Goal: Communication & Community: Answer question/provide support

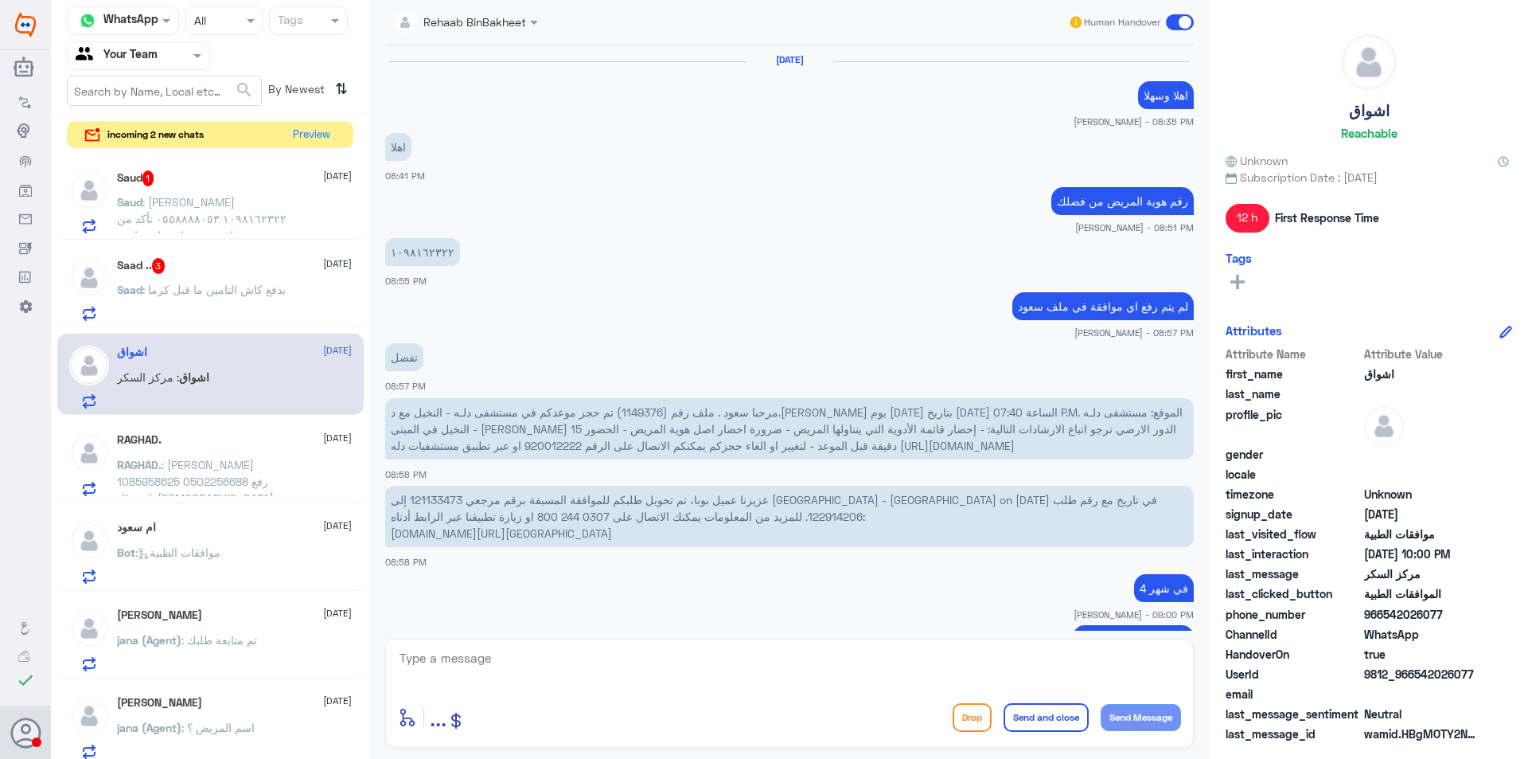
scroll to position [2184, 0]
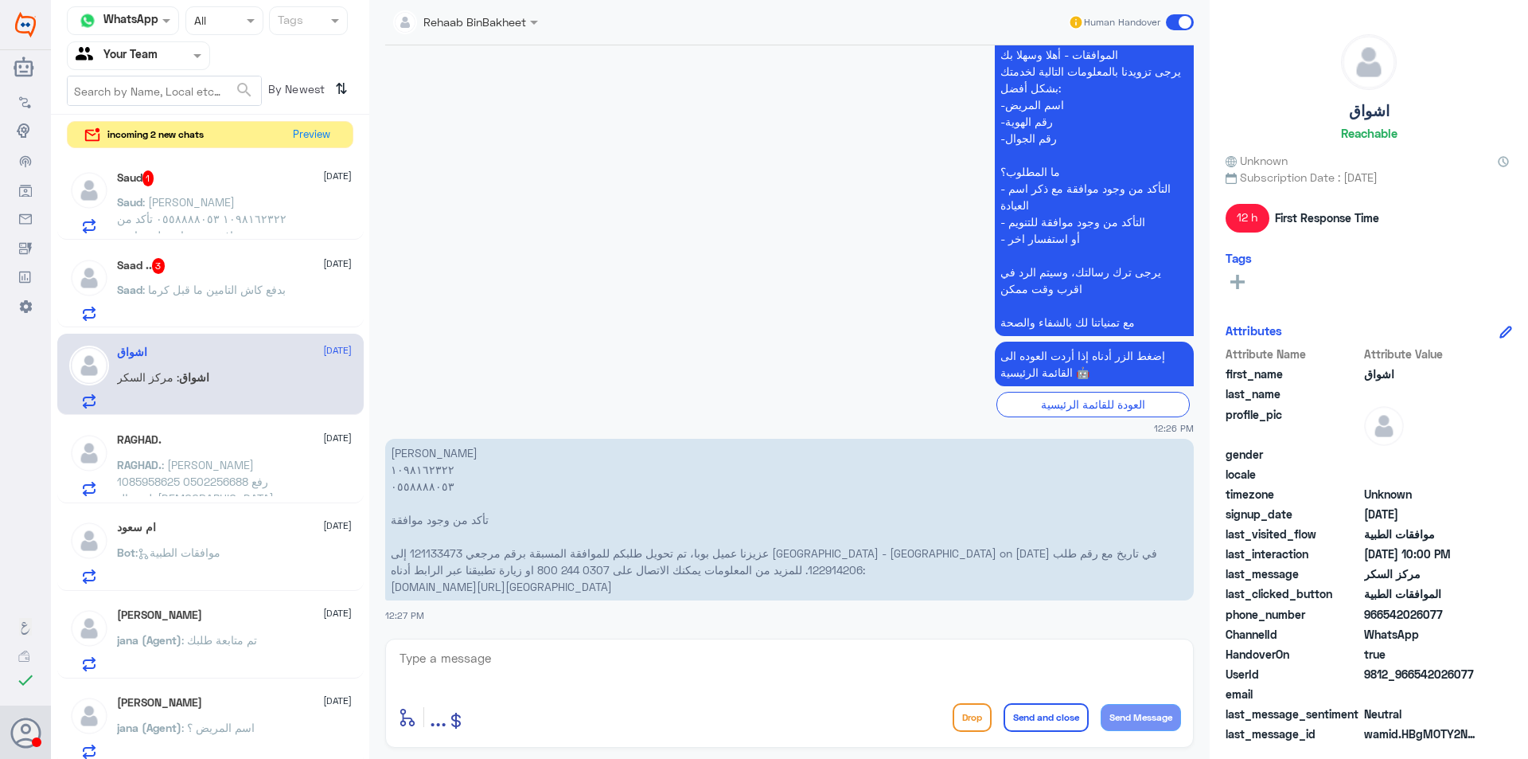
click at [611, 511] on p "[PERSON_NAME] ١٠٩٨١٦٢٣٢٢ ٠٥٥٨٨٨٨٠٥٣ تأكد من وجود موافقة عزيزنا عميل بوبا، تم تح…" at bounding box center [789, 520] width 809 height 162
drag, startPoint x: 447, startPoint y: 464, endPoint x: 388, endPoint y: 466, distance: 58.9
click at [388, 466] on p "[PERSON_NAME] ١٠٩٨١٦٢٣٢٢ ٠٥٥٨٨٨٨٠٥٣ تأكد من وجود موافقة عزيزنا عميل بوبا، تم تح…" at bounding box center [789, 520] width 809 height 162
copy p "١٠٩٨١٦٢٣٢٢"
click at [636, 669] on textarea at bounding box center [789, 666] width 783 height 39
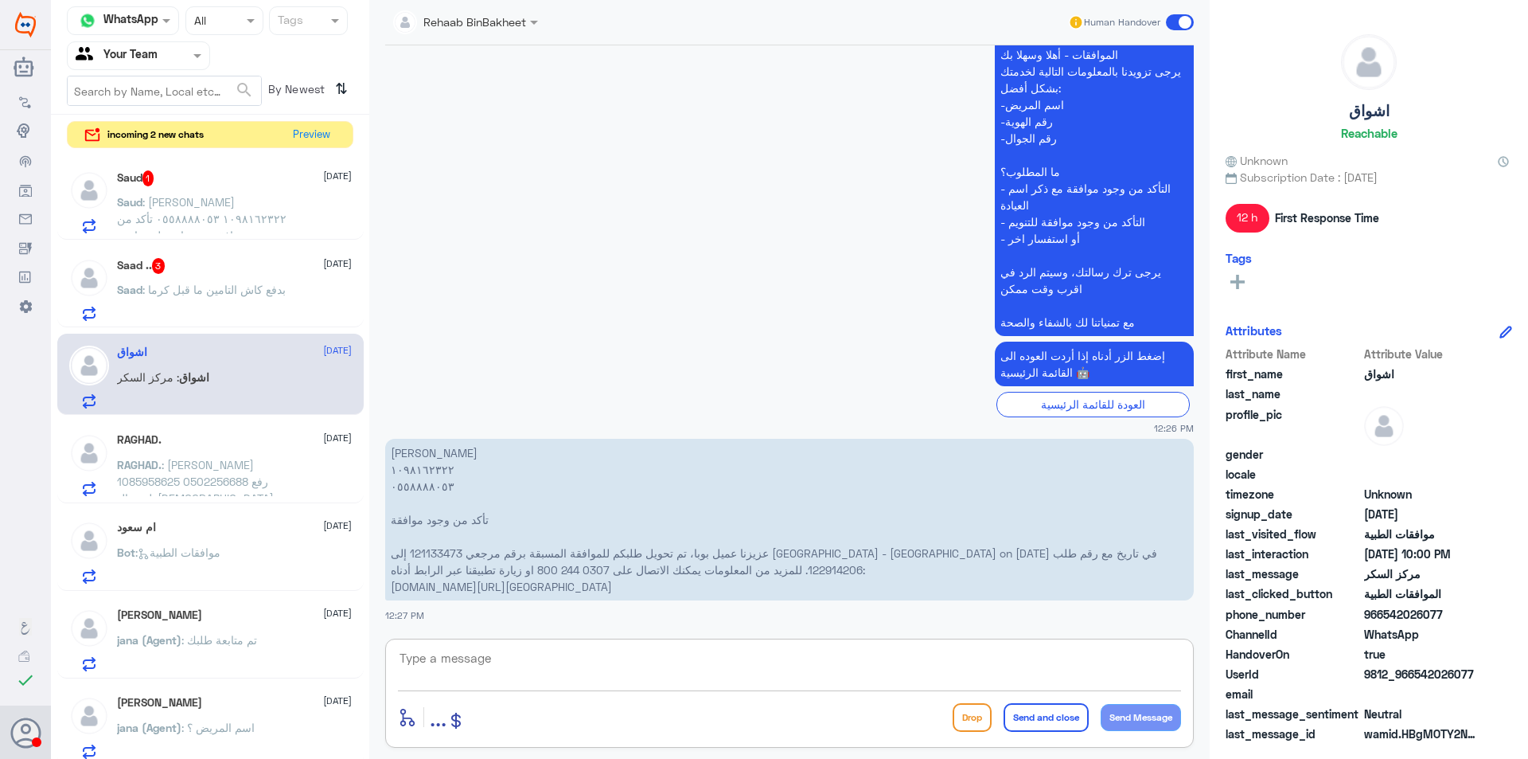
type textarea "m"
type textarea "وعليكم السلام ورحمة الله وبركاته"
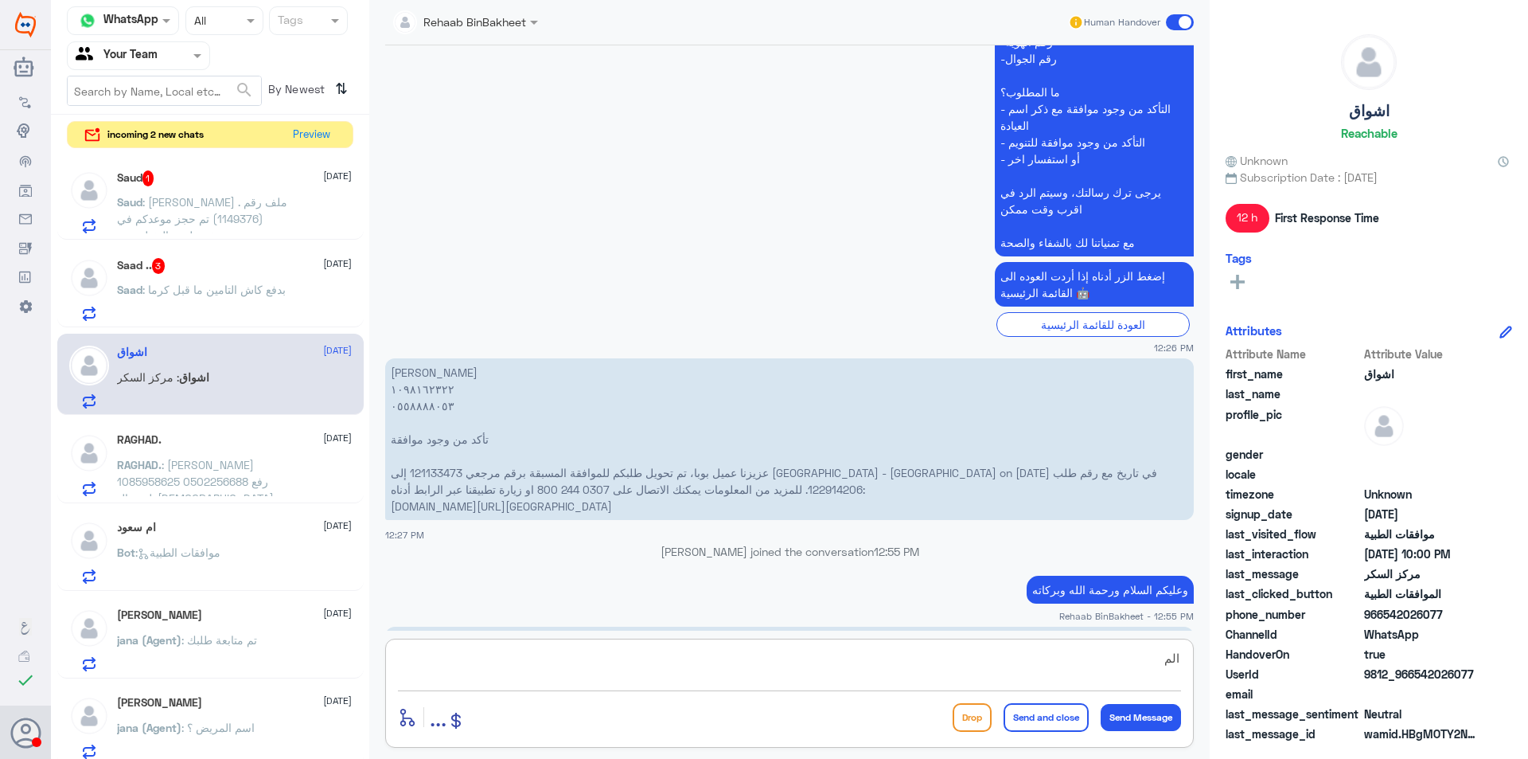
scroll to position [2323, 0]
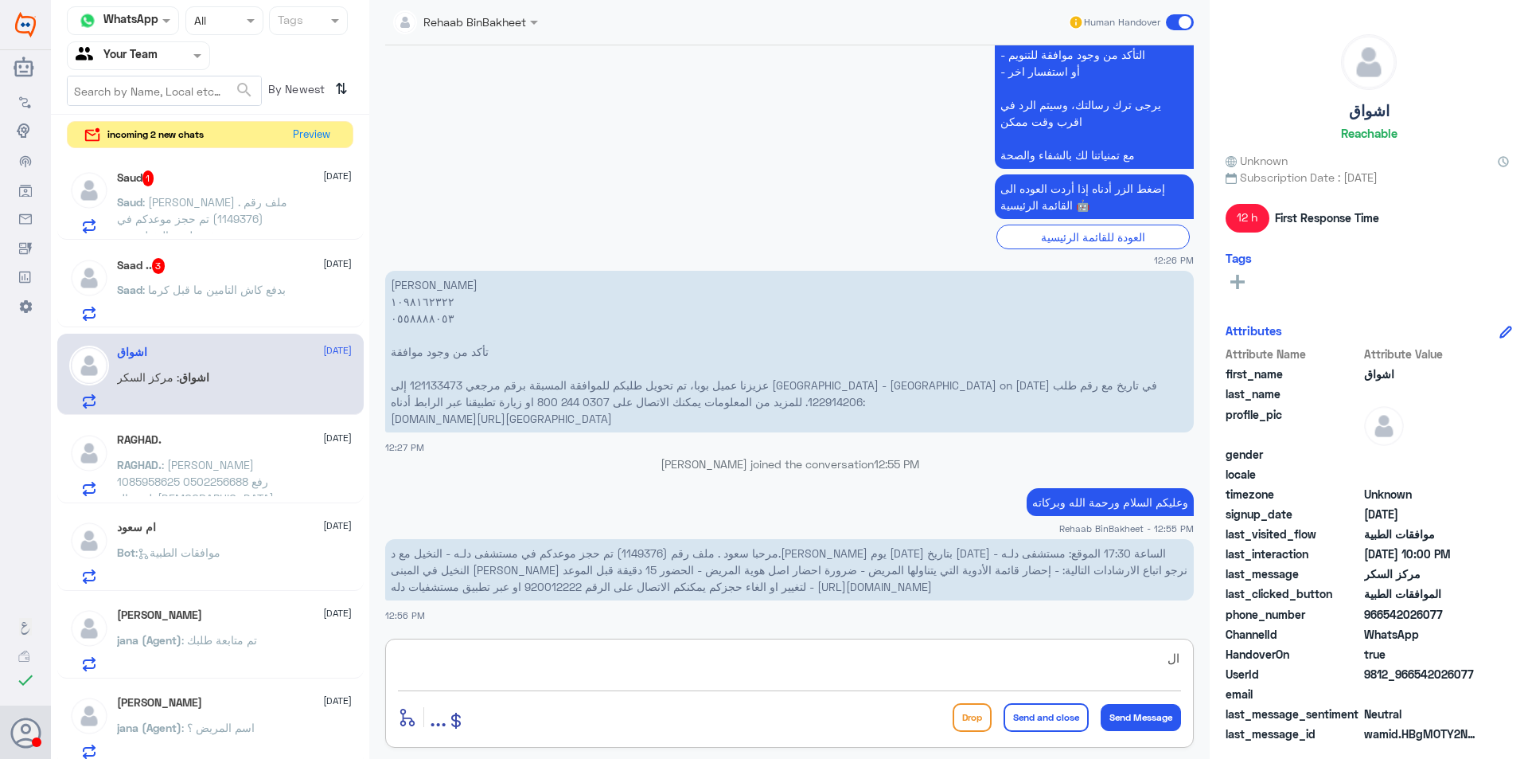
type textarea "ا"
click at [707, 667] on textarea at bounding box center [789, 666] width 783 height 39
type textarea "تفضل كيف اقدر اخدمك"
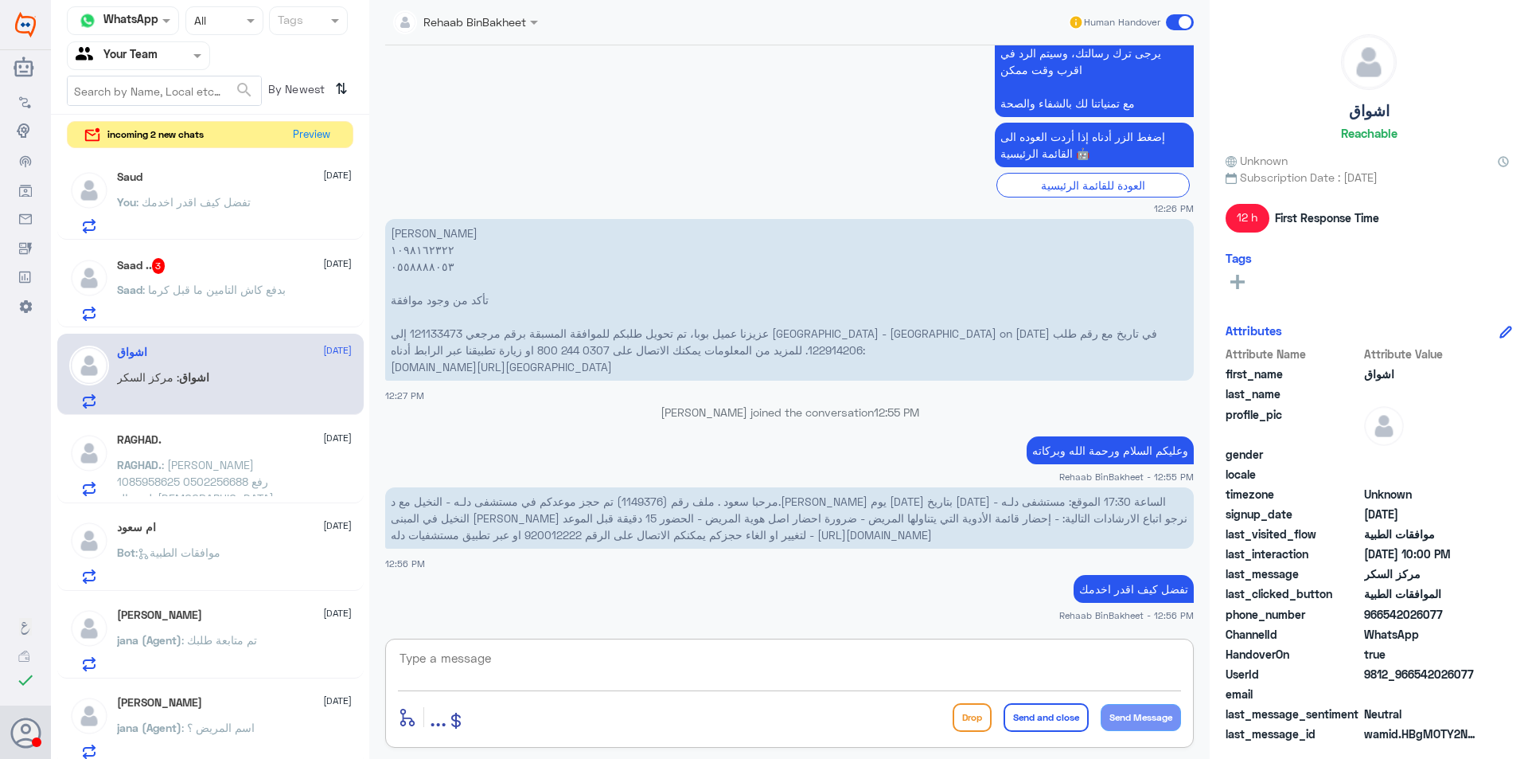
click at [252, 186] on div "Saud [DATE] You : تفضل كيف اقدر اخدمك" at bounding box center [234, 201] width 235 height 63
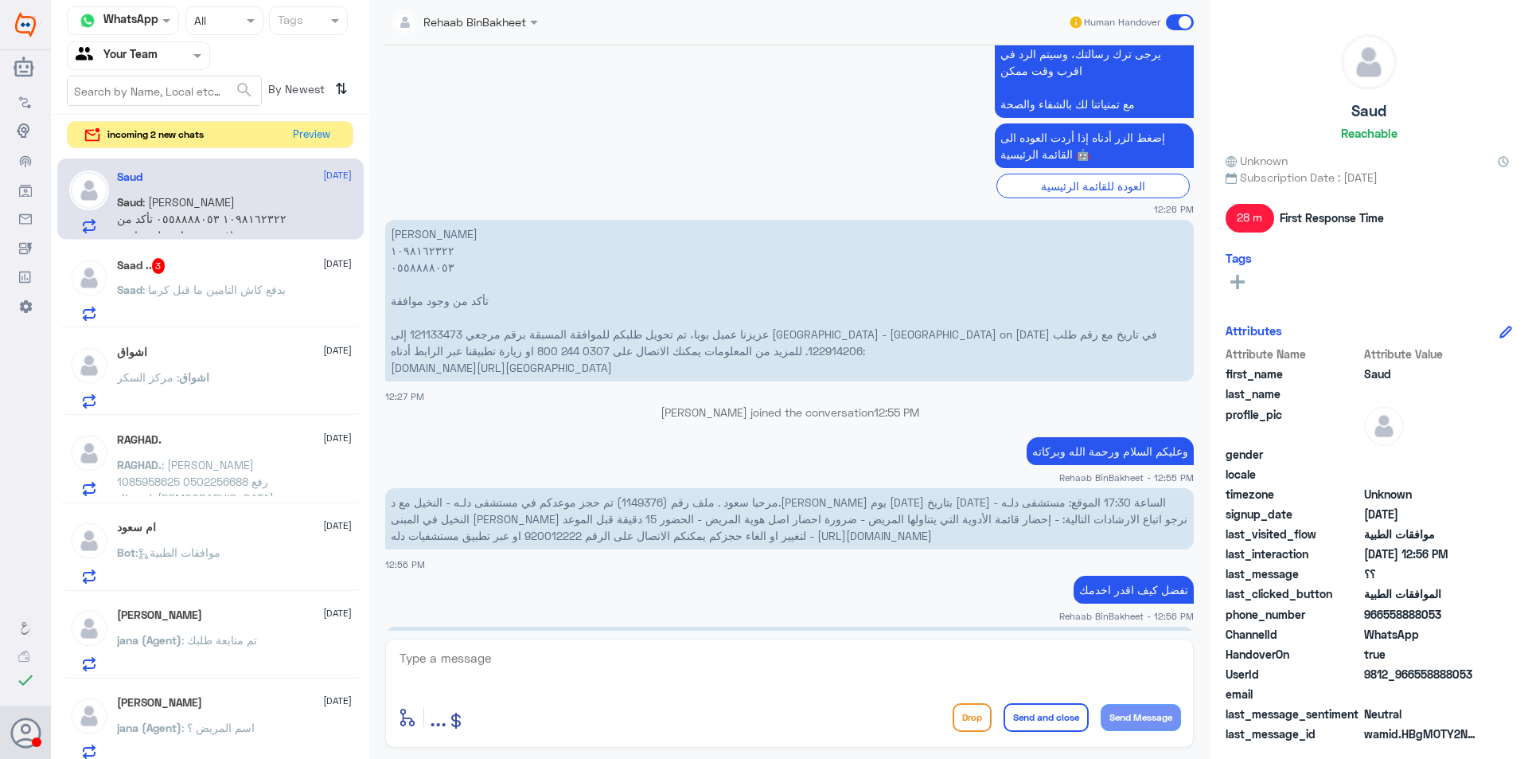
scroll to position [1852, 0]
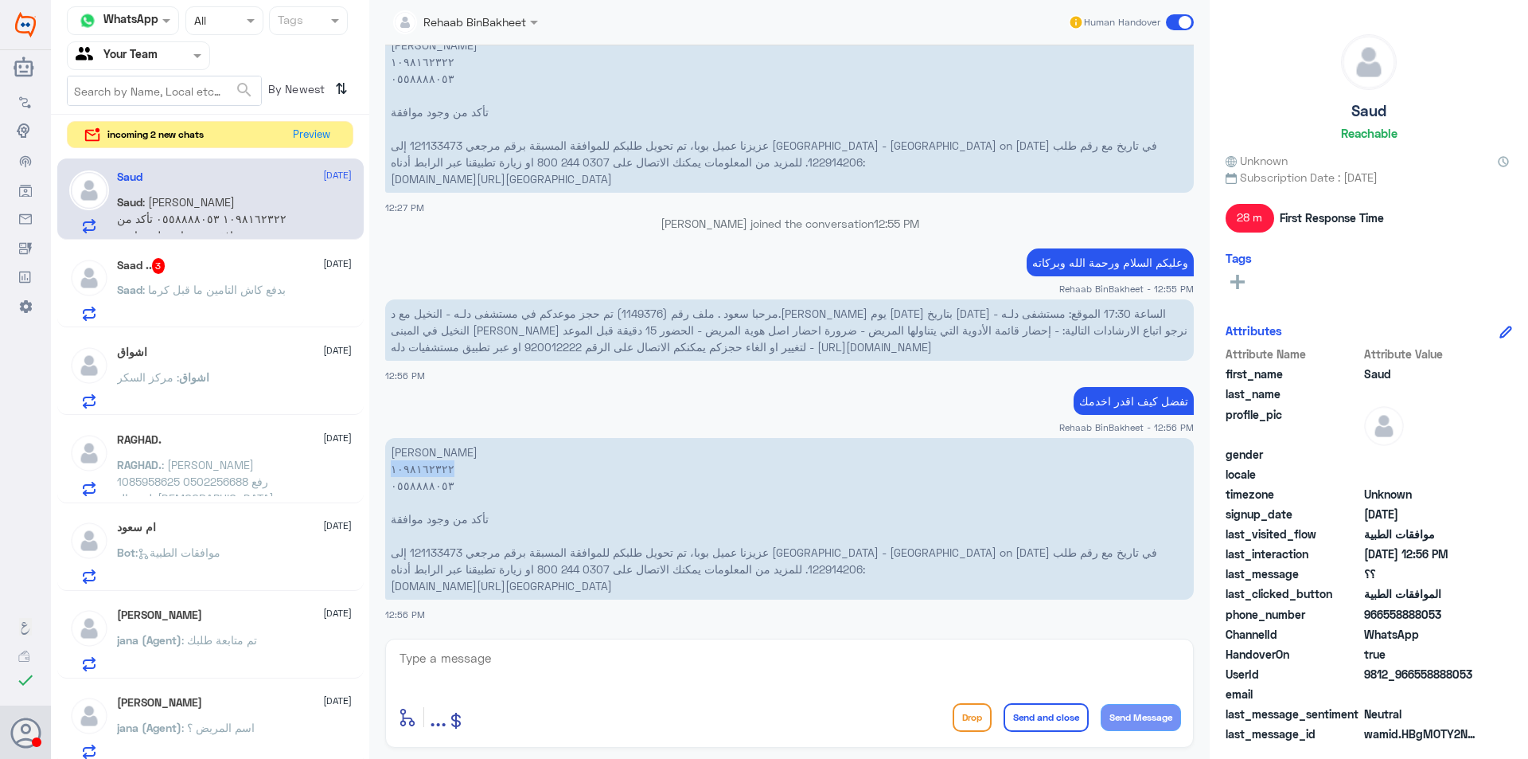
drag, startPoint x: 413, startPoint y: 470, endPoint x: 389, endPoint y: 469, distance: 23.9
click at [389, 469] on p "[PERSON_NAME] ١٠٩٨١٦٢٣٢٢ ٠٥٥٨٨٨٨٠٥٣ تأكد من وجود موافقة عزيزنا عميل بوبا، تم تح…" at bounding box center [789, 519] width 809 height 162
copy p "١٠٩٨١٦٢٣٢٢"
click at [739, 663] on textarea at bounding box center [789, 666] width 783 height 39
drag, startPoint x: 1018, startPoint y: 553, endPoint x: 1071, endPoint y: 552, distance: 53.4
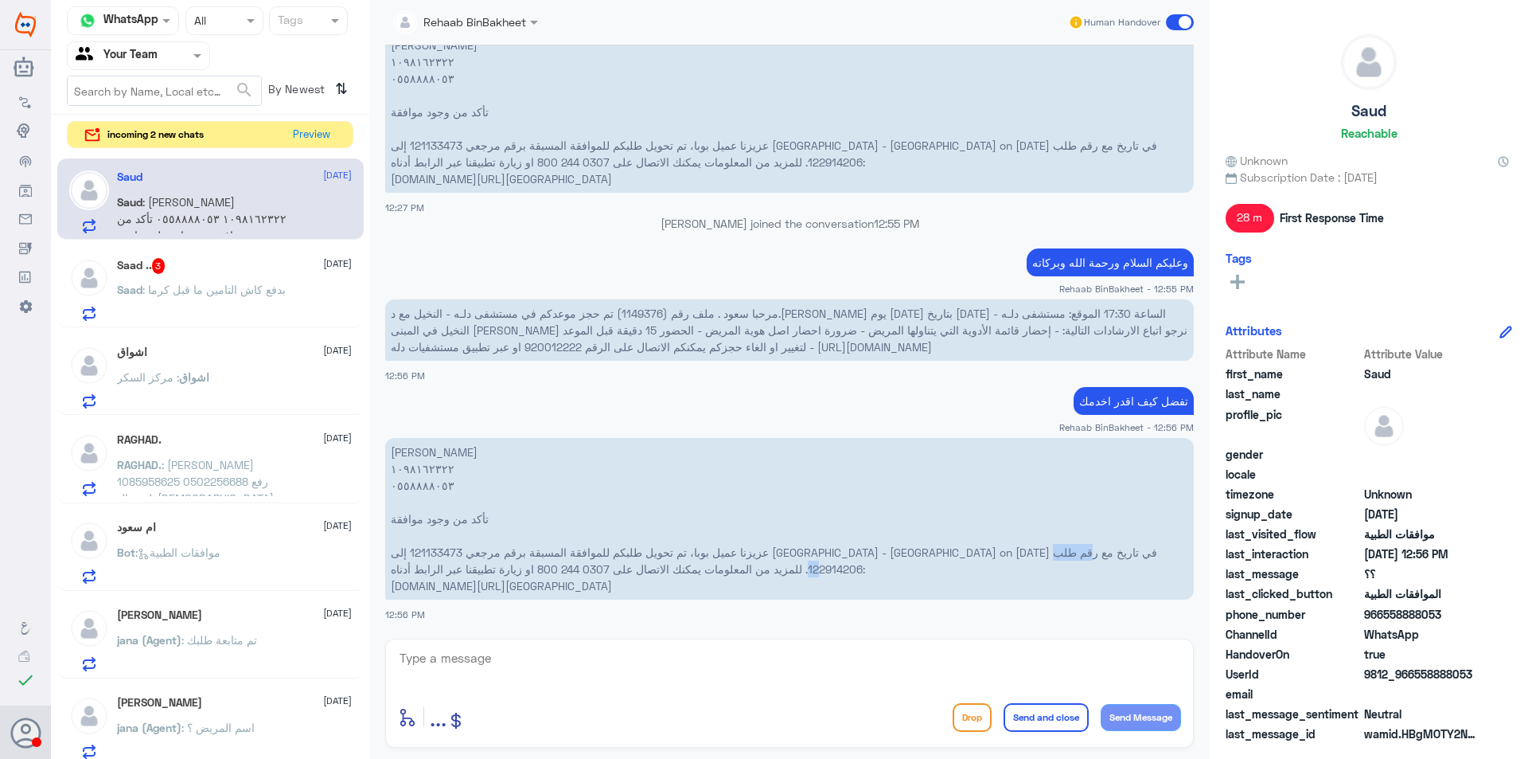
click at [1071, 552] on p "[PERSON_NAME] ١٠٩٨١٦٢٣٢٢ ٠٥٥٨٨٨٨٠٥٣ تأكد من وجود موافقة عزيزنا عميل بوبا، تم تح…" at bounding box center [789, 519] width 809 height 162
copy p "122914206"
click at [817, 673] on textarea at bounding box center [789, 666] width 783 height 39
type textarea "T"
type textarea "ف"
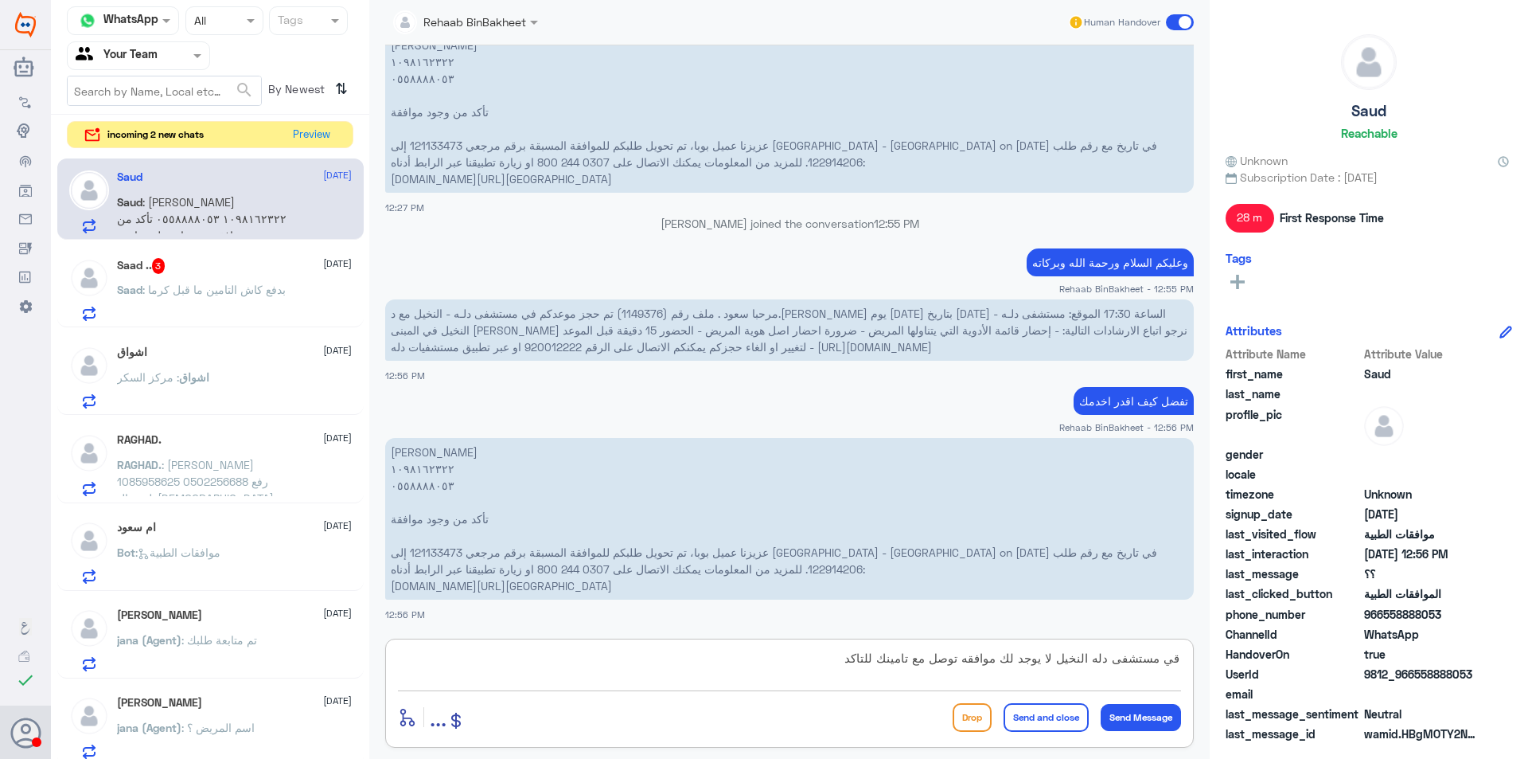
type textarea "قي مستشفى دله النخيل لا يوجد لك موافقه توصل مع تامينك للتاكد"
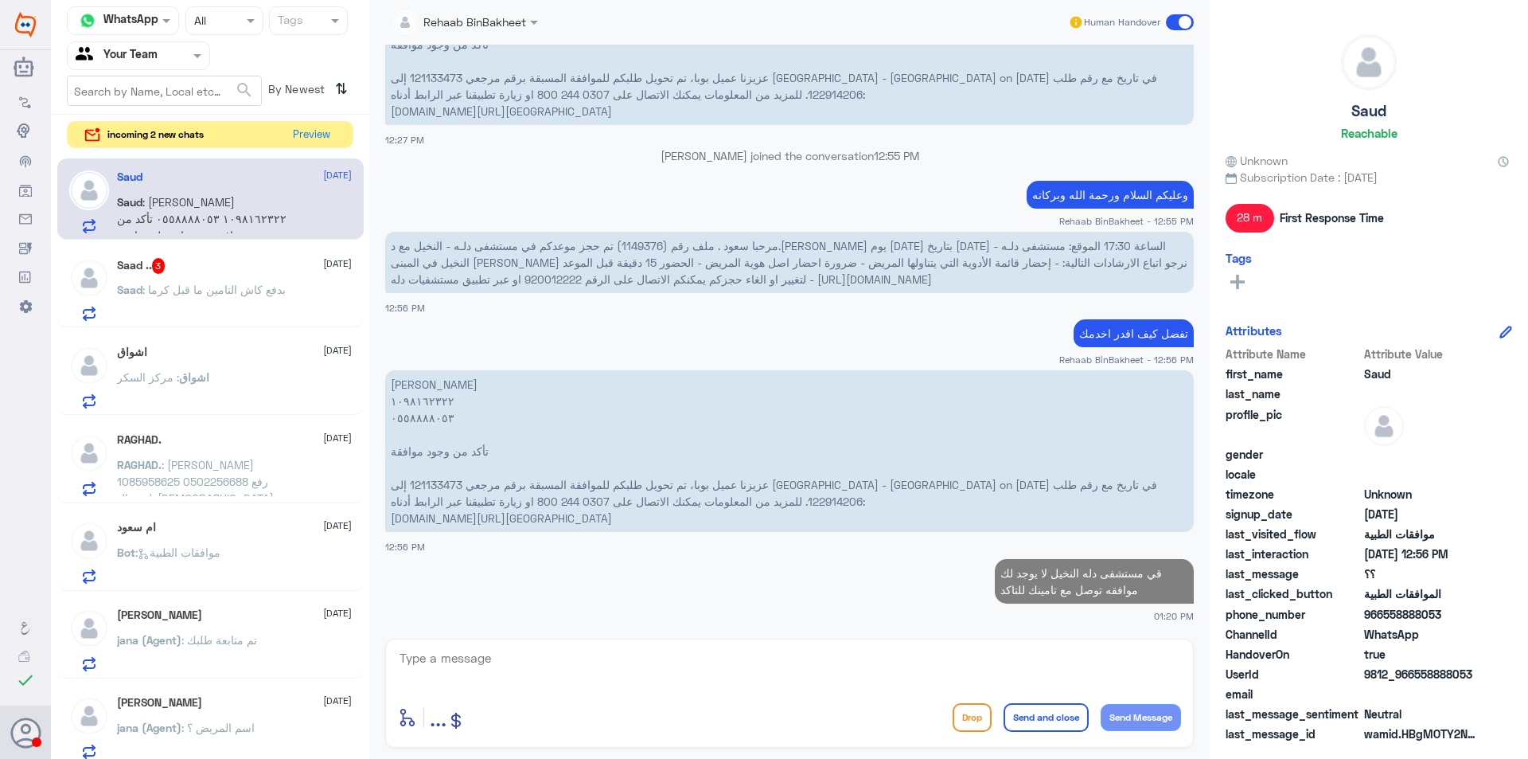
click at [242, 184] on div "Saud [DATE] Saud : [PERSON_NAME] ١٠٩٨١٦٢٣٢٢ ٠٥٥٨٨٨٨٠٥٣ تأكد من وجود موافقة عزيز…" at bounding box center [234, 201] width 235 height 63
click at [197, 471] on p "RAGHAD. : [PERSON_NAME] 1085958625 0502256688 رفع طبيب الاسنان مطالبه بعمل علاج…" at bounding box center [206, 476] width 179 height 40
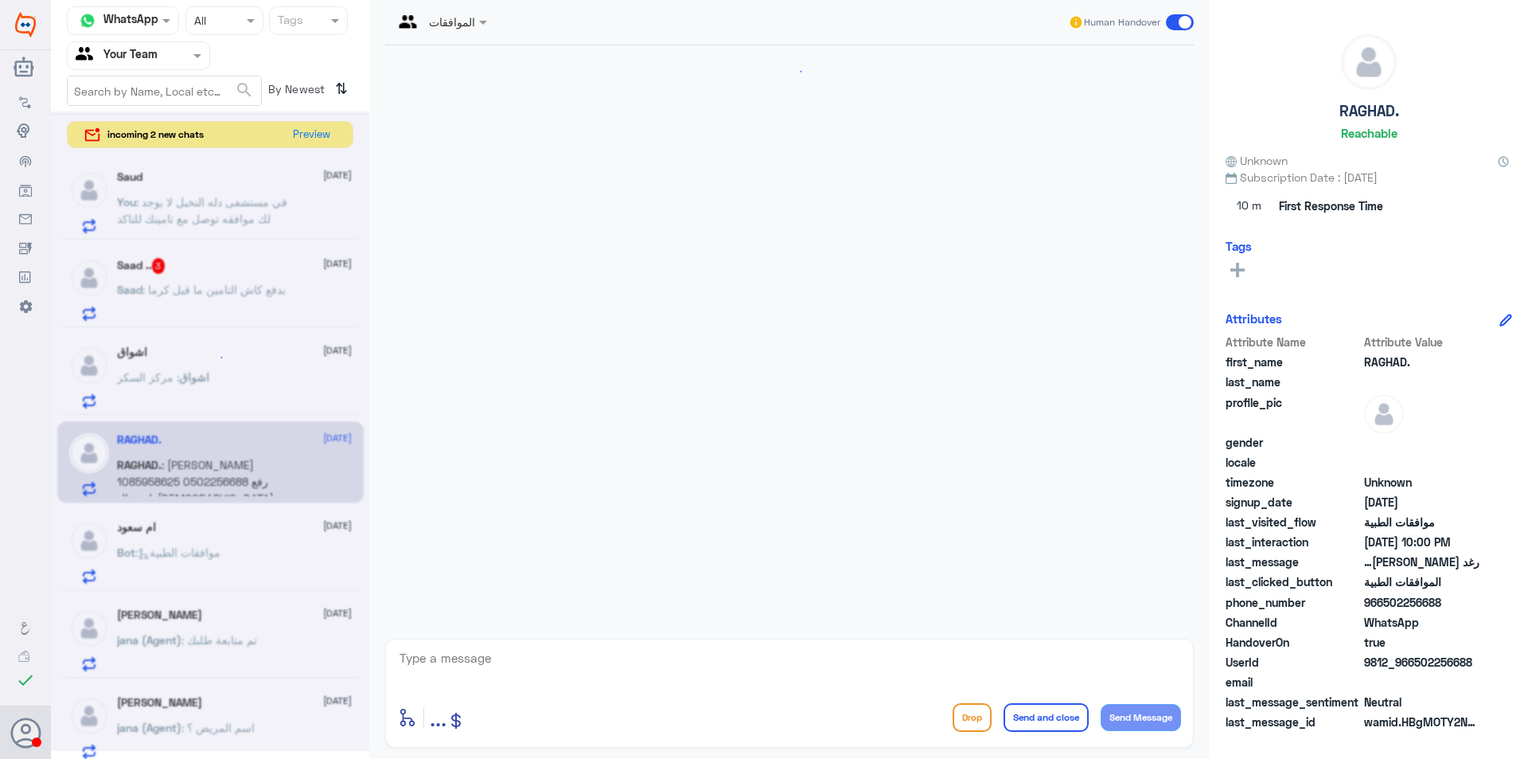
scroll to position [299, 0]
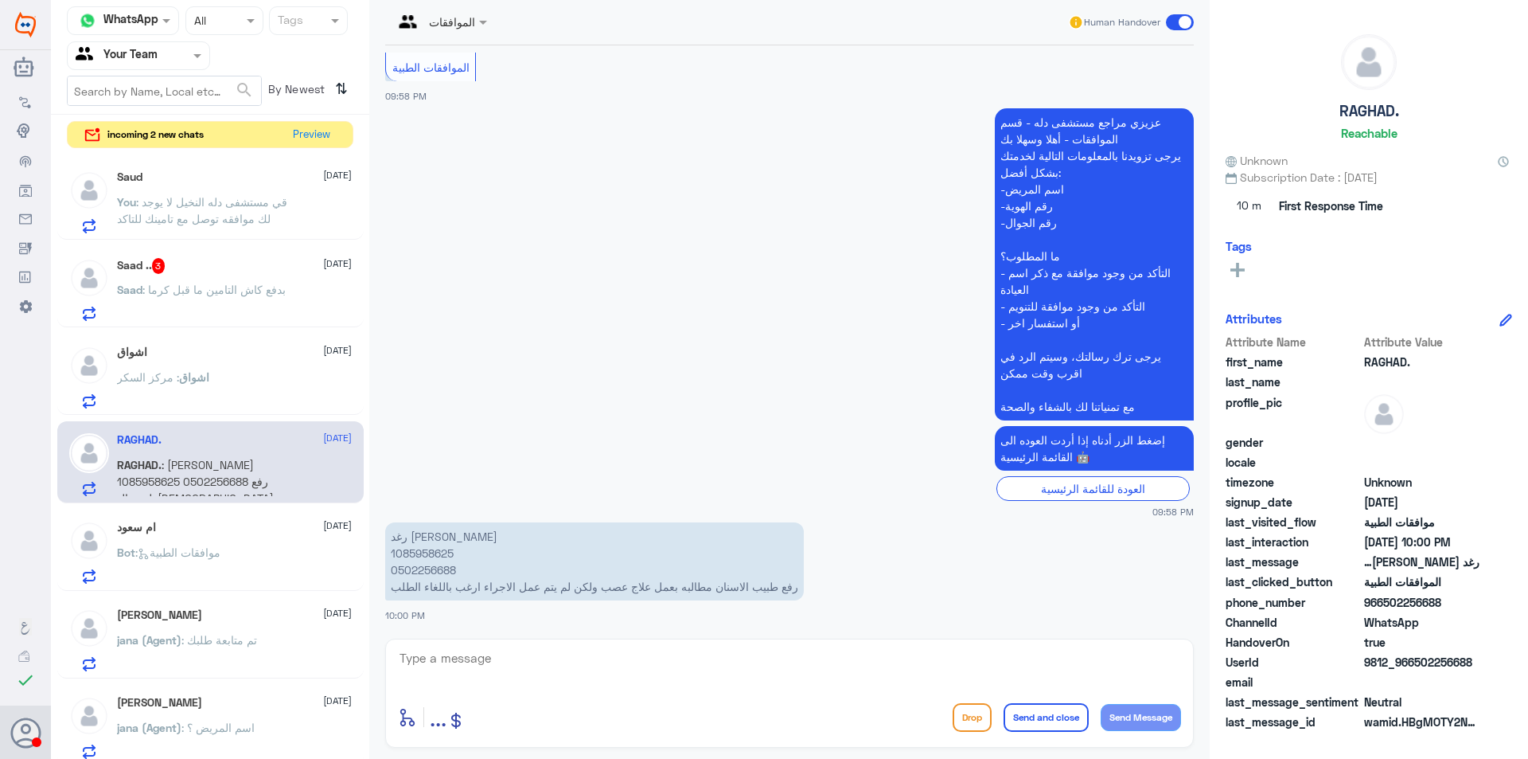
click at [285, 202] on span ": قي مستشفى دله النخيل لا يوجد لك موافقه توصل مع تامينك للتاكد" at bounding box center [202, 210] width 170 height 30
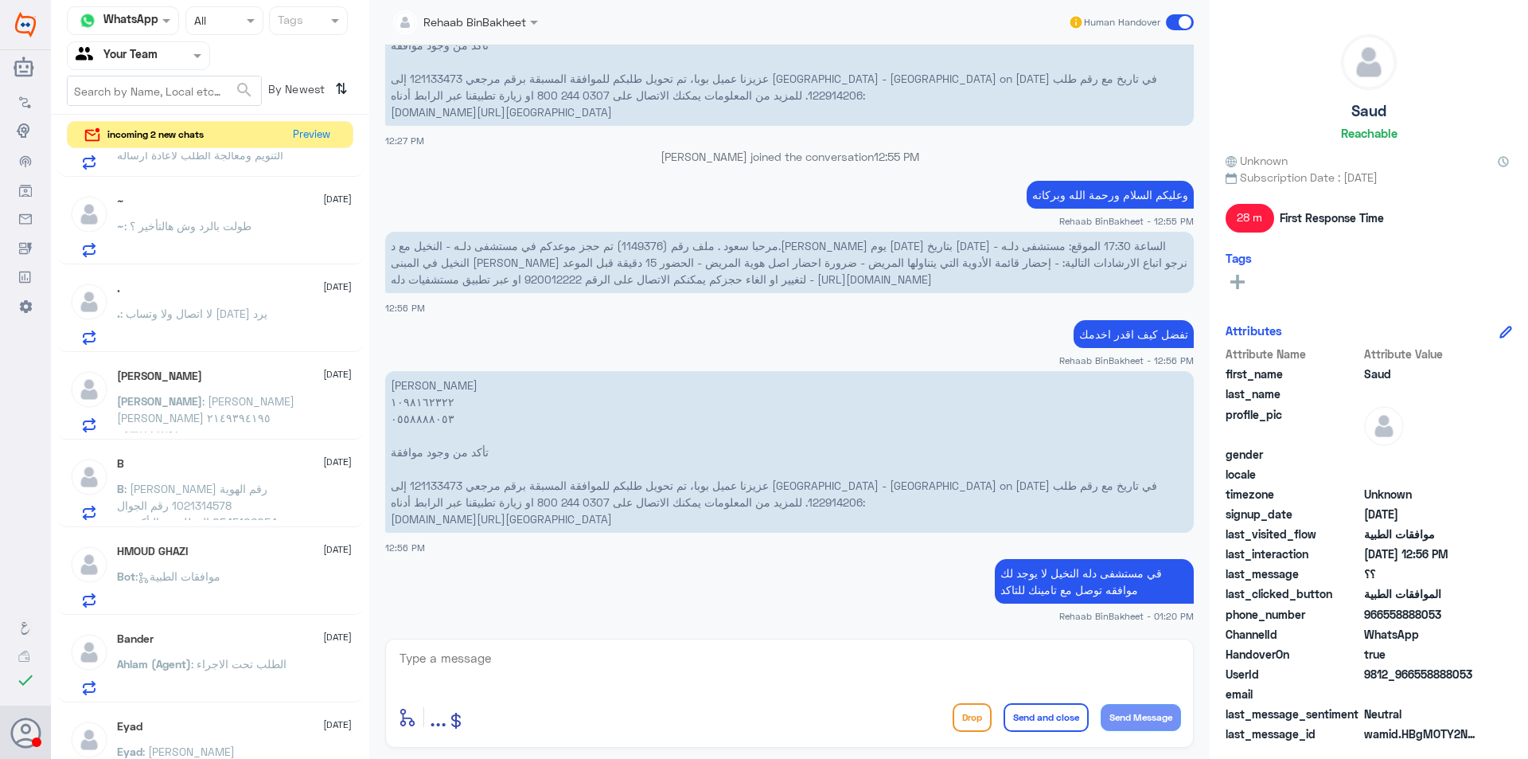
scroll to position [1146, 0]
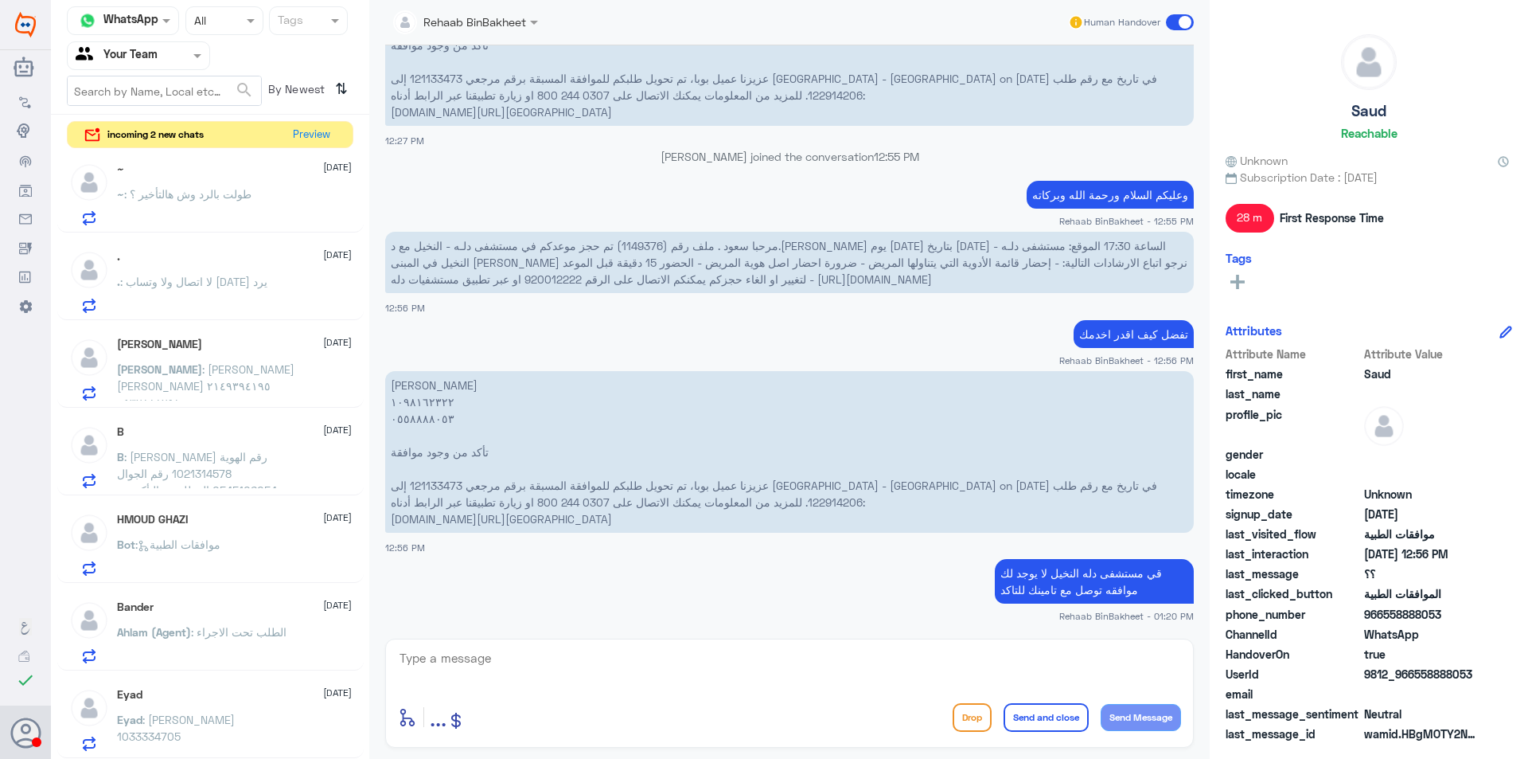
click at [257, 717] on p "Eyad : [PERSON_NAME] 1033334705" at bounding box center [206, 731] width 179 height 40
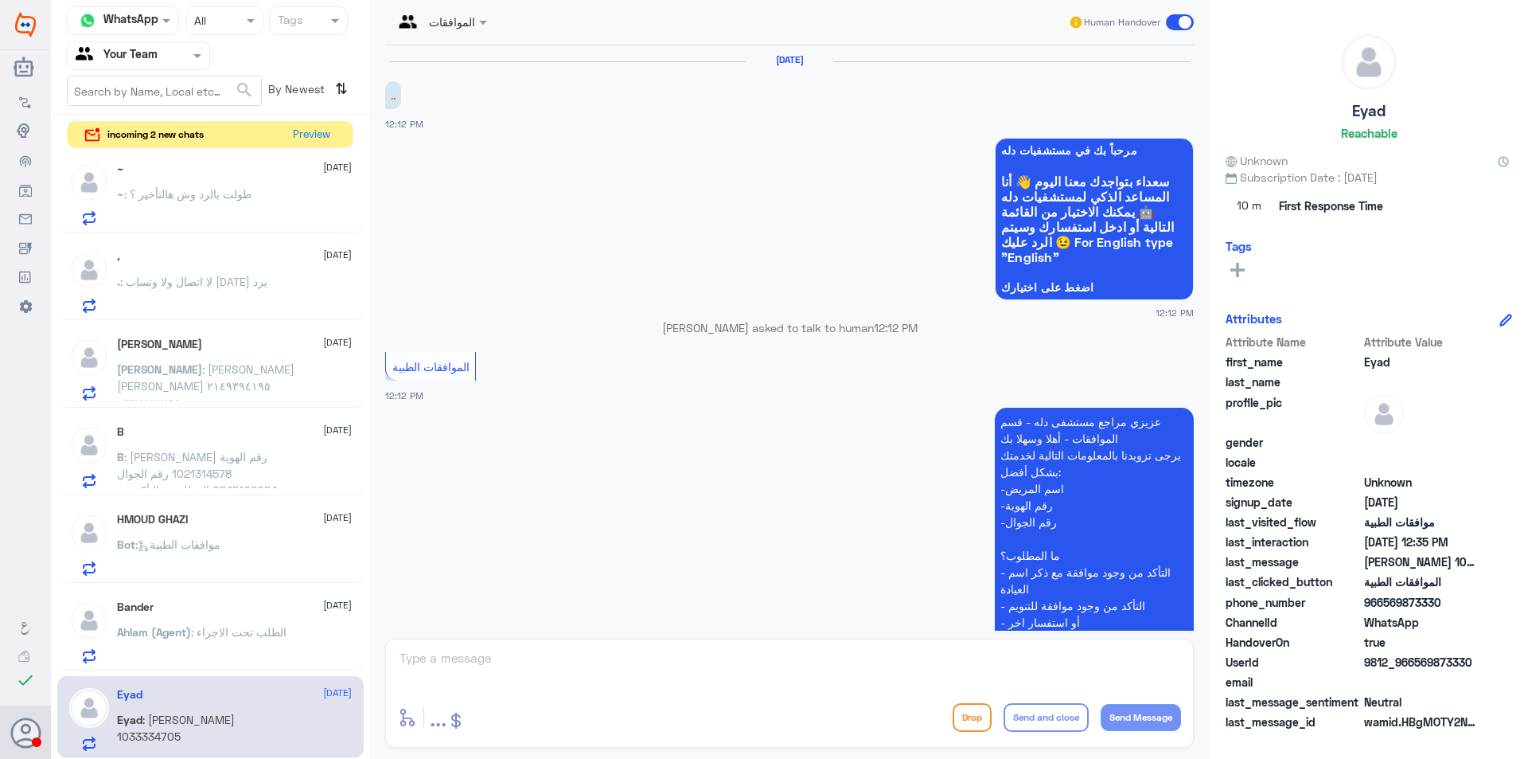
scroll to position [826, 0]
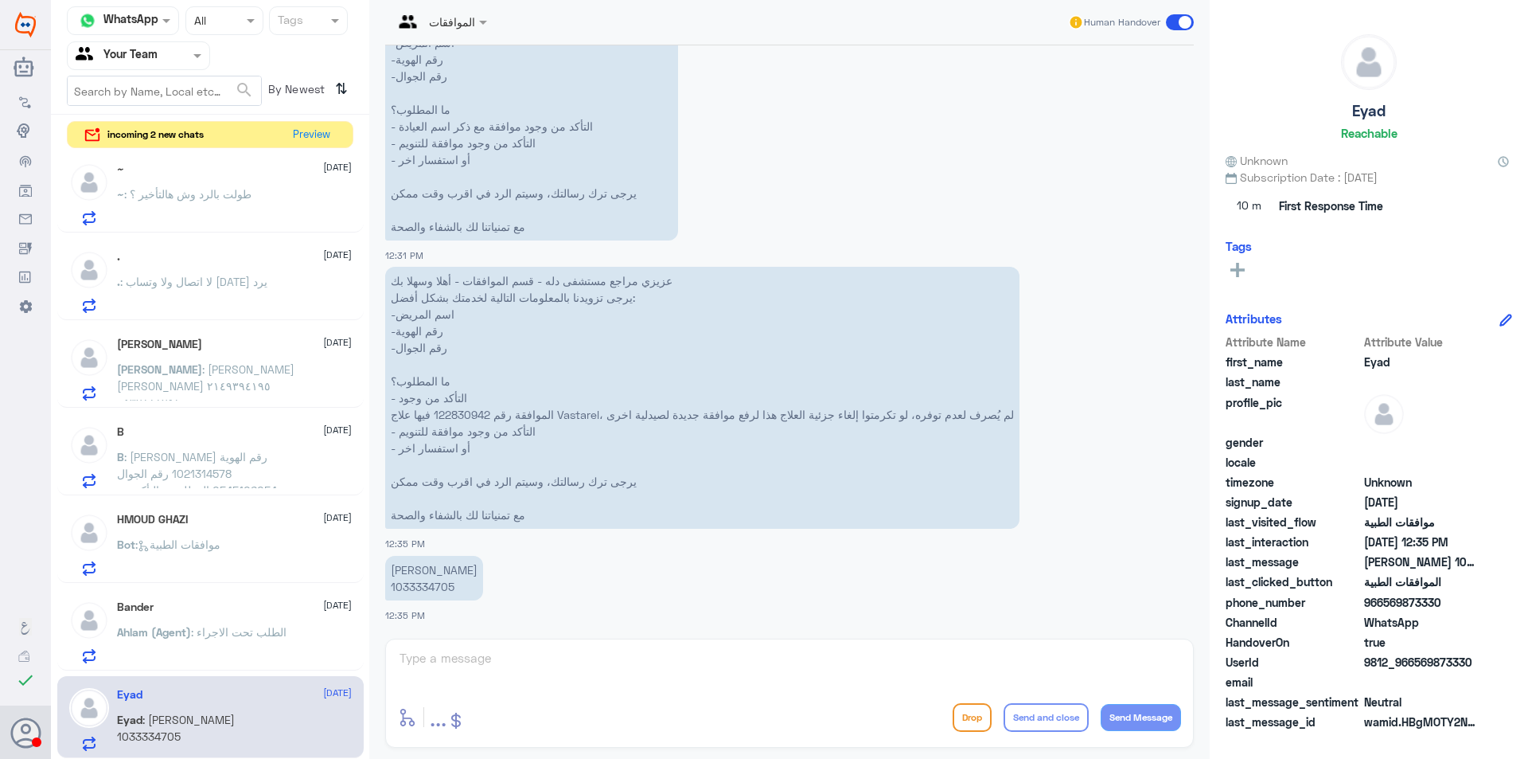
click at [535, 668] on div "الموافقات Human Handover [DATE] .. 12:12 PM مرحباً بك في مستشفيات دله سعداء بتو…" at bounding box center [789, 381] width 841 height 763
click at [466, 663] on div "الموافقات Human Handover [DATE] .. 12:12 PM مرحباً بك في مستشفيات دله سعداء بتو…" at bounding box center [789, 381] width 841 height 763
drag, startPoint x: 454, startPoint y: 584, endPoint x: 387, endPoint y: 591, distance: 67.3
click at [387, 591] on p "[PERSON_NAME] 1033334705" at bounding box center [434, 578] width 98 height 45
copy p "1033334705"
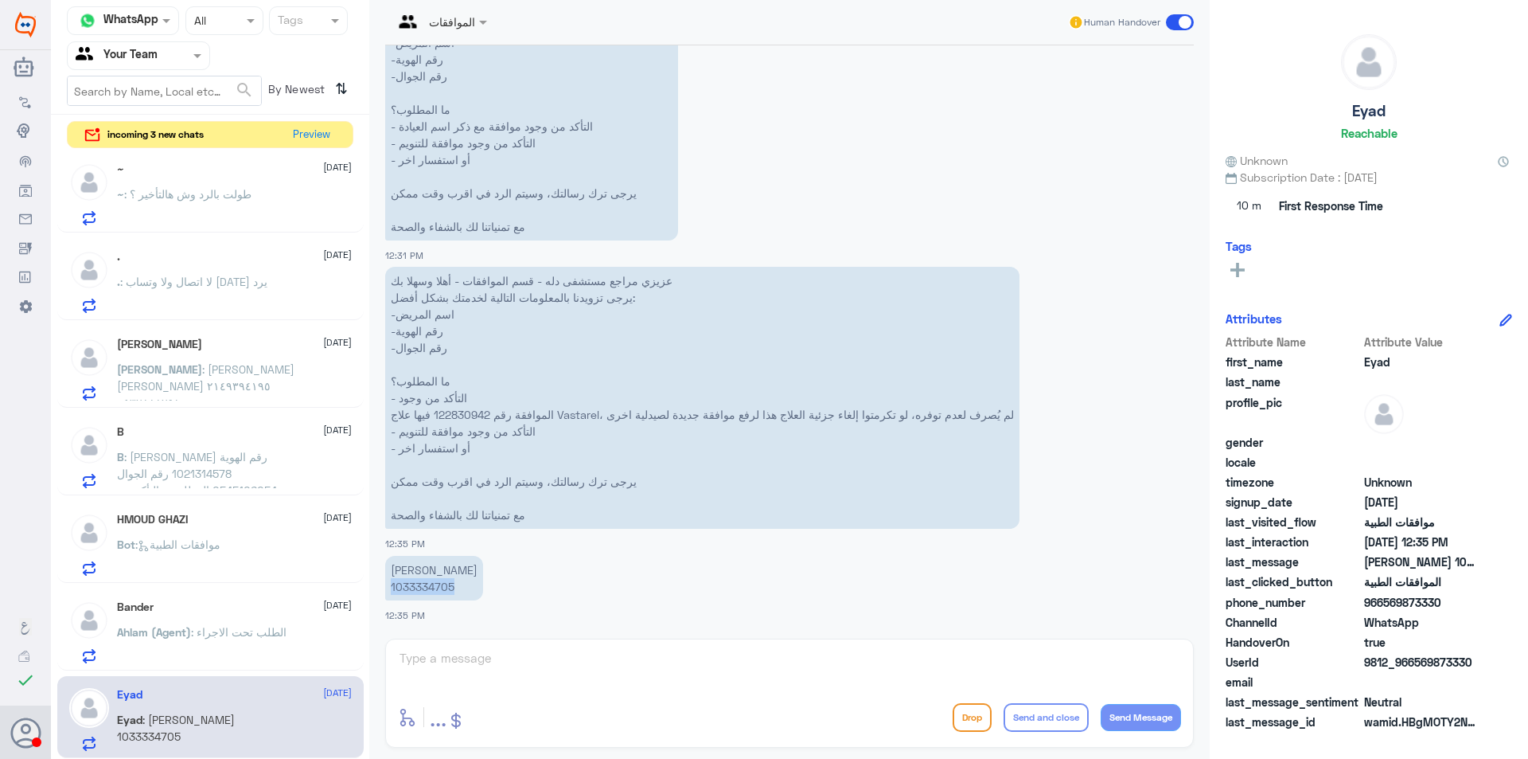
click at [470, 596] on p "[PERSON_NAME] 1033334705" at bounding box center [434, 578] width 98 height 45
drag, startPoint x: 454, startPoint y: 588, endPoint x: 391, endPoint y: 588, distance: 62.9
click at [391, 588] on p "[PERSON_NAME] 1033334705" at bounding box center [434, 578] width 98 height 45
copy p "1033334705"
click at [619, 652] on div "الموافقات Human Handover [DATE] .. 12:12 PM مرحباً بك في مستشفيات دله سعداء بتو…" at bounding box center [789, 381] width 841 height 763
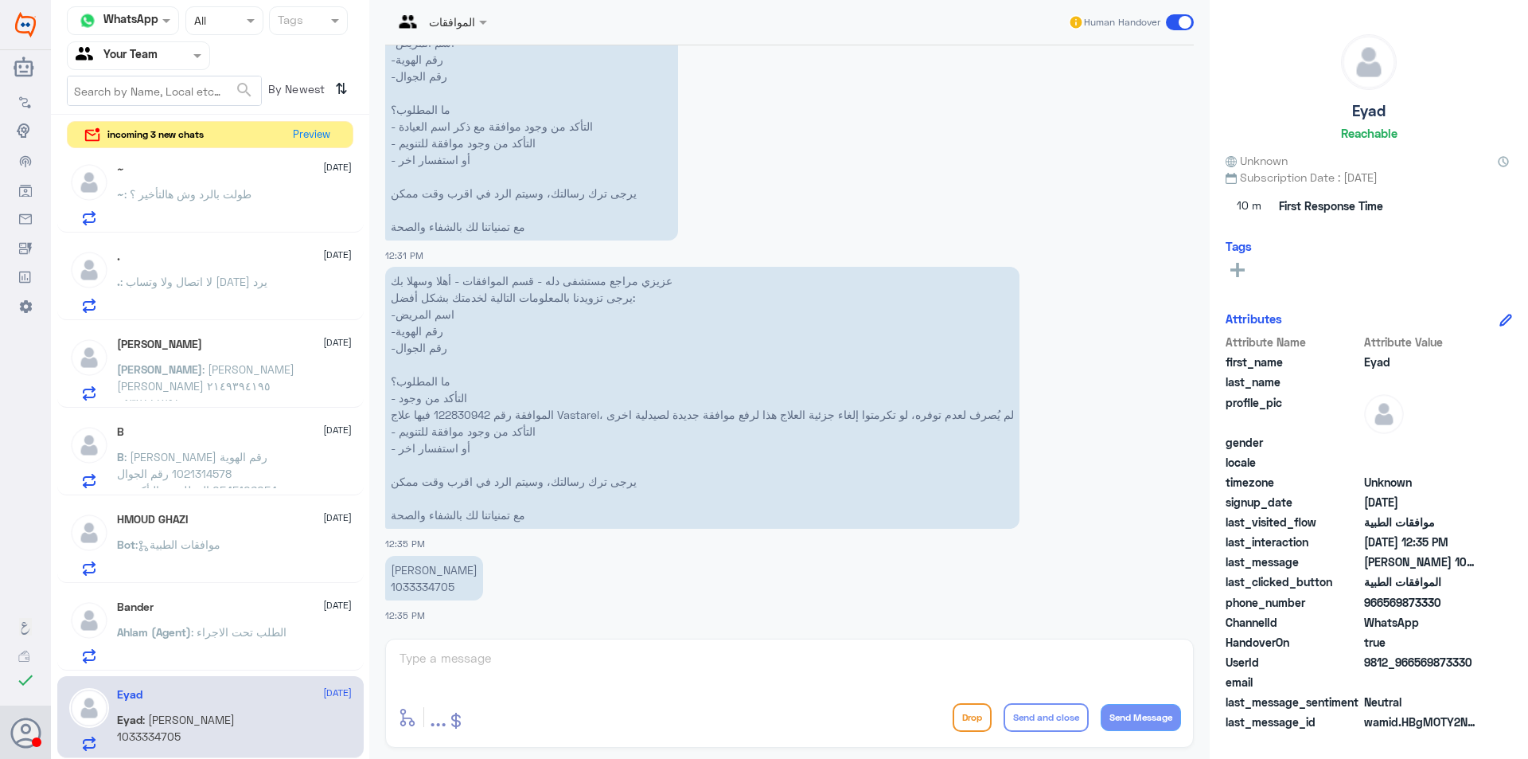
click at [474, 666] on div "الموافقات Human Handover [DATE] .. 12:12 PM مرحباً بك في مستشفيات دله سعداء بتو…" at bounding box center [789, 381] width 841 height 763
click at [474, 665] on div "الموافقات Human Handover [DATE] .. 12:12 PM مرحباً بك في مستشفيات دله سعداء بتو…" at bounding box center [789, 381] width 841 height 763
click at [201, 715] on span ": [PERSON_NAME] 1033334705" at bounding box center [176, 727] width 118 height 30
click at [193, 635] on span ": الطلب تحت الاجراء" at bounding box center [239, 632] width 96 height 14
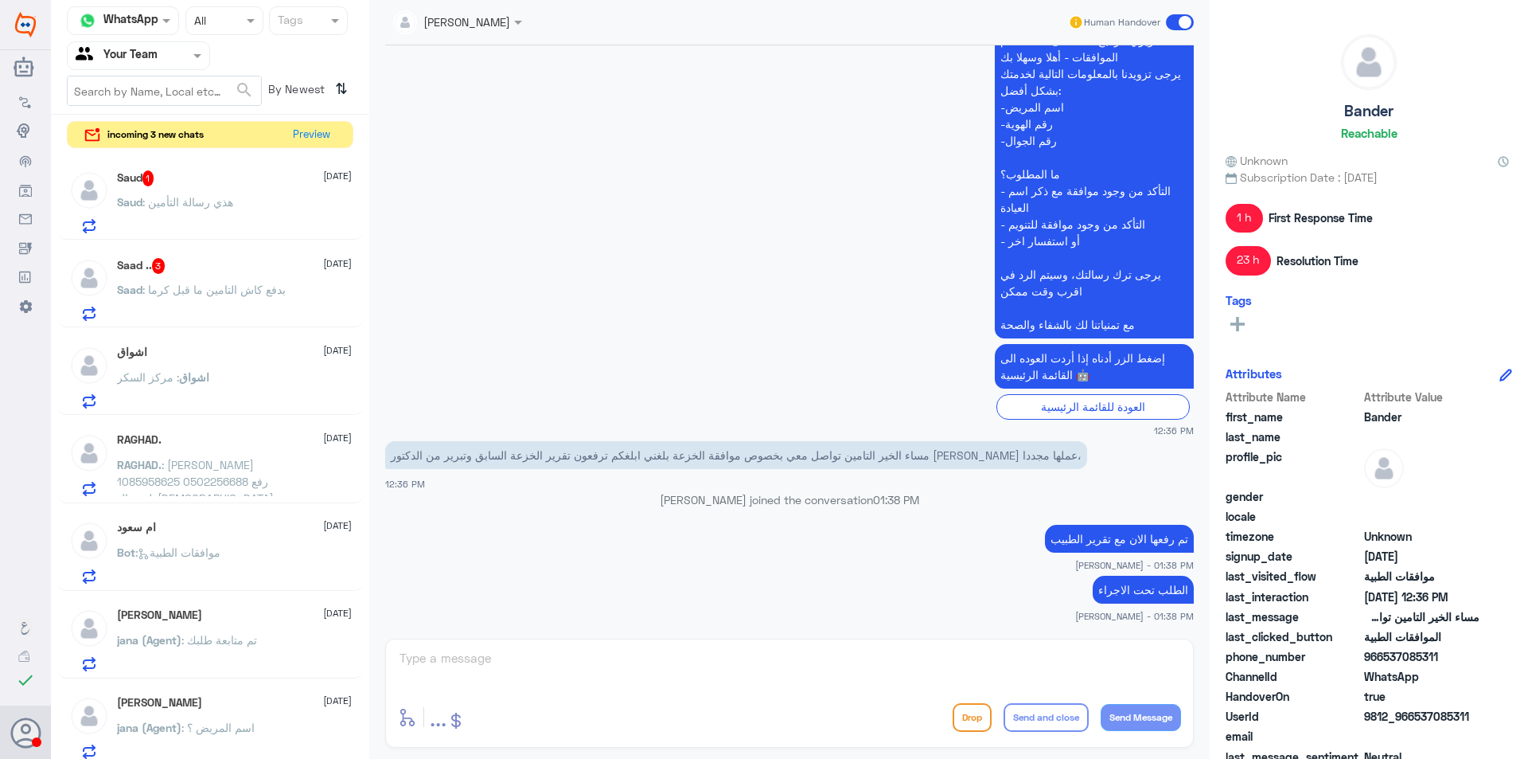
click at [220, 200] on span ": هذي رسالة التأمين" at bounding box center [187, 202] width 91 height 14
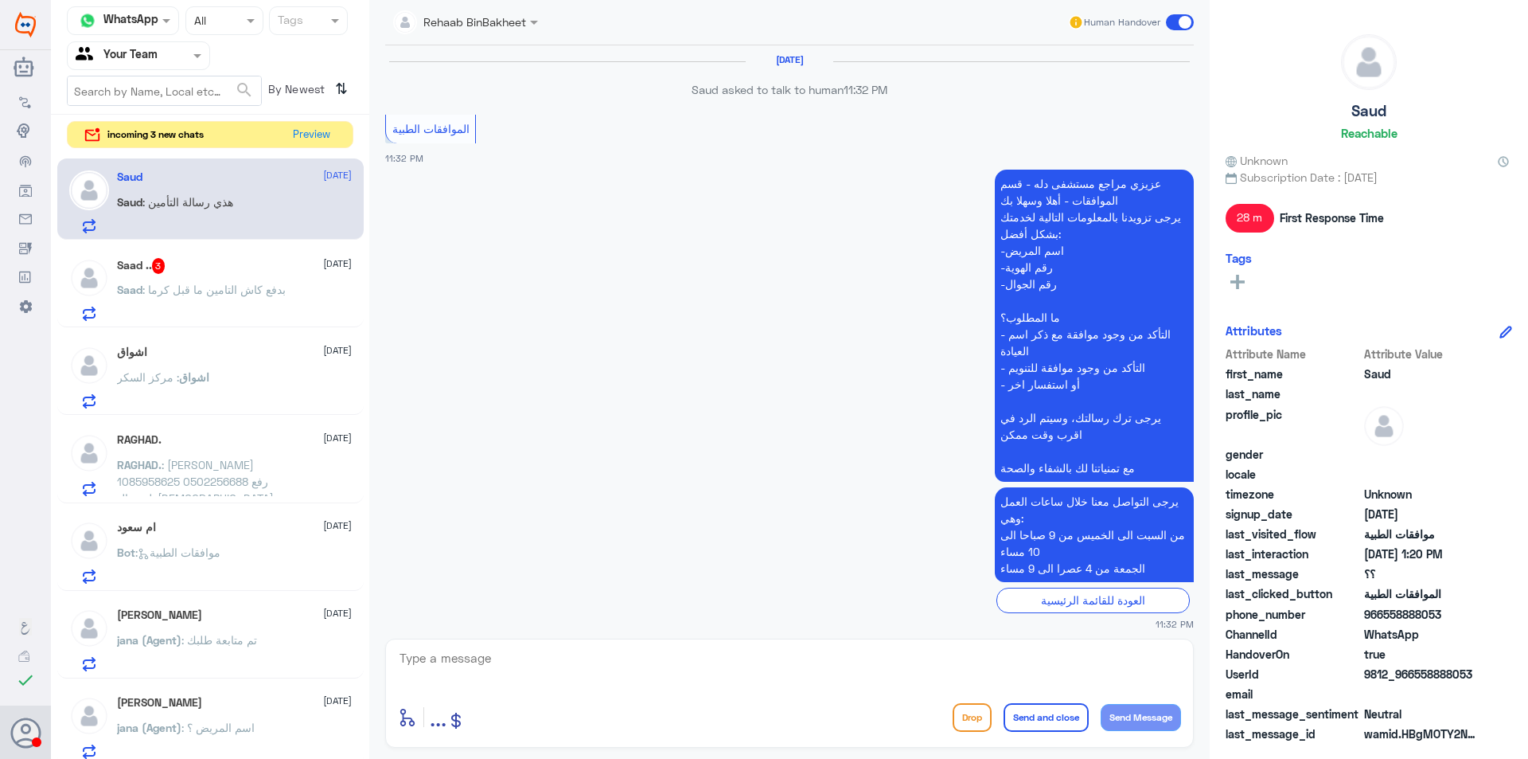
scroll to position [1736, 0]
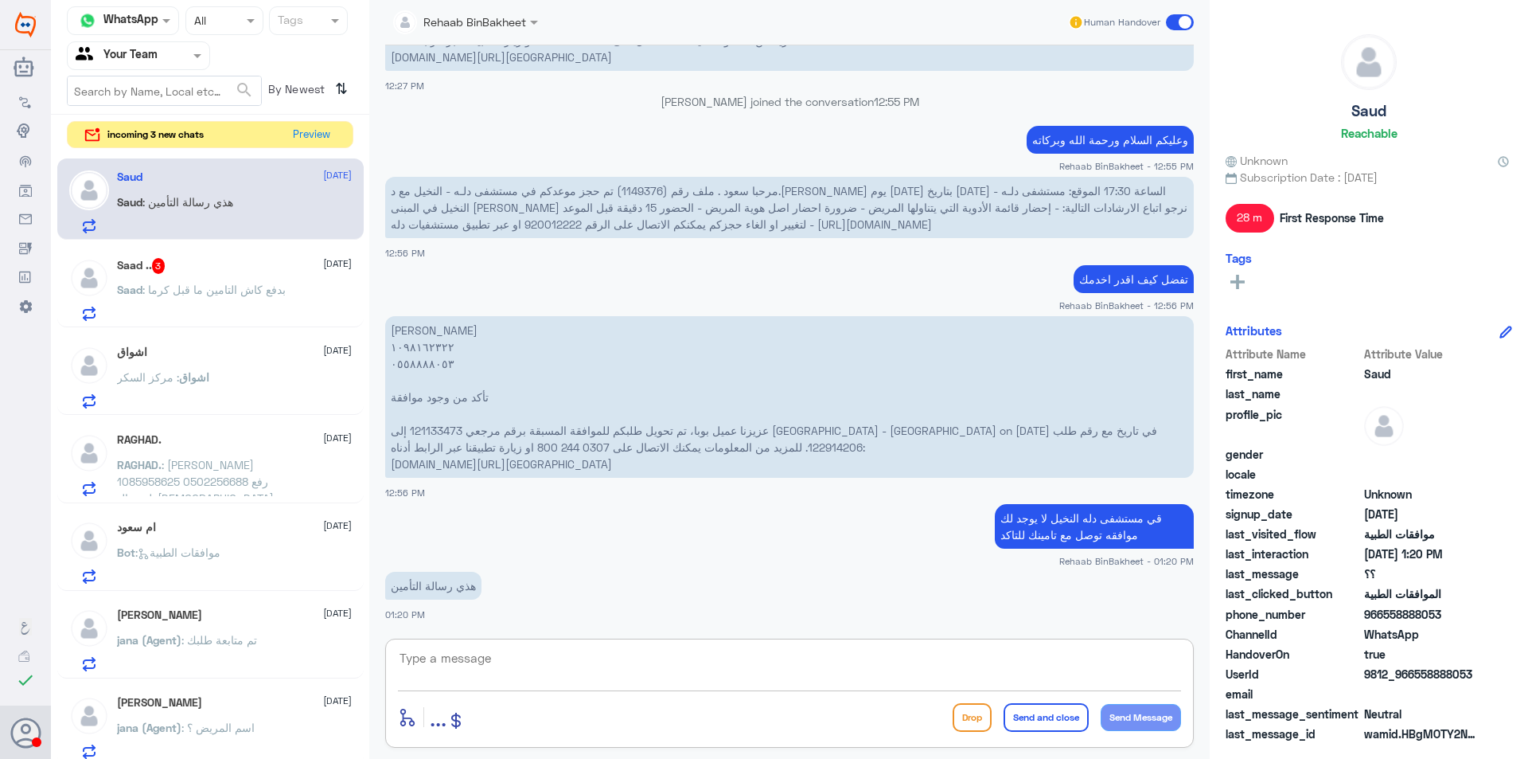
click at [510, 668] on textarea at bounding box center [789, 666] width 783 height 39
type textarea "J"
type textarea "ا"
type textarea "تواصل معاهم اتصال"
click at [1142, 717] on button "Send Message" at bounding box center [1141, 717] width 80 height 27
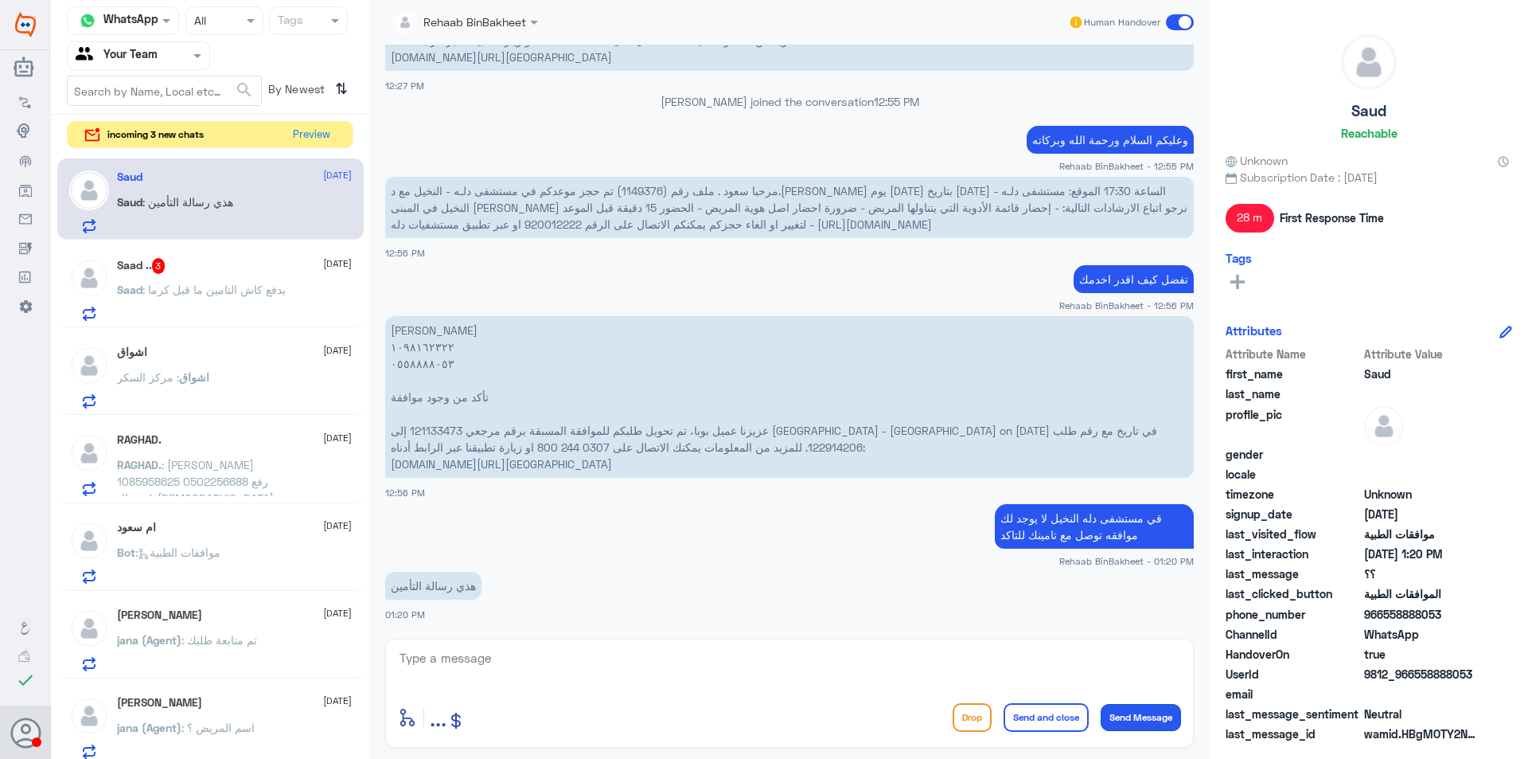
scroll to position [1787, 0]
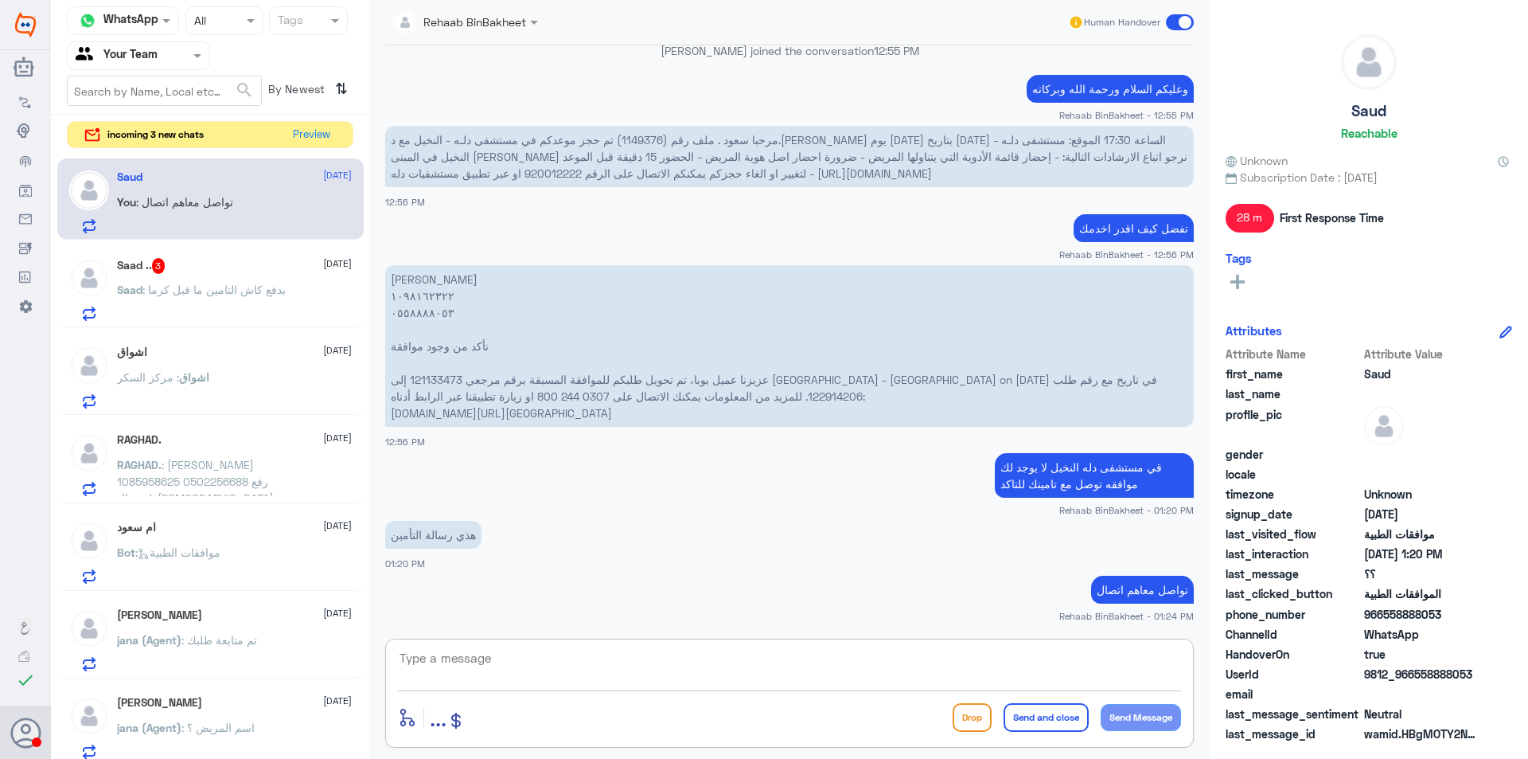
click at [559, 651] on textarea at bounding box center [789, 666] width 783 height 39
type textarea "H"
type textarea "؟"
type textarea "اتمنى لك دوام الصحه والعافيه"
click at [1051, 714] on button "Send and close" at bounding box center [1046, 717] width 85 height 29
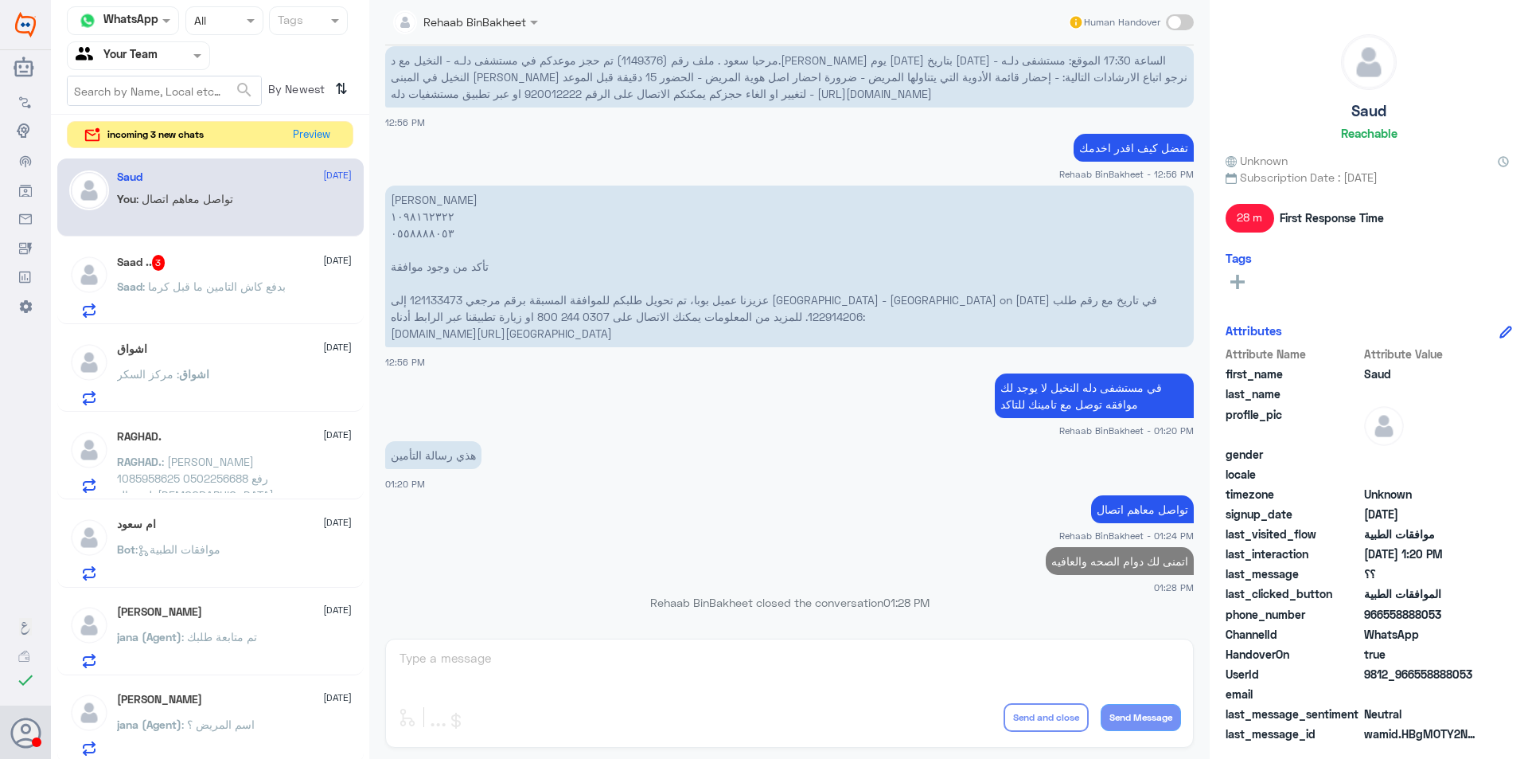
scroll to position [1834, 0]
drag, startPoint x: 225, startPoint y: 168, endPoint x: 226, endPoint y: 193, distance: 25.5
click at [225, 174] on div "Saud [DATE] You : تواصل معاهم اتصال" at bounding box center [210, 197] width 306 height 79
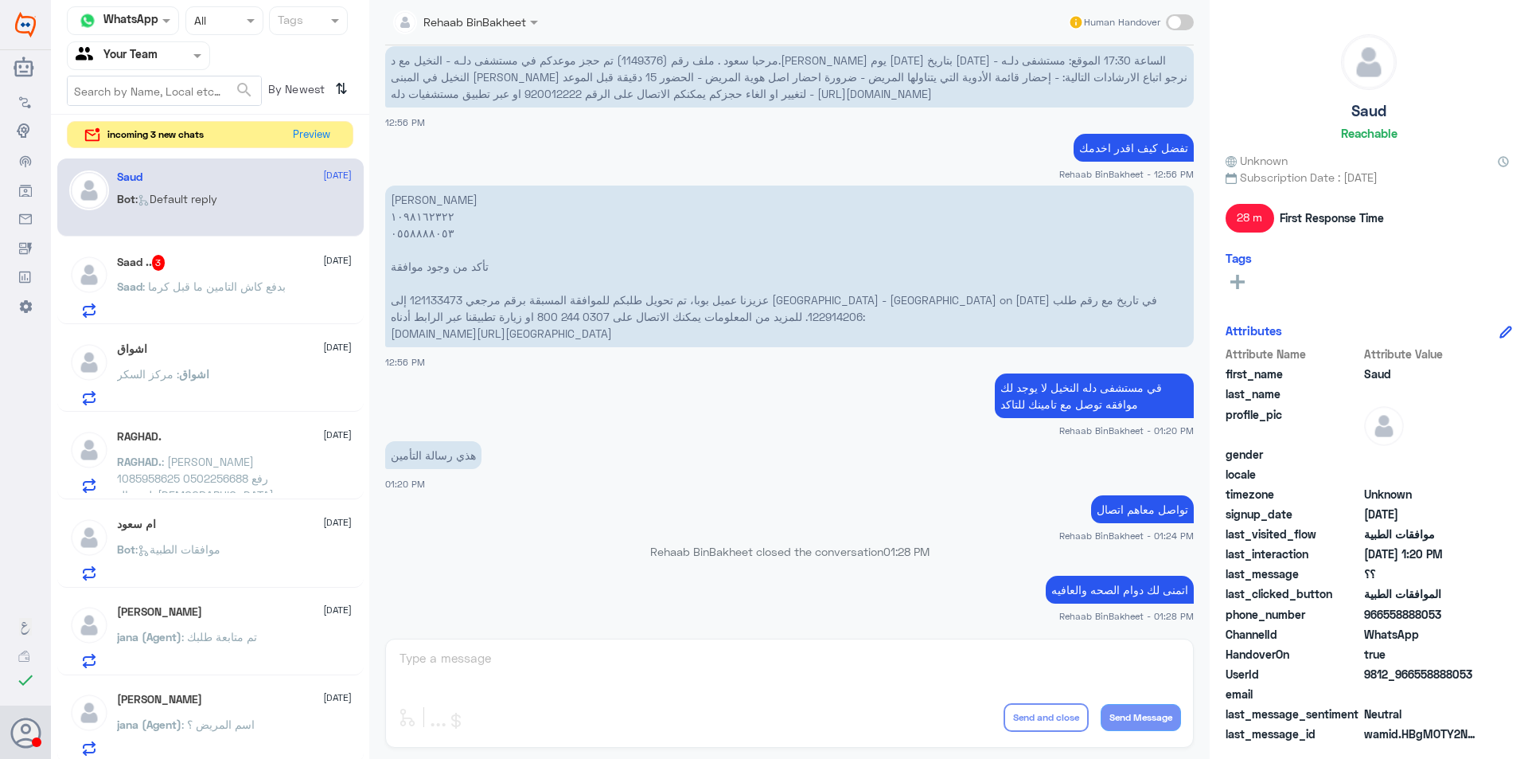
scroll to position [2103, 0]
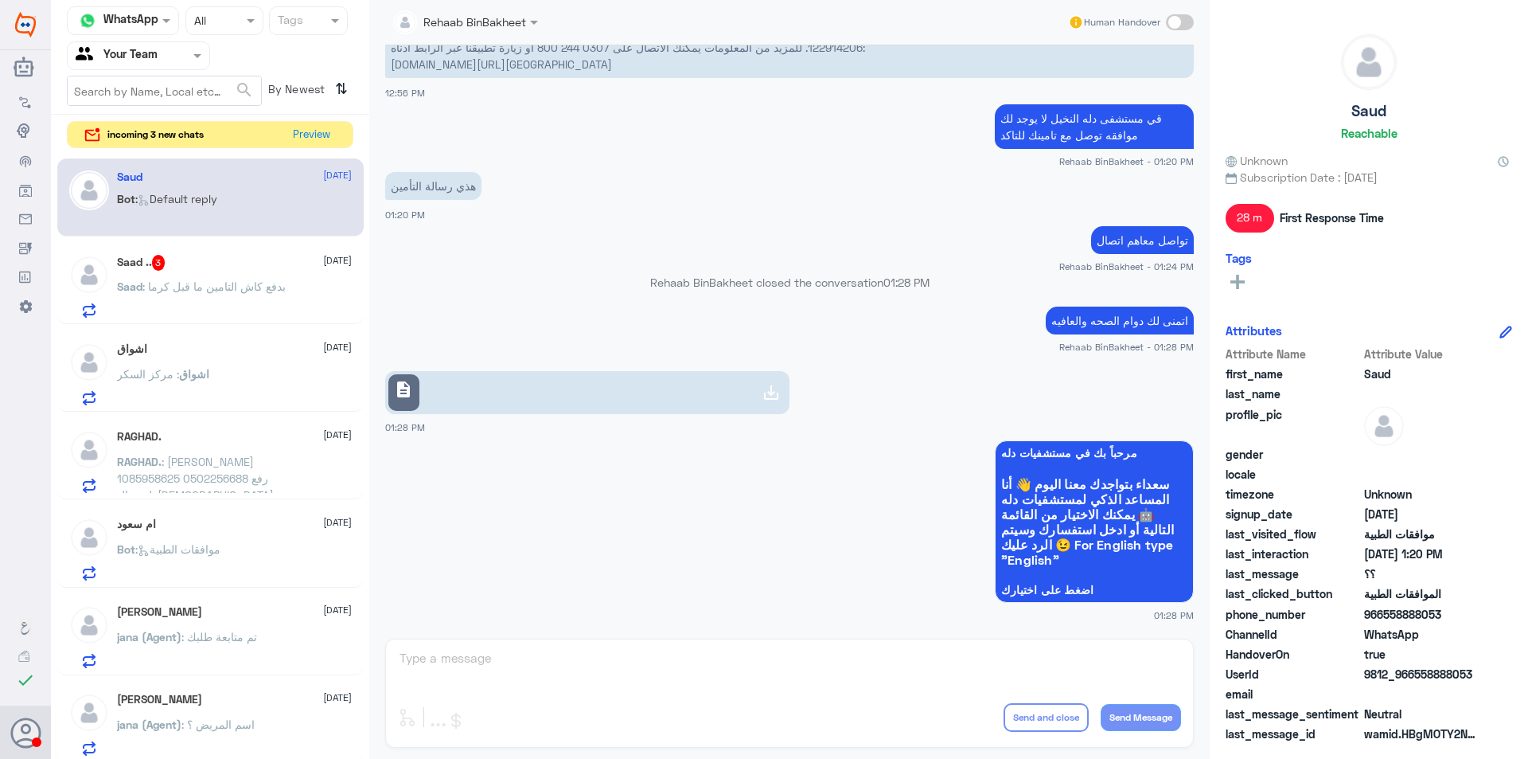
click at [269, 516] on div "ام سعود [DATE] Bot : موافقات الطبية" at bounding box center [210, 546] width 306 height 82
click at [294, 205] on div "Bot : Default reply" at bounding box center [234, 212] width 235 height 36
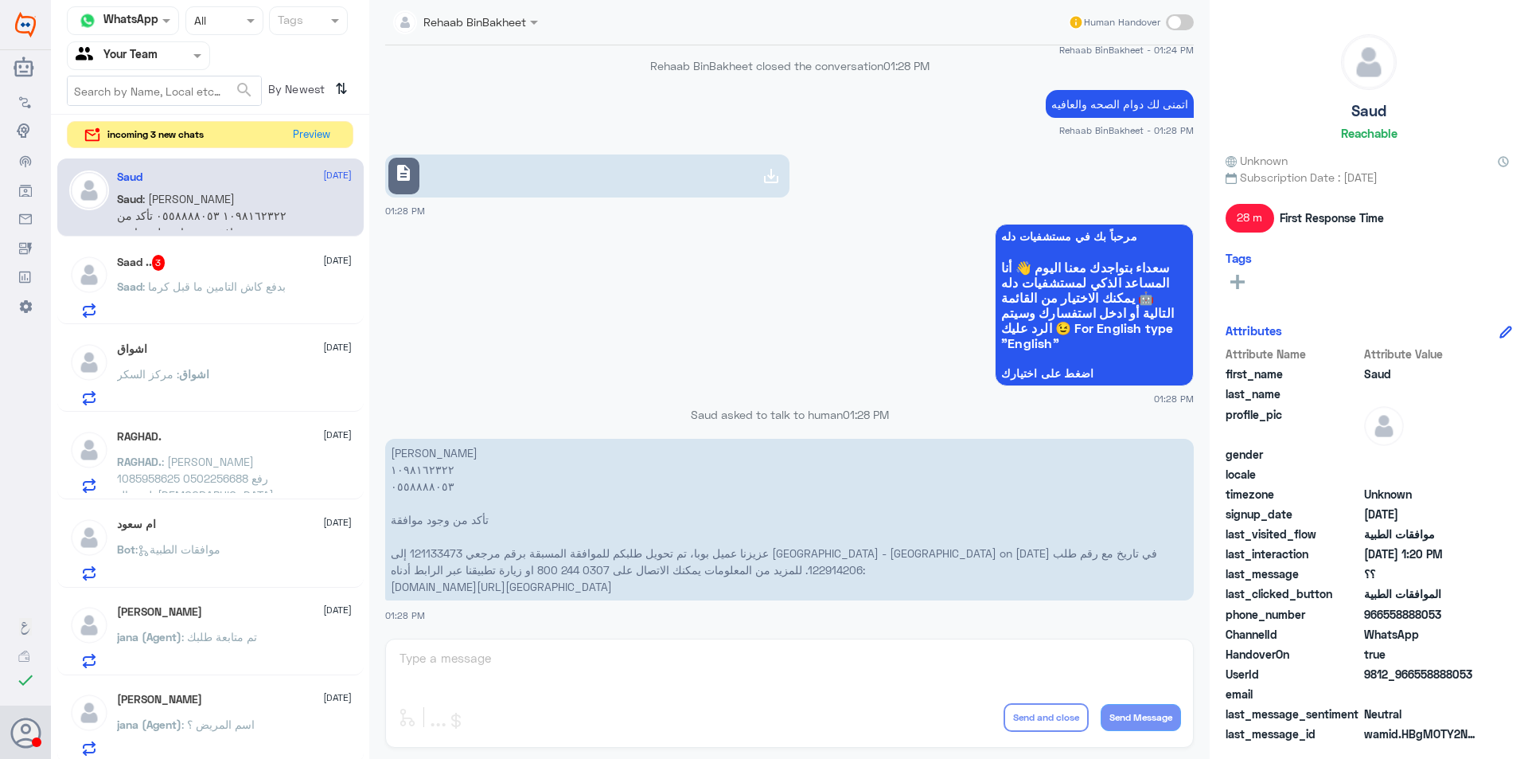
click at [412, 180] on span "description" at bounding box center [403, 172] width 19 height 19
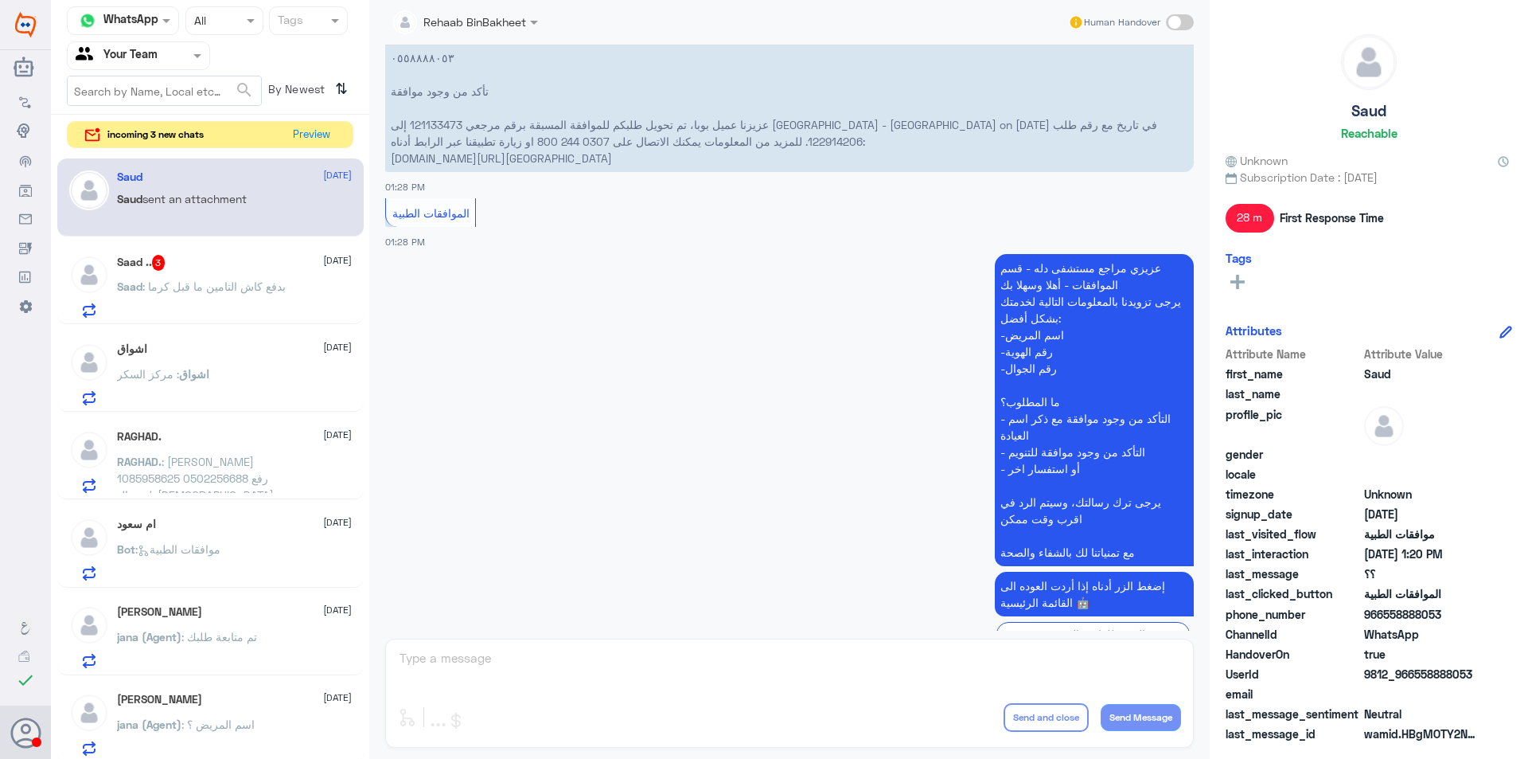
scroll to position [2871, 0]
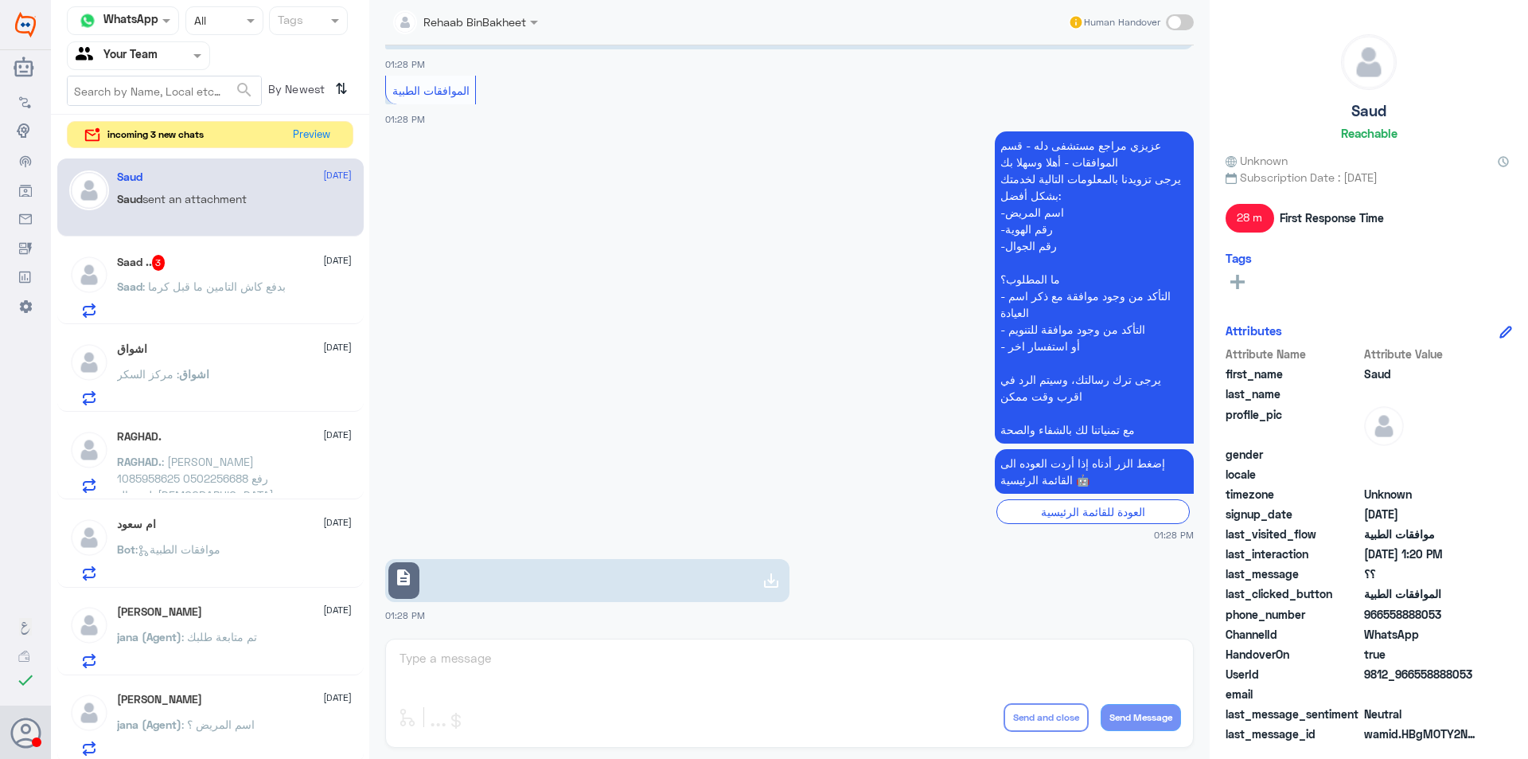
click at [495, 663] on div "Rehaab BinBakheet Human Handover [DATE] الموافقات الطبية 11:32 PM عزيزي مراجع م…" at bounding box center [789, 381] width 841 height 763
click at [454, 655] on div "Rehaab BinBakheet Human Handover [DATE] الموافقات الطبية 11:32 PM عزيزي مراجع م…" at bounding box center [789, 381] width 841 height 763
click at [266, 282] on span ": بدفع كاش التامين ما قبل كرما" at bounding box center [213, 286] width 143 height 14
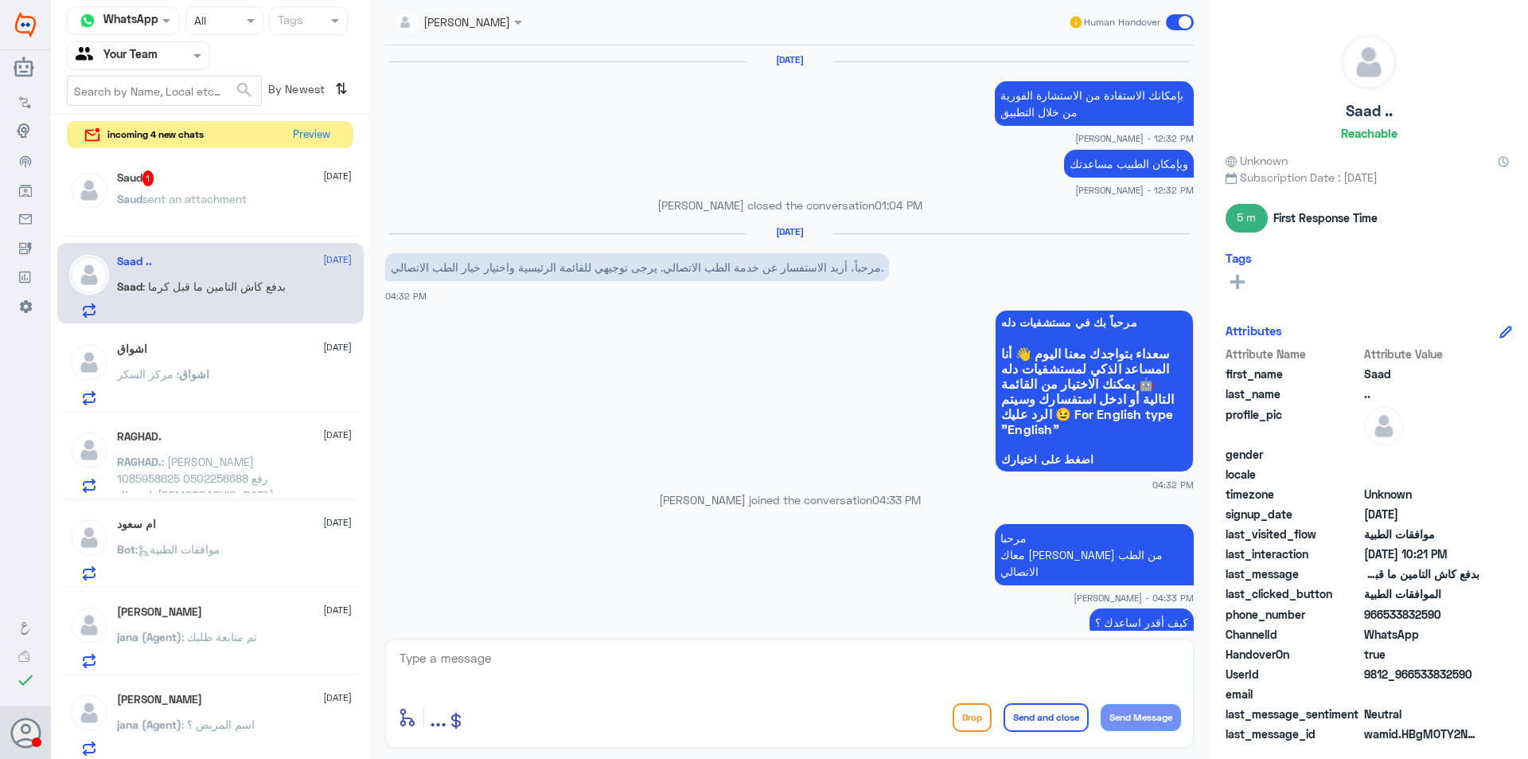
scroll to position [958, 0]
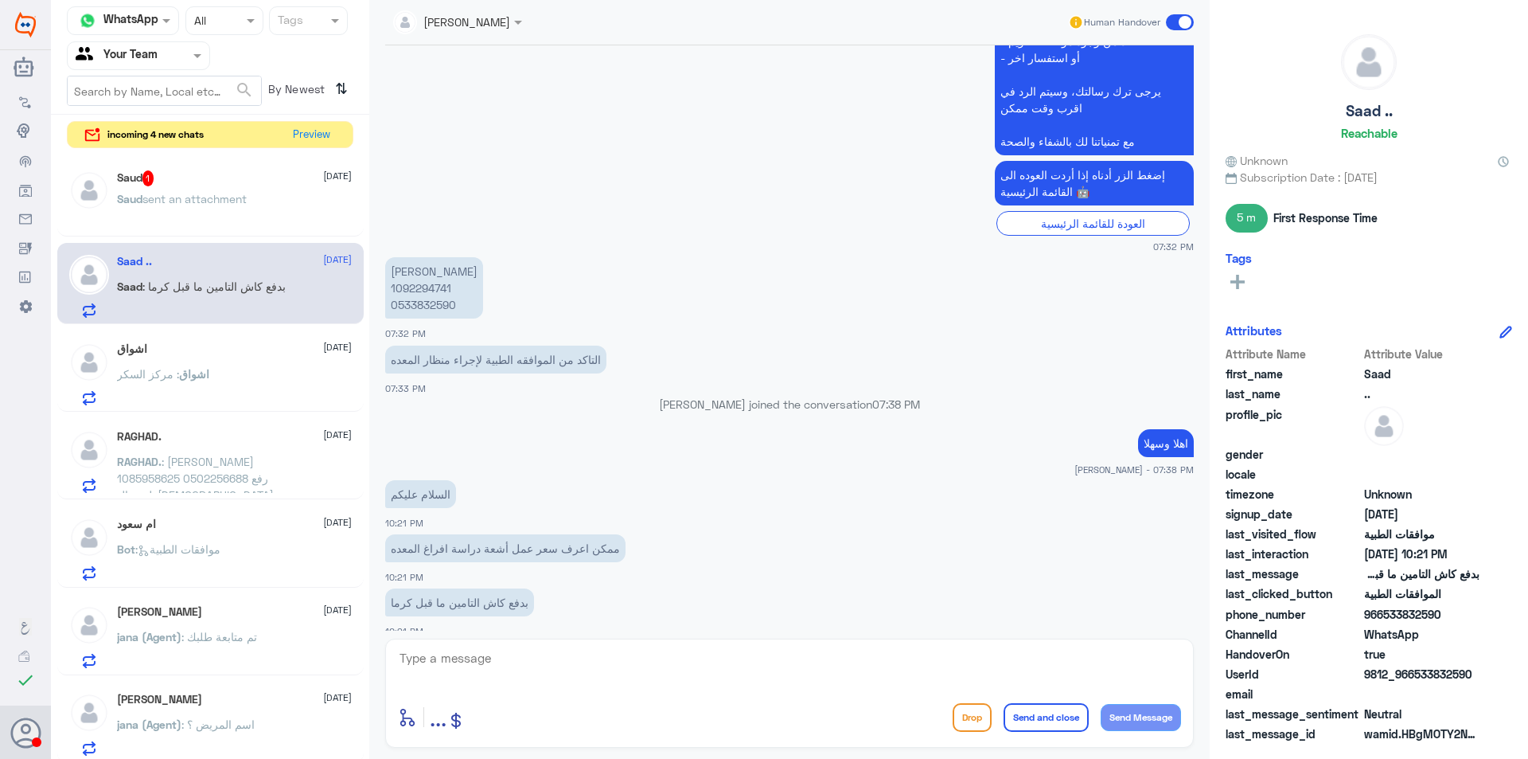
click at [626, 682] on textarea at bounding box center [789, 666] width 783 height 39
type textarea ","
type textarea "وعليكم السلام ورحمه الله وبركاته"
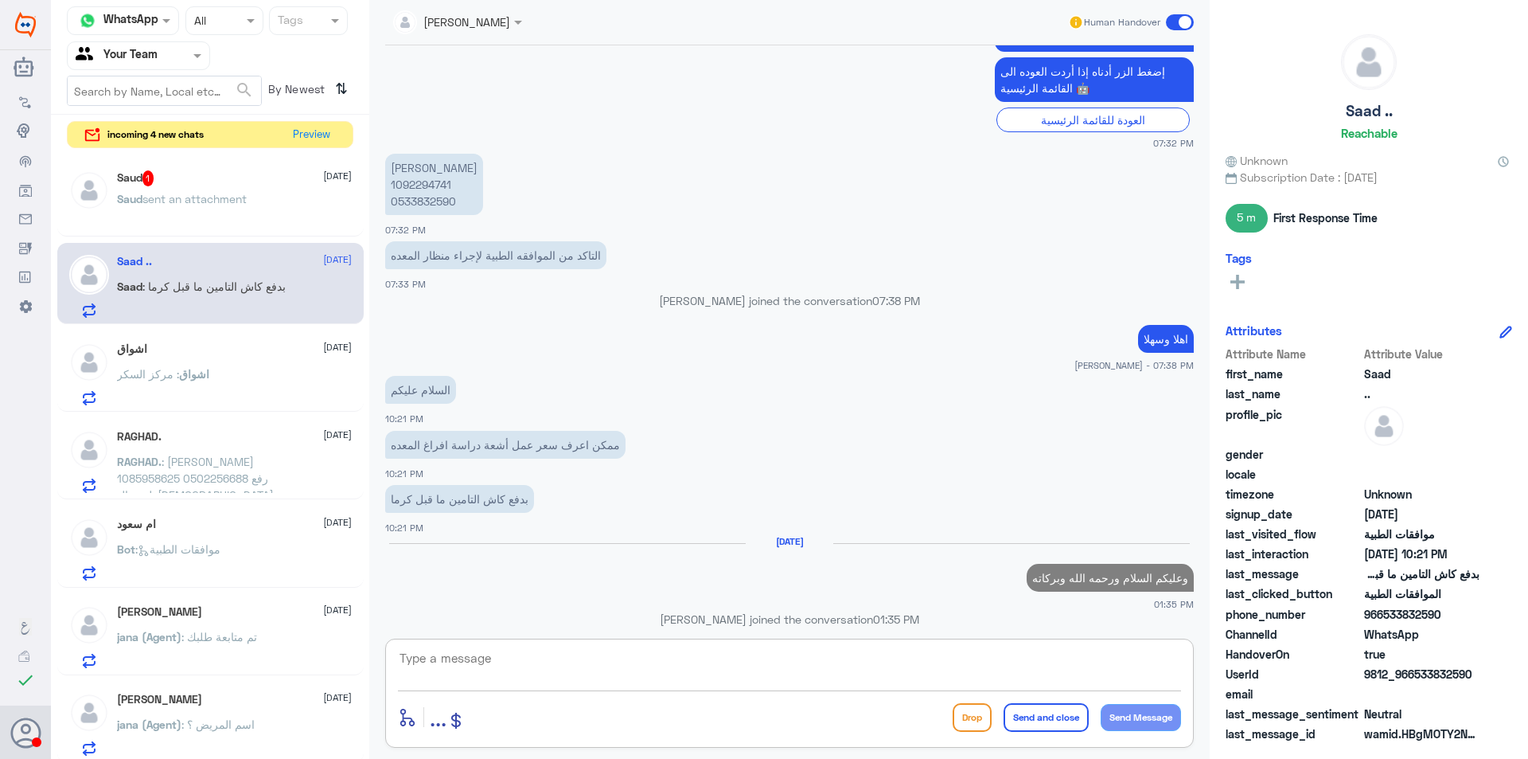
scroll to position [1036, 0]
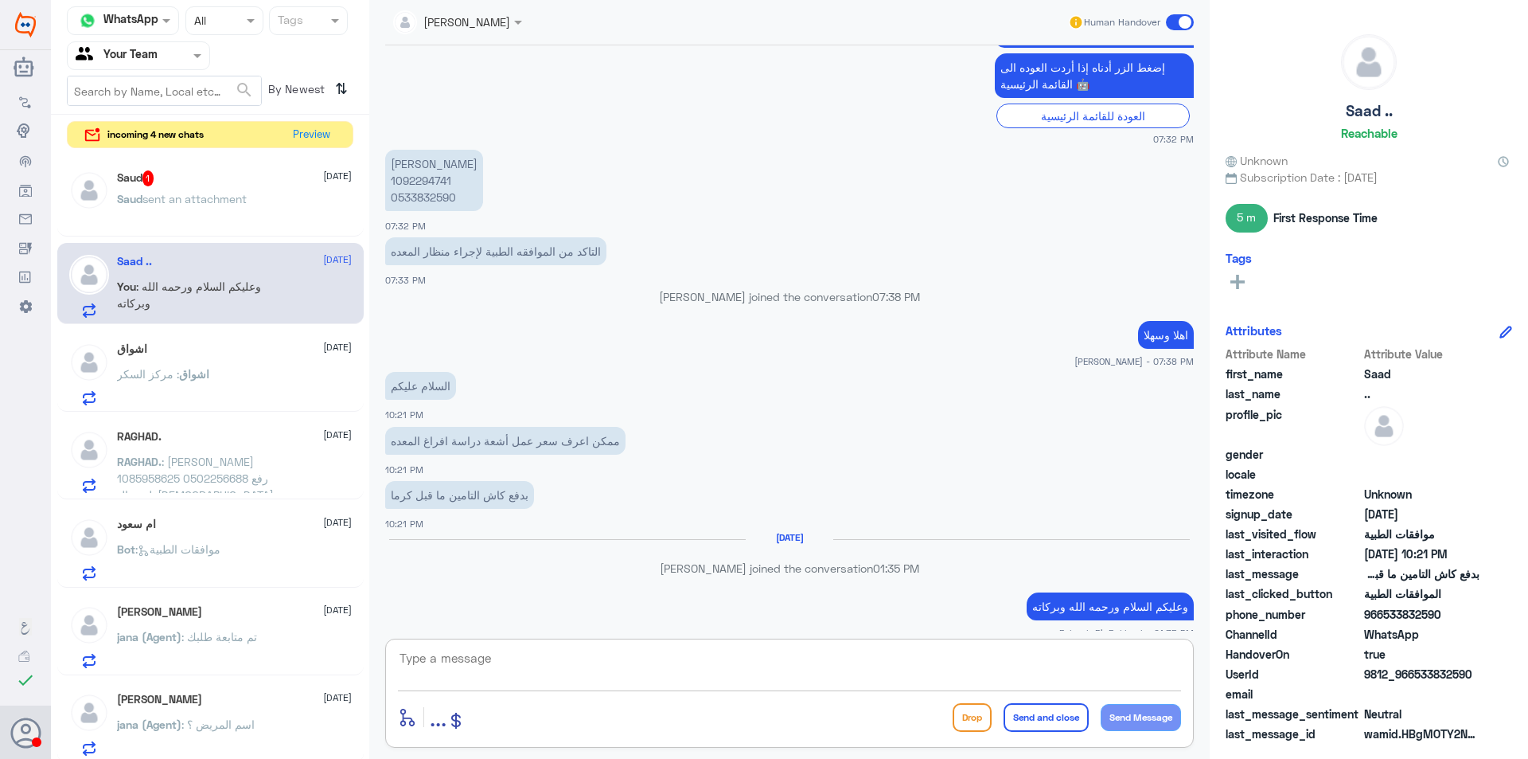
type textarea "ت"
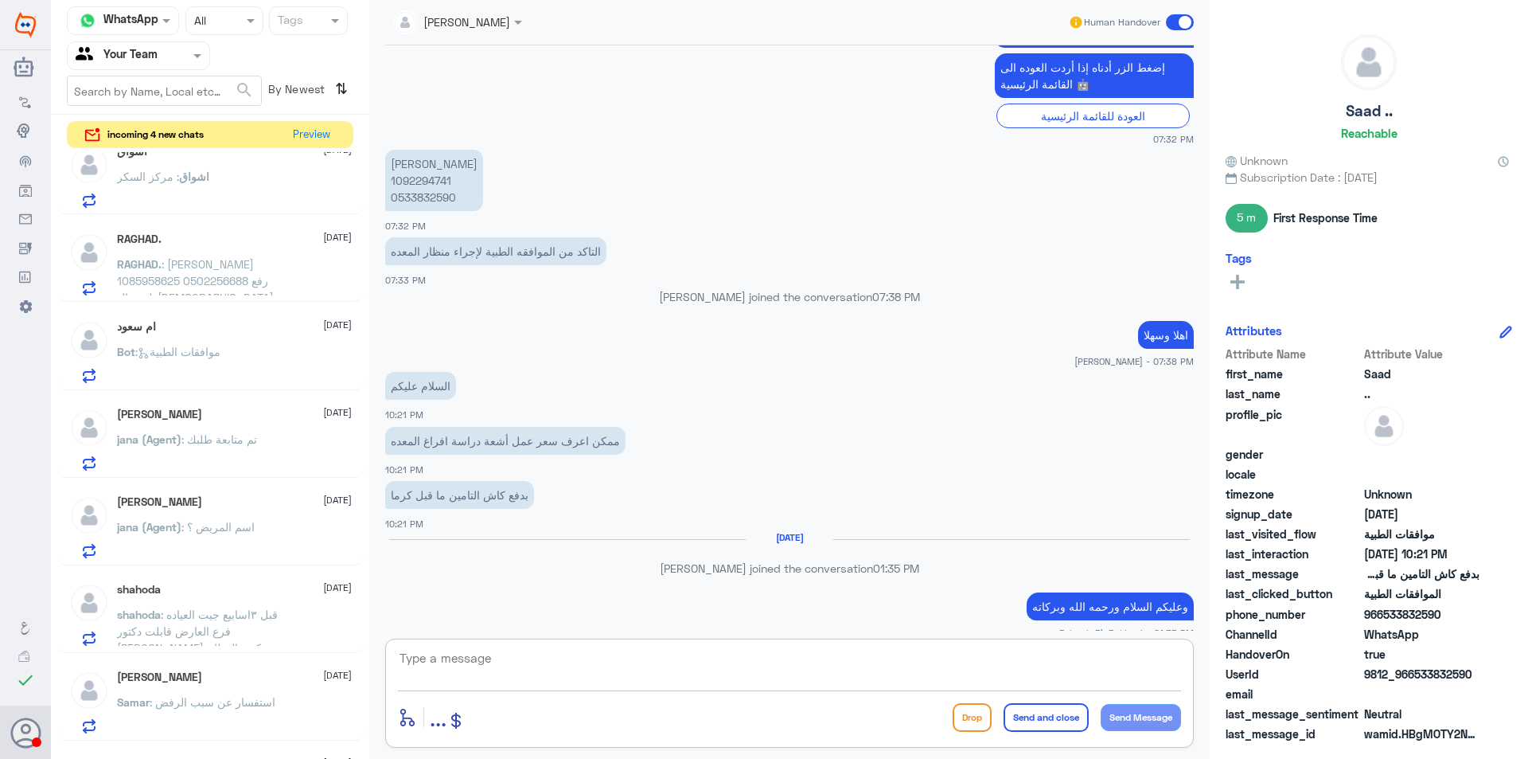
scroll to position [0, 0]
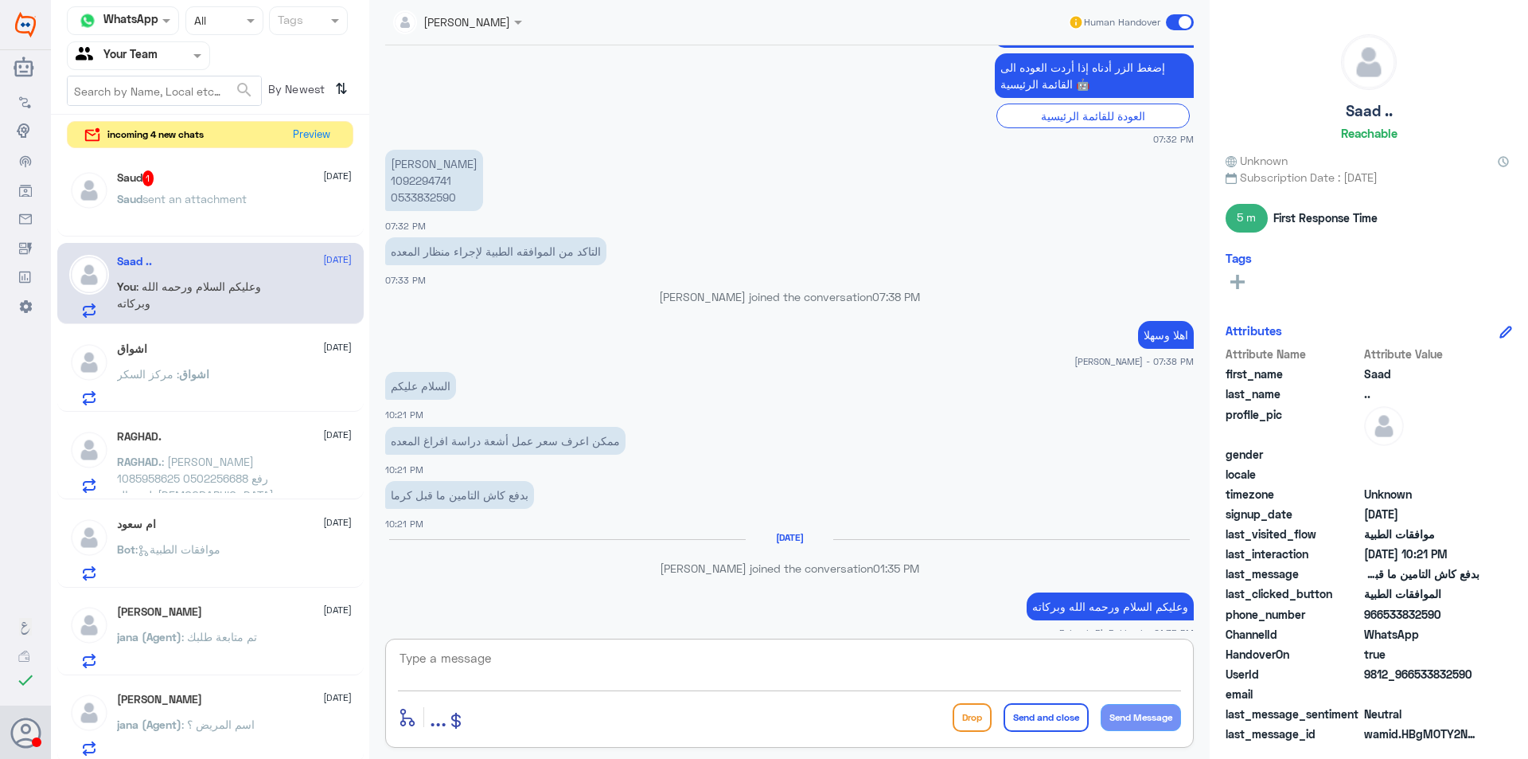
click at [259, 284] on span ": وعليكم السلام ورحمه الله وبركاته" at bounding box center [189, 294] width 144 height 30
click at [231, 290] on span ": وعليكم السلام ورحمه الله وبركاته" at bounding box center [189, 294] width 144 height 30
click at [668, 665] on textarea at bounding box center [789, 666] width 783 height 39
type textarea "ا"
paste textarea "[PHONE_NUMBER]"
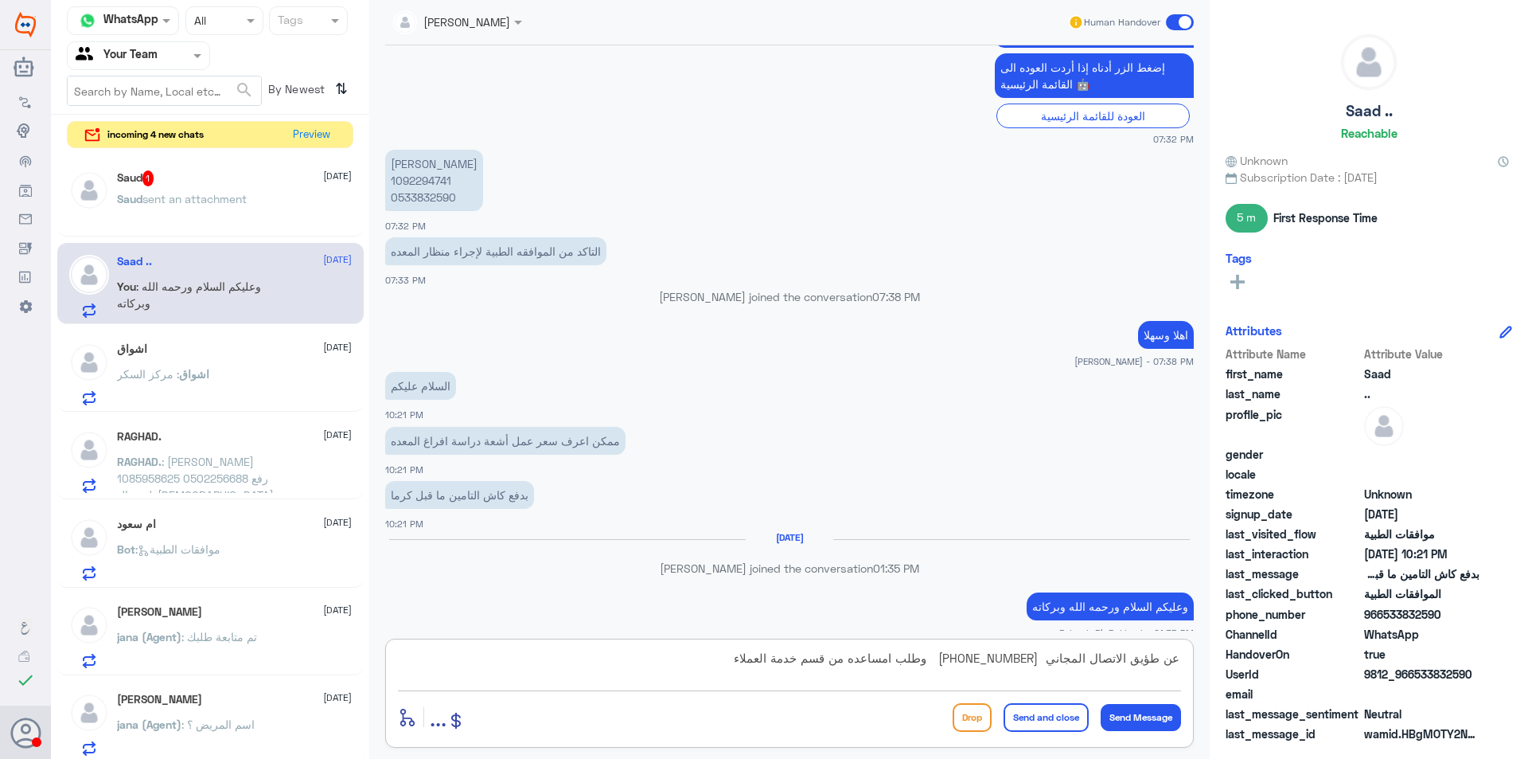
click at [1150, 662] on textarea "عن طؤيق الاتصال المجاني [PHONE_NUMBER] وطلب امساعده من قسم خدمة العملاء" at bounding box center [789, 666] width 783 height 39
click at [1091, 661] on textarea "عن طريق الاتصال المجاني [PHONE_NUMBER] وطلب امساعده من قسم خدمة العملاء" at bounding box center [789, 666] width 783 height 39
type textarea "عن طريق الاتصال بالرقم المجاني [PHONE_NUMBER] وطلب امساعده من قسم خدمة العملاء"
click at [669, 666] on textarea "عن طريق الاتصال بالرقم المجاني [PHONE_NUMBER] وطلب امساعده من قسم خدمة العملاء" at bounding box center [789, 666] width 783 height 39
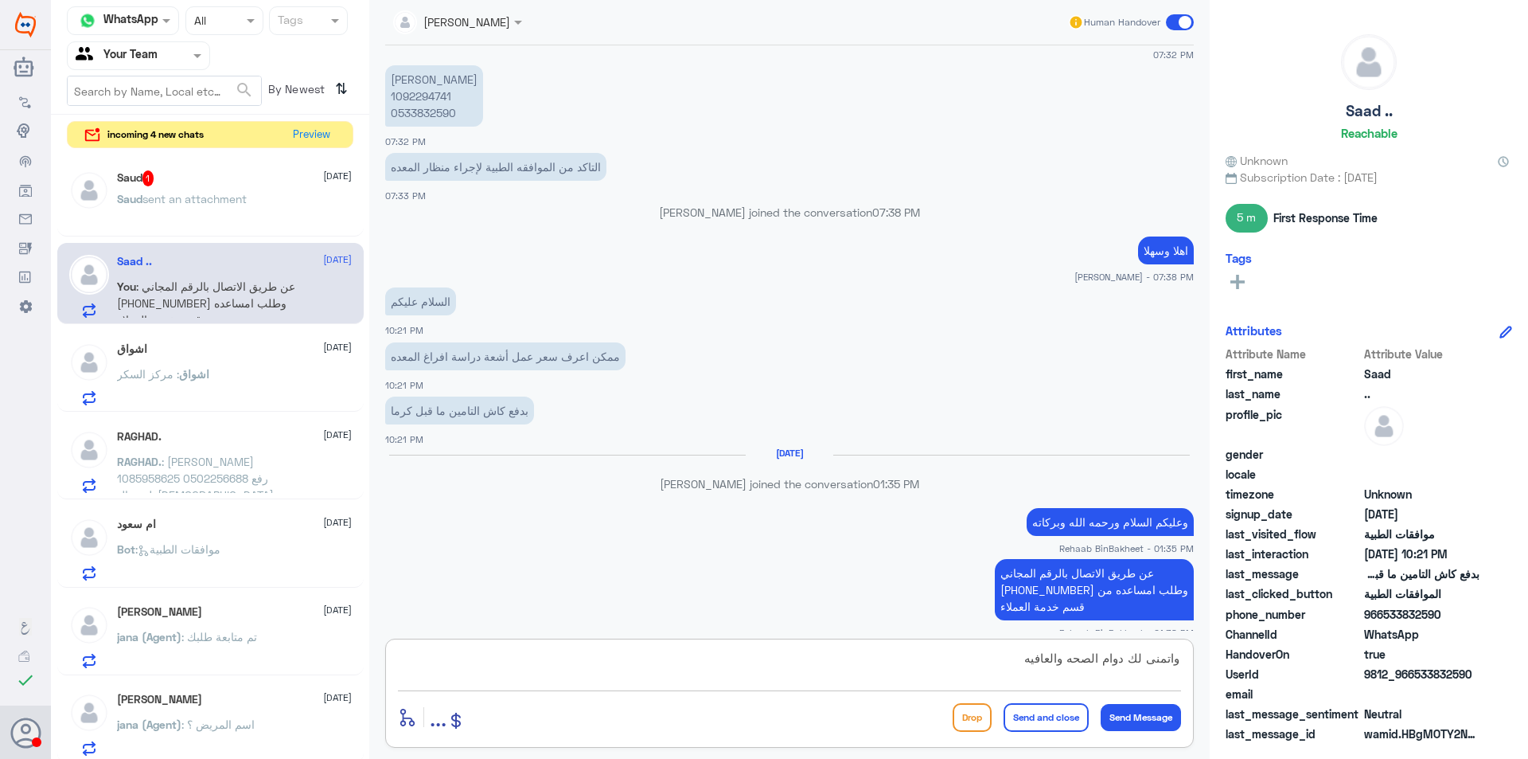
type textarea "واتمنى لك دوام الصحه والعافيه"
click at [1051, 713] on button "Send and close" at bounding box center [1046, 717] width 85 height 29
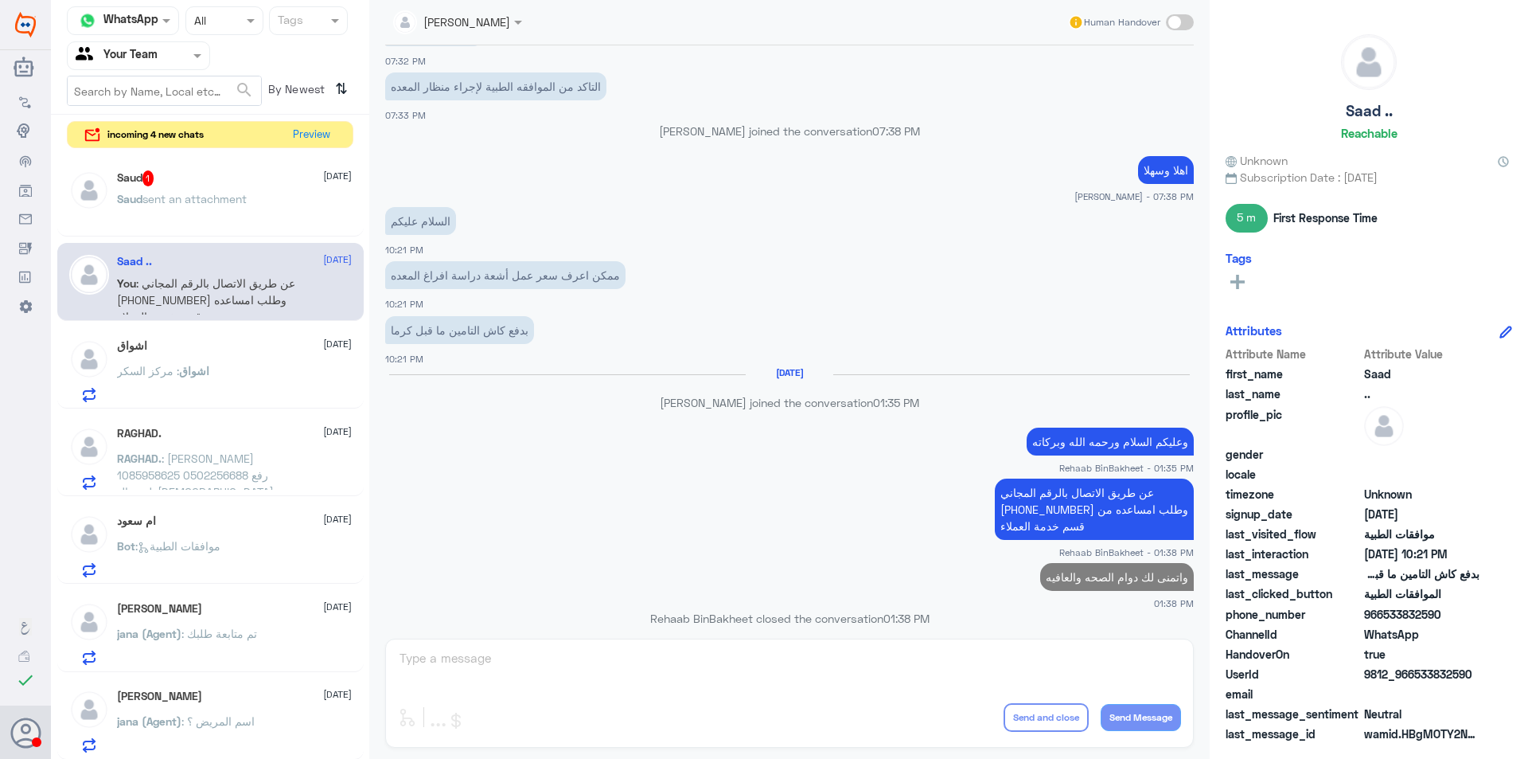
click at [211, 189] on div "Saud 1 [DATE] Saud sent an attachment" at bounding box center [234, 200] width 235 height 60
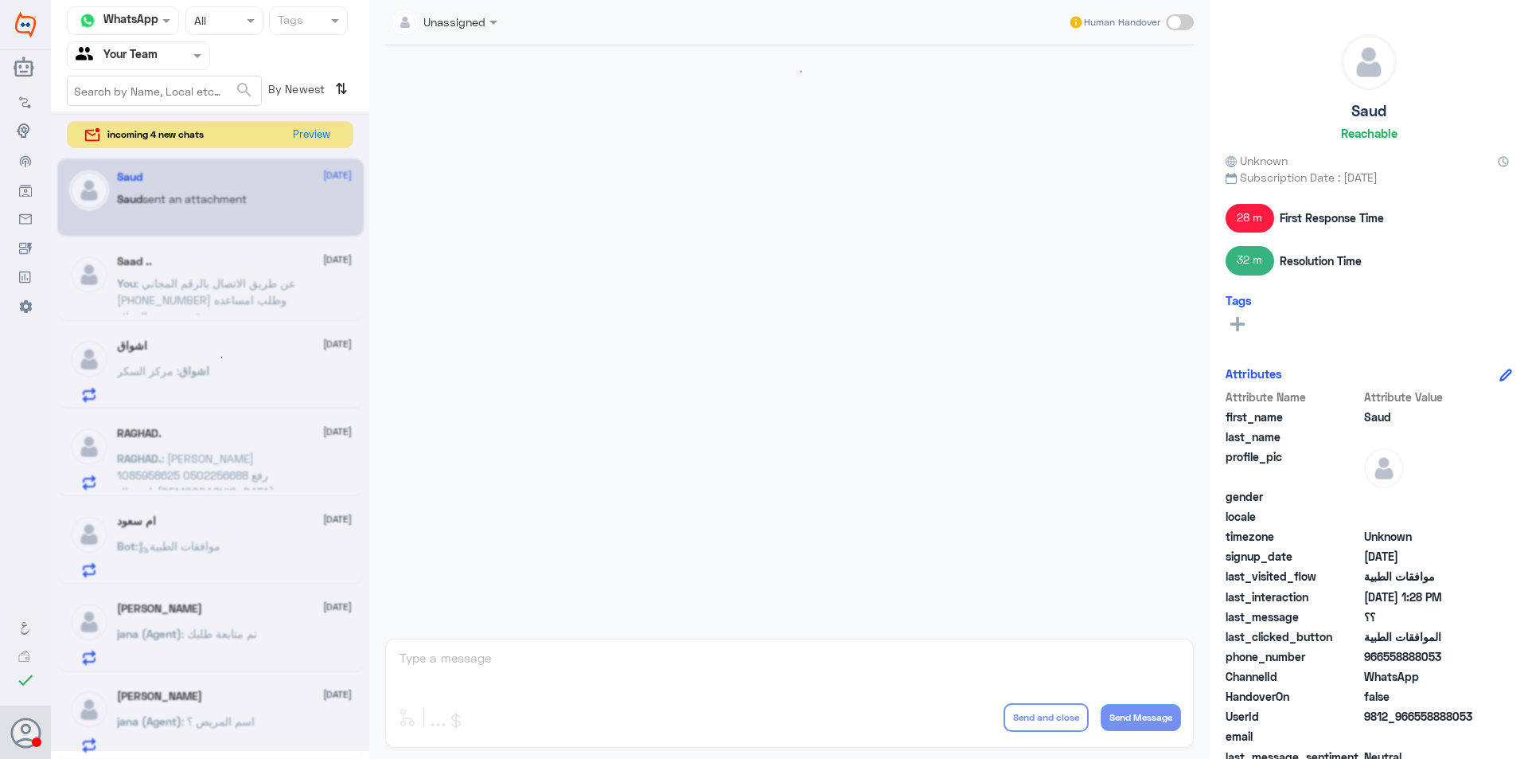
scroll to position [1810, 0]
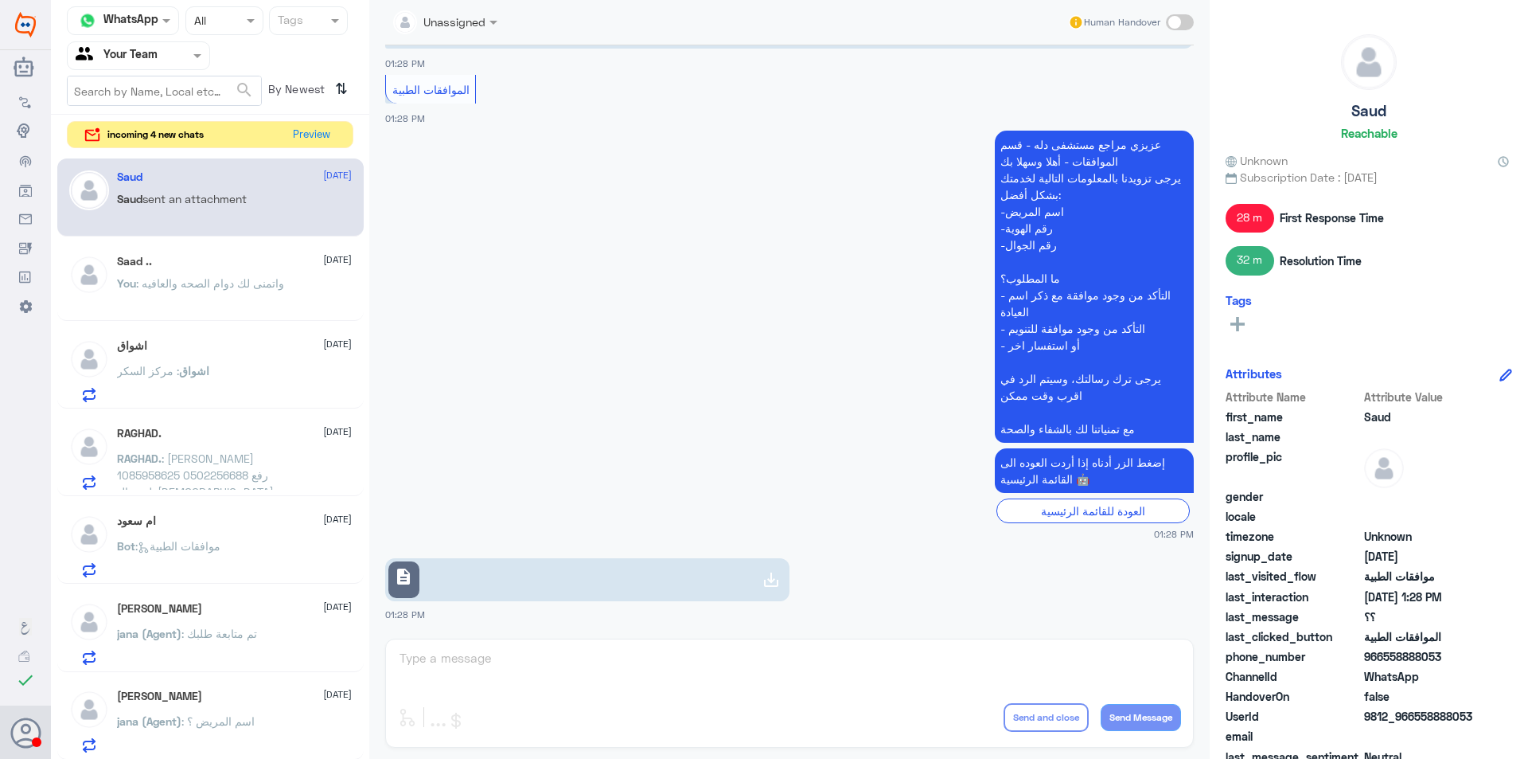
click at [837, 657] on div "Unassigned Human Handover [DATE] الموافقات الطبية 12:26 PM عزيزي مراجع مستشفى د…" at bounding box center [789, 381] width 841 height 763
click at [146, 54] on input "text" at bounding box center [120, 55] width 88 height 18
click at [139, 149] on div "Your Inbox" at bounding box center [138, 142] width 143 height 37
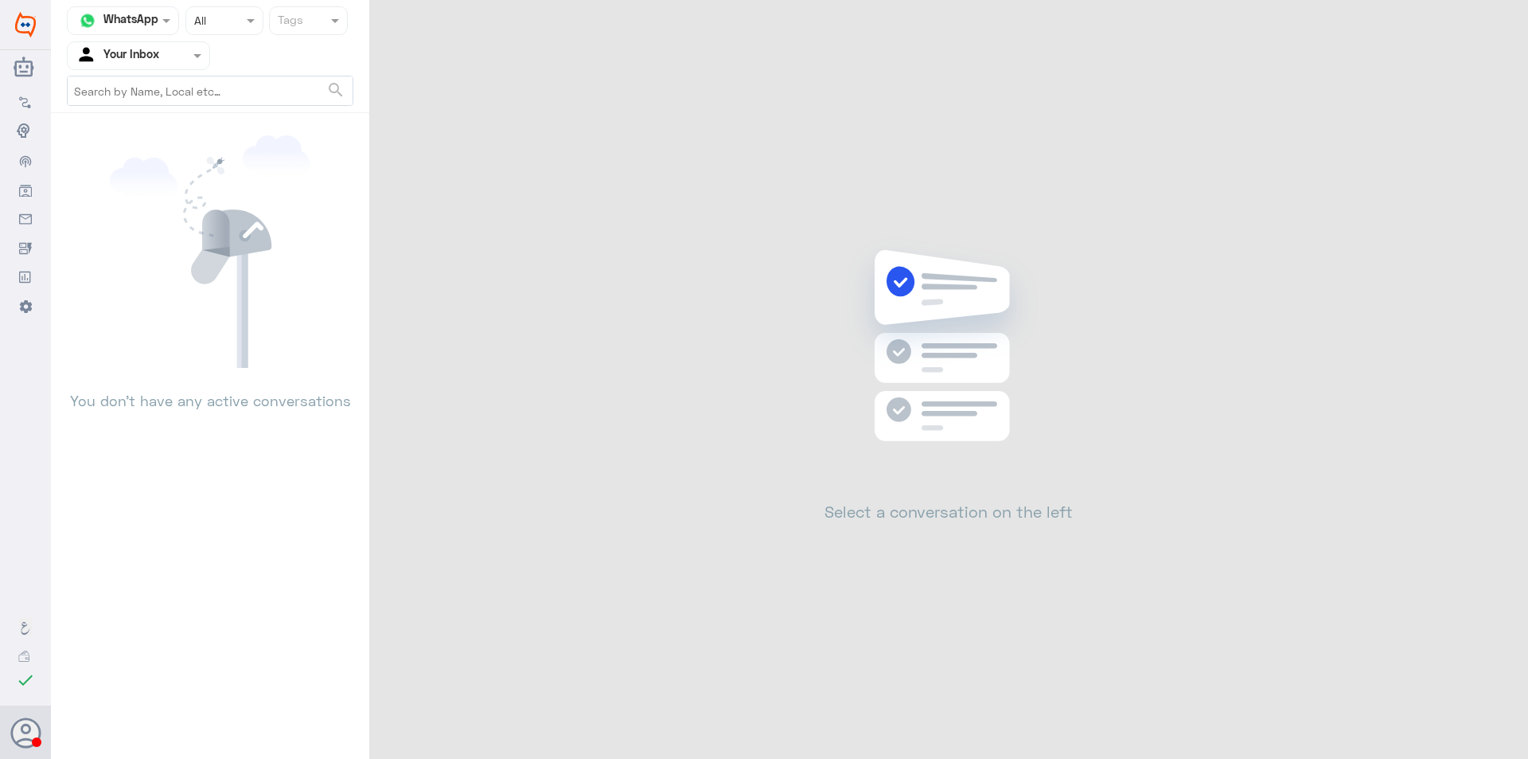
click at [163, 55] on input "text" at bounding box center [120, 55] width 88 height 18
click at [122, 178] on Team "Your Team" at bounding box center [130, 177] width 54 height 14
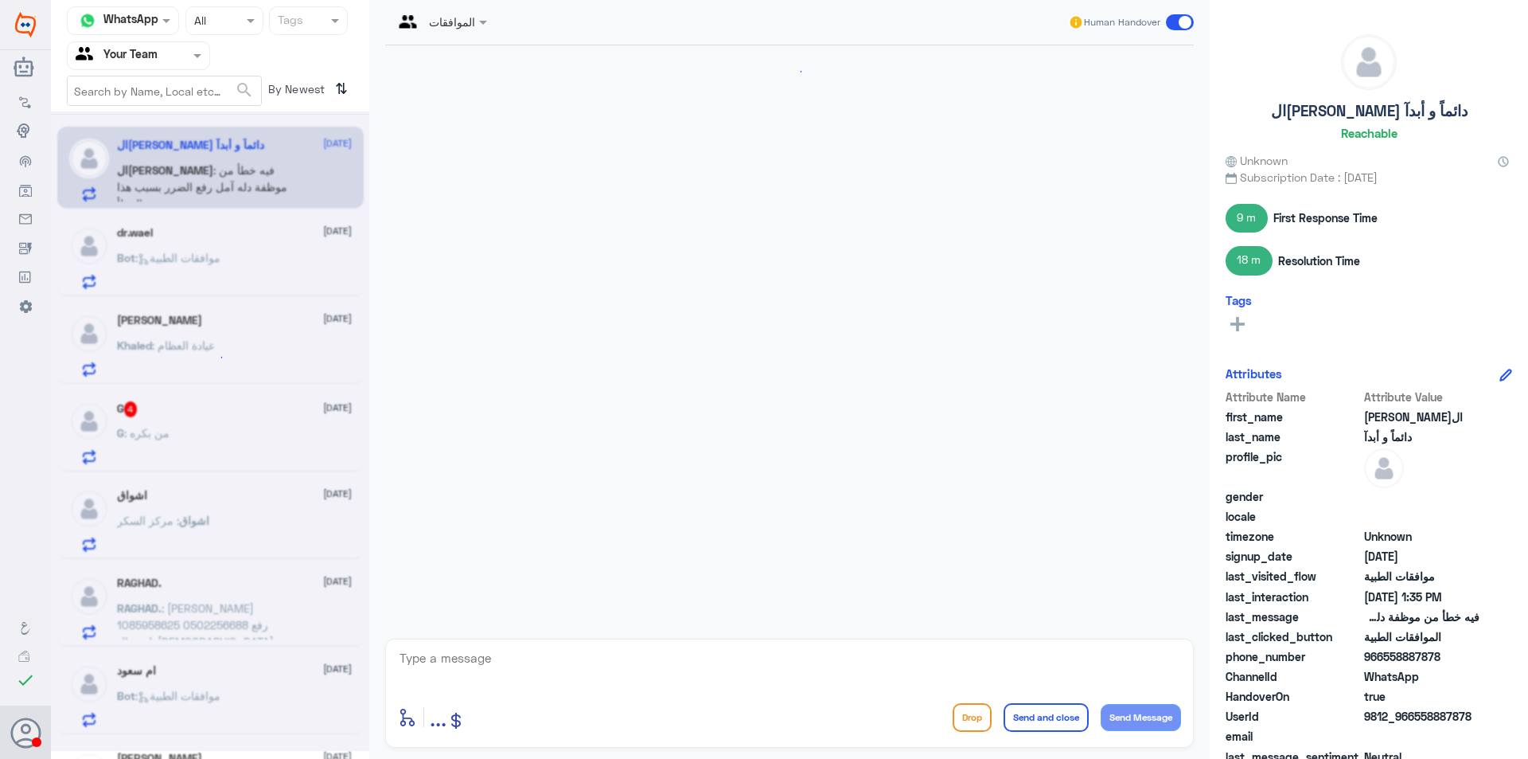
scroll to position [1112, 0]
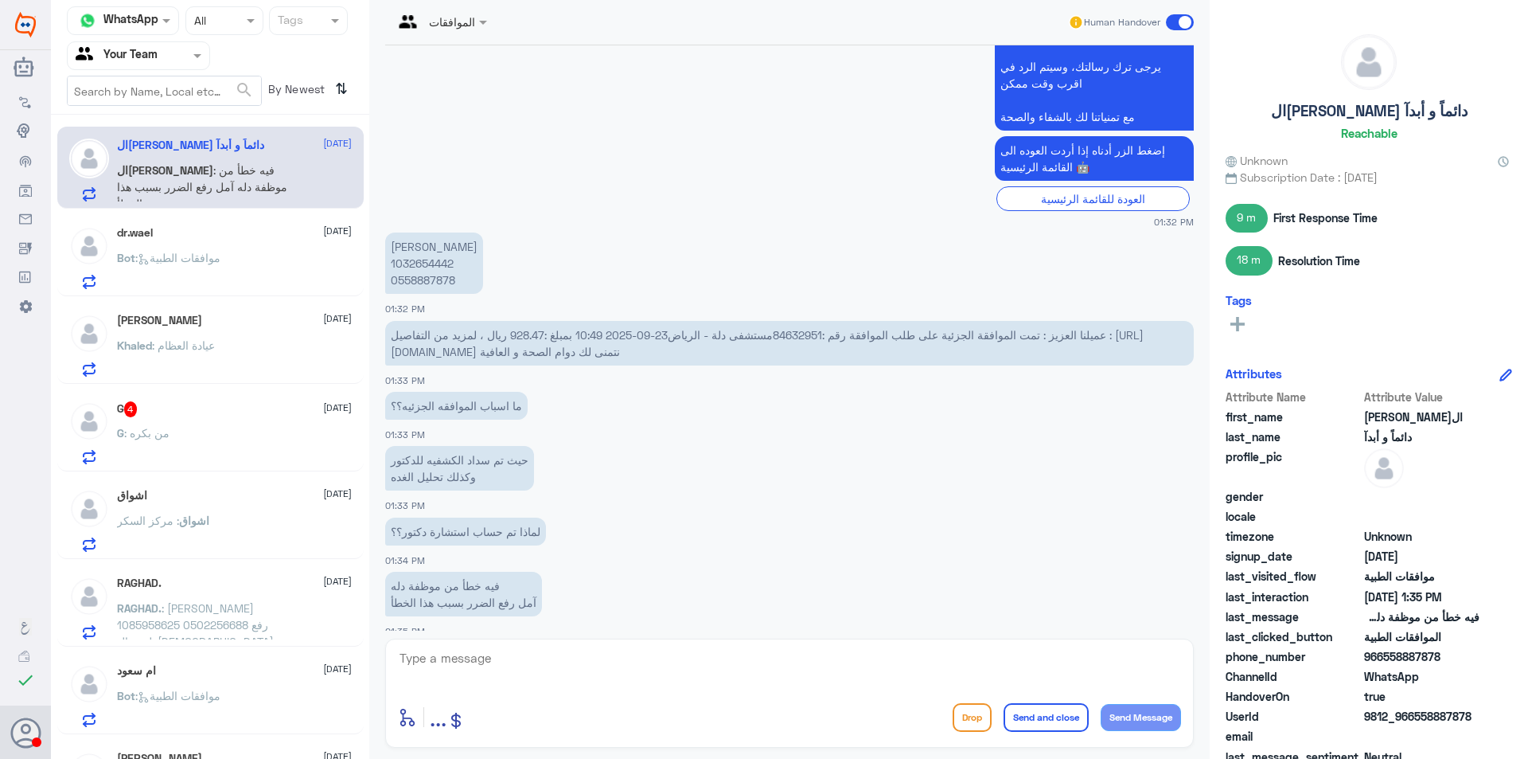
click at [233, 241] on div "dr.wael [DATE] Bot : موافقات الطبية" at bounding box center [234, 257] width 235 height 63
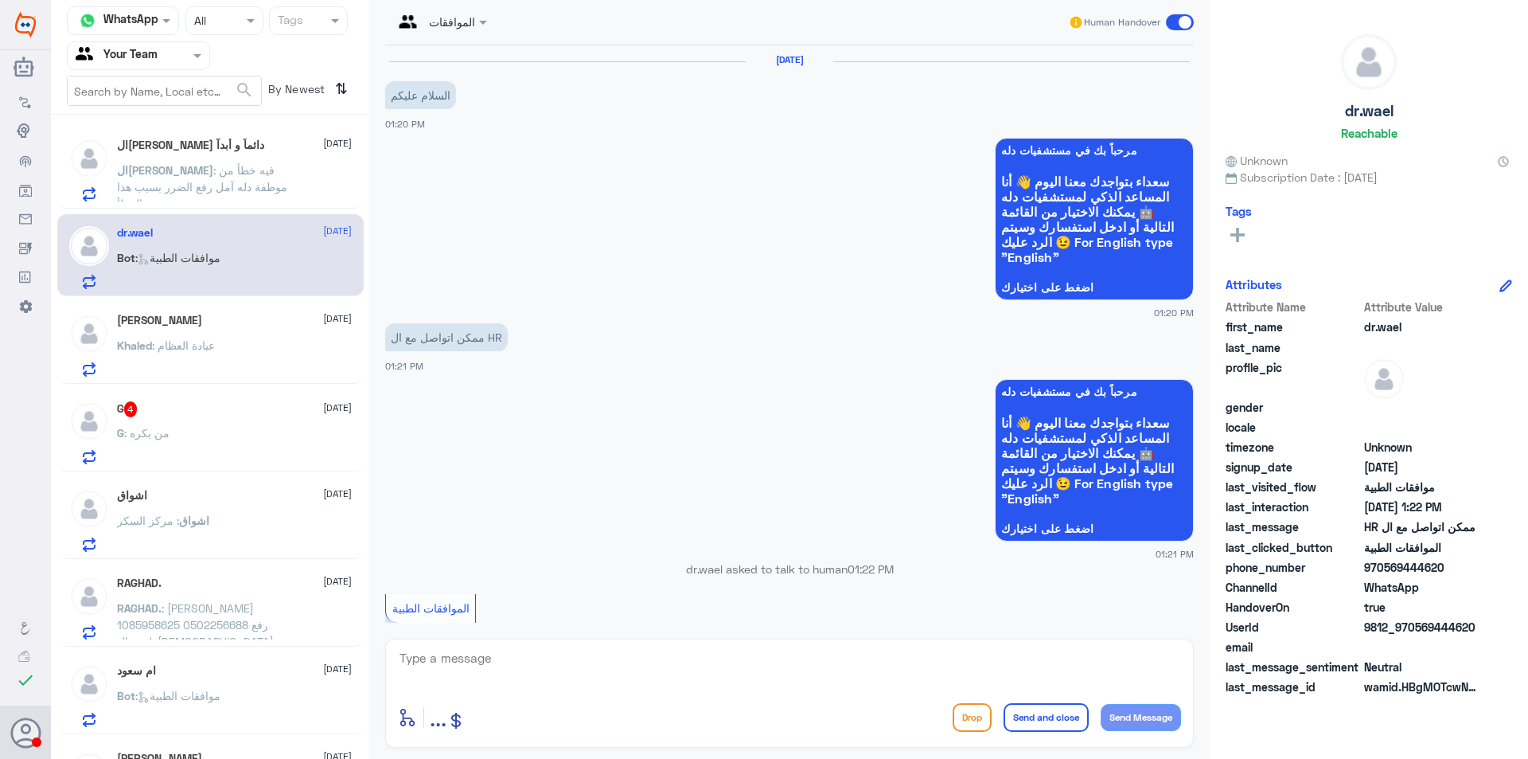
scroll to position [437, 0]
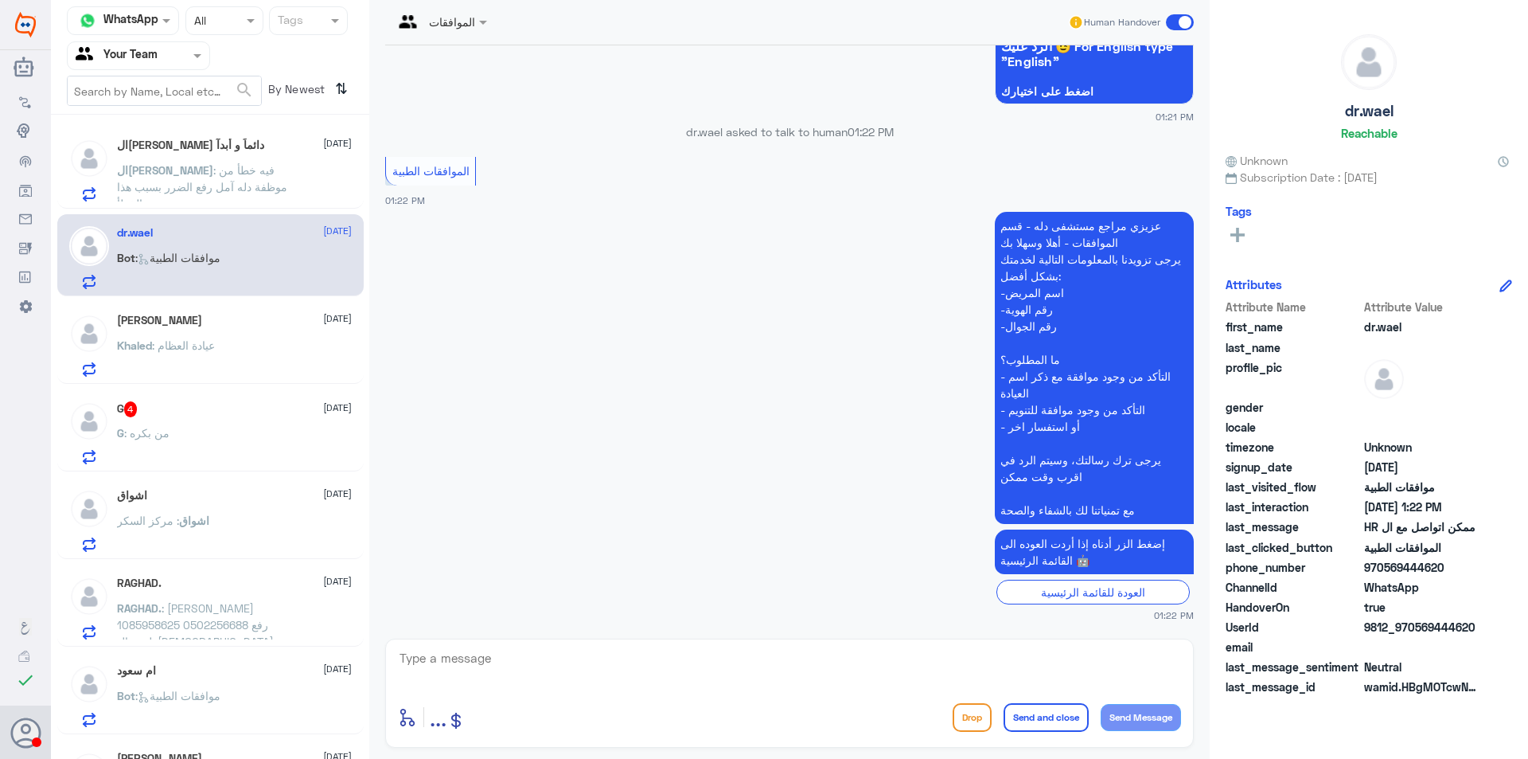
click at [227, 178] on p "ال[PERSON_NAME] : فيه خطأ من موظفة دله آمل رفع الضرر بسبب هذا الخطأ" at bounding box center [206, 182] width 179 height 40
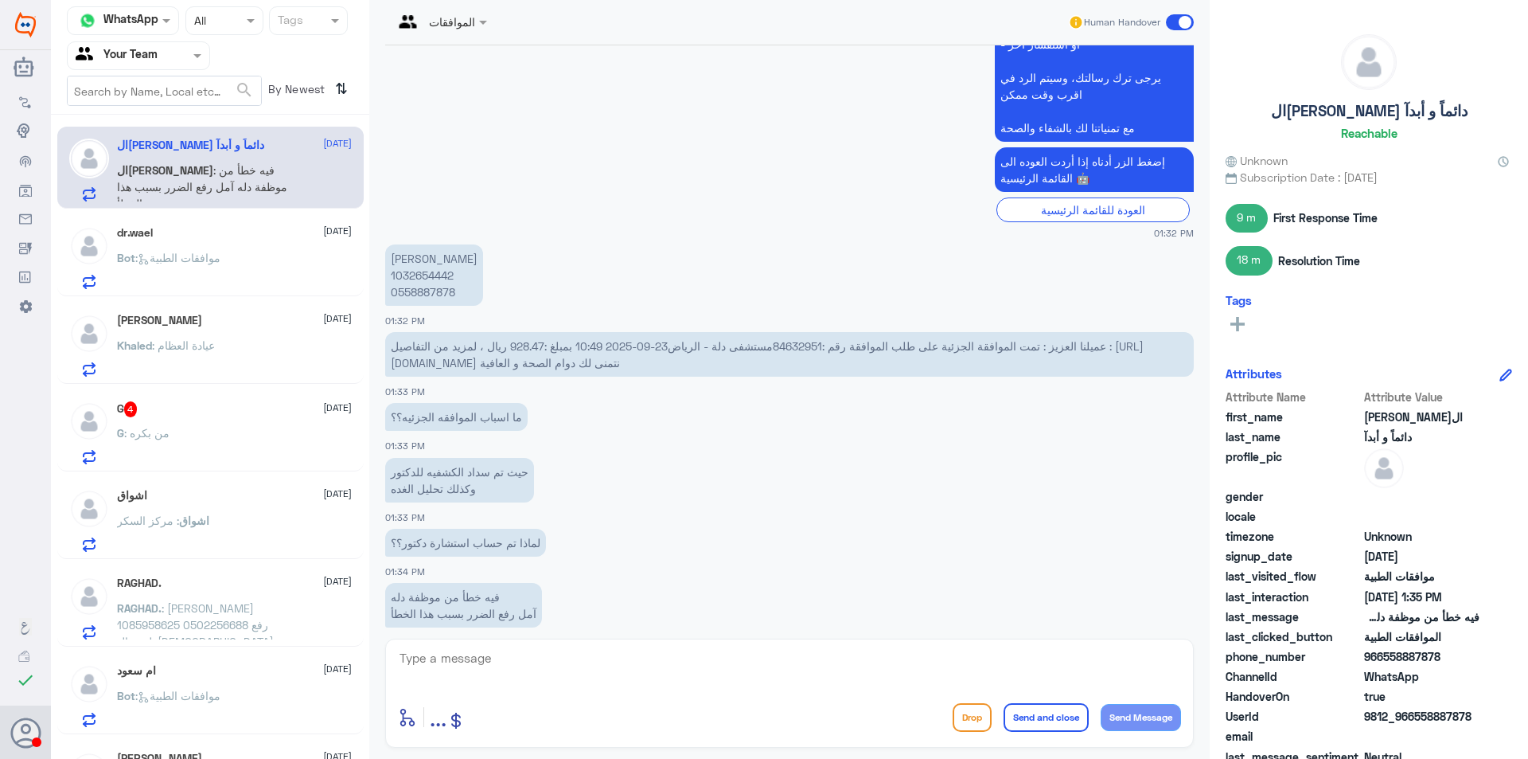
scroll to position [2456, 0]
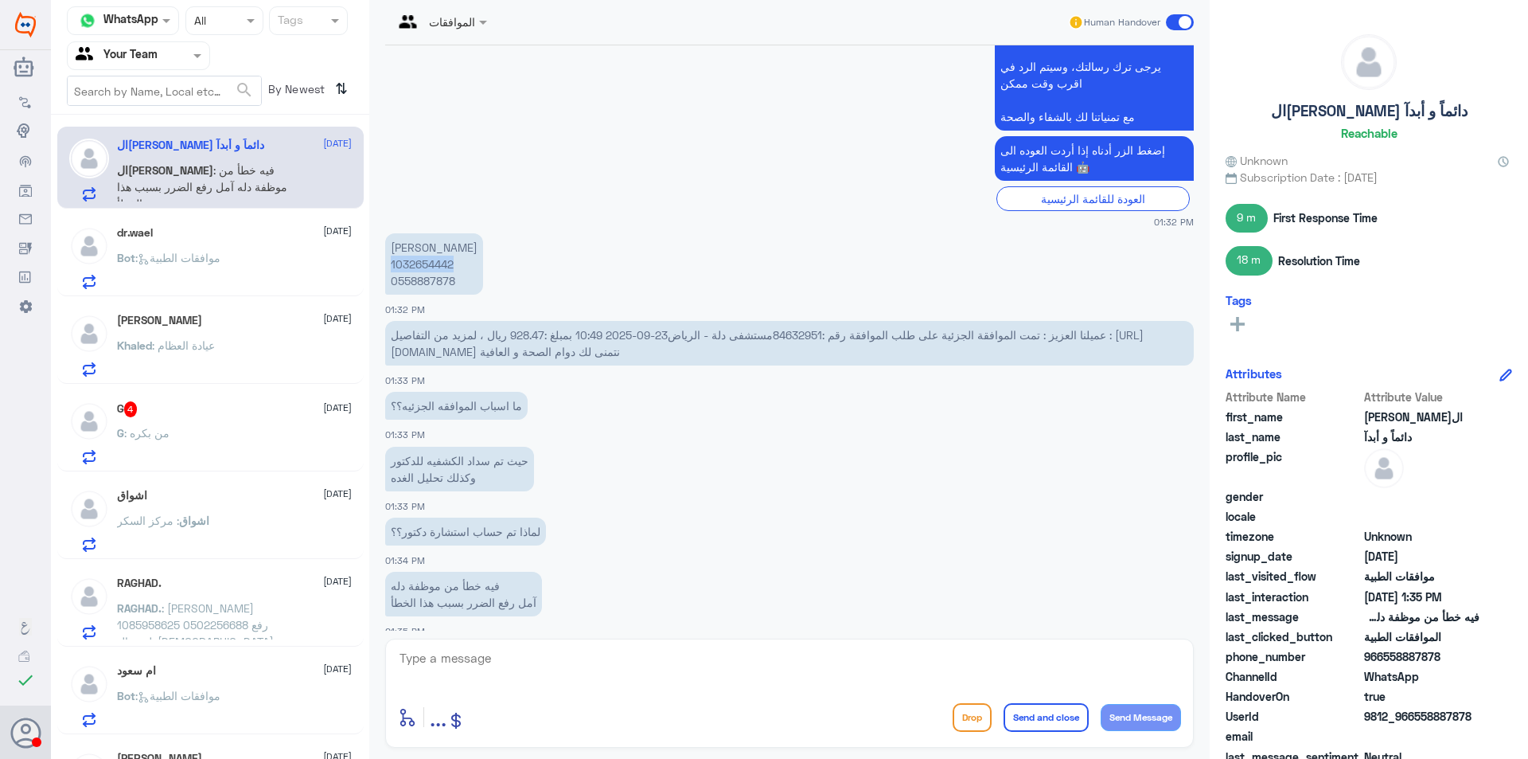
drag, startPoint x: 458, startPoint y: 247, endPoint x: 418, endPoint y: 248, distance: 39.8
click at [394, 248] on p "[PERSON_NAME] 1032654442 0558887878" at bounding box center [434, 263] width 98 height 61
click at [479, 661] on textarea at bounding box center [789, 666] width 783 height 39
click at [445, 660] on textarea at bounding box center [789, 666] width 783 height 39
click at [432, 649] on textarea at bounding box center [789, 666] width 783 height 39
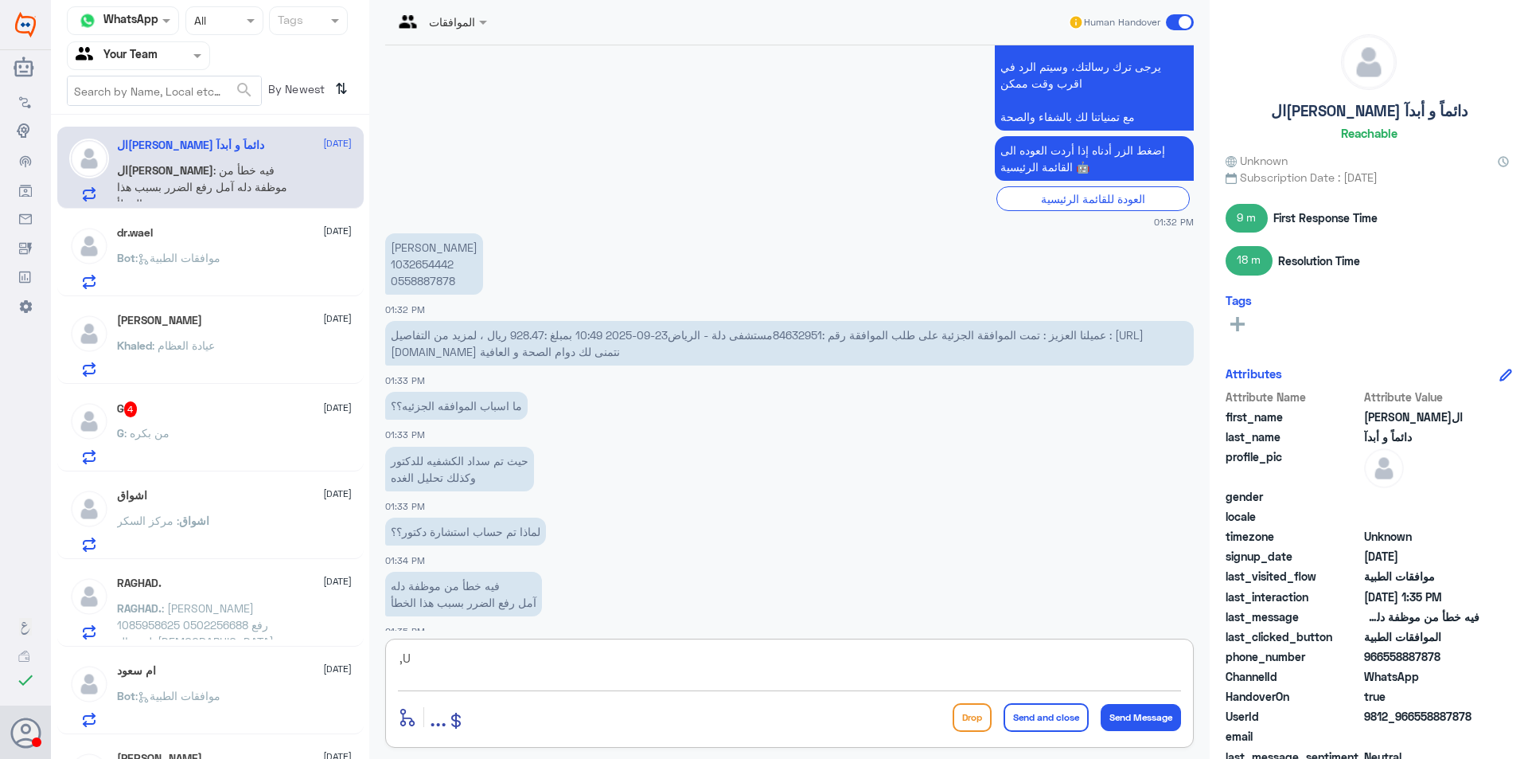
type textarea ","
type textarea "وعليكم السلام ورحمه الله وبركاته"
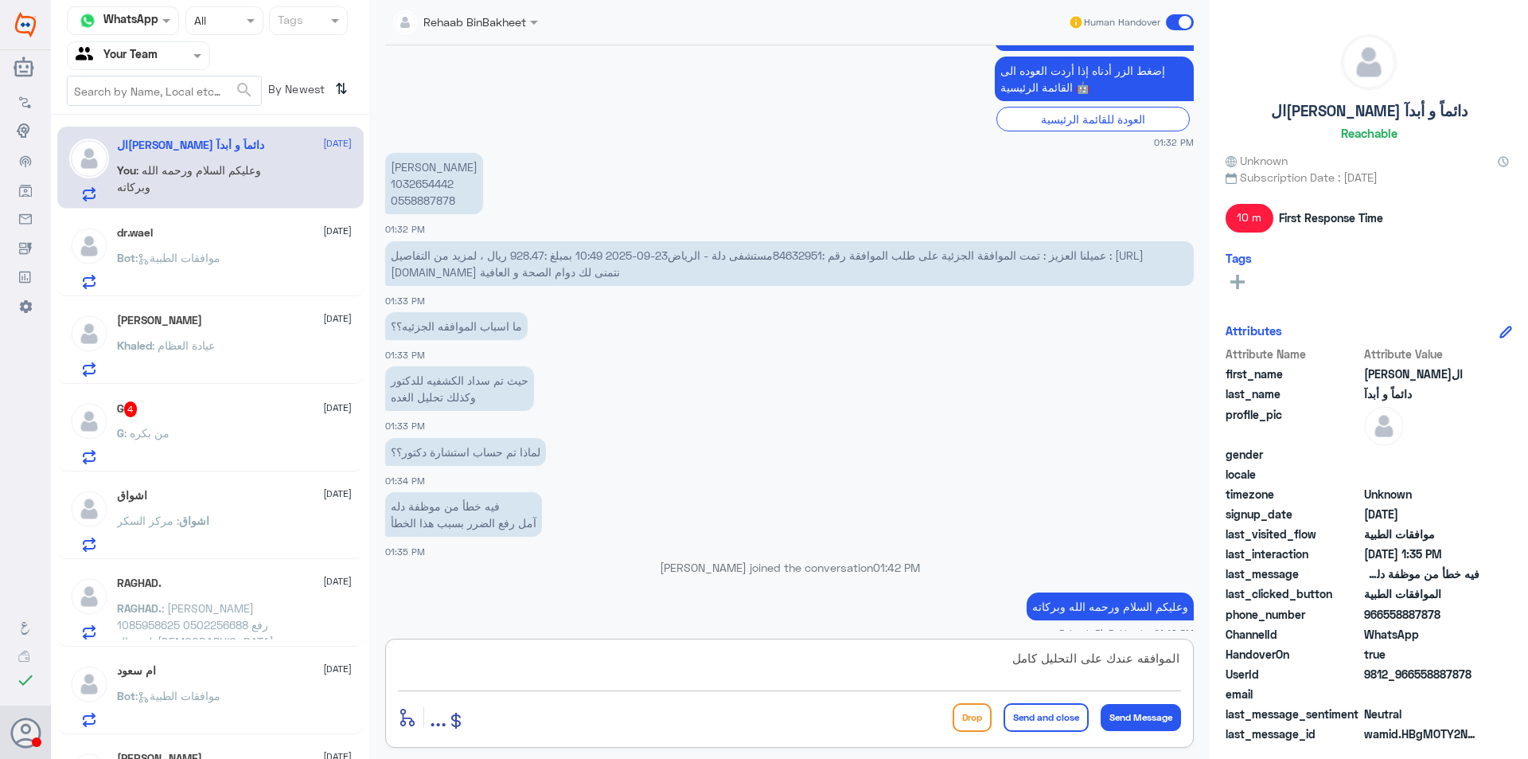
type textarea "الموافقه عندك على التحليل كامله"
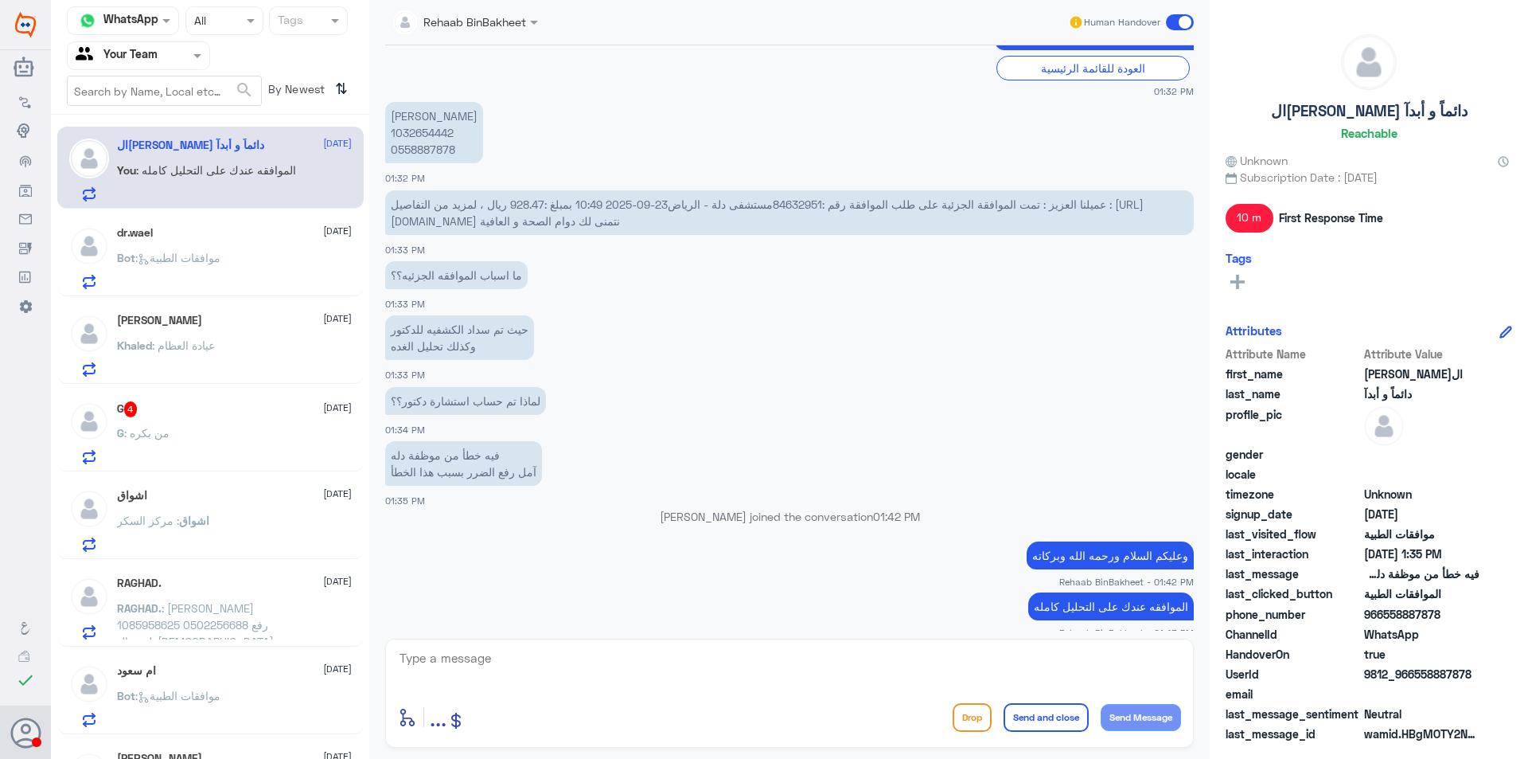
click at [182, 250] on p "Bot : موافقات الطبية" at bounding box center [168, 269] width 103 height 40
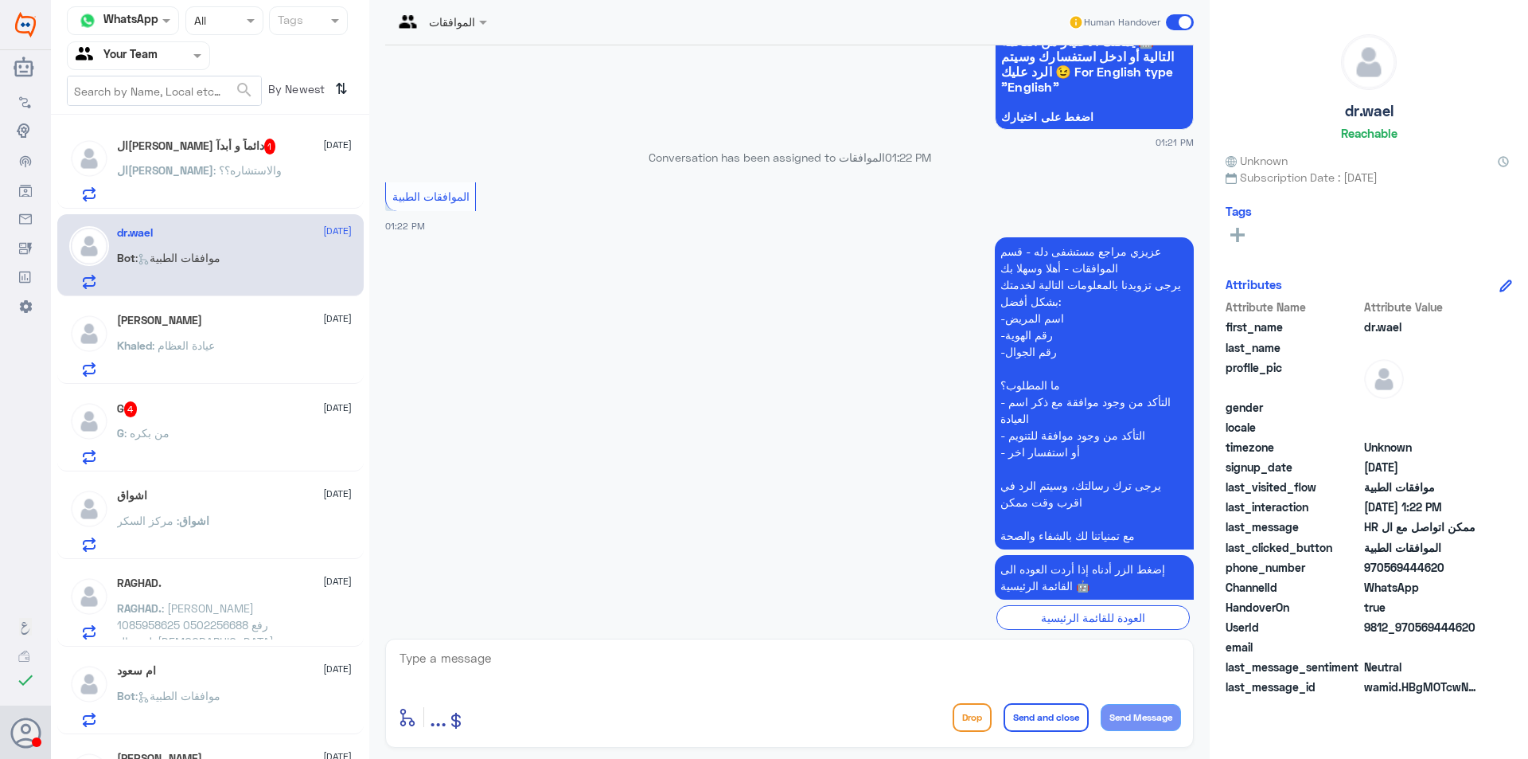
scroll to position [437, 0]
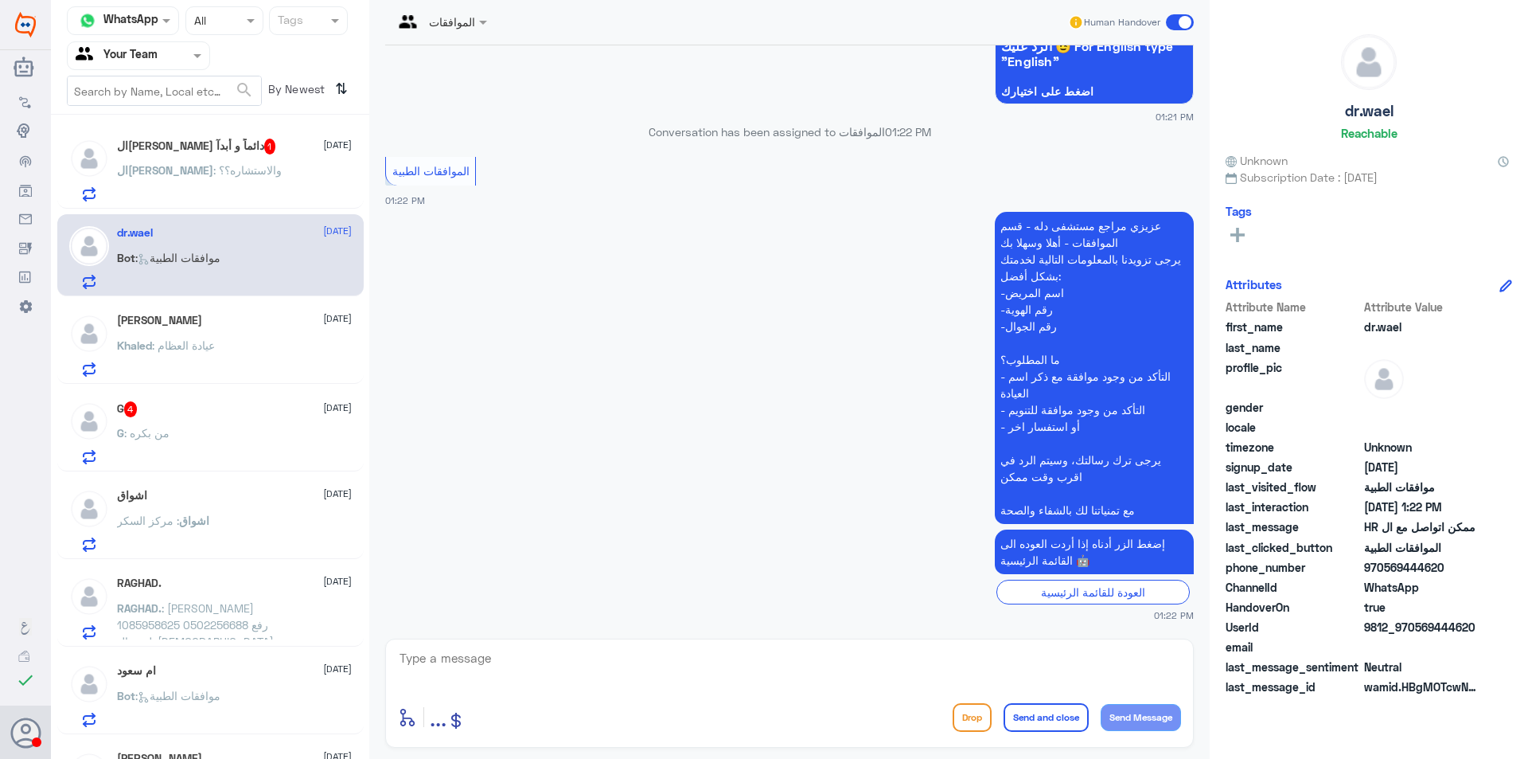
click at [194, 335] on div "Khaled Elmitwalli [DATE] Khaled : عيادة العظام" at bounding box center [234, 345] width 235 height 63
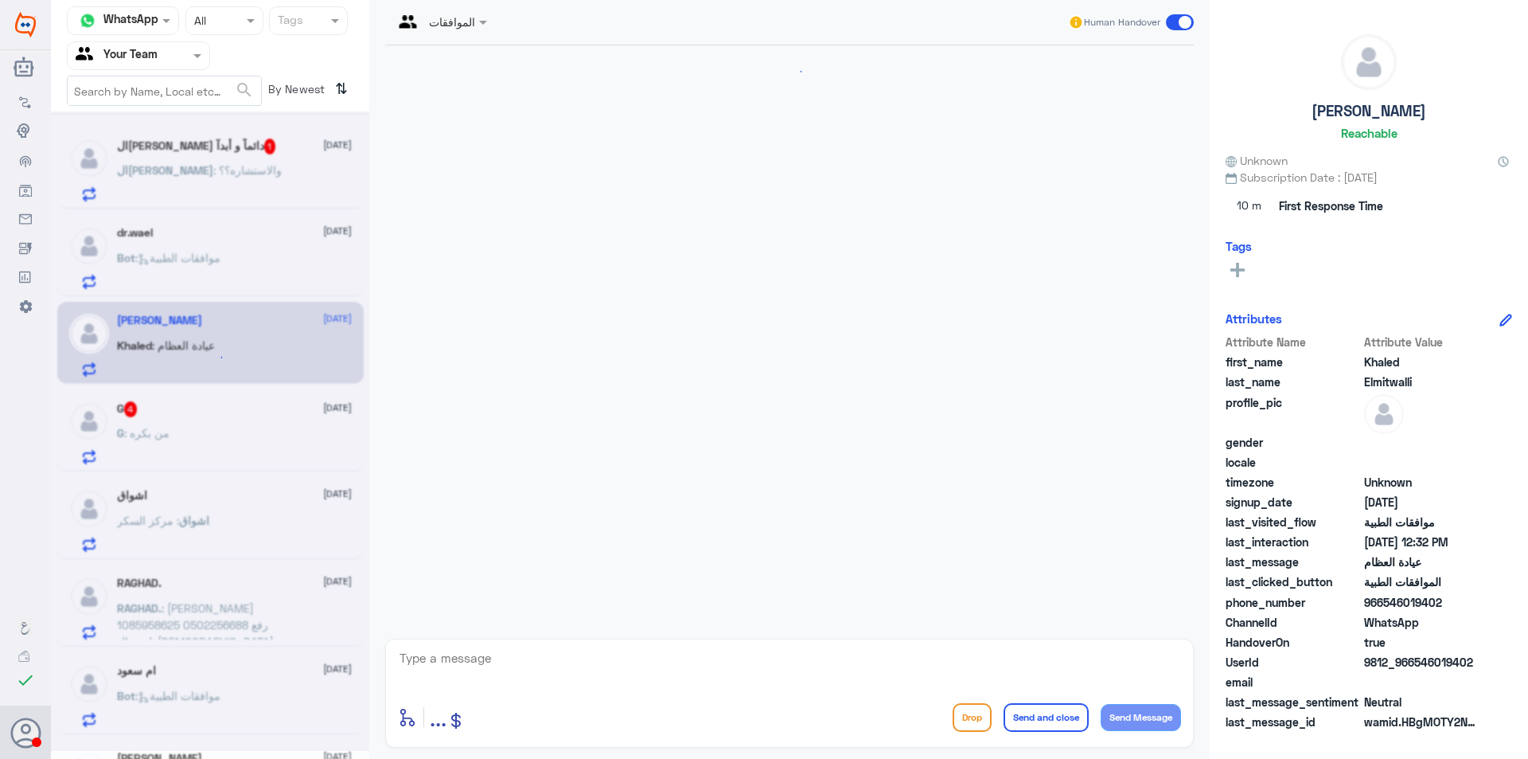
scroll to position [1328, 0]
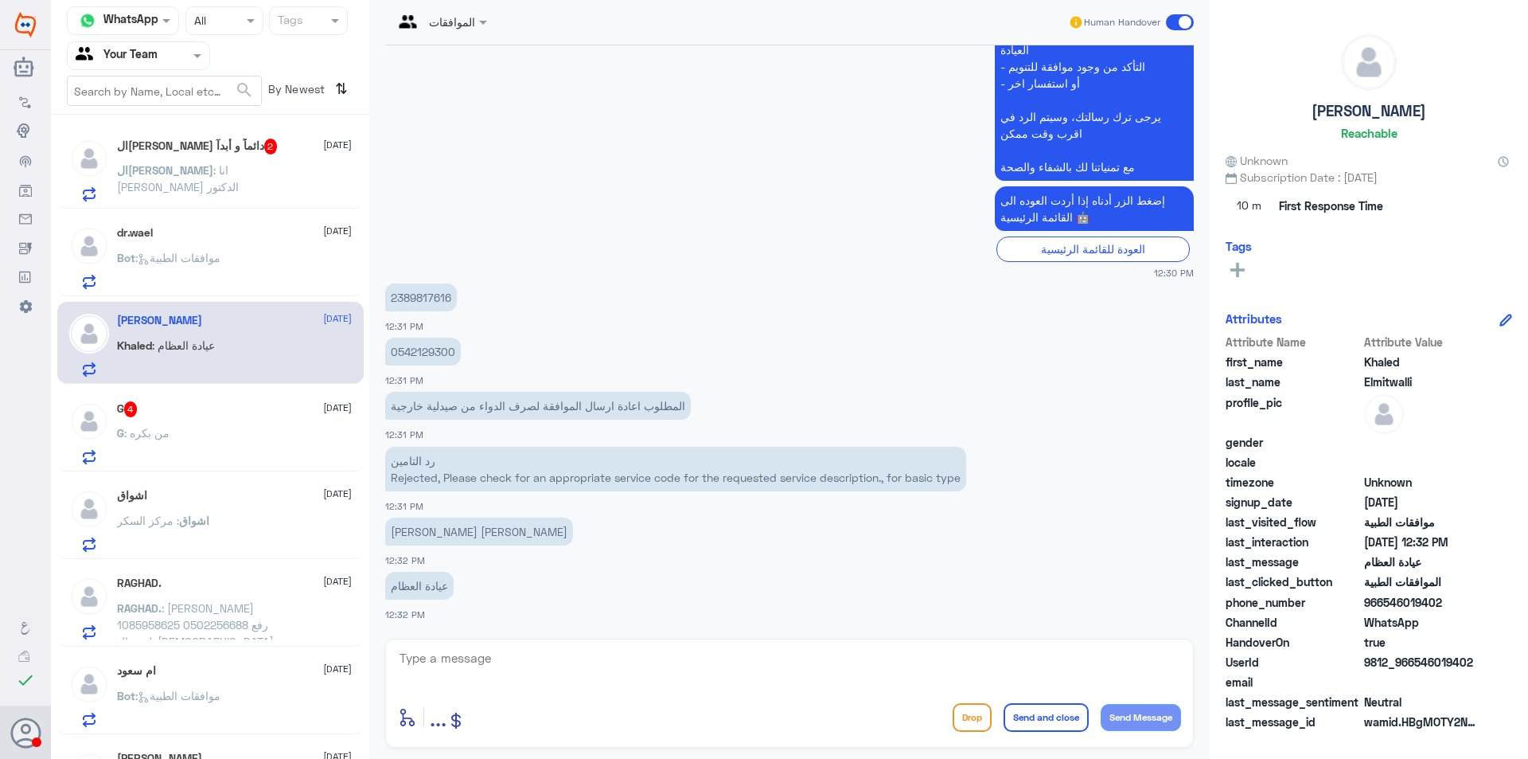
click at [197, 167] on span ": انا [PERSON_NAME] الدكتور" at bounding box center [178, 178] width 122 height 30
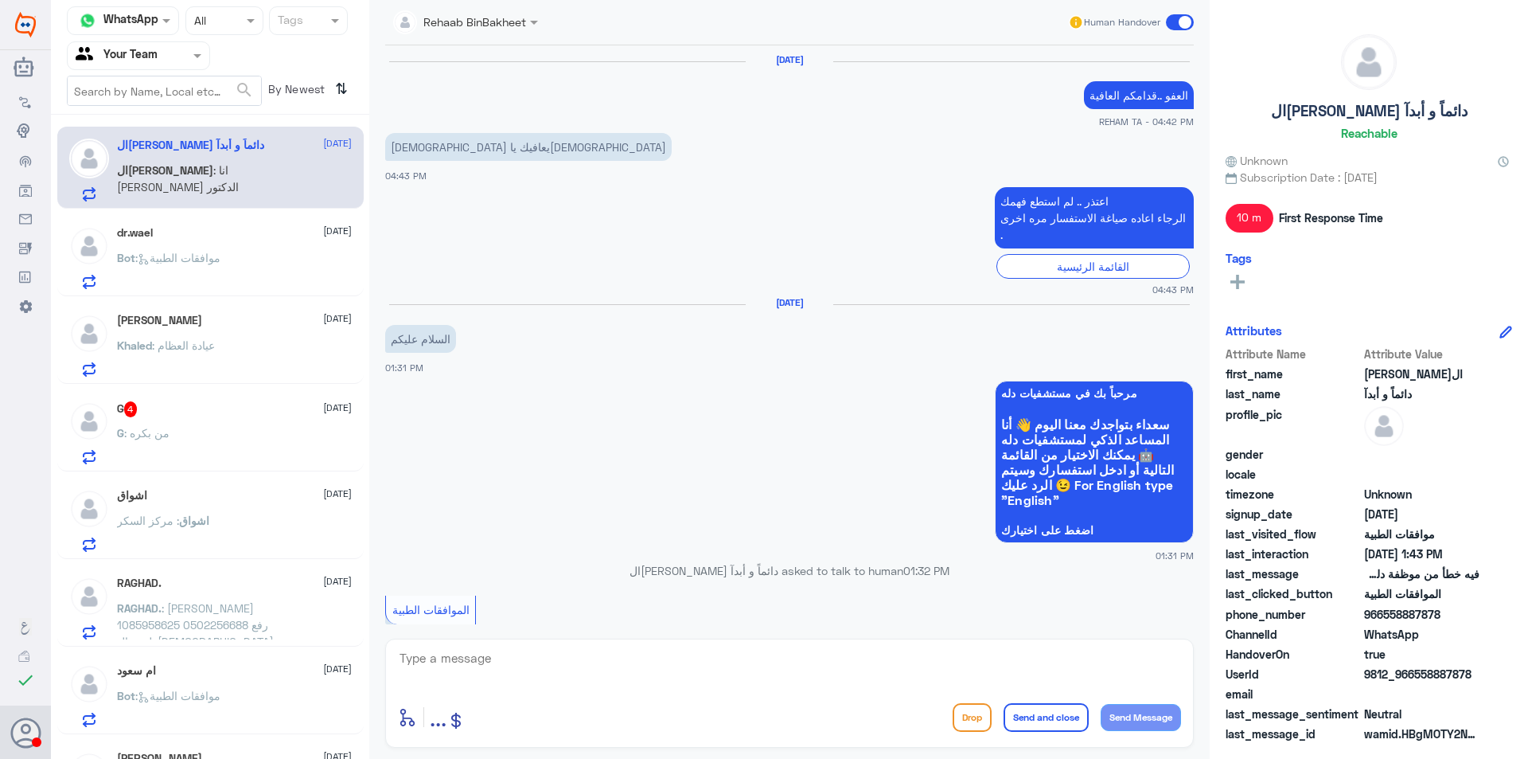
scroll to position [1071, 0]
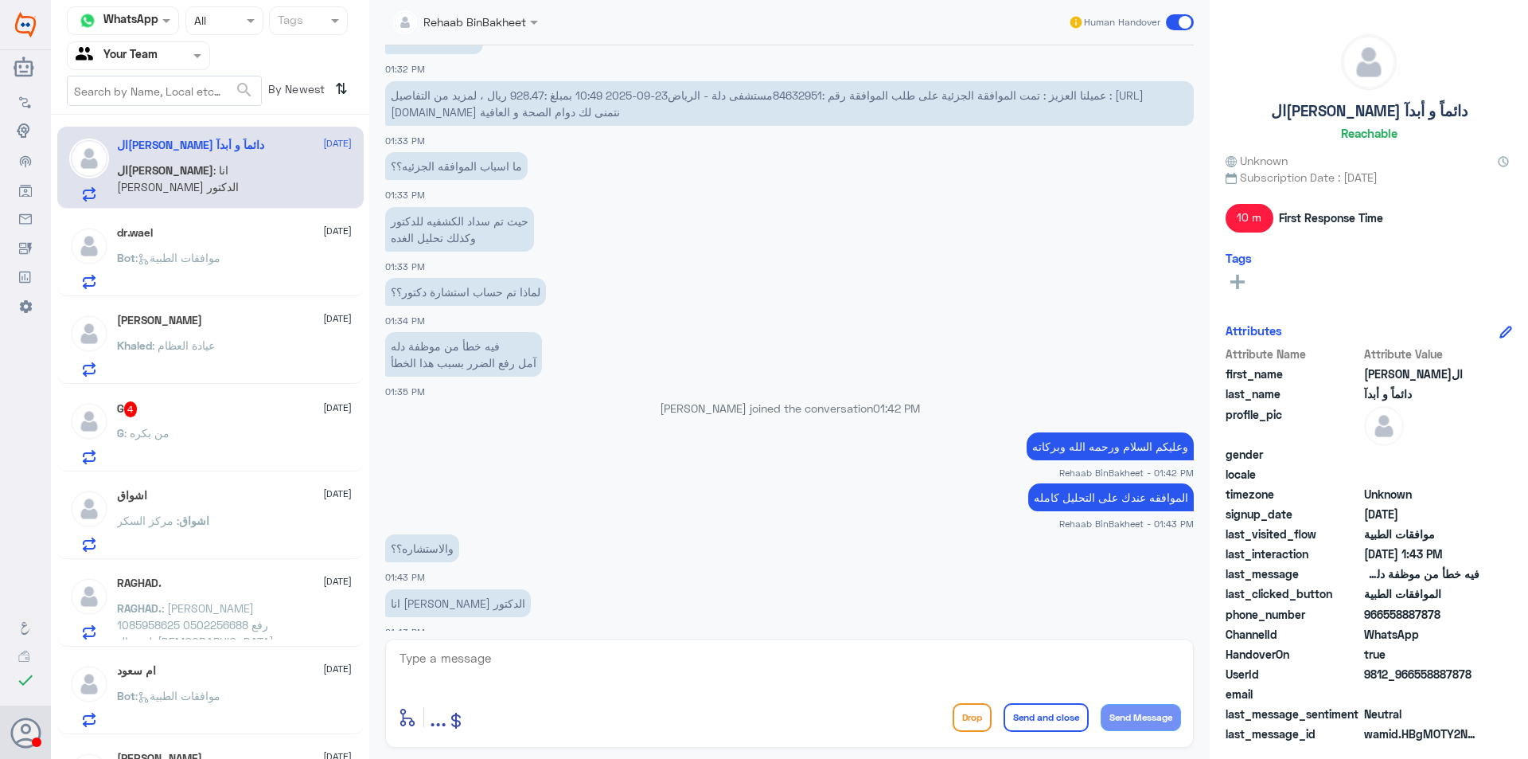
click at [465, 667] on textarea at bounding box center [789, 666] width 783 height 39
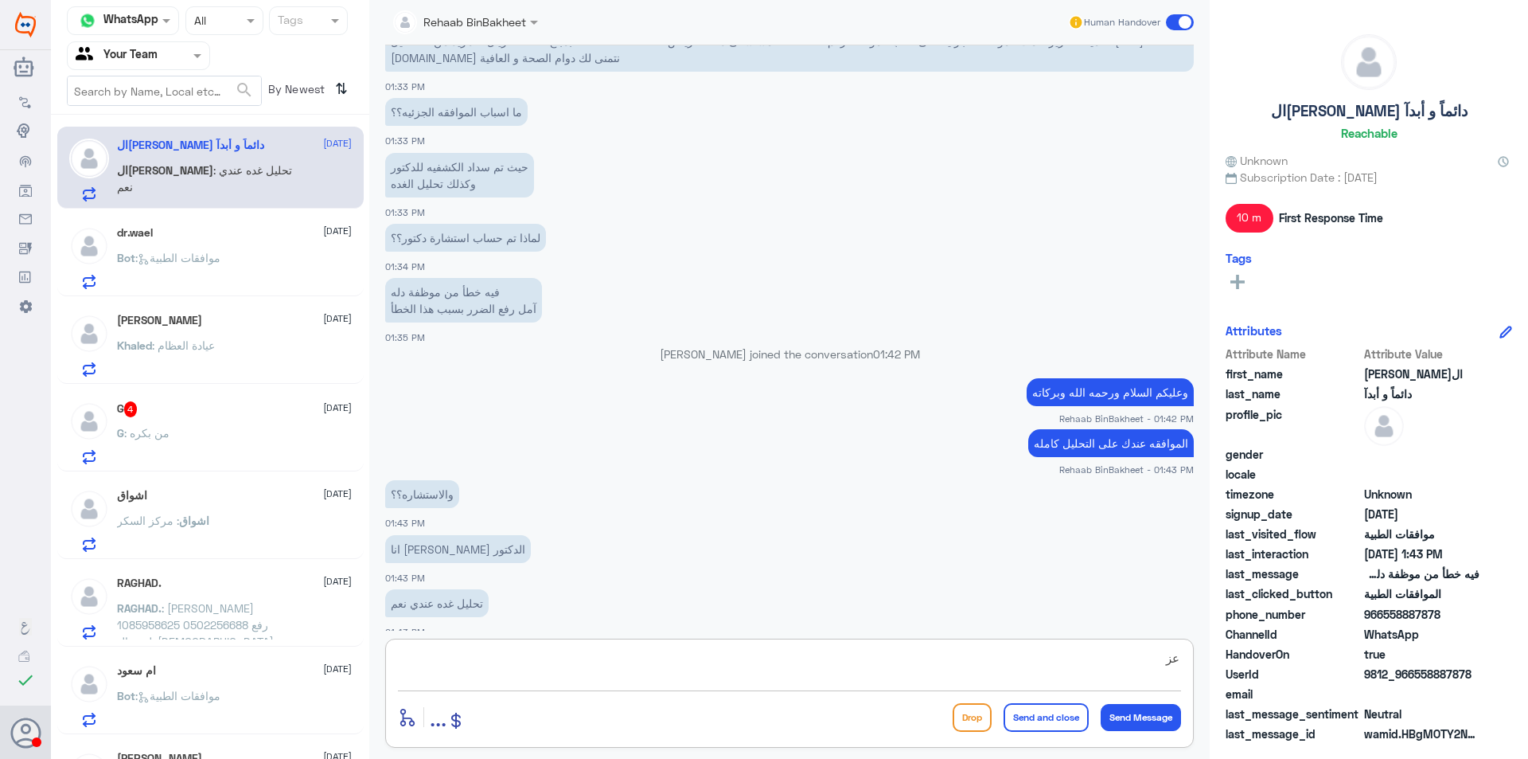
type textarea "ع"
click at [529, 669] on textarea at bounding box center [789, 666] width 783 height 39
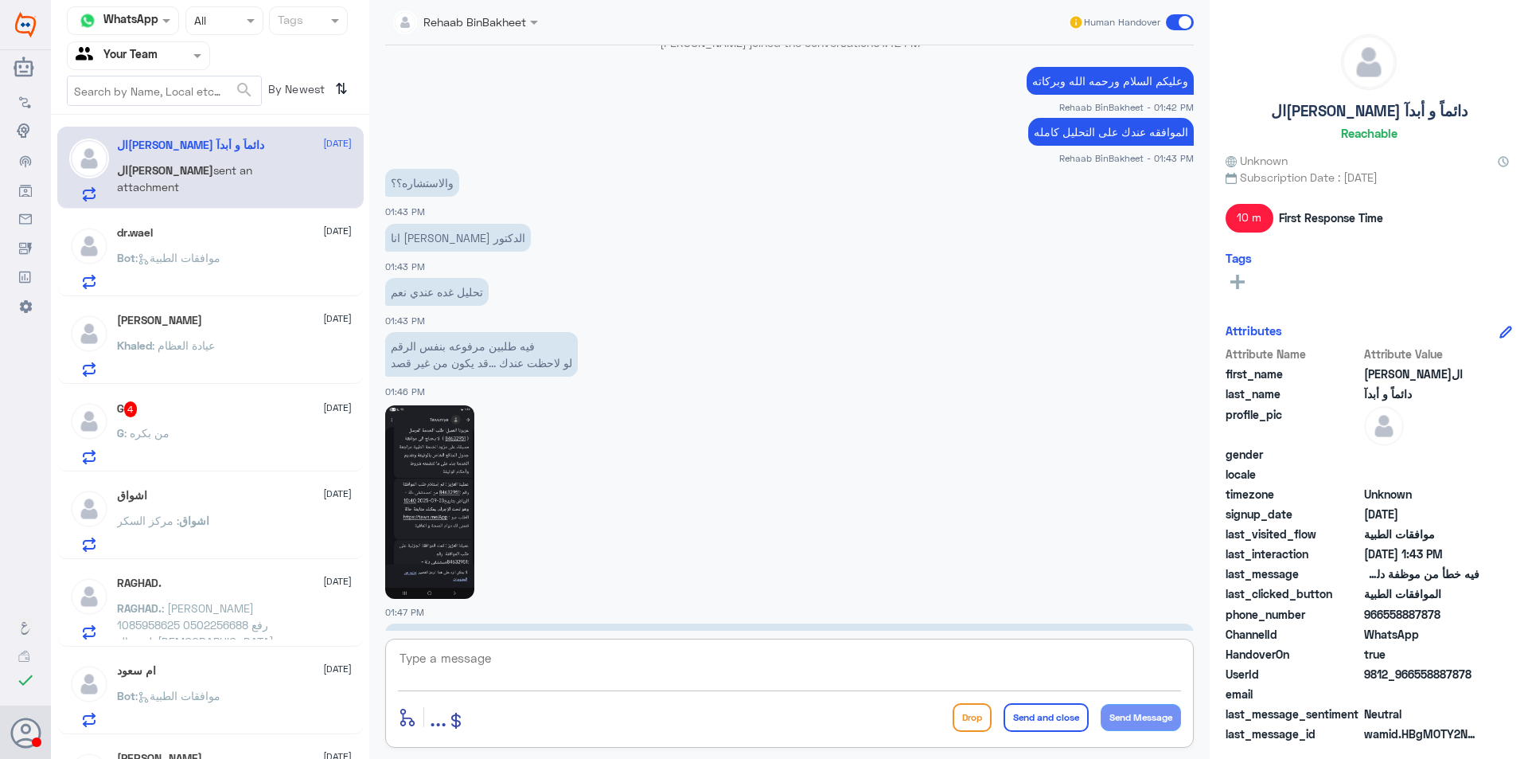
scroll to position [1409, 0]
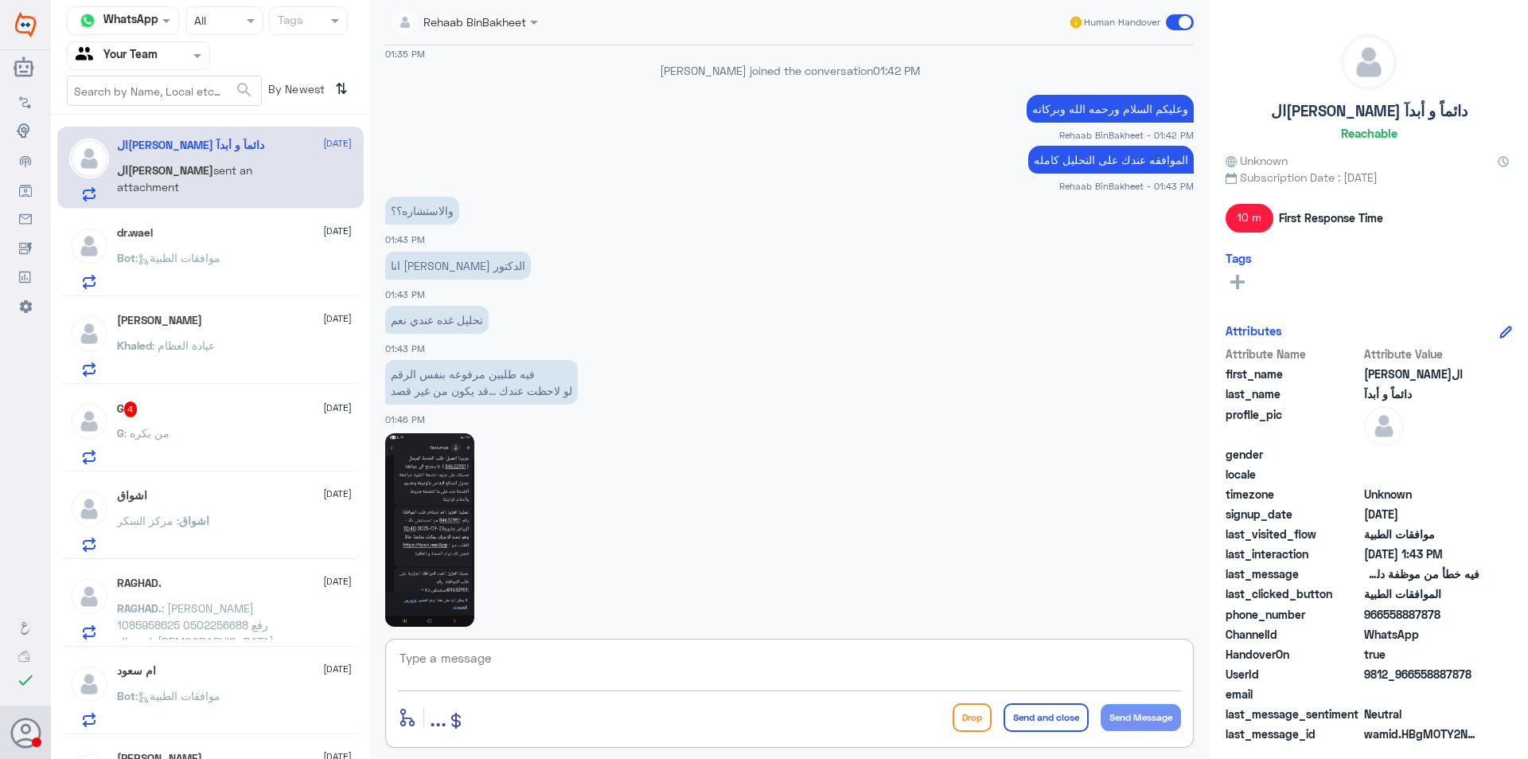
click at [561, 662] on textarea at bounding box center [789, 666] width 783 height 39
paste textarea "عزيزتي الطلب تم إعادة رفعه على التحاليل فقط ، فيما يخص الكشفيه فقد تم دفع الملب…"
type textarea "عزيزتي الطلب تم إعادة رفعه على التحاليل فقط ، فيما يخص الكشفيه فقد تم دفع الملب…"
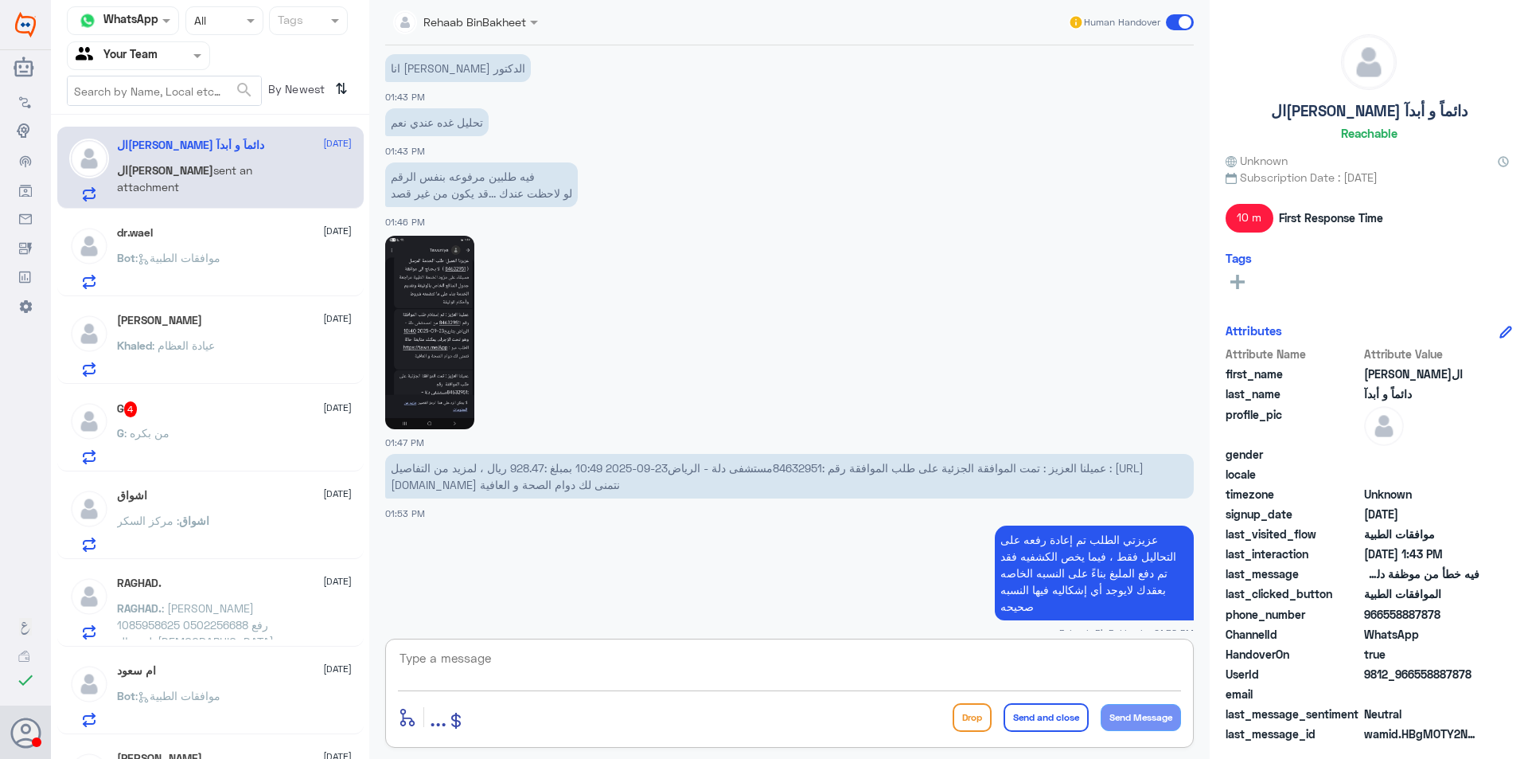
click at [217, 236] on div "dr.wael [DATE]" at bounding box center [234, 233] width 235 height 14
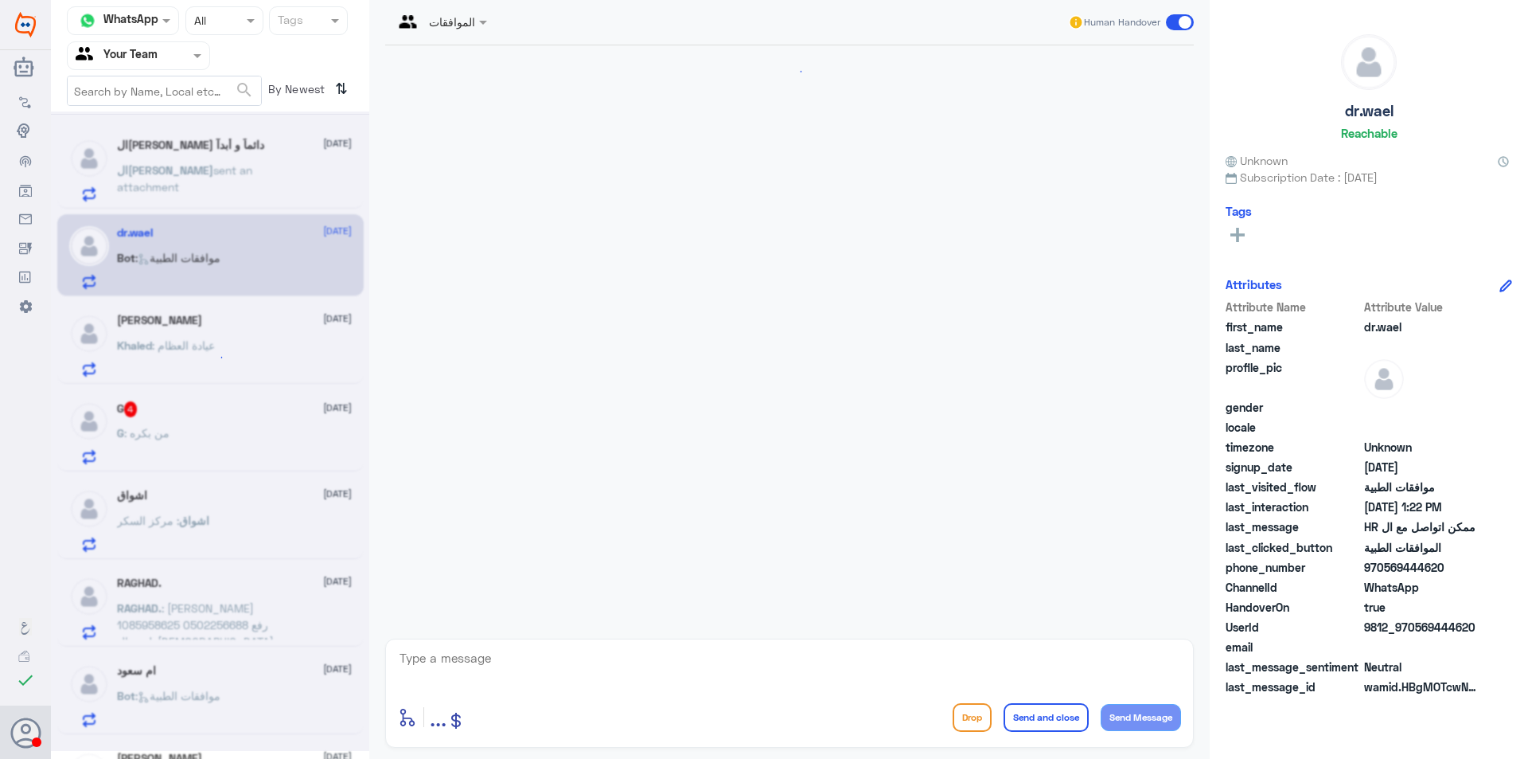
scroll to position [437, 0]
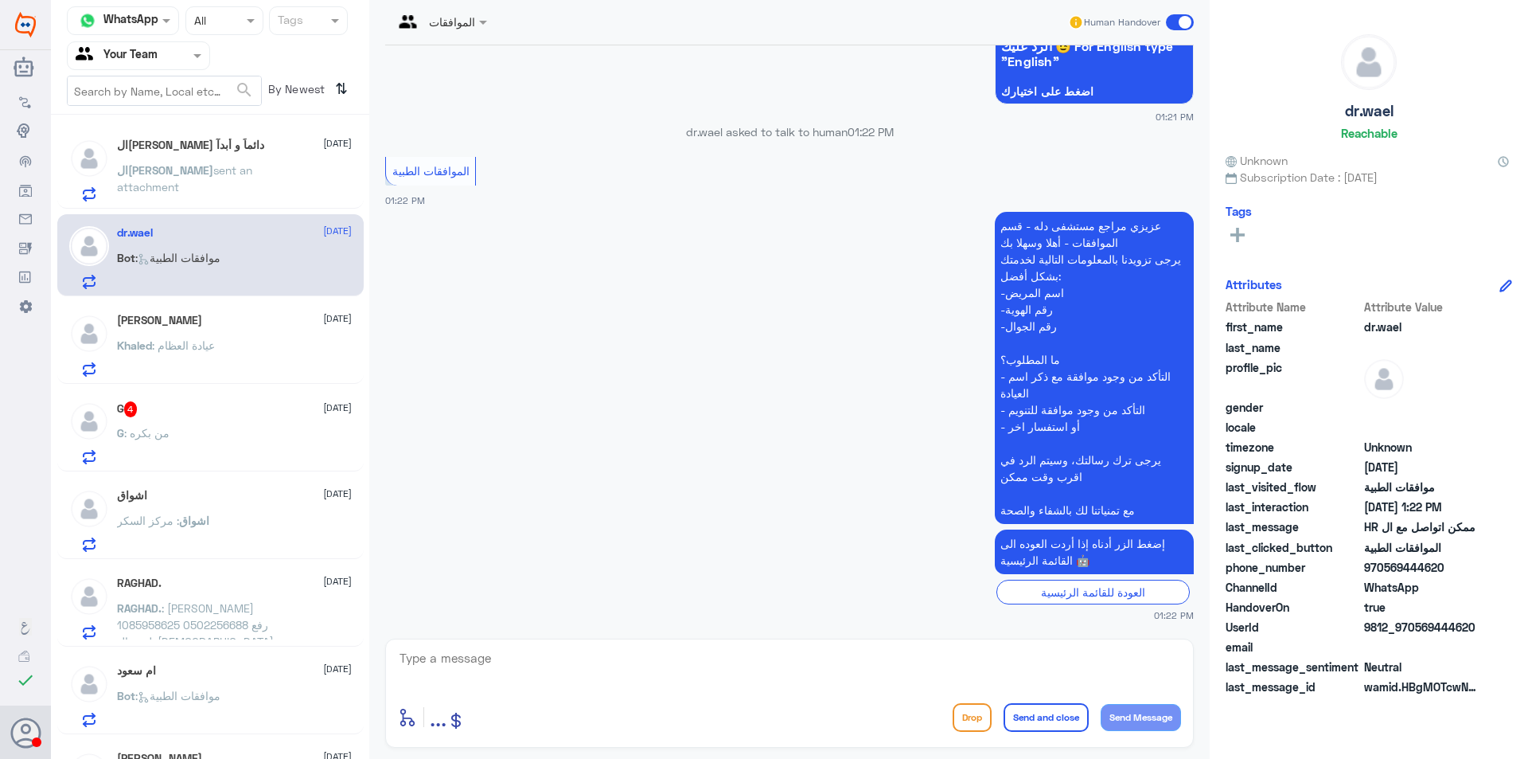
click at [197, 150] on h5 "ال[PERSON_NAME] دائماً و أبدآ" at bounding box center [190, 146] width 147 height 14
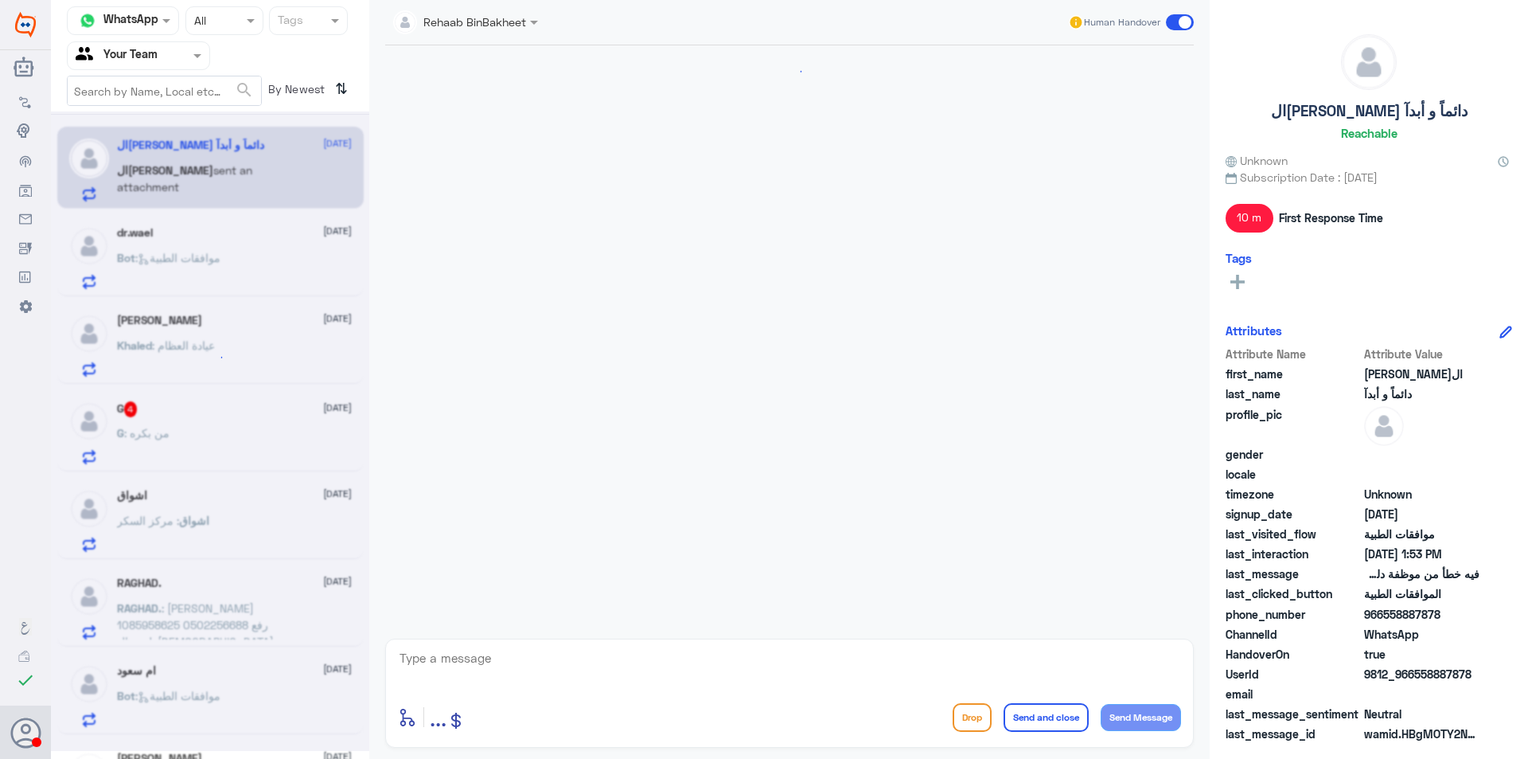
scroll to position [1142, 0]
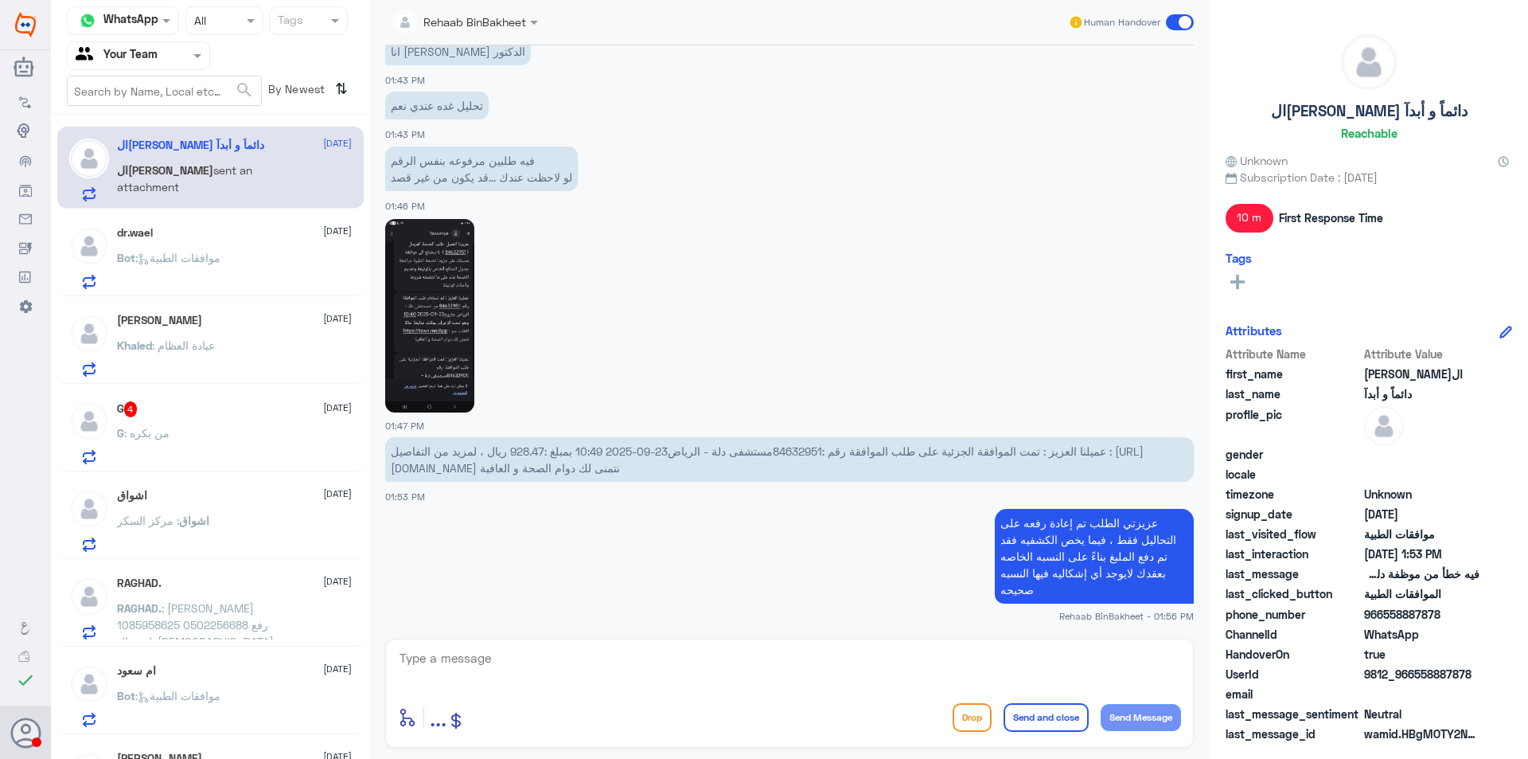
click at [272, 319] on div "Khaled Elmitwalli [DATE]" at bounding box center [234, 321] width 235 height 14
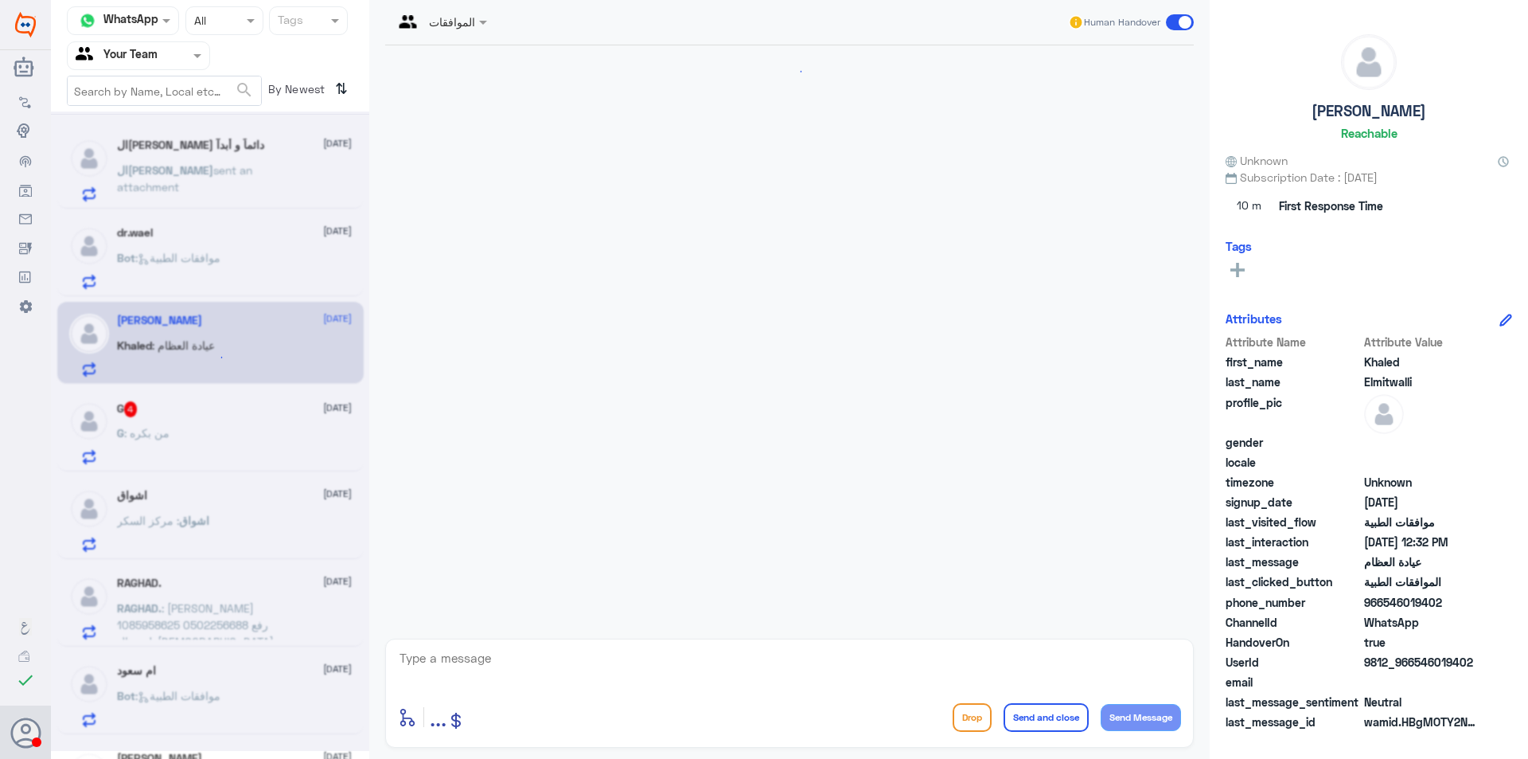
scroll to position [1328, 0]
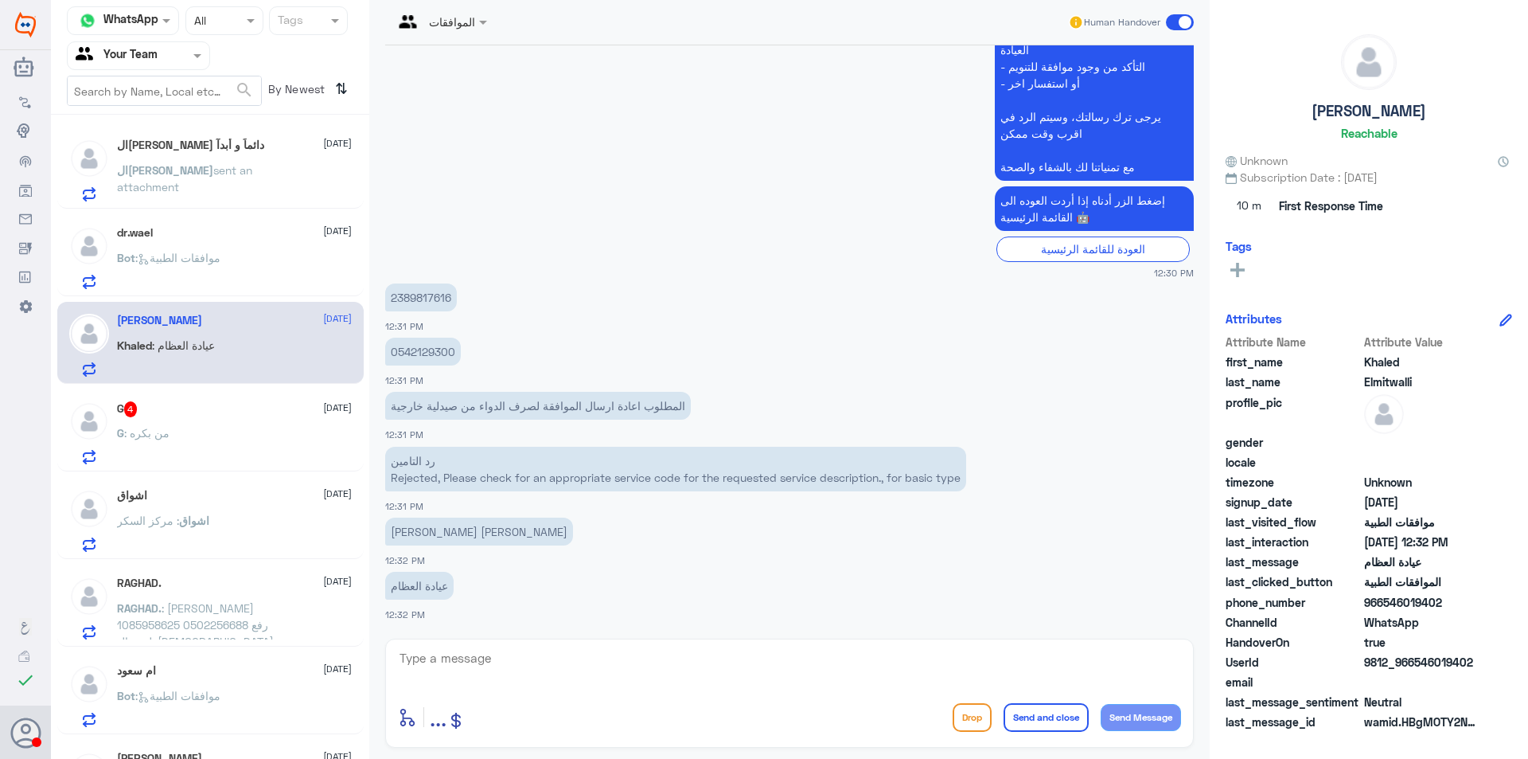
click at [432, 303] on p "2389817616" at bounding box center [421, 297] width 72 height 28
copy p "2389817616"
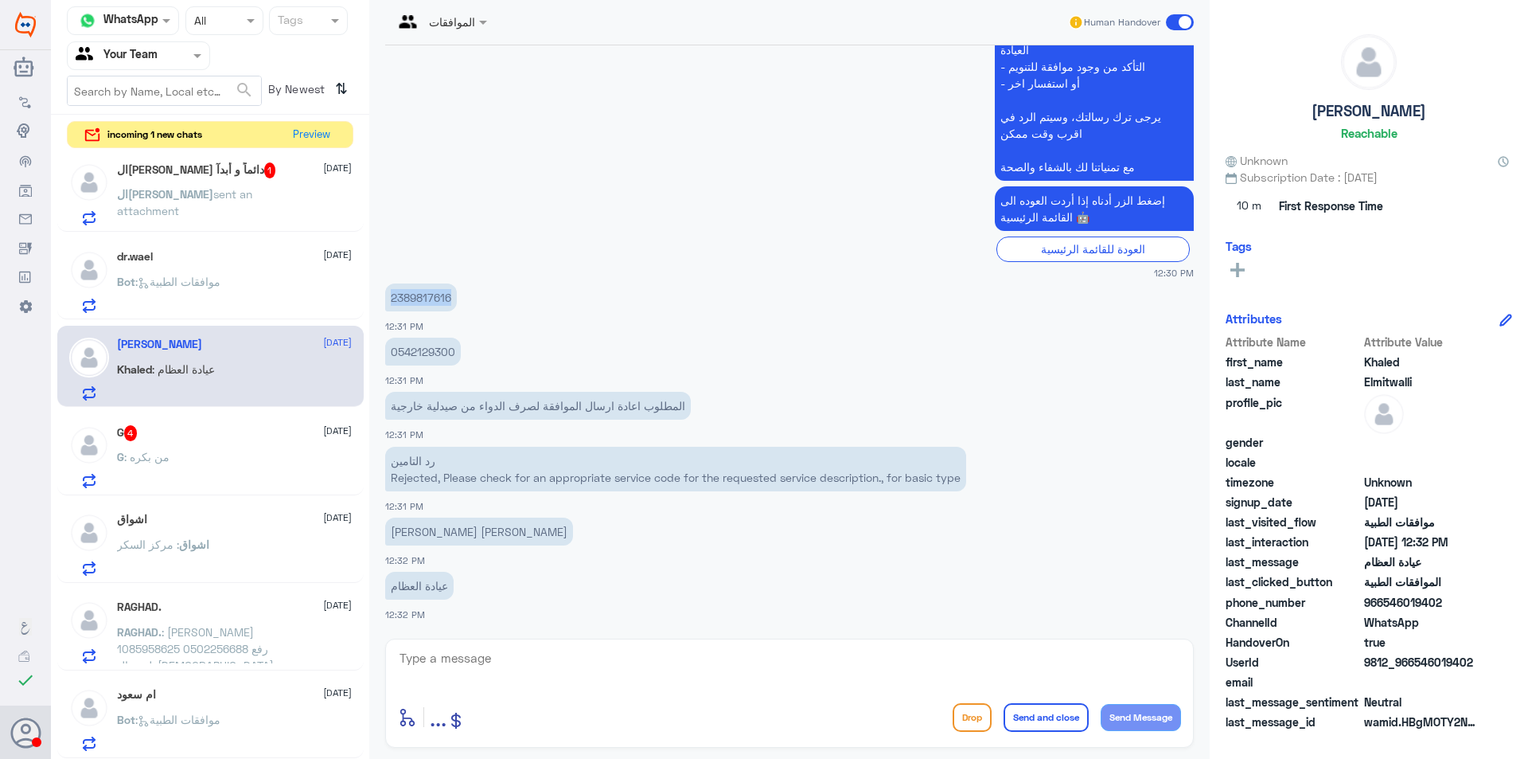
scroll to position [0, 0]
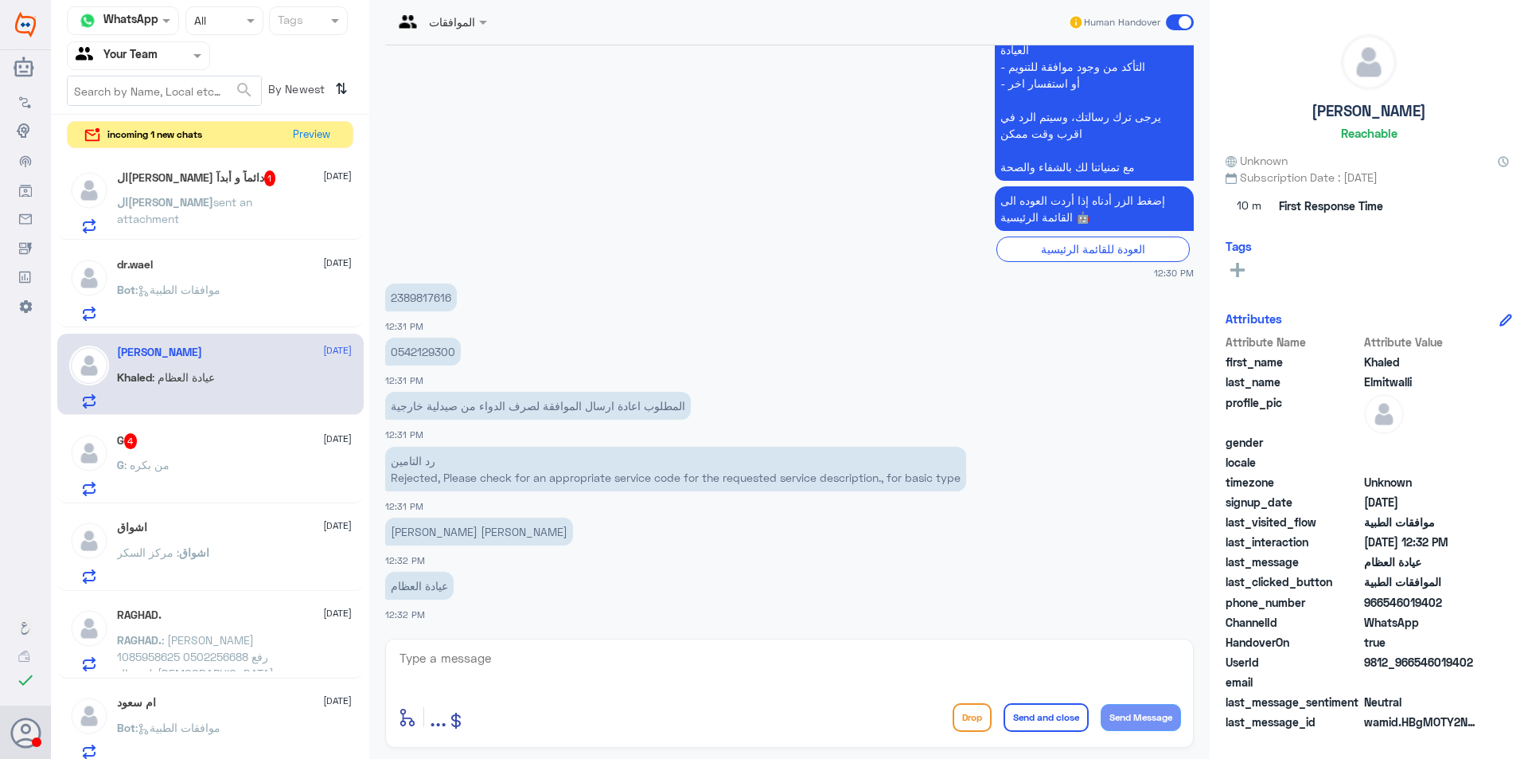
click at [191, 193] on p "ال[PERSON_NAME] sent an attachment" at bounding box center [206, 213] width 179 height 40
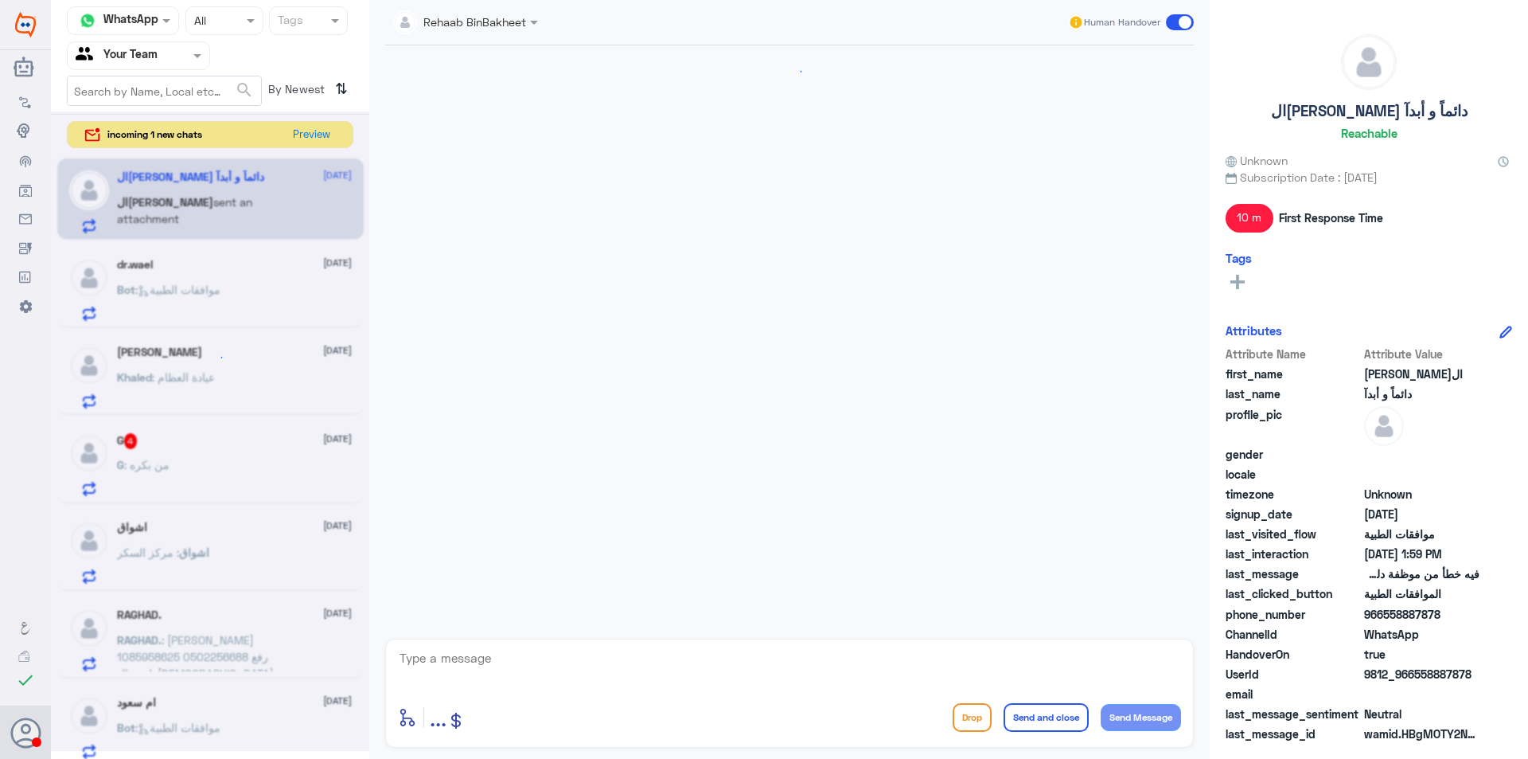
scroll to position [1196, 0]
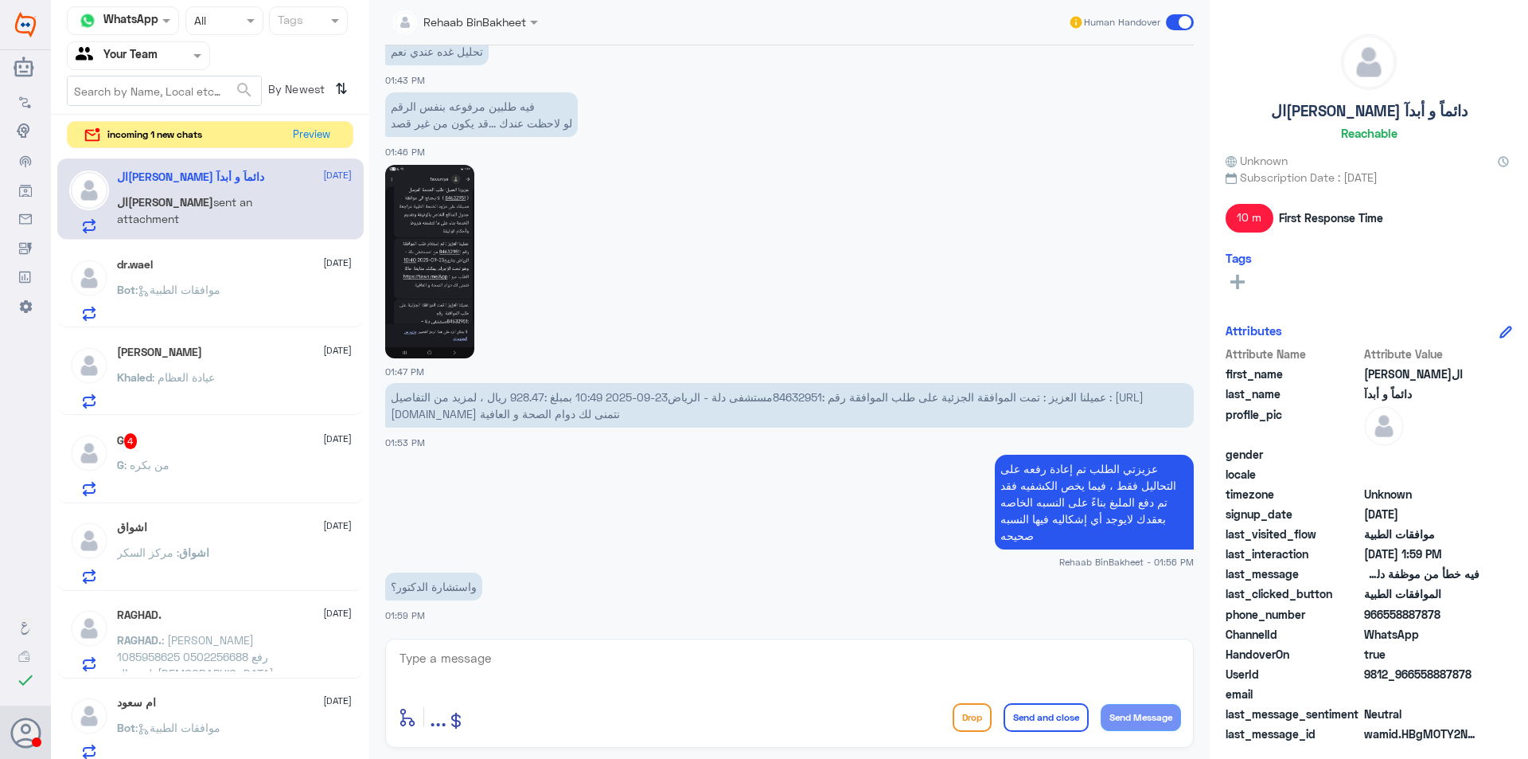
click at [591, 673] on textarea at bounding box center [789, 666] width 783 height 39
type textarea "I"
type textarea "ه"
type textarea "ايه عزيزتي هي الكشفيه هي الاستشاره"
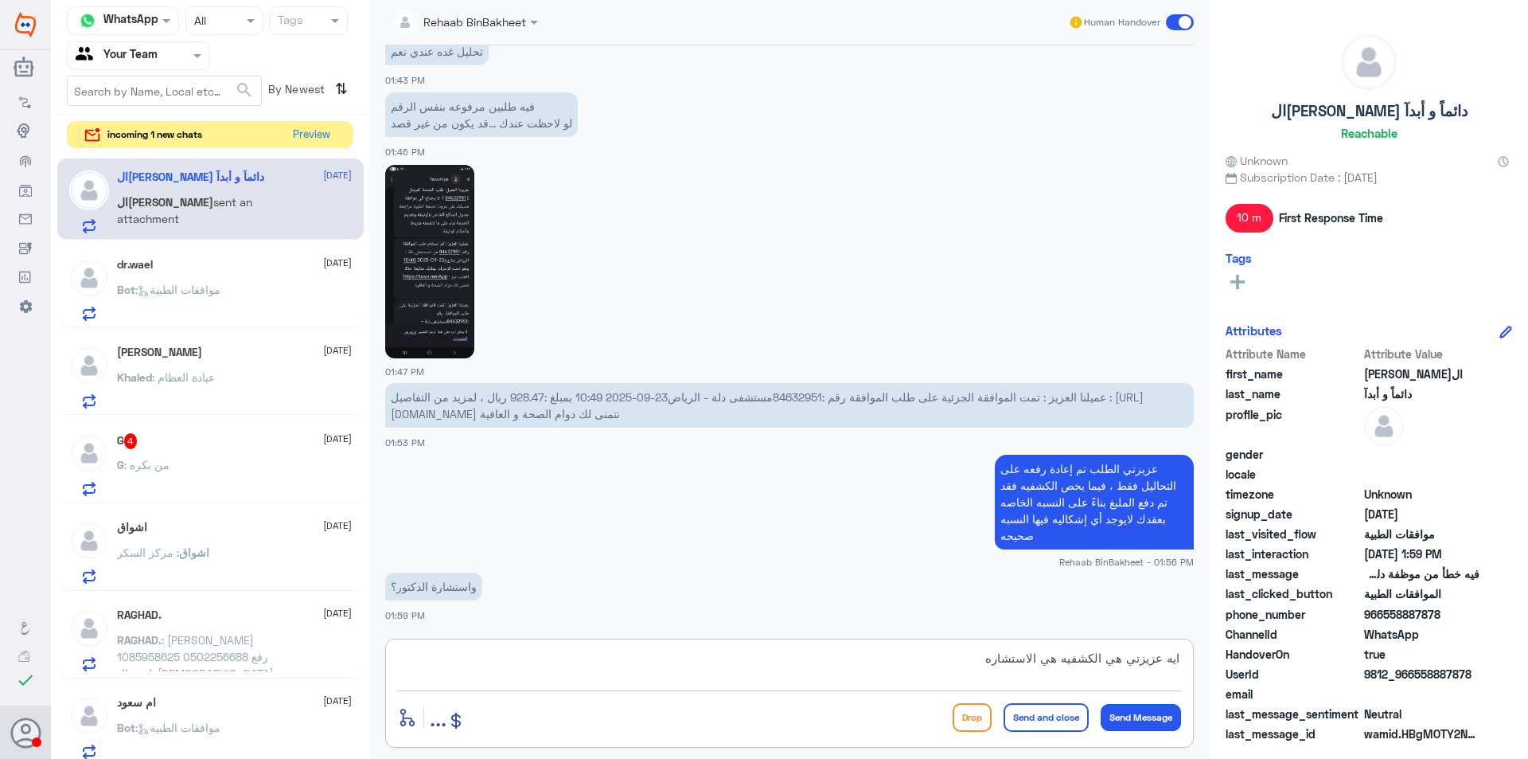
click at [1152, 716] on button "Send Message" at bounding box center [1141, 717] width 80 height 27
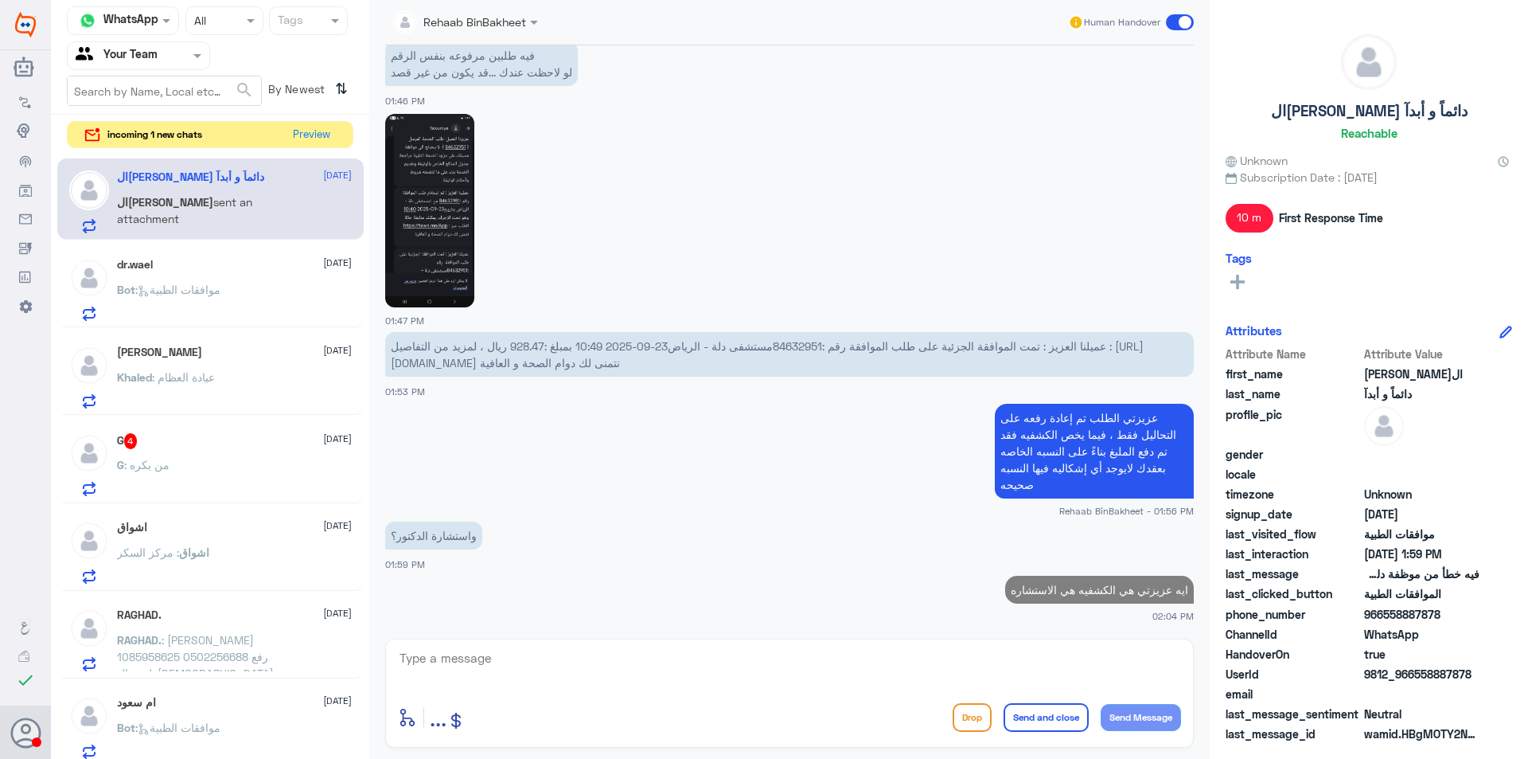
click at [256, 462] on div "G : من بكره" at bounding box center [234, 478] width 235 height 36
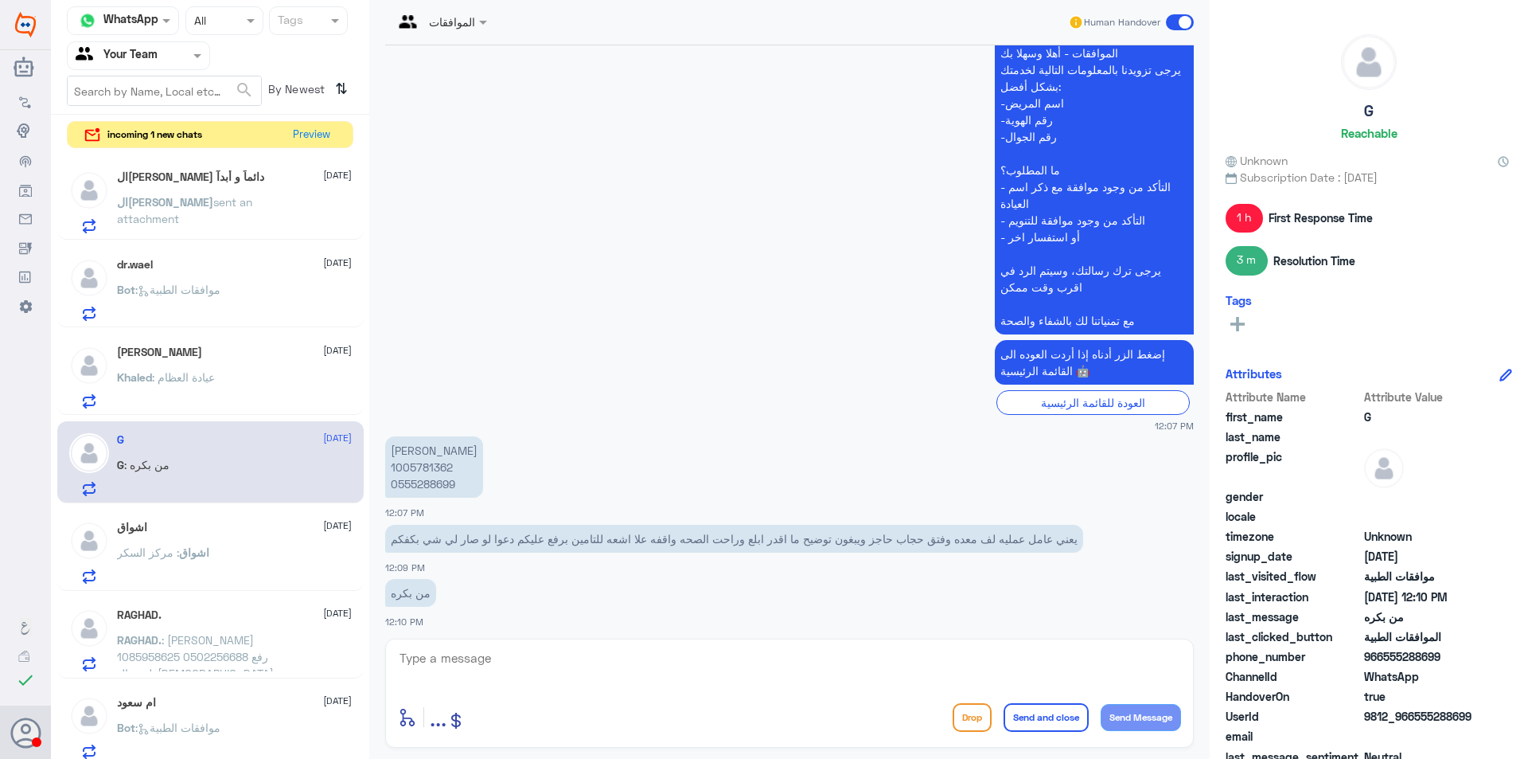
scroll to position [1043, 0]
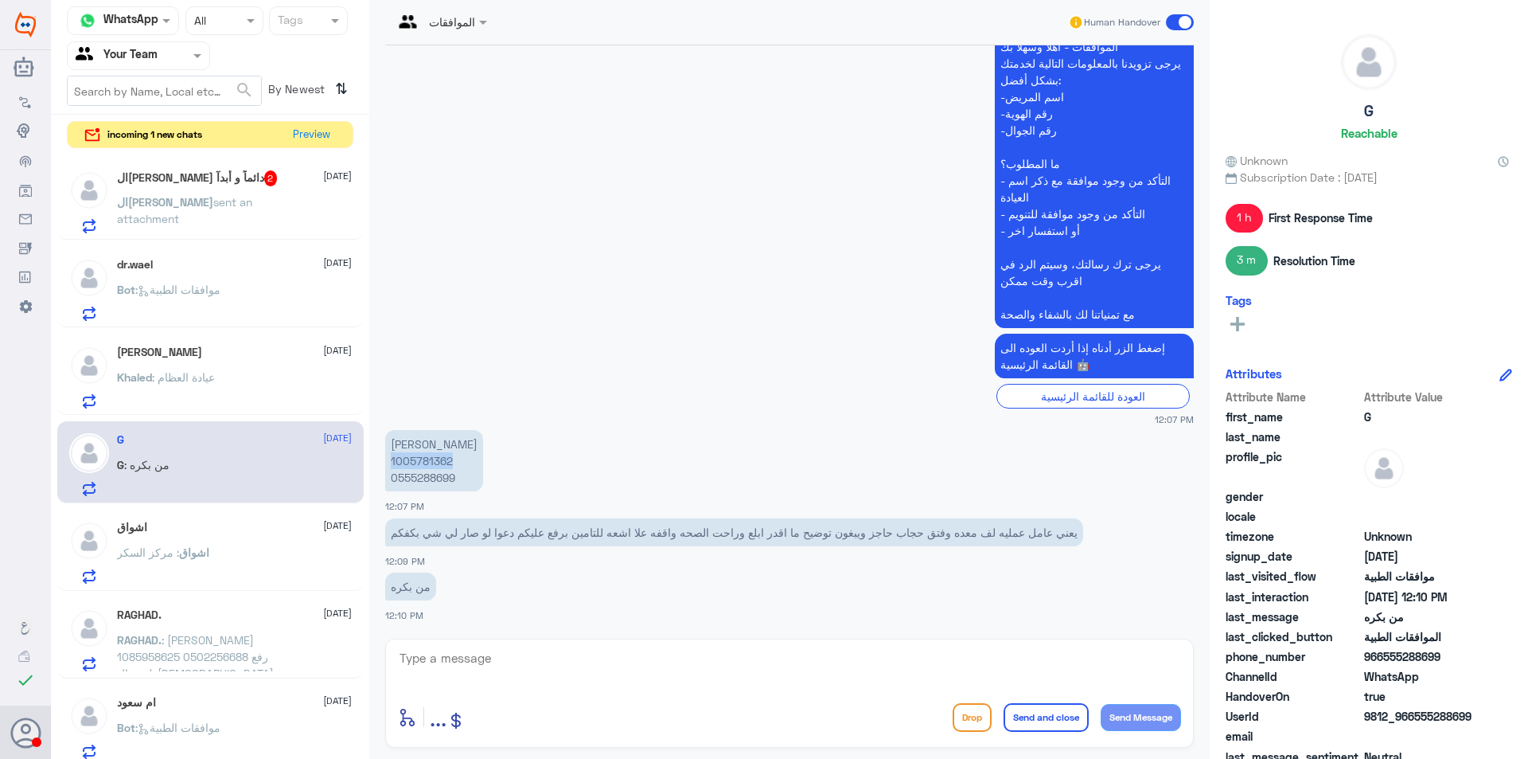
drag, startPoint x: 456, startPoint y: 460, endPoint x: 391, endPoint y: 459, distance: 65.3
click at [391, 459] on p "[PERSON_NAME] 1005781362 0555288699" at bounding box center [434, 460] width 98 height 61
copy p "1005781362"
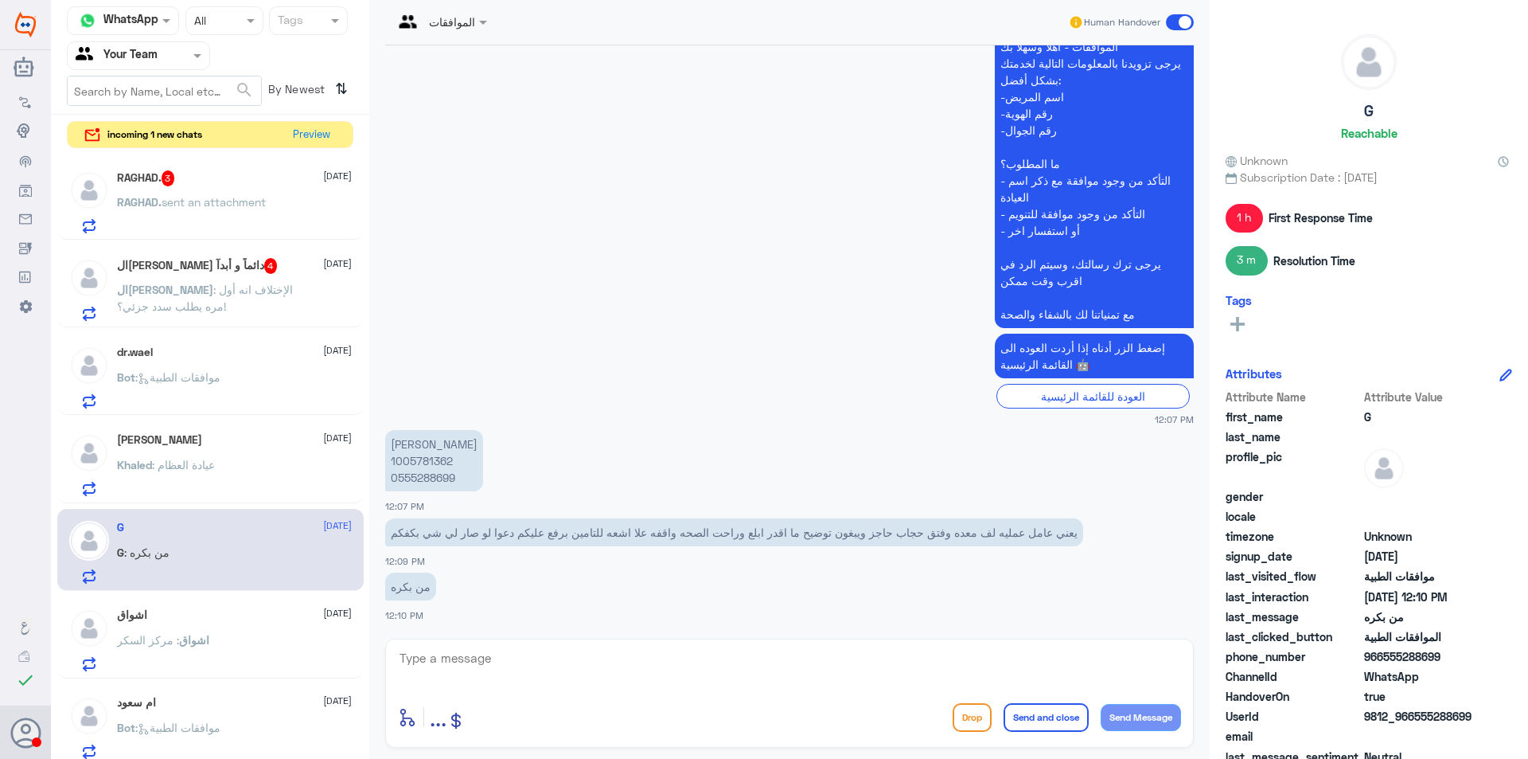
click at [209, 301] on p "ال[PERSON_NAME] : الإختلاف انه أول مره يطلب سدد جزئي؟!" at bounding box center [206, 301] width 179 height 40
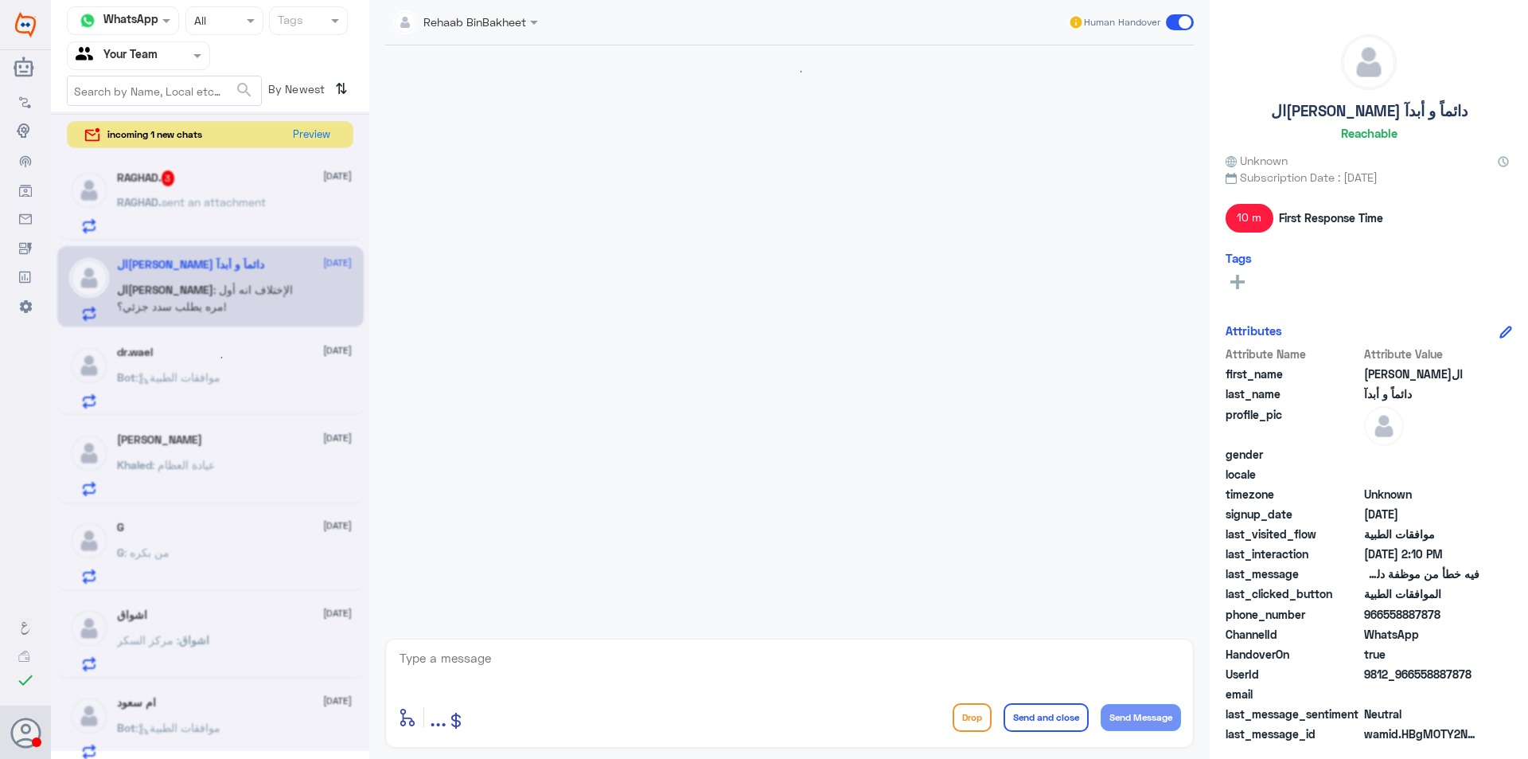
scroll to position [938, 0]
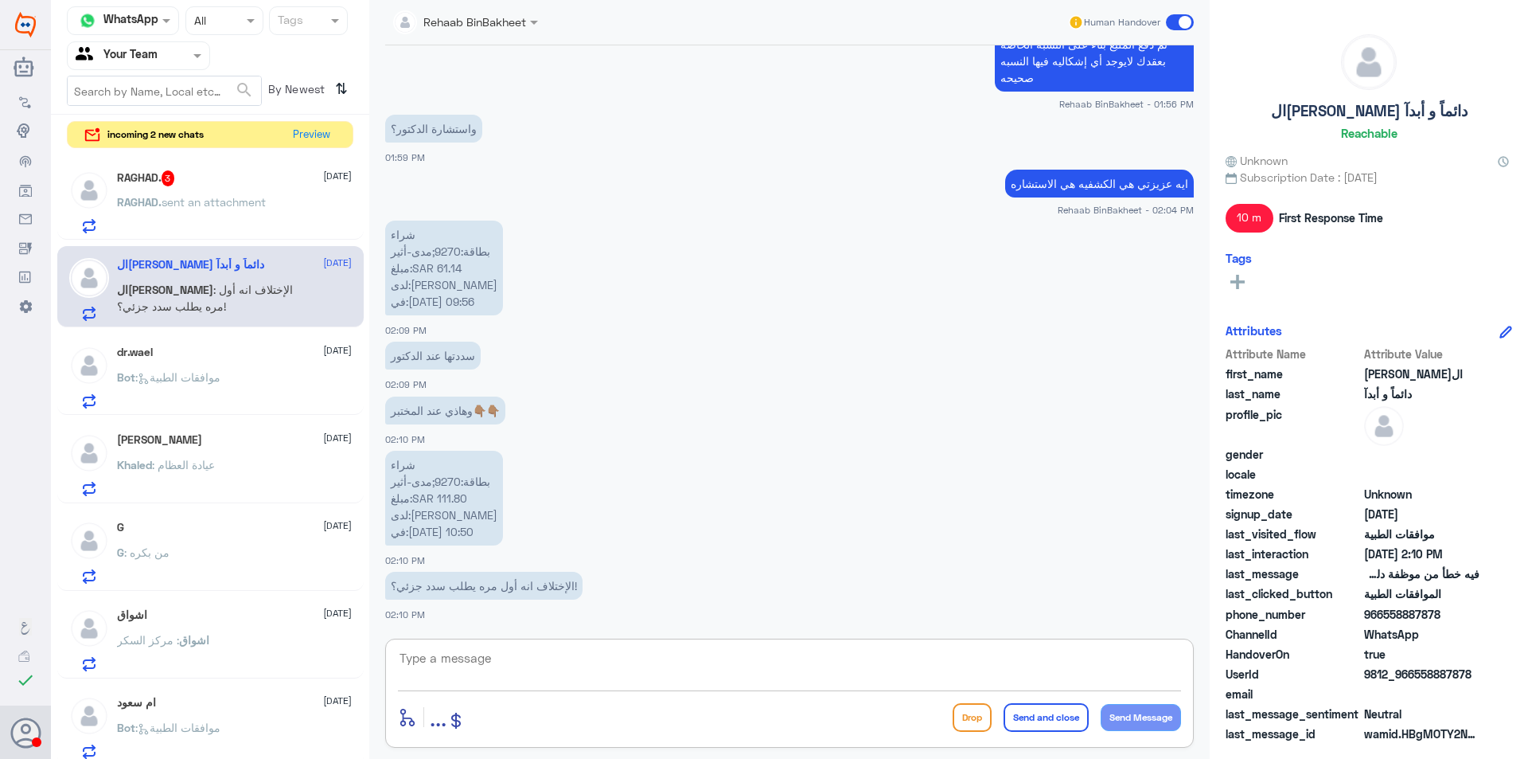
click at [566, 673] on textarea at bounding box center [789, 666] width 783 height 39
type textarea "U"
type textarea "عزيزتي شكي مع الاستقبال"
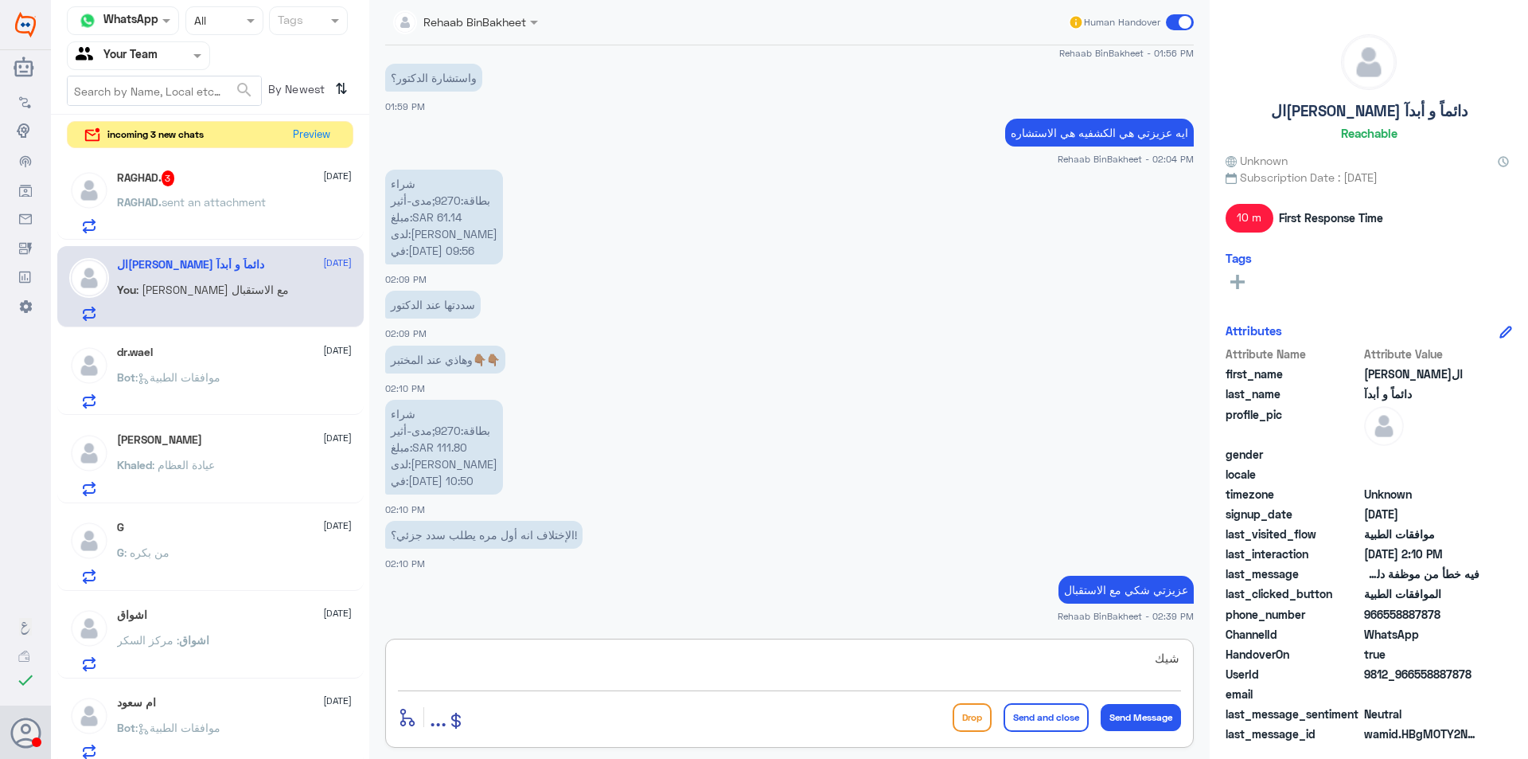
type textarea "شيكي"
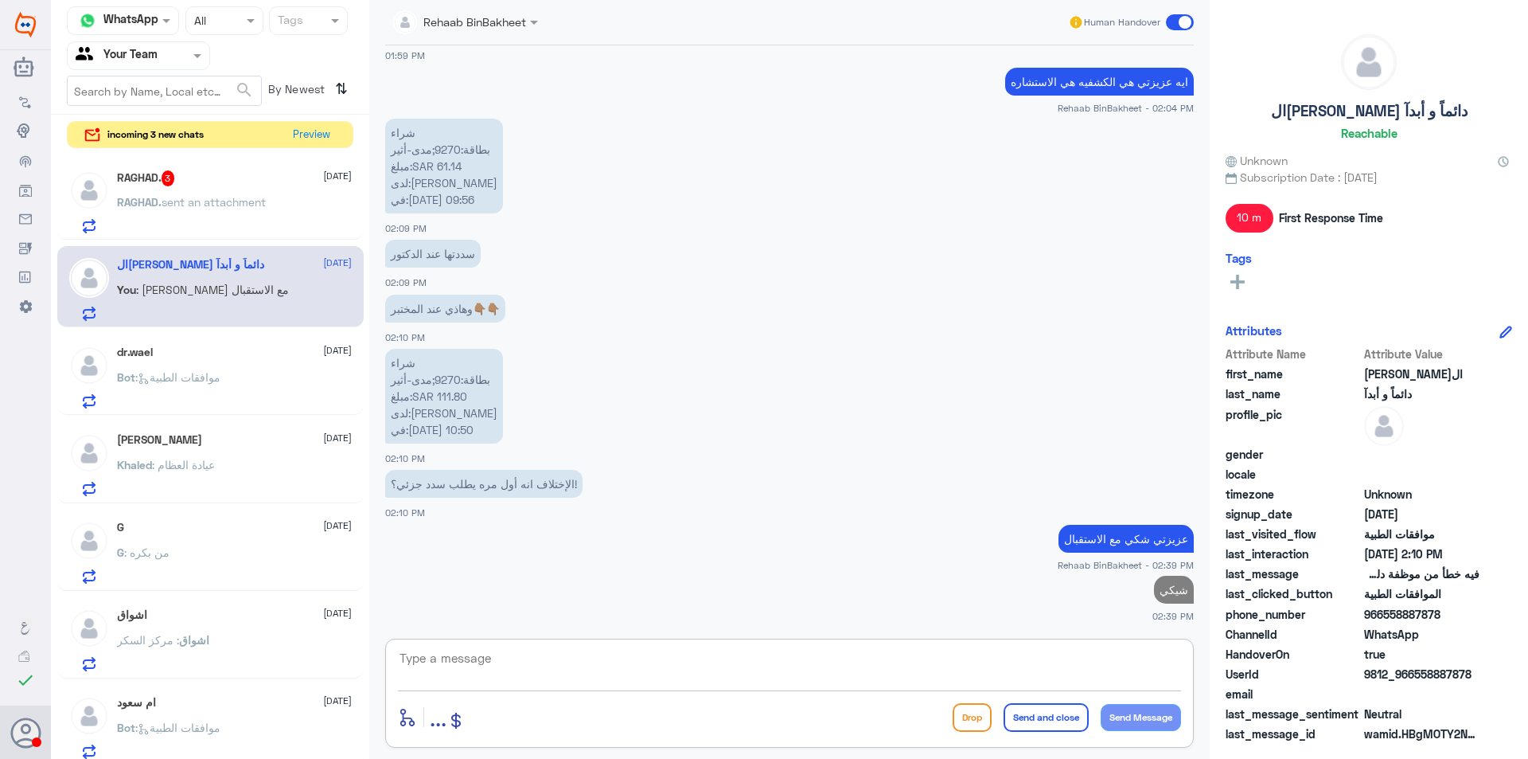
click at [199, 284] on span ": [PERSON_NAME] مع الاستقبال" at bounding box center [212, 290] width 153 height 14
click at [237, 376] on div "Bot : موافقات الطبية" at bounding box center [234, 391] width 235 height 36
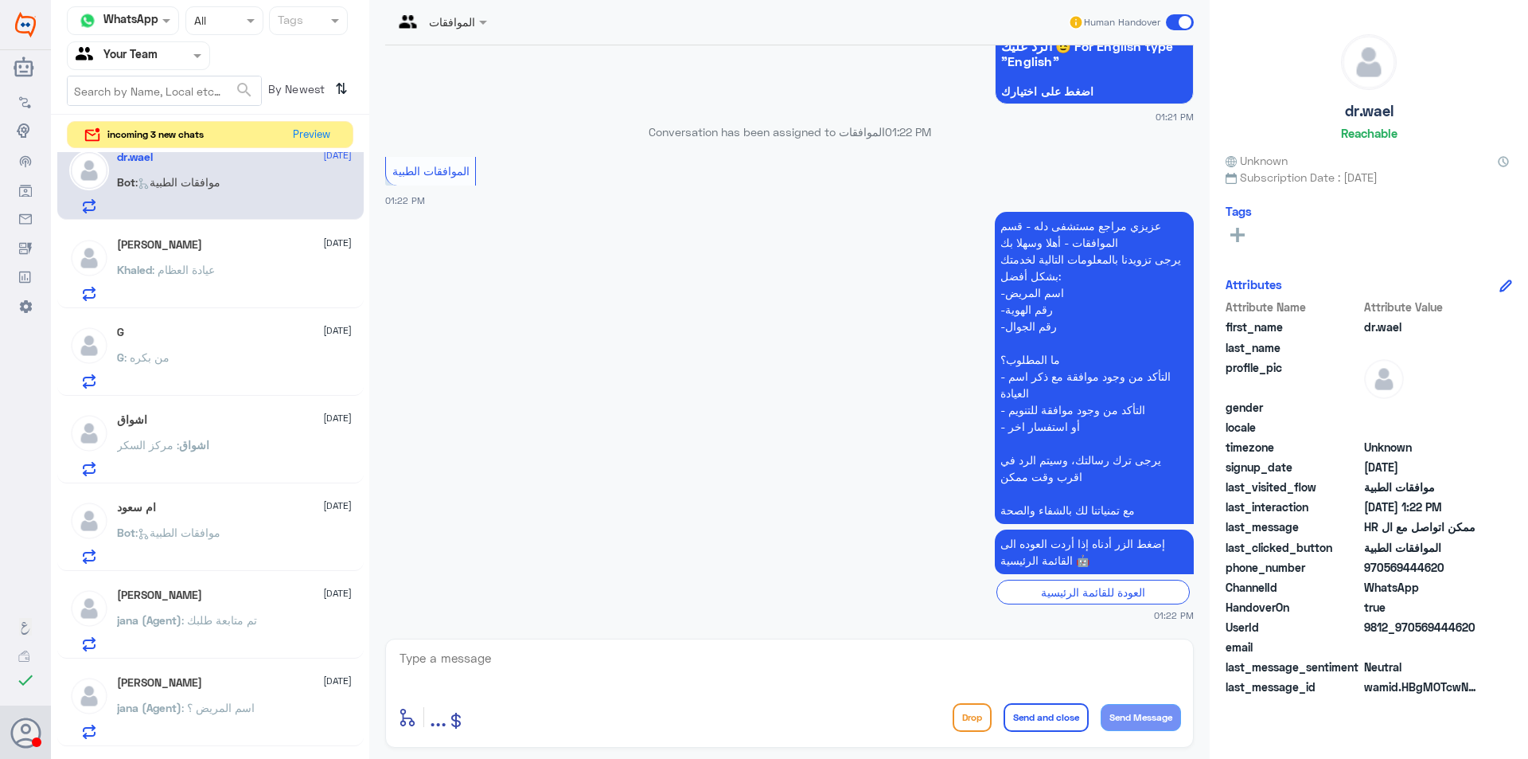
scroll to position [239, 0]
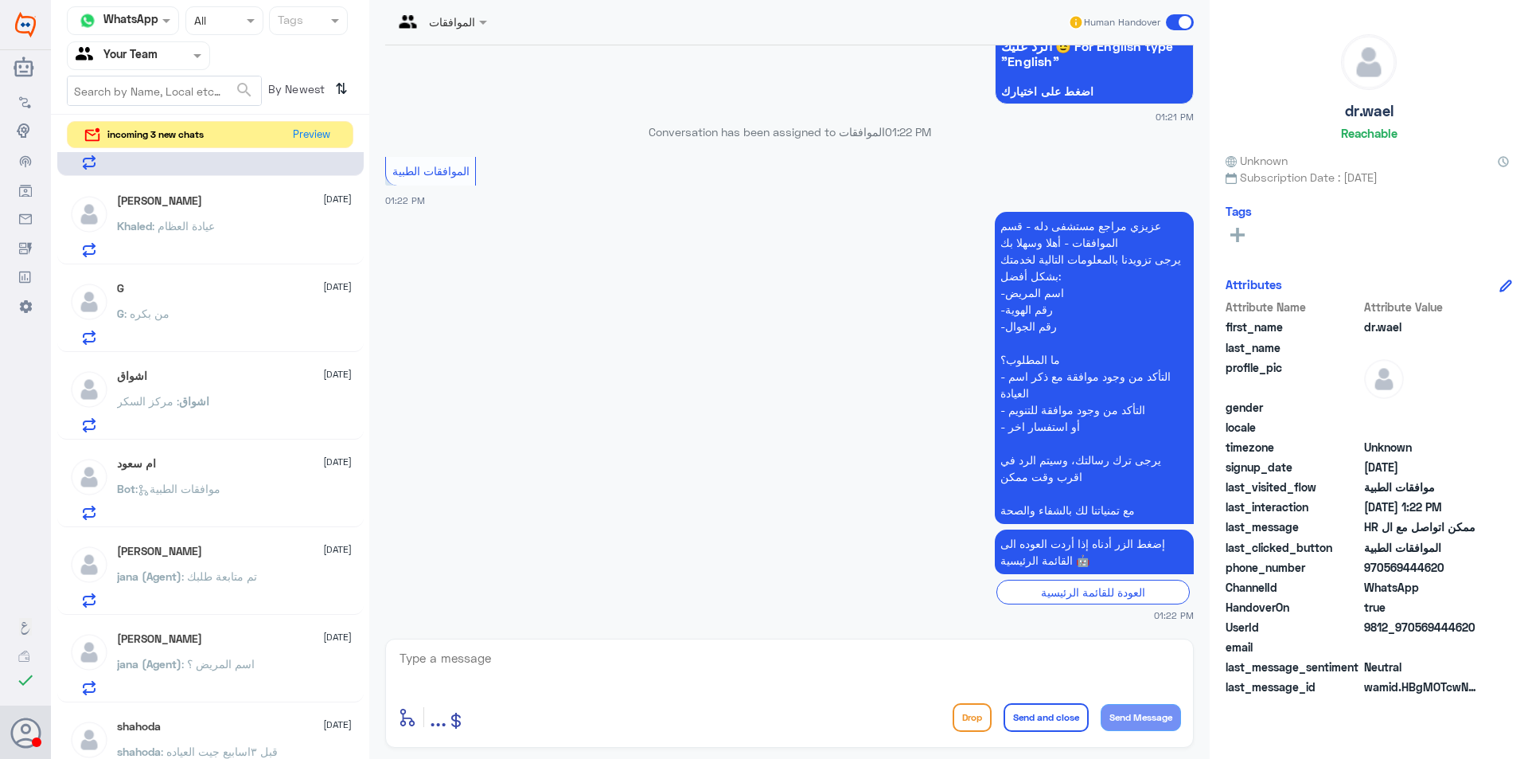
click at [194, 296] on div "G [DATE] G : من بكره" at bounding box center [234, 313] width 235 height 63
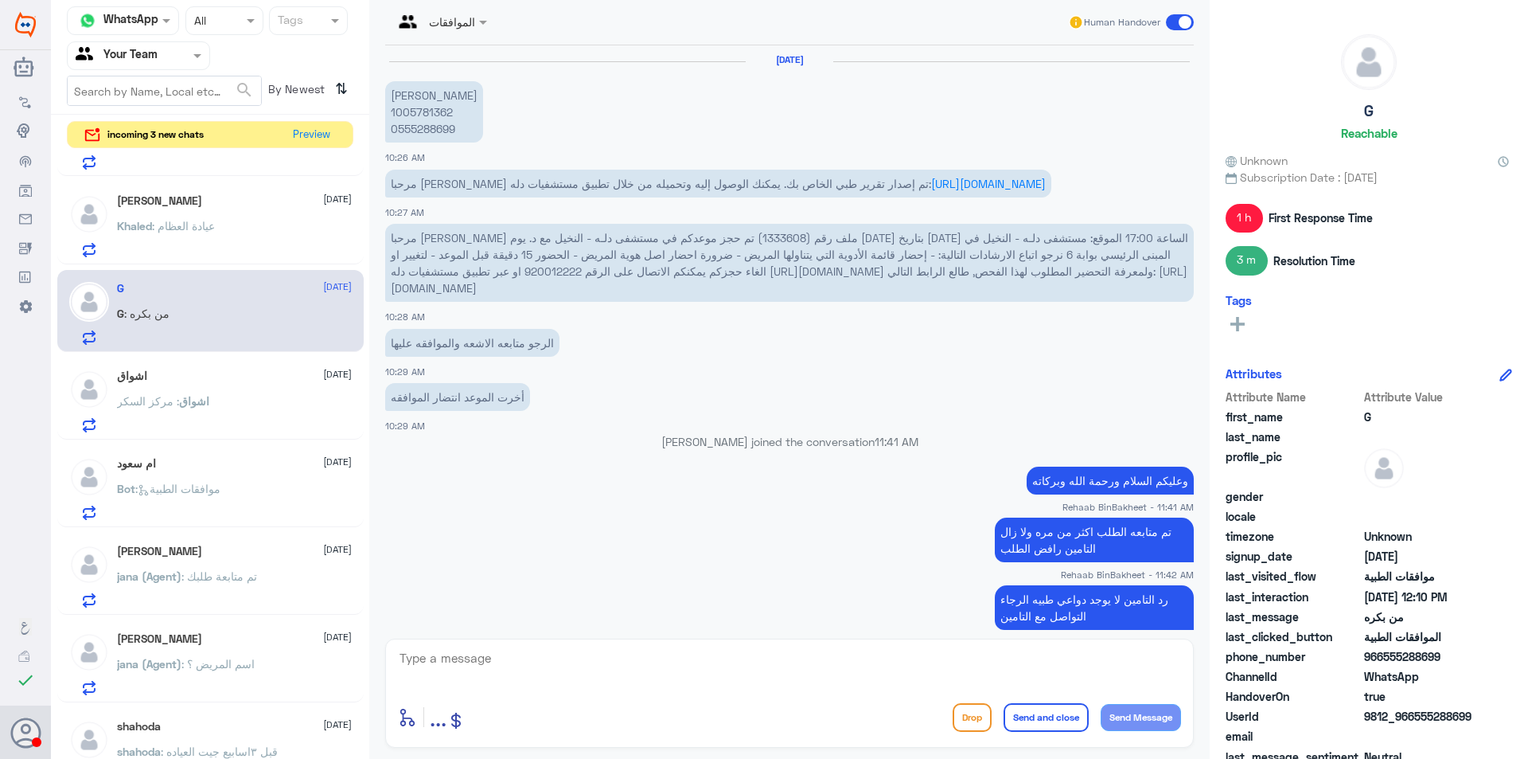
scroll to position [1043, 0]
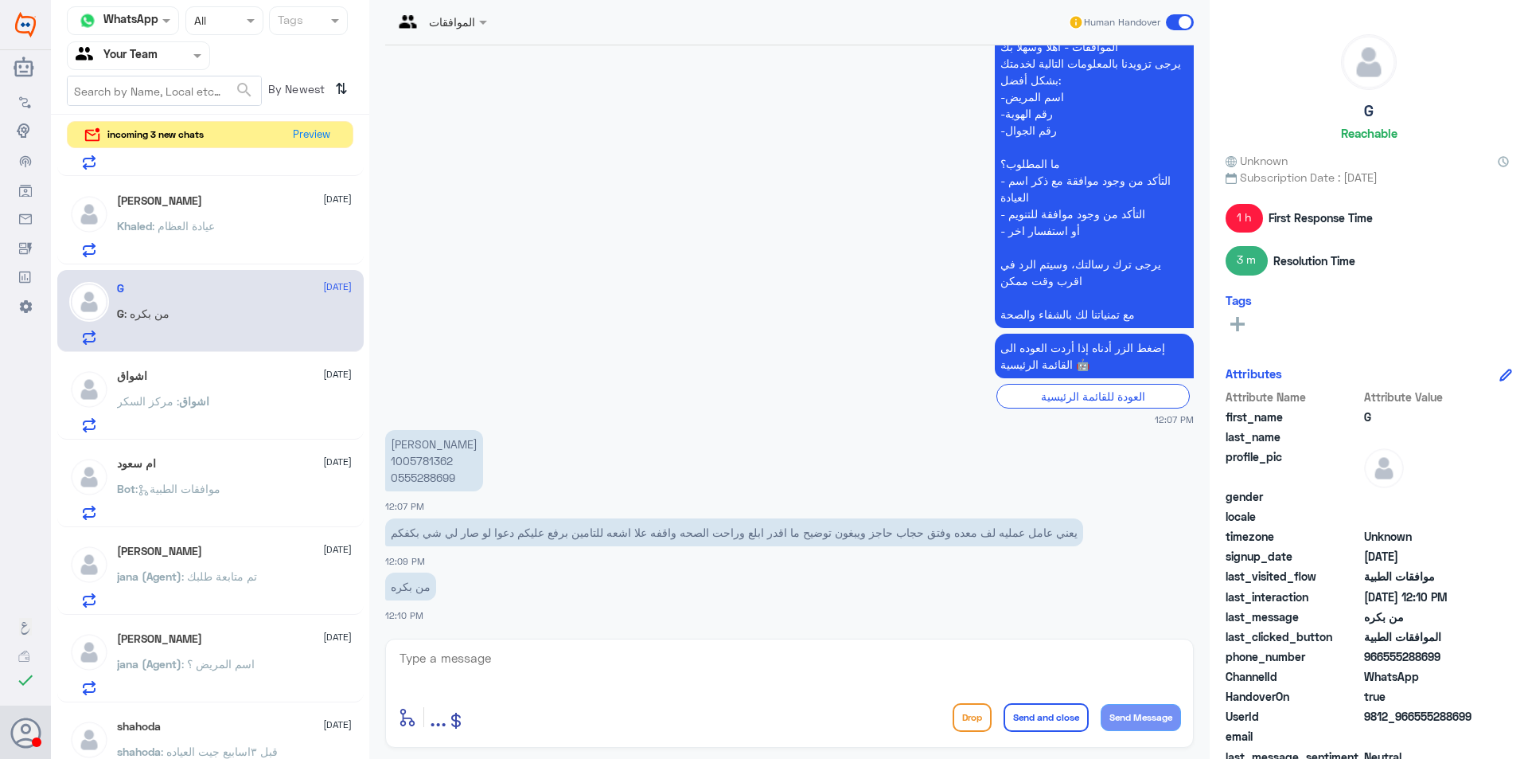
click at [477, 659] on textarea at bounding box center [789, 666] width 783 height 39
paste textarea "قولي له [PERSON_NAME] تم متابعة الطلب الان مع ممثلي التعاونيه وإشعارهم بإرفاق ج…"
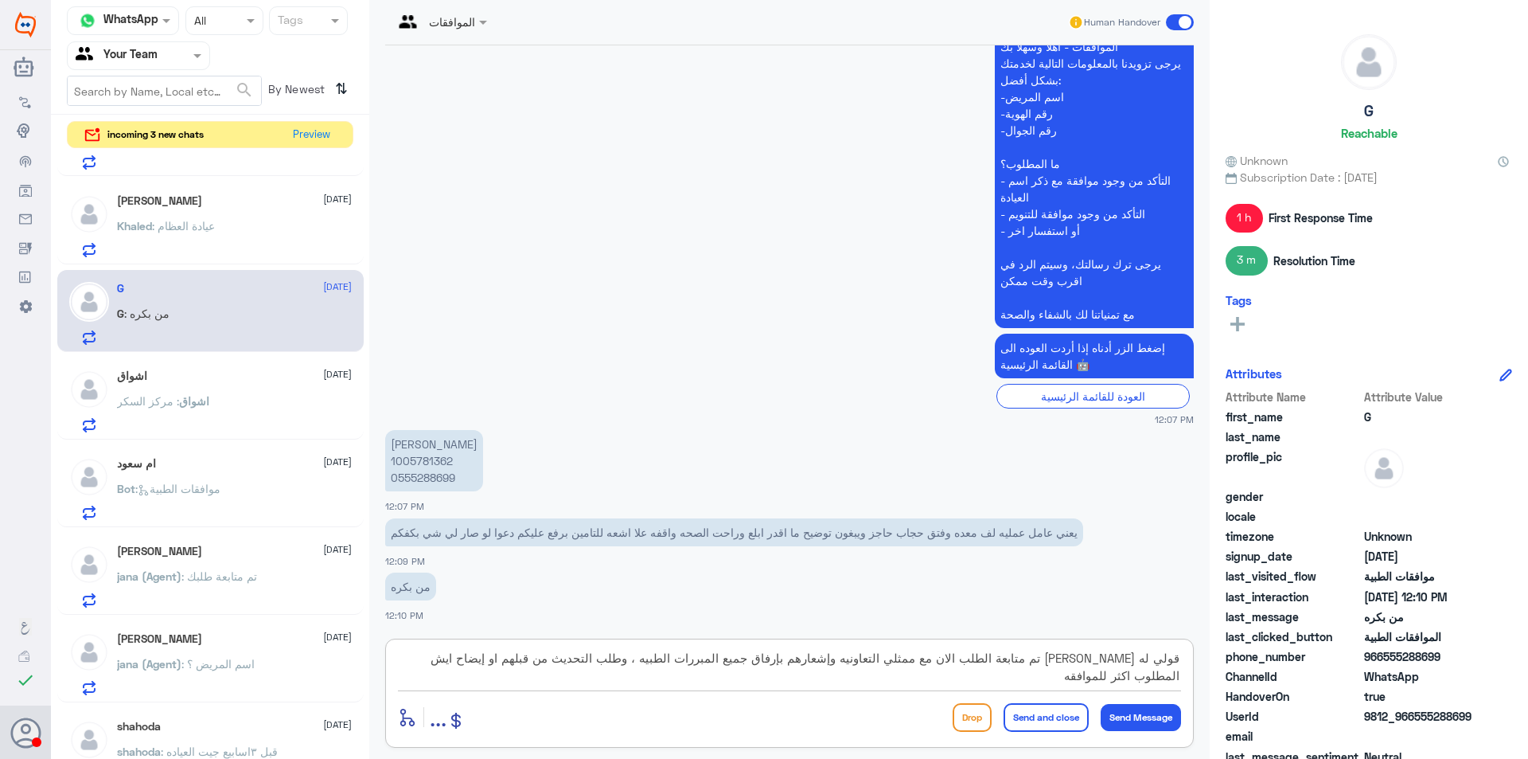
drag, startPoint x: 1135, startPoint y: 657, endPoint x: 1318, endPoint y: 674, distance: 183.9
click at [1310, 674] on div "Channel WhatsApp Status × All Tags Agent Filter Your Team search By Newest ⇅ in…" at bounding box center [789, 381] width 1477 height 763
type textarea "قولي له للموافقه"
drag, startPoint x: 1145, startPoint y: 662, endPoint x: 1312, endPoint y: 675, distance: 167.7
click at [1310, 676] on div "Channel WhatsApp Status × All Tags Agent Filter Your Team search By Newest ⇅ in…" at bounding box center [789, 381] width 1477 height 763
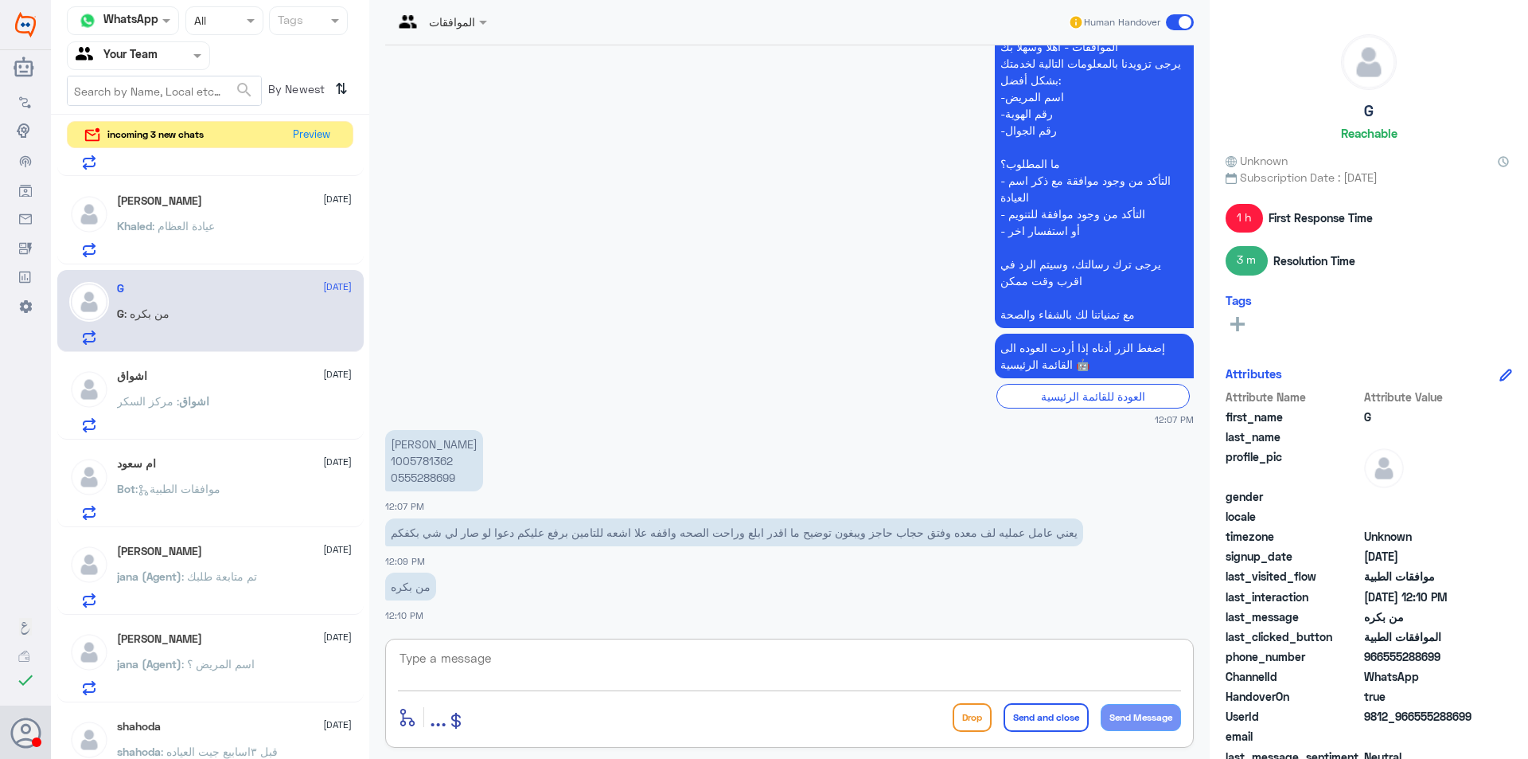
click at [631, 669] on textarea at bounding box center [789, 666] width 783 height 39
paste textarea "قولي له [PERSON_NAME] تم متابعة الطلب الان مع ممثلي التعاونيه وإشعارهم بإرفاق ج…"
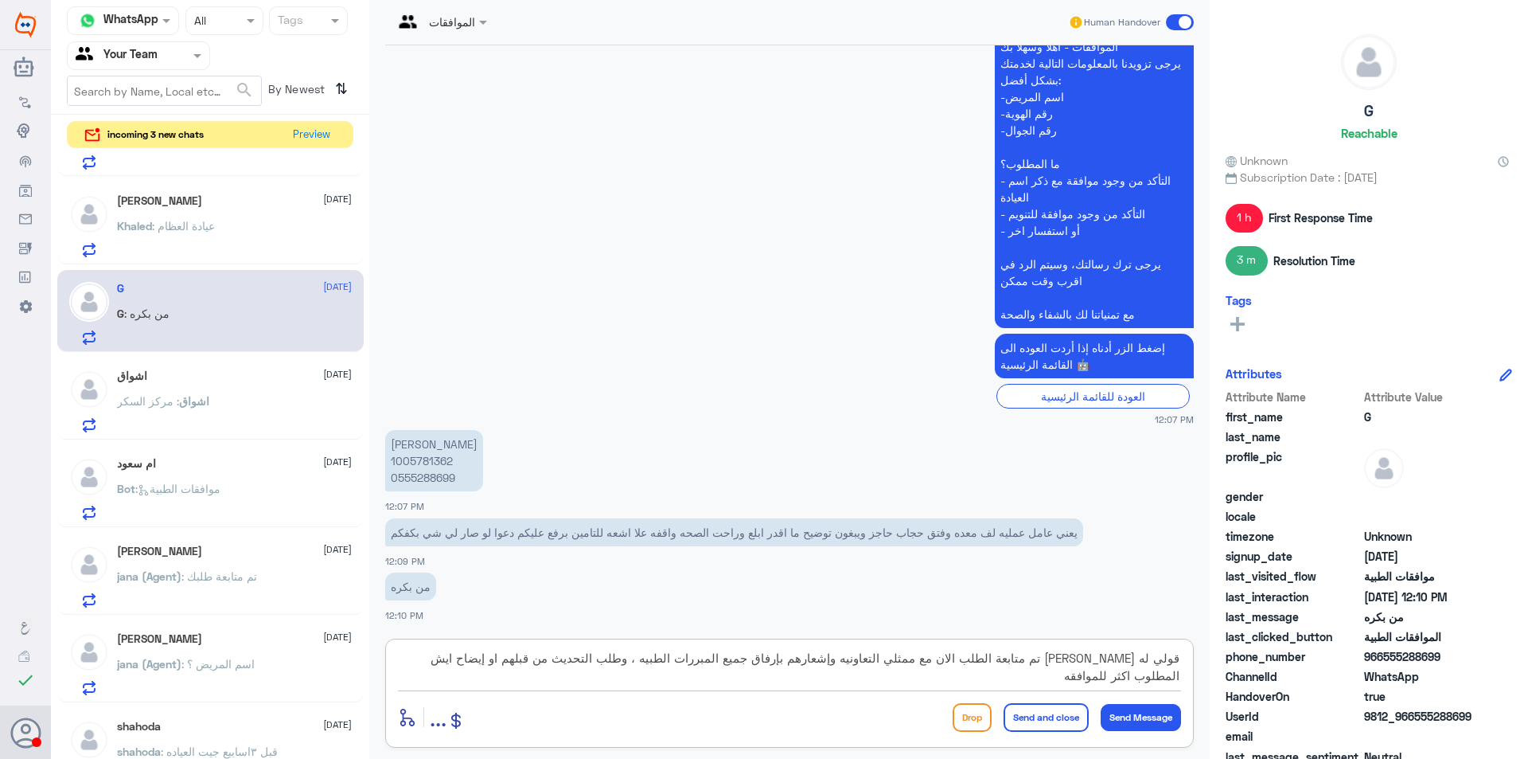
drag, startPoint x: 459, startPoint y: 660, endPoint x: 1206, endPoint y: 611, distance: 749.1
click at [1206, 611] on div "الموافقات Human Handover [DATE] [PERSON_NAME] 1005781362 0555288699 10:26 AM مر…" at bounding box center [789, 381] width 841 height 763
type textarea "للموافقه"
drag, startPoint x: 1175, startPoint y: 666, endPoint x: 1305, endPoint y: 685, distance: 131.3
click at [1302, 679] on div "Channel WhatsApp Status × All Tags Agent Filter Your Team search By Newest ⇅ in…" at bounding box center [789, 381] width 1477 height 763
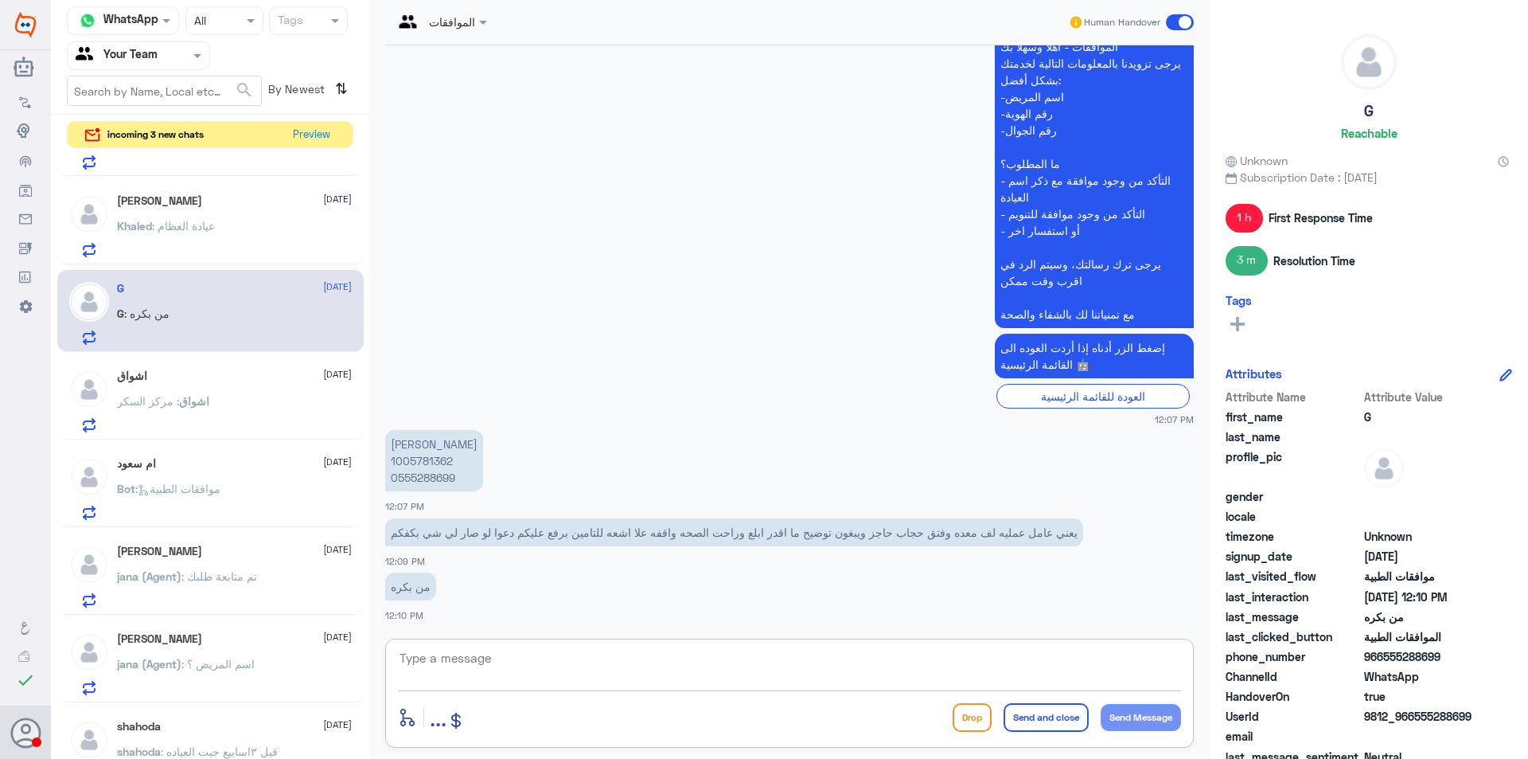
click at [749, 653] on textarea at bounding box center [789, 666] width 783 height 39
paste textarea "عزيزي تم متابعة الطلب الان مع ممثلي التعاونيه وإشعارهم بإرفاق جميع المبررات الط…"
type textarea "عزيزي تم متابعة الطلب الان مع ممثلي التعاونيه وإشعارهم بإرفاق جميع المبررات الط…"
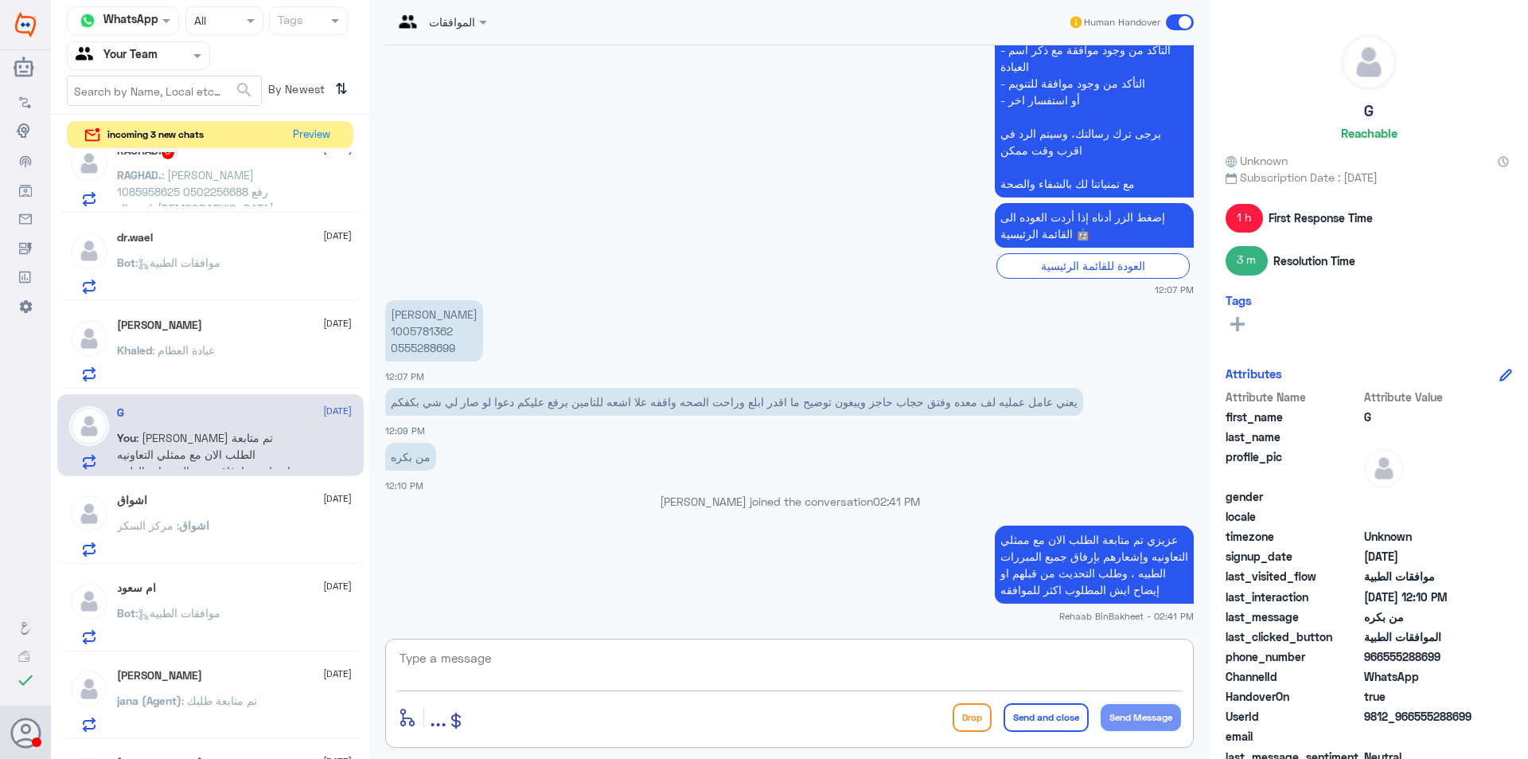
scroll to position [0, 0]
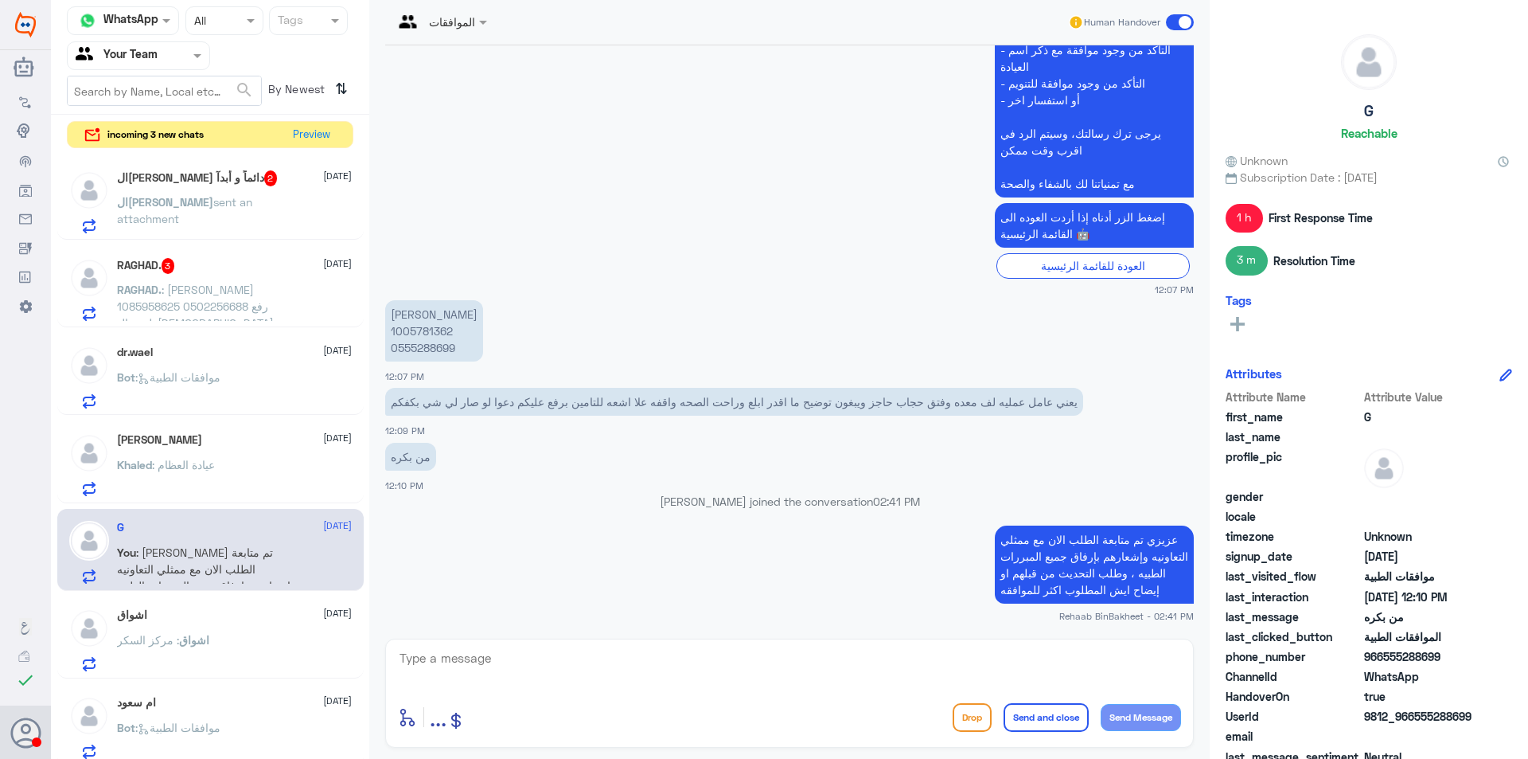
click at [249, 182] on div "ال[PERSON_NAME] دائماً و أبدآ 2 [DATE]" at bounding box center [234, 178] width 235 height 16
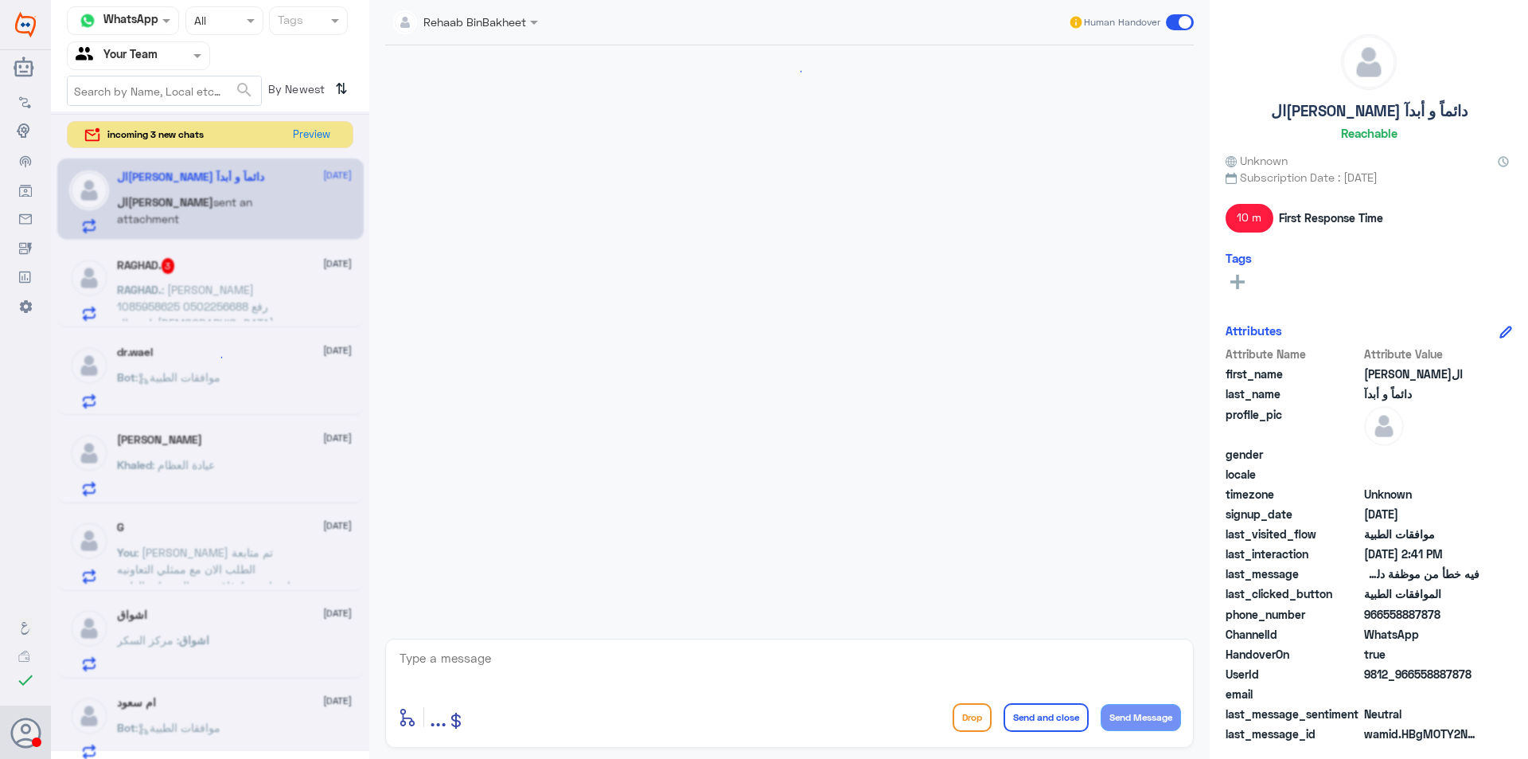
scroll to position [939, 0]
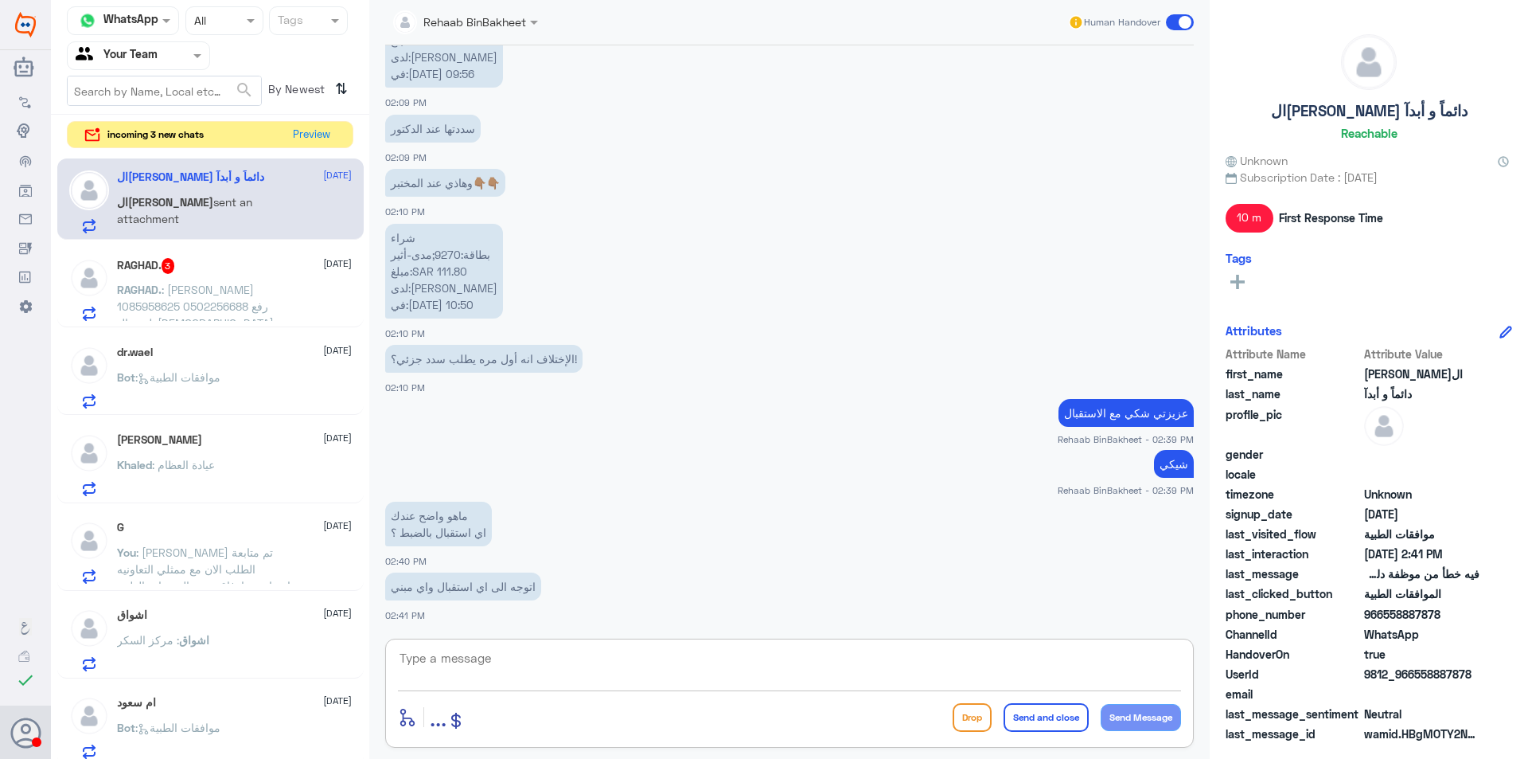
click at [464, 656] on textarea at bounding box center [789, 666] width 783 height 39
type textarea "اللي كنتي عندهم"
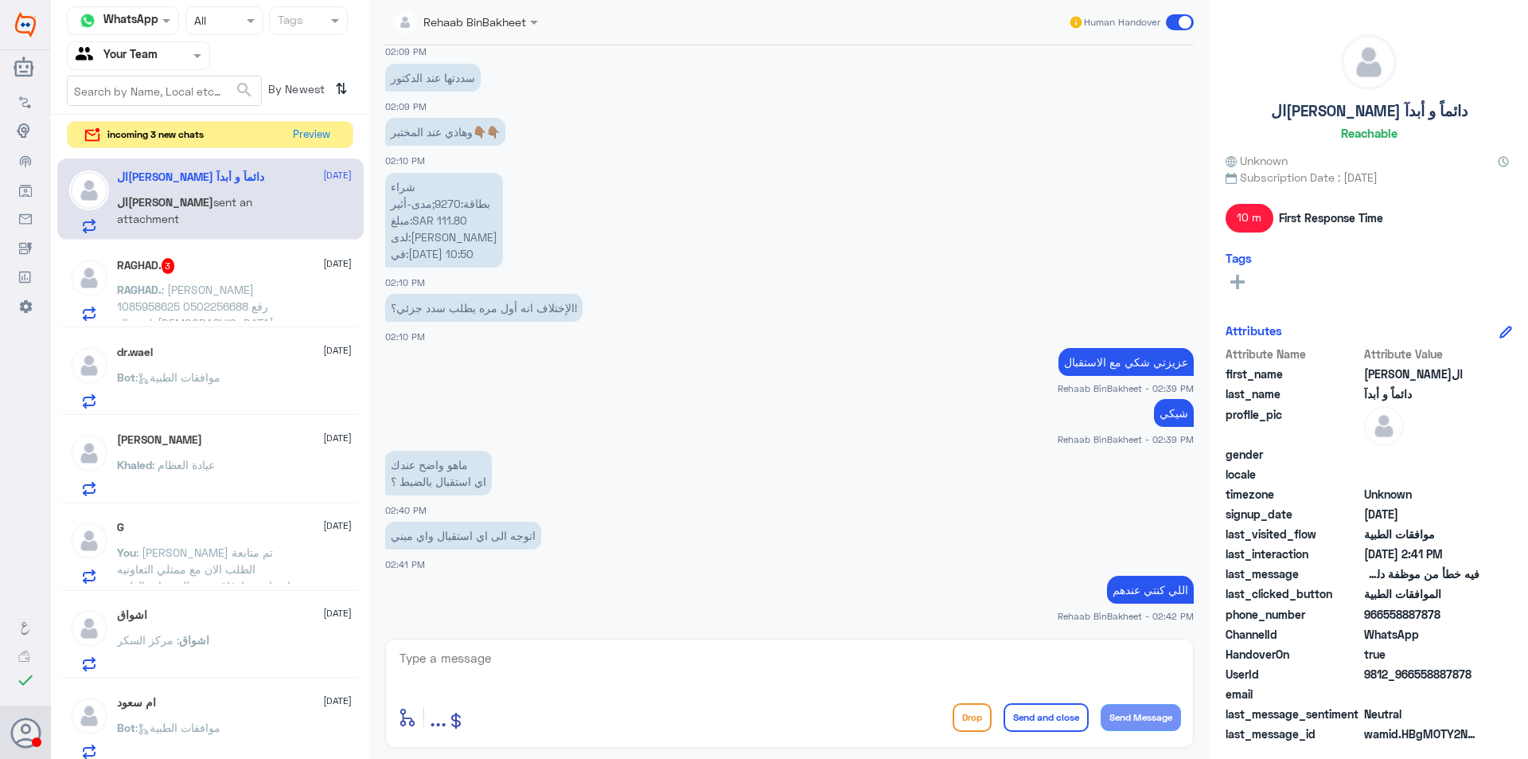
click at [184, 370] on span "Bot : موافقات الطبية" at bounding box center [168, 377] width 103 height 14
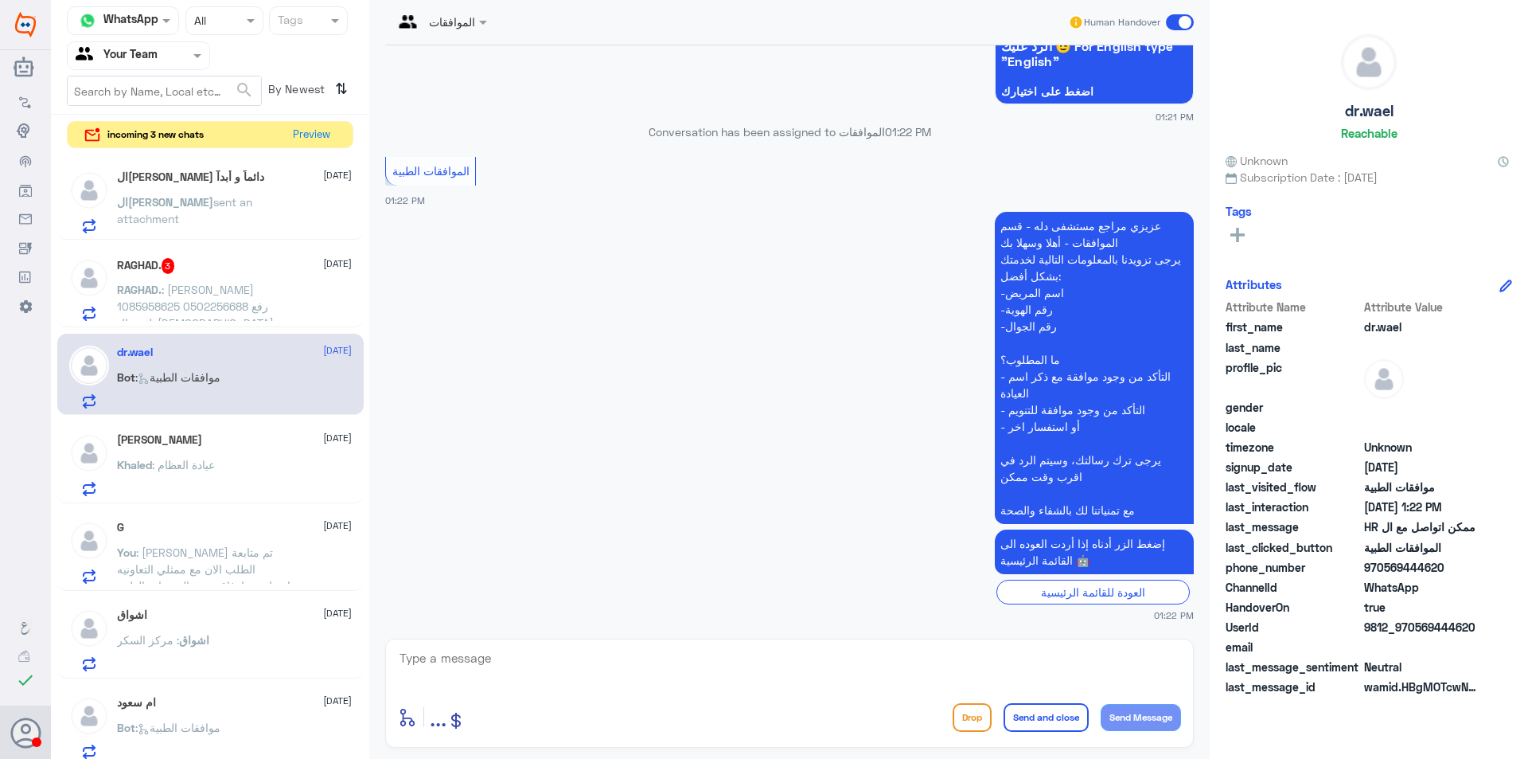
scroll to position [80, 0]
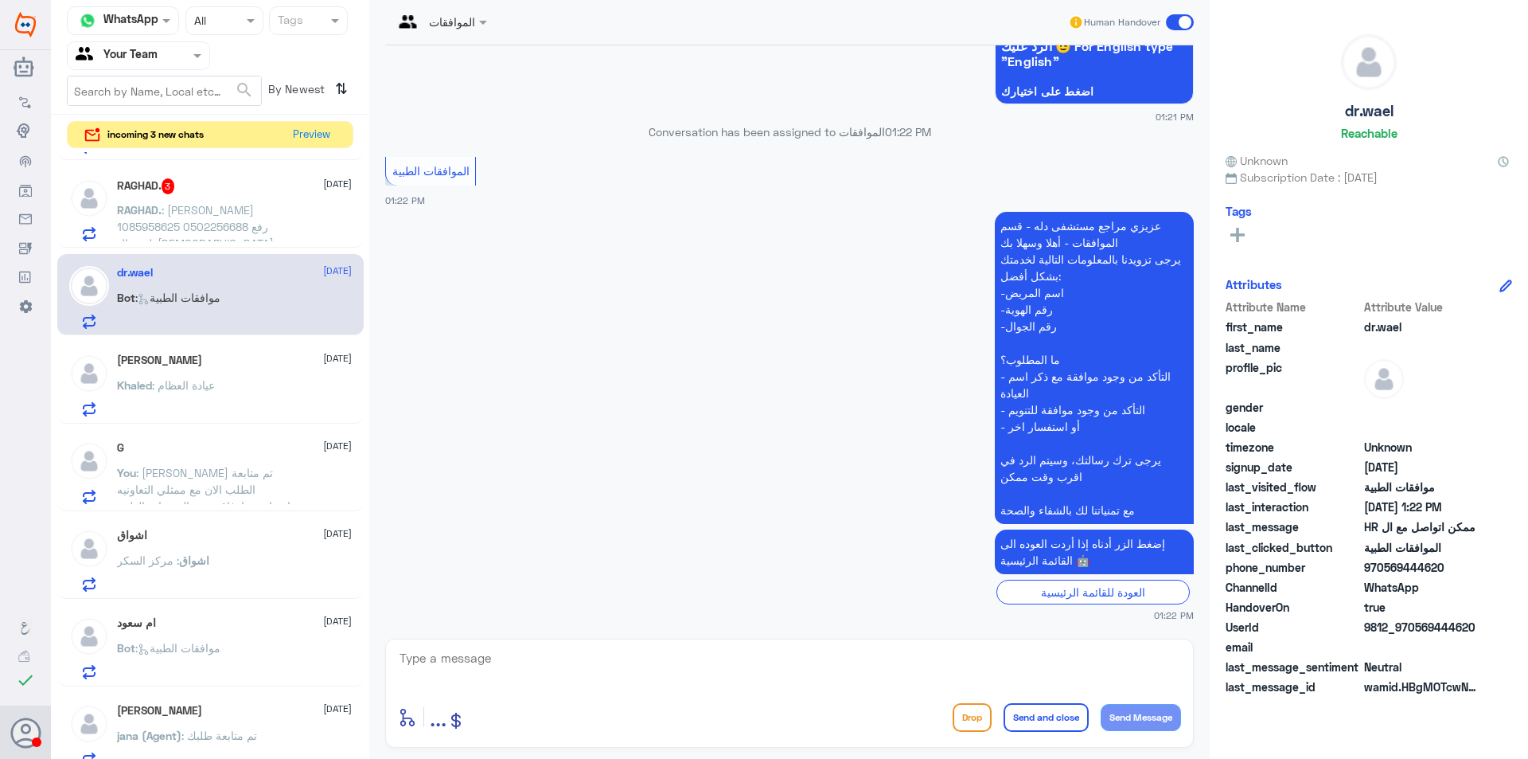
click at [263, 470] on span ": [PERSON_NAME] تم متابعة الطلب الان مع ممثلي التعاونيه وإشعارهم بإرفاق جميع ال…" at bounding box center [206, 506] width 179 height 80
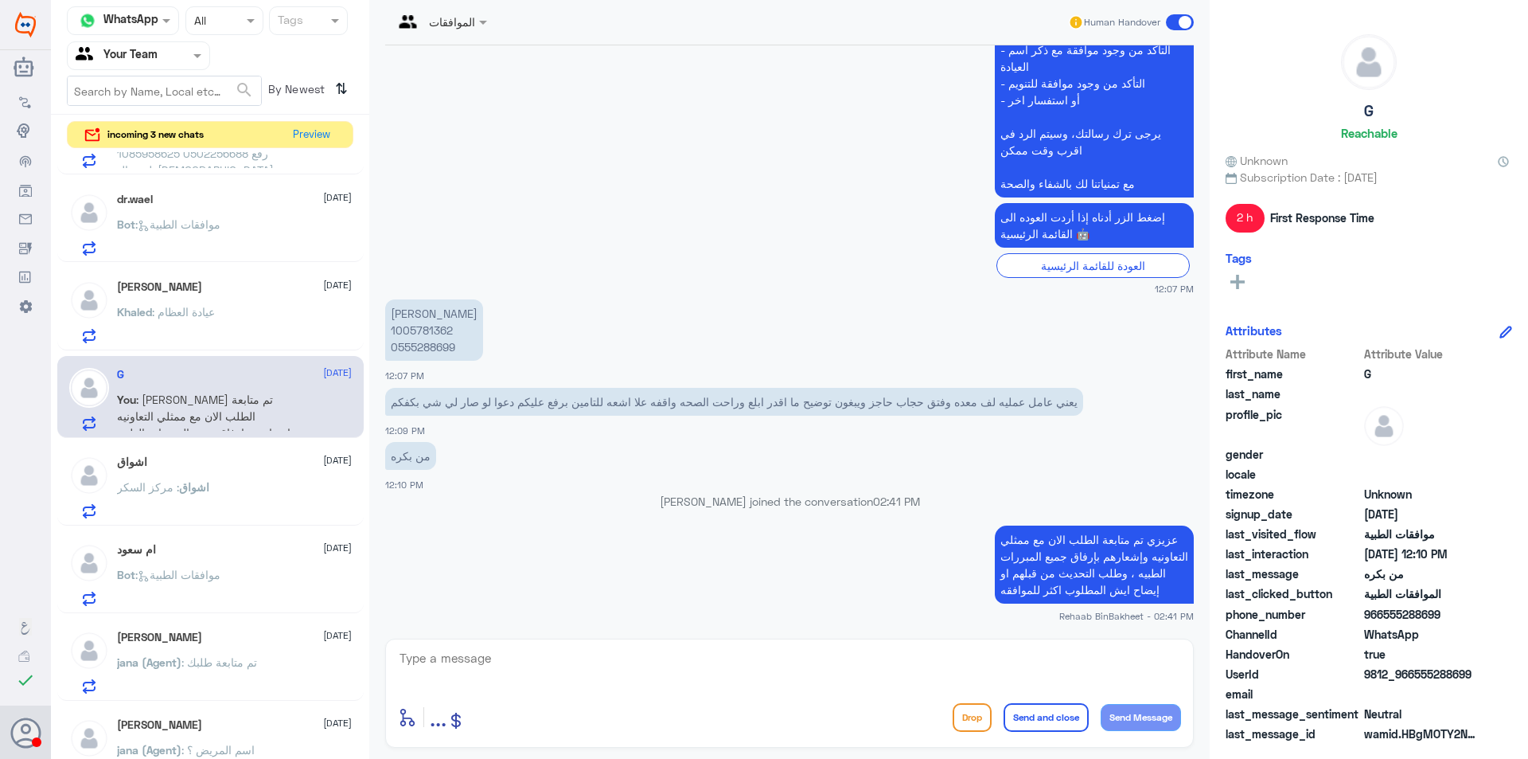
scroll to position [318, 0]
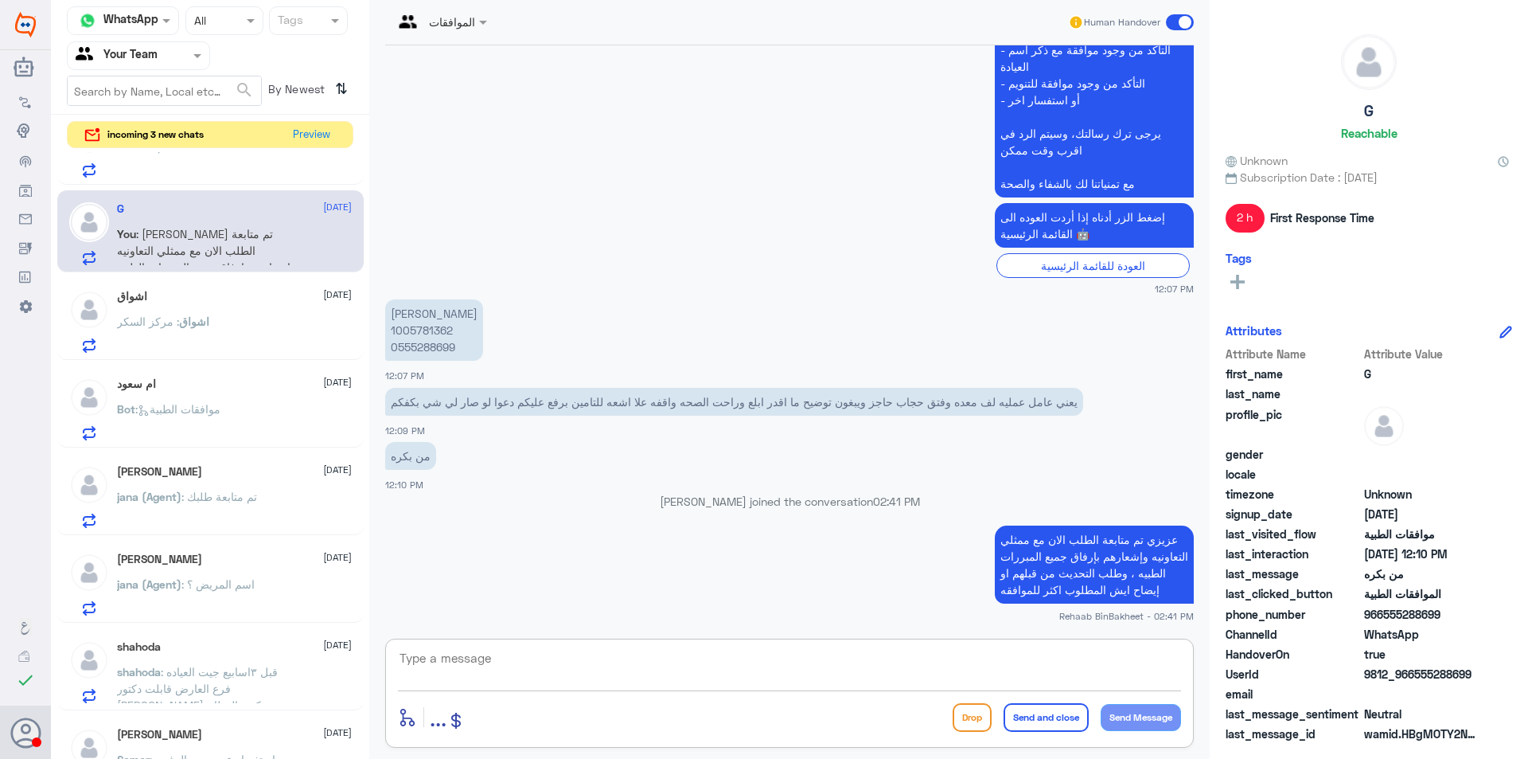
click at [810, 673] on textarea at bounding box center [789, 666] width 783 height 39
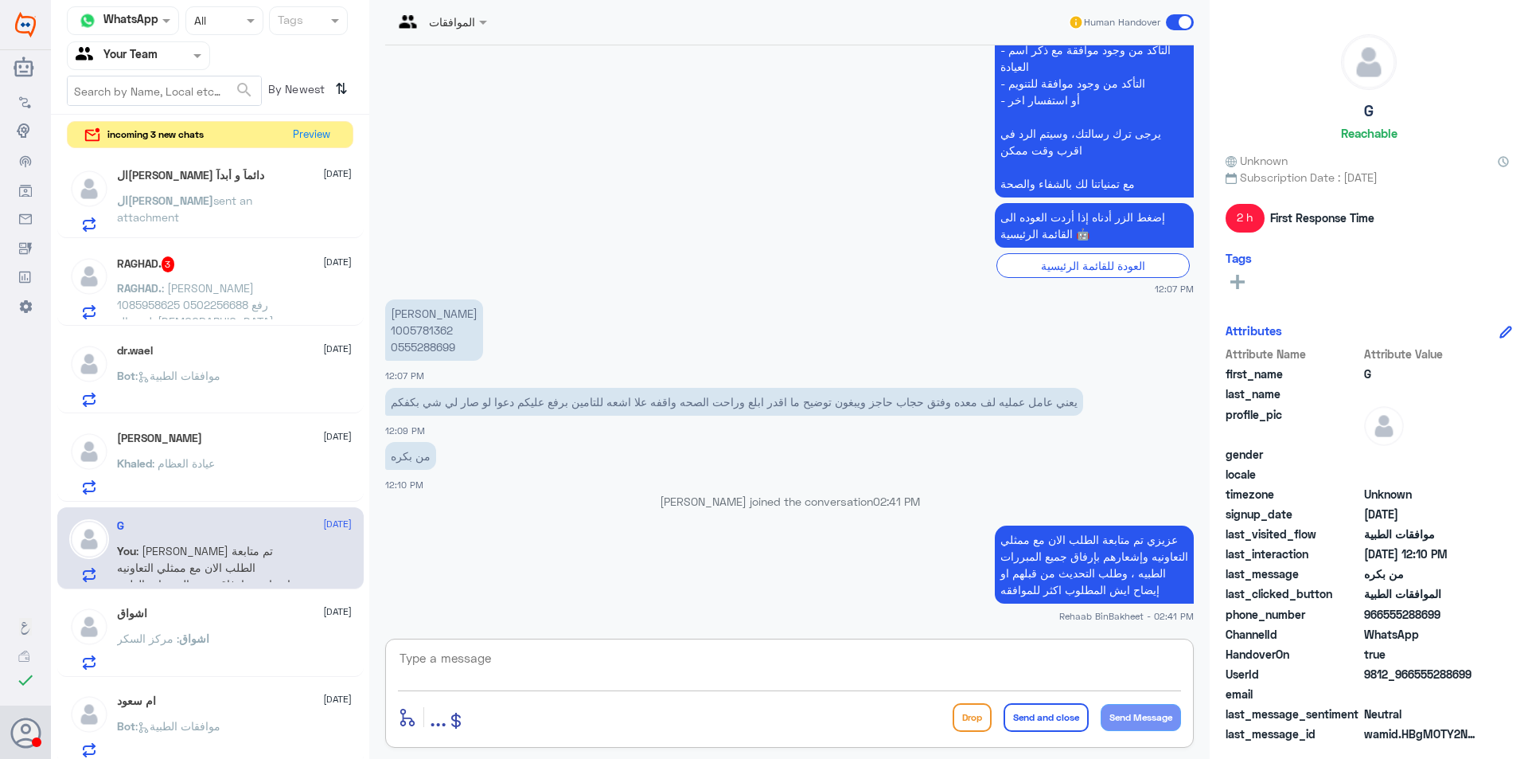
scroll to position [0, 0]
click at [272, 553] on span ": [PERSON_NAME] تم متابعة الطلب الان مع ممثلي التعاونيه وإشعارهم بإرفاق جميع ال…" at bounding box center [206, 585] width 179 height 80
click at [222, 463] on div "Khaled : عيادة العظام" at bounding box center [234, 478] width 235 height 36
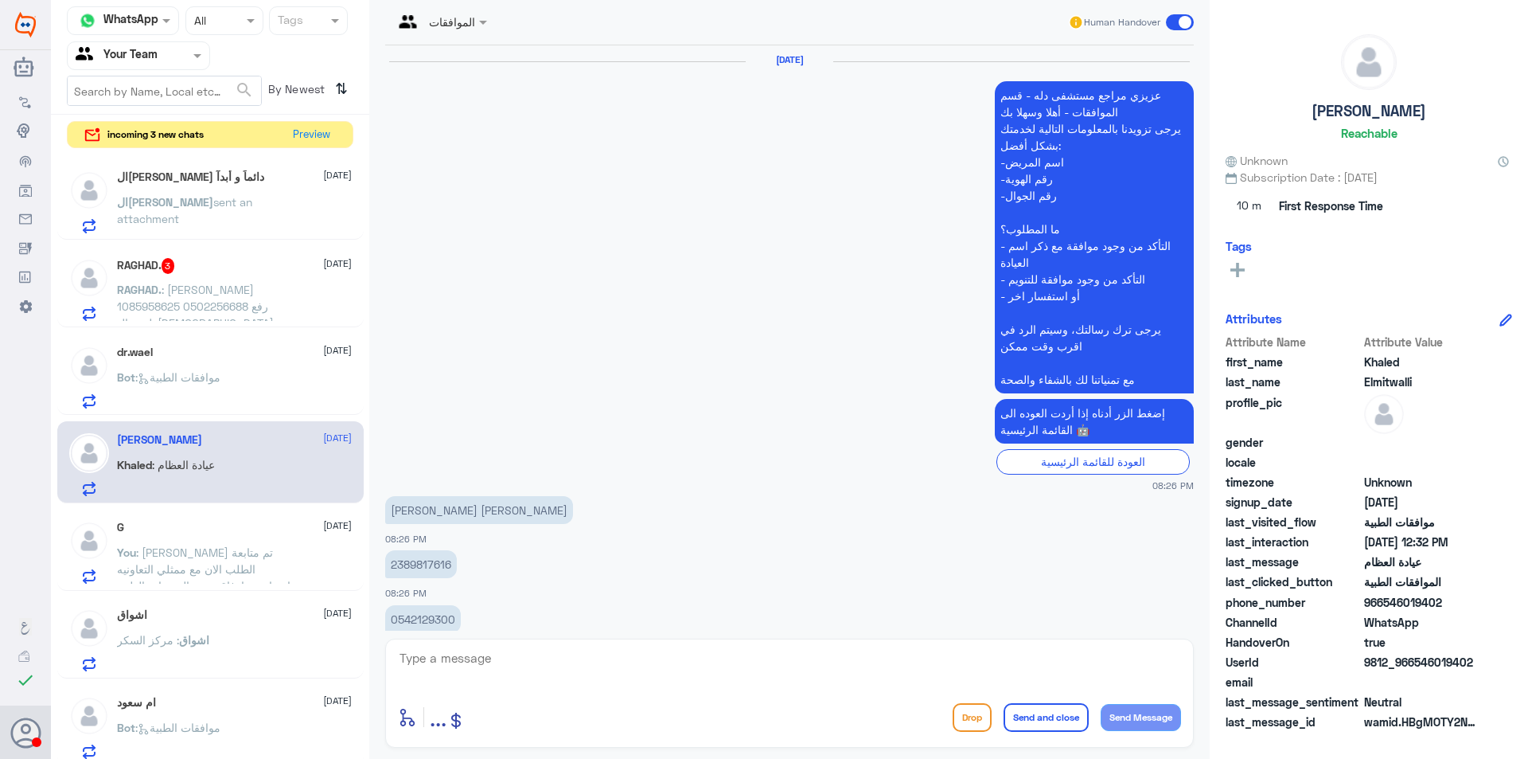
scroll to position [1328, 0]
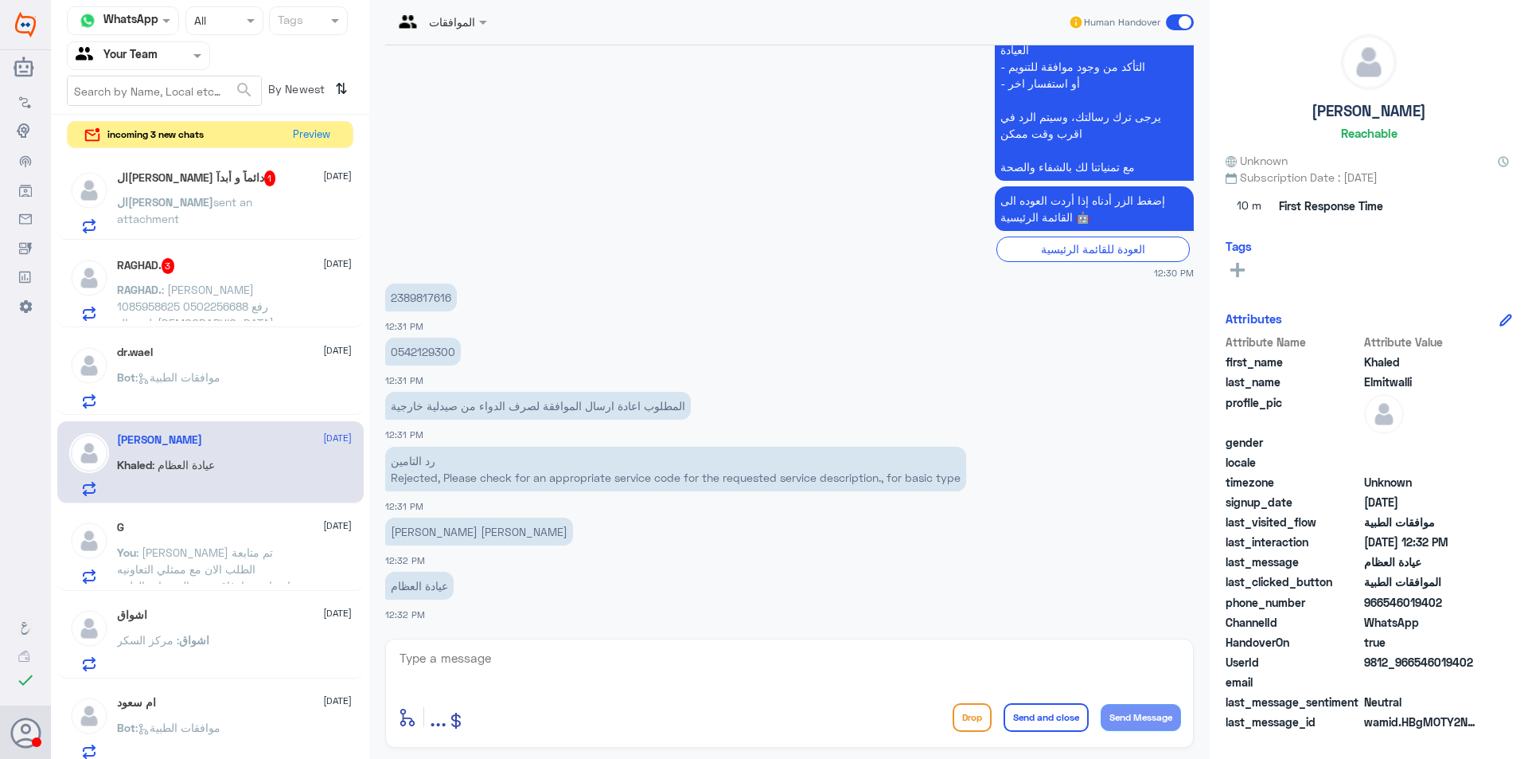
click at [241, 204] on span "sent an attachment" at bounding box center [184, 210] width 135 height 30
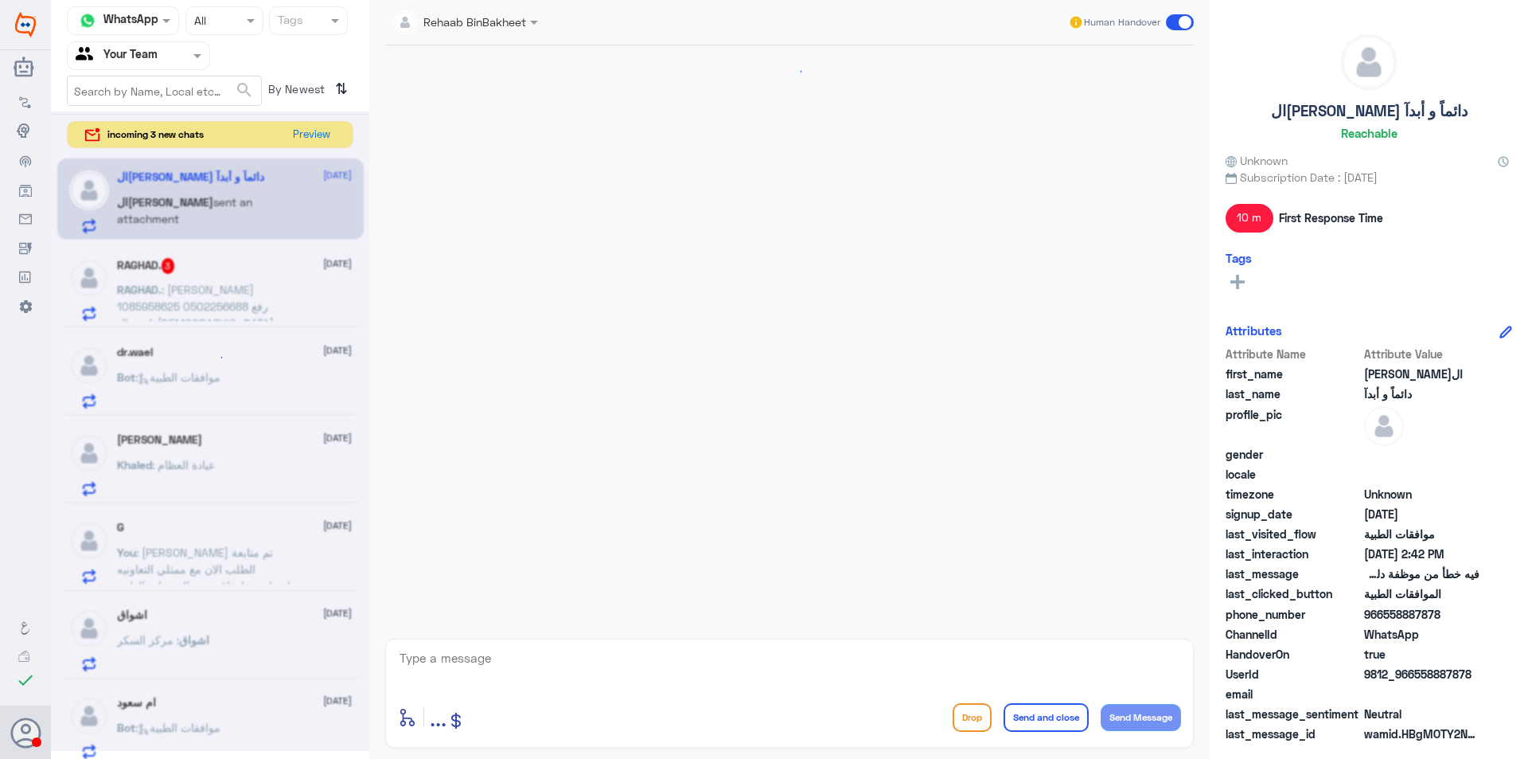
scroll to position [943, 0]
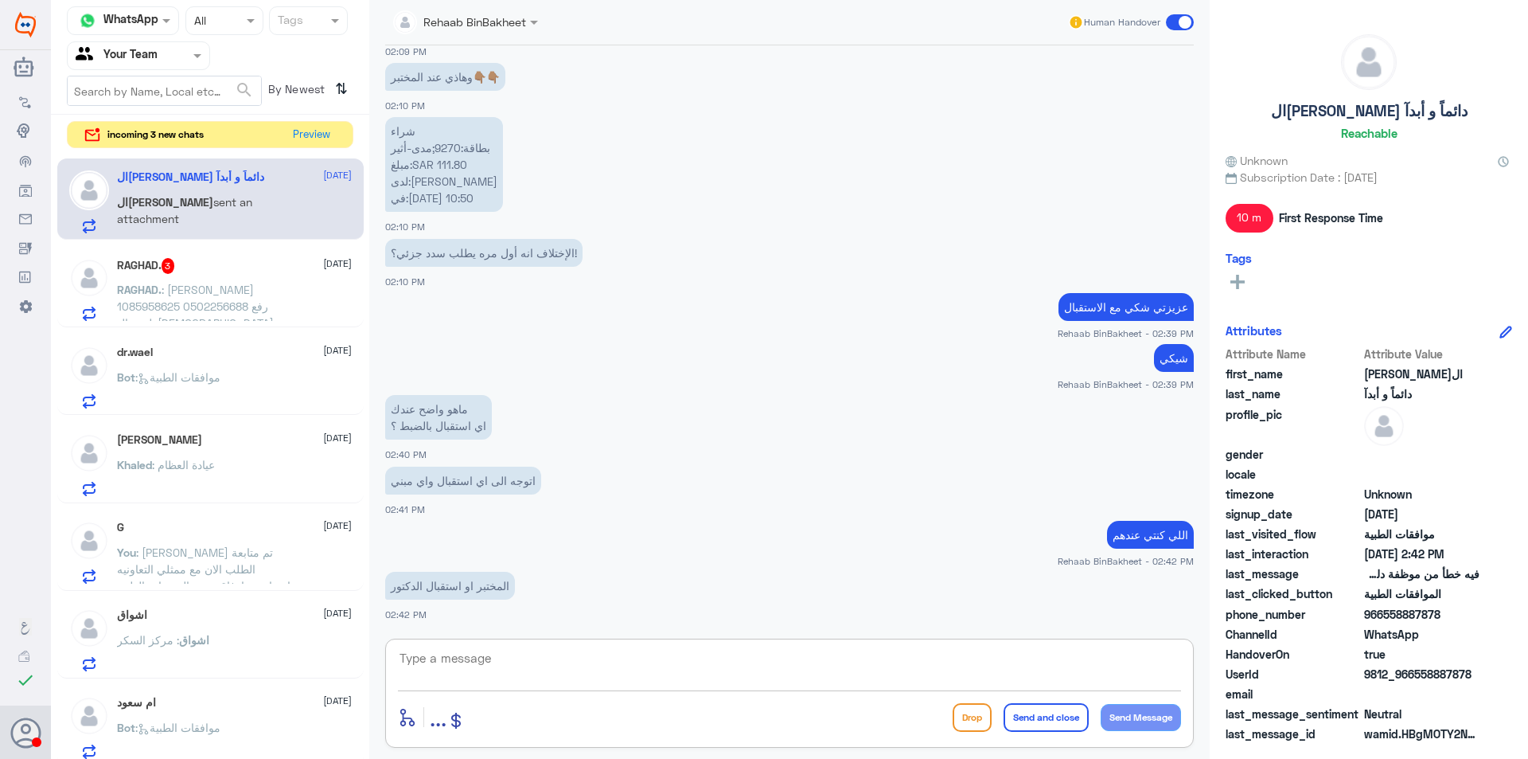
click at [492, 674] on textarea at bounding box center [789, 666] width 783 height 39
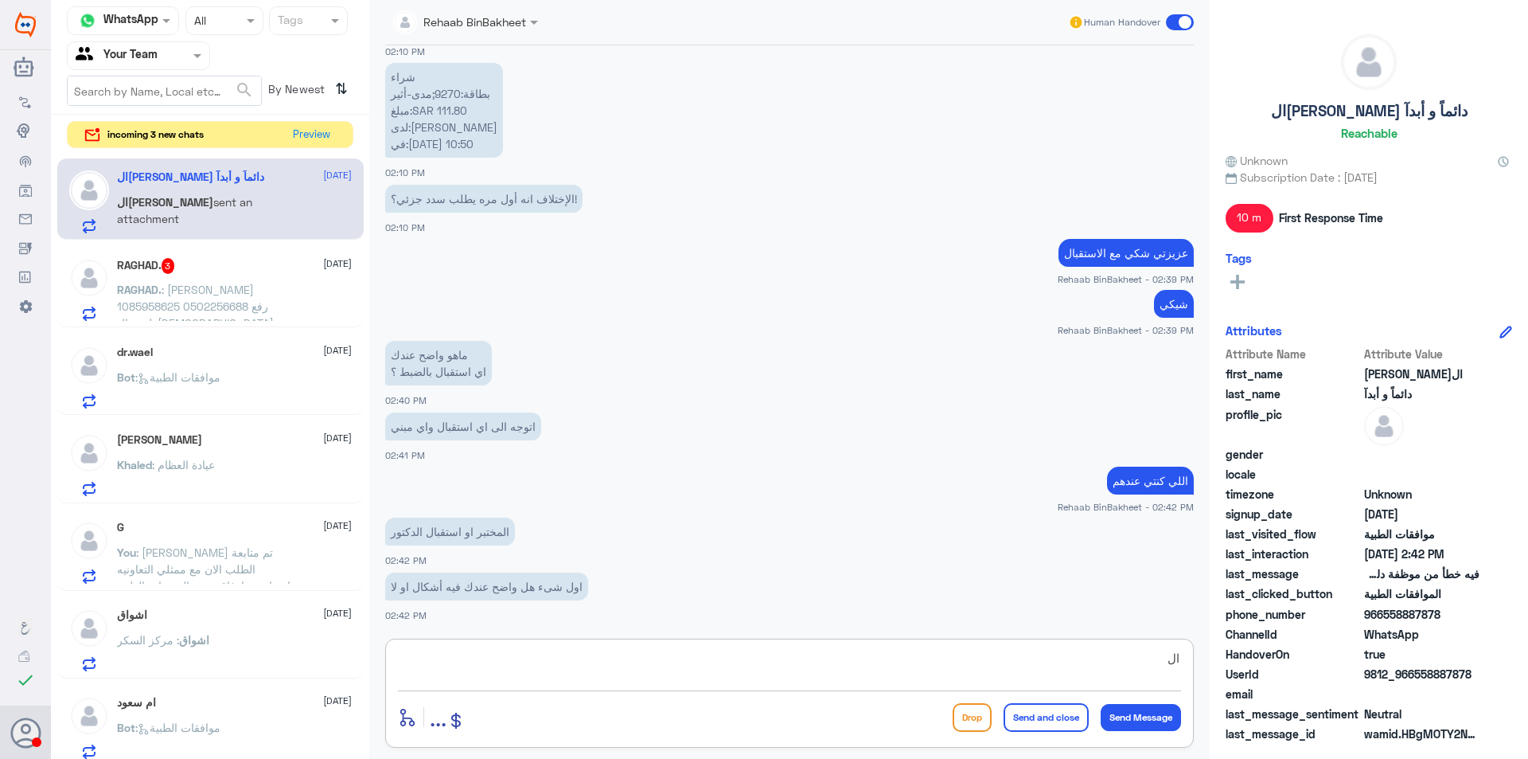
type textarea "ا"
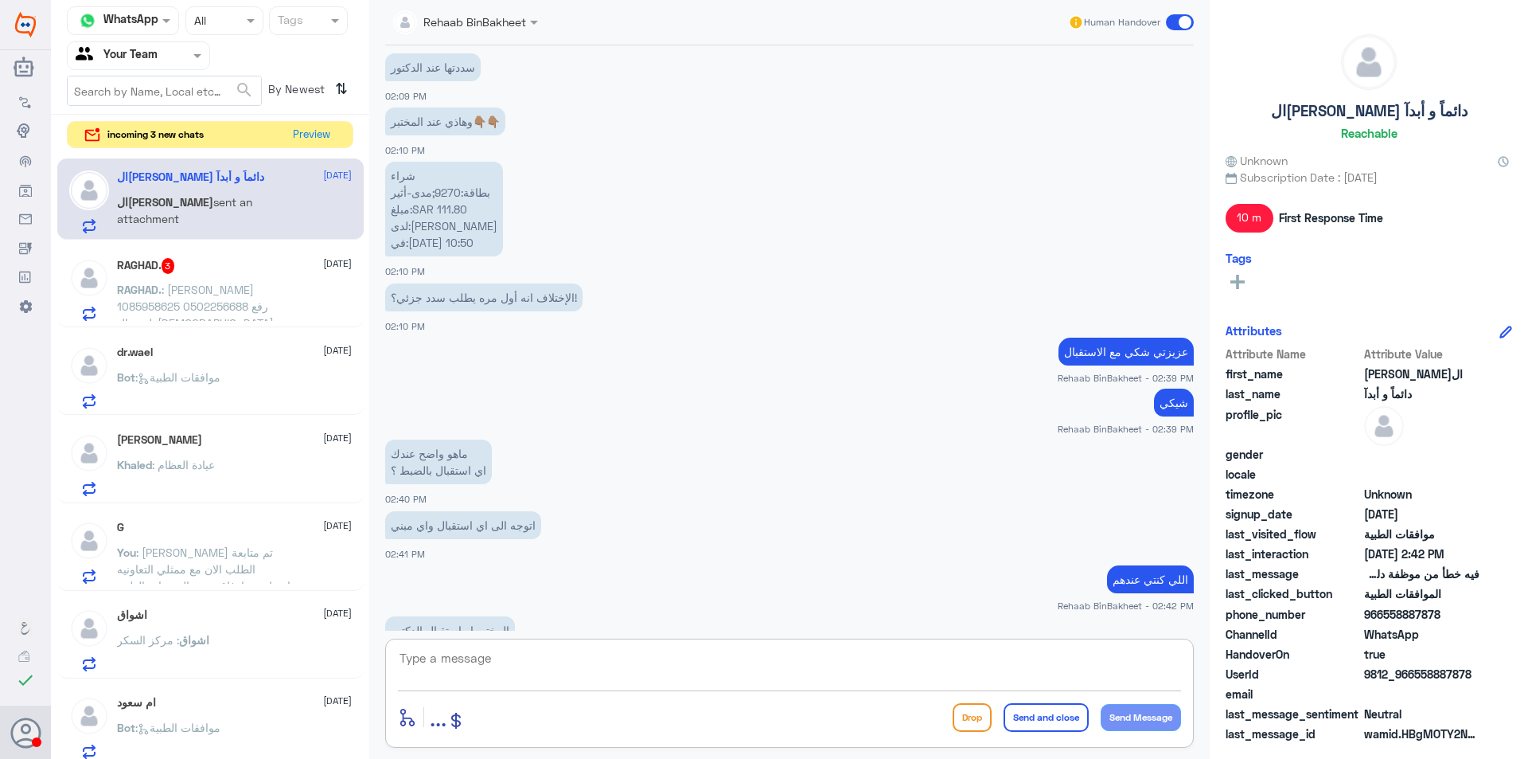
scroll to position [1052, 0]
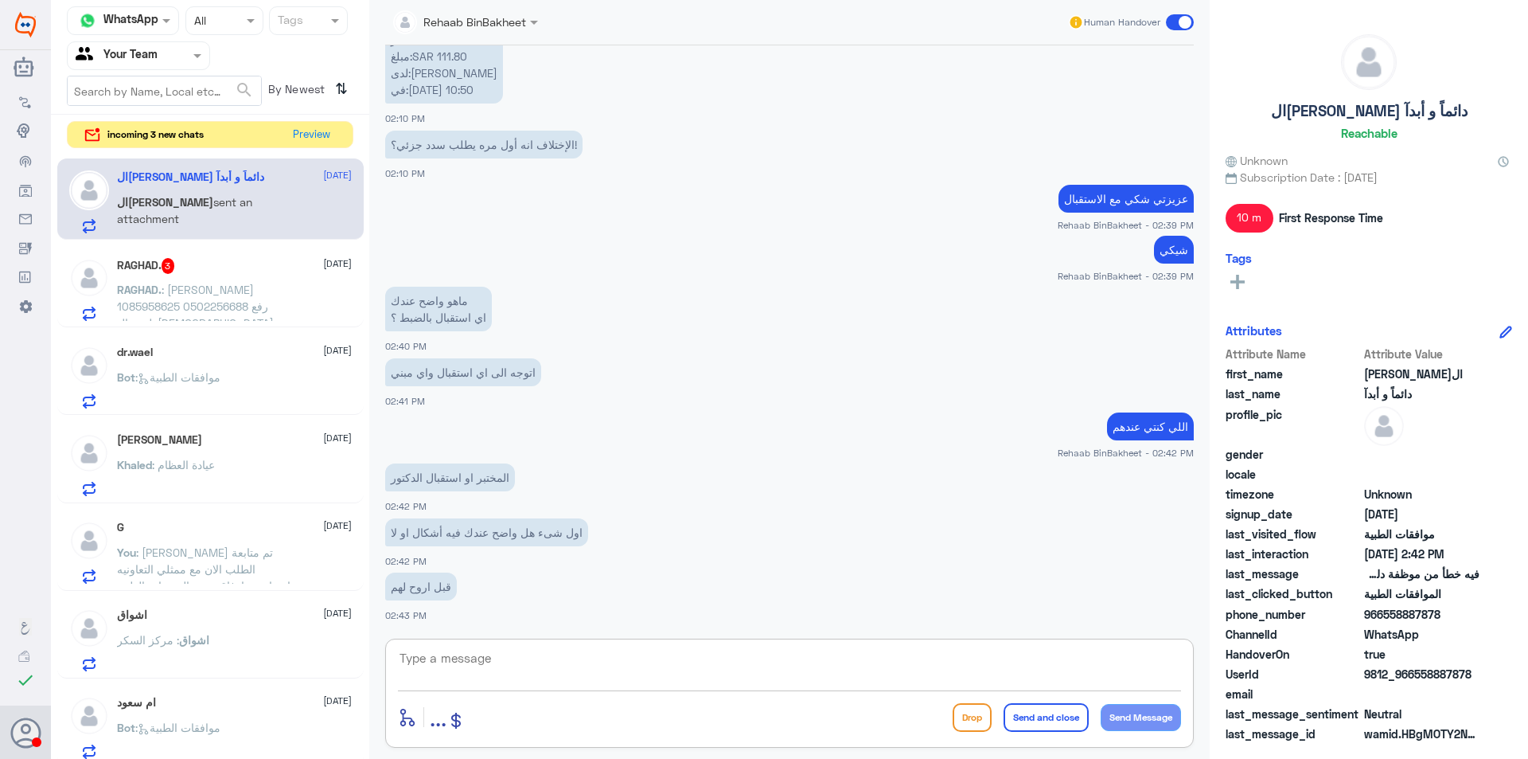
click at [493, 661] on textarea at bounding box center [789, 666] width 783 height 39
click at [605, 651] on textarea "ا" at bounding box center [789, 666] width 783 height 39
click at [503, 659] on textarea "ا" at bounding box center [789, 666] width 783 height 39
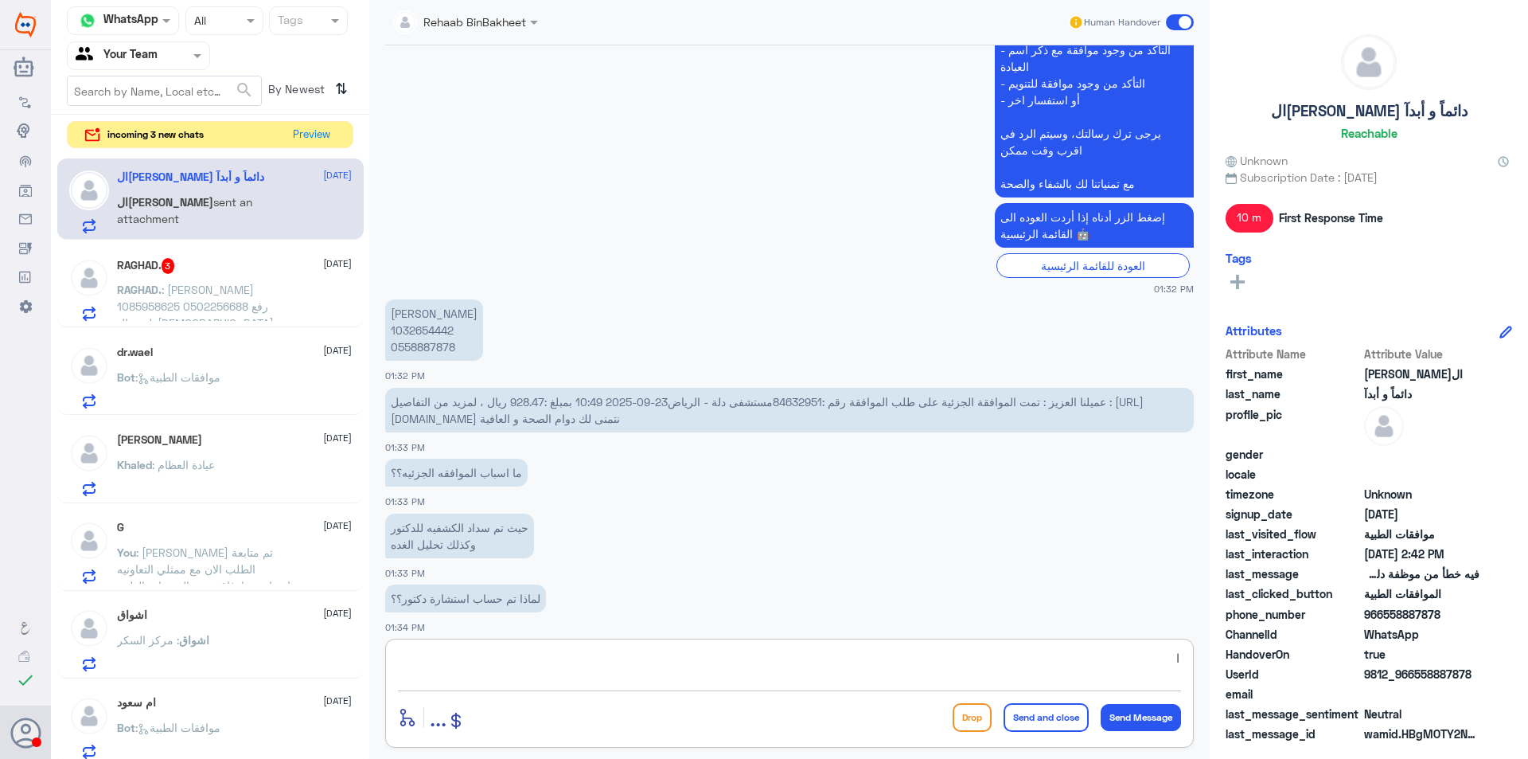
scroll to position [755, 0]
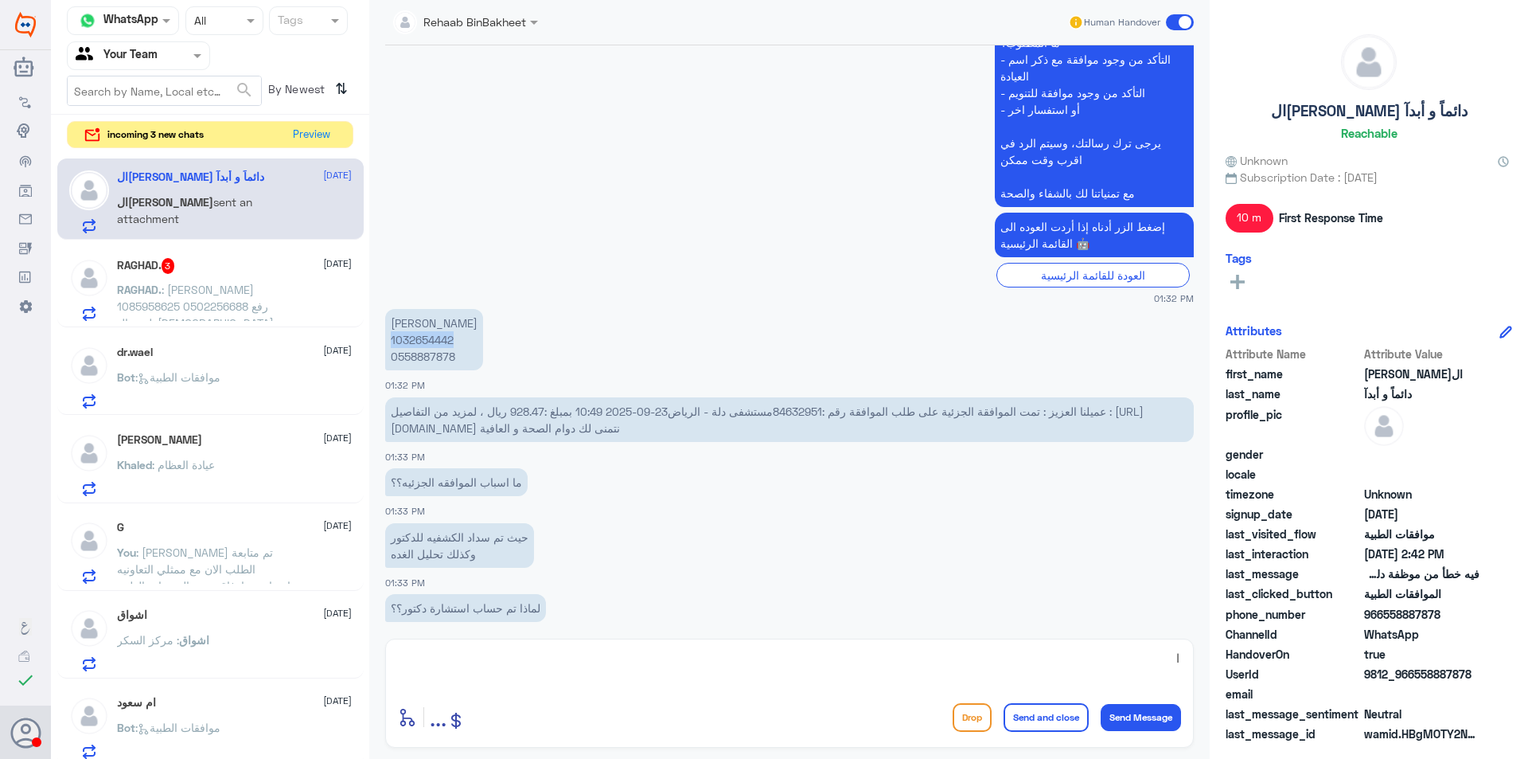
drag, startPoint x: 455, startPoint y: 323, endPoint x: 371, endPoint y: 321, distance: 83.6
click at [371, 321] on div "Rehaab BinBakheet Human Handover [DATE] العفو ..قدامكم العافية REHAM TA - 04:42…" at bounding box center [789, 381] width 841 height 763
copy p "1032654442"
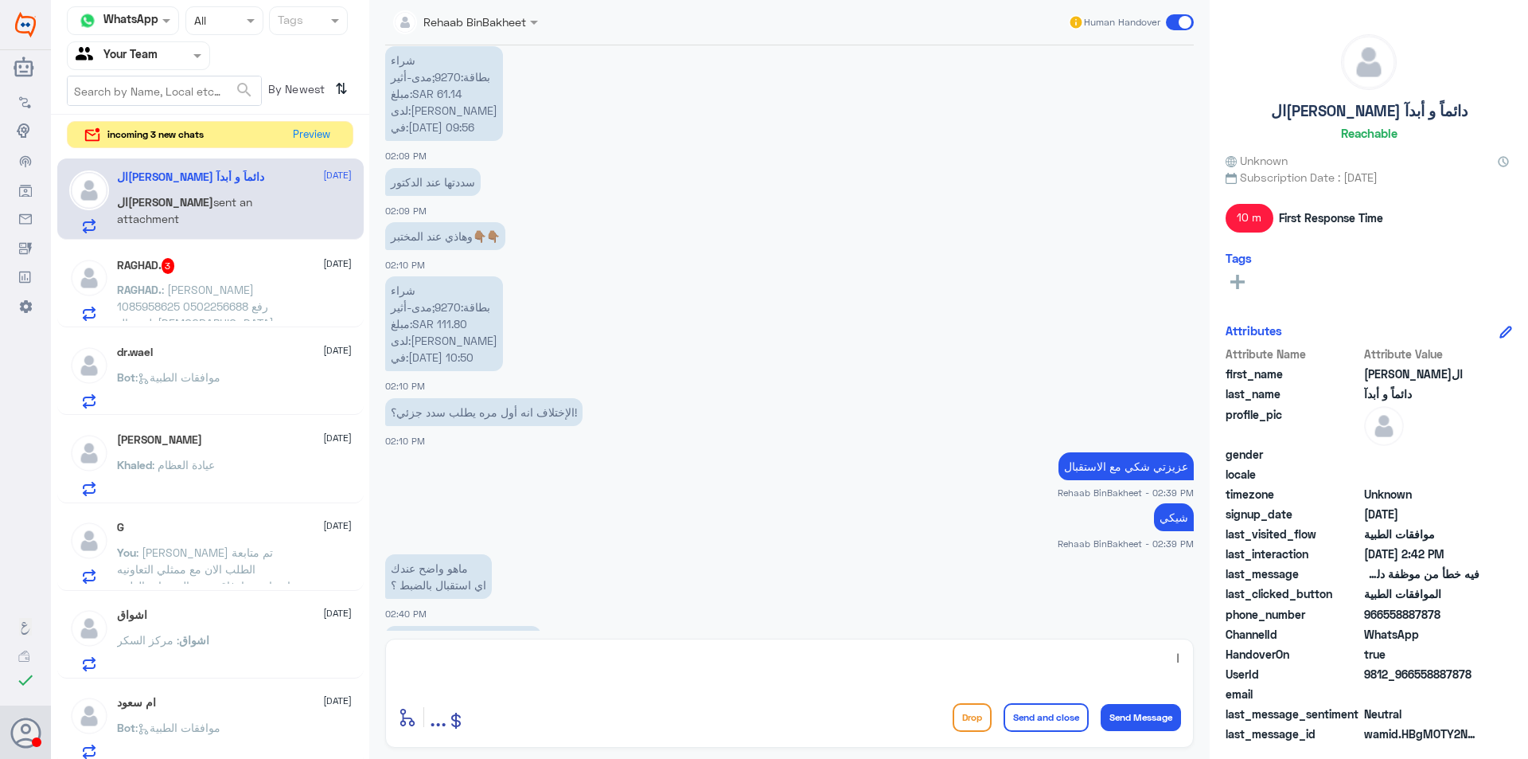
scroll to position [2427, 0]
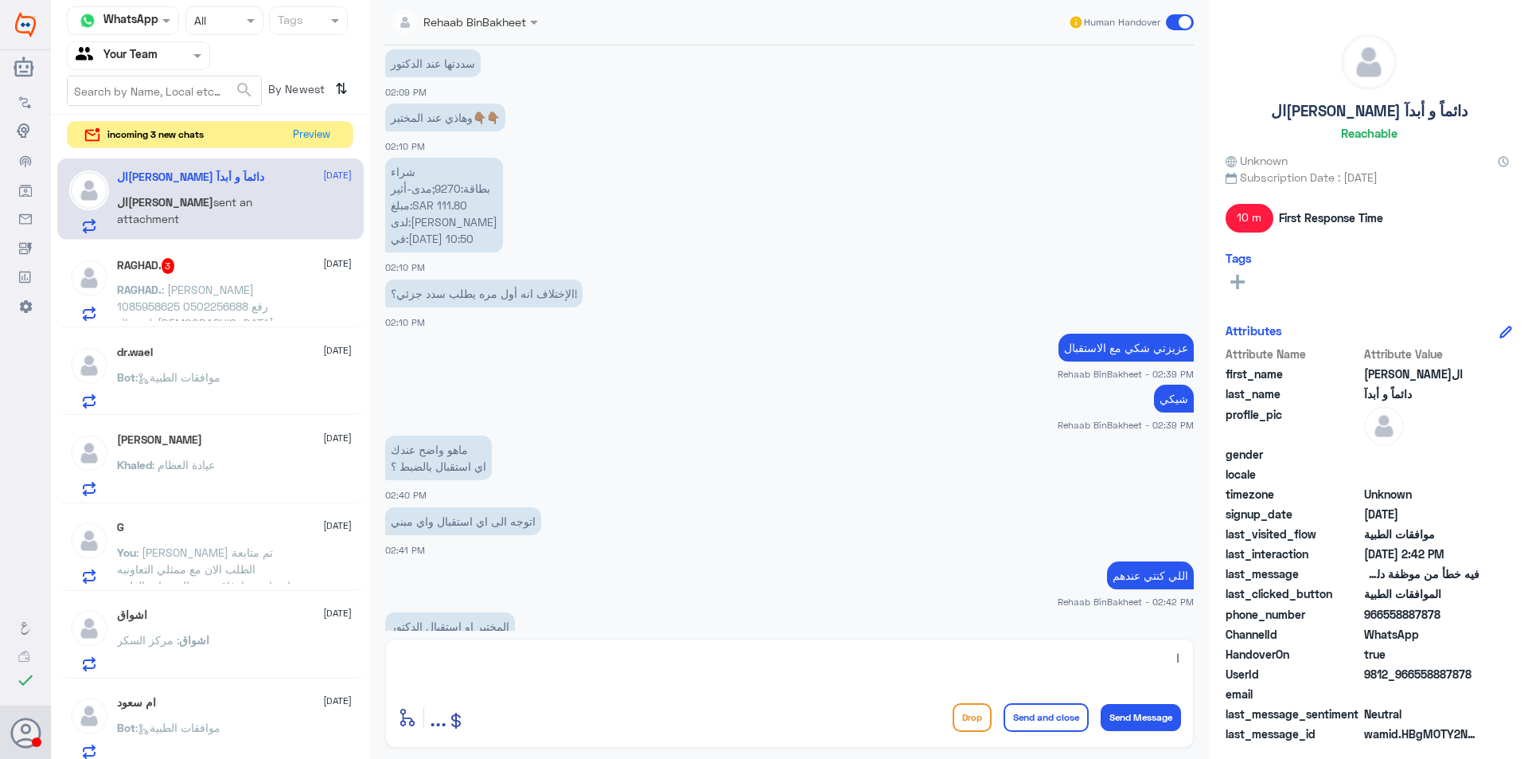
click at [629, 662] on textarea "ا" at bounding box center [789, 666] width 783 height 39
type textarea "ا"
type textarea "ع"
click at [249, 279] on div "RAGHAD. 3 [DATE] RAGHAD. : [PERSON_NAME] 1085958625 0502256688 رفع طبيب الاسنان…" at bounding box center [234, 289] width 235 height 63
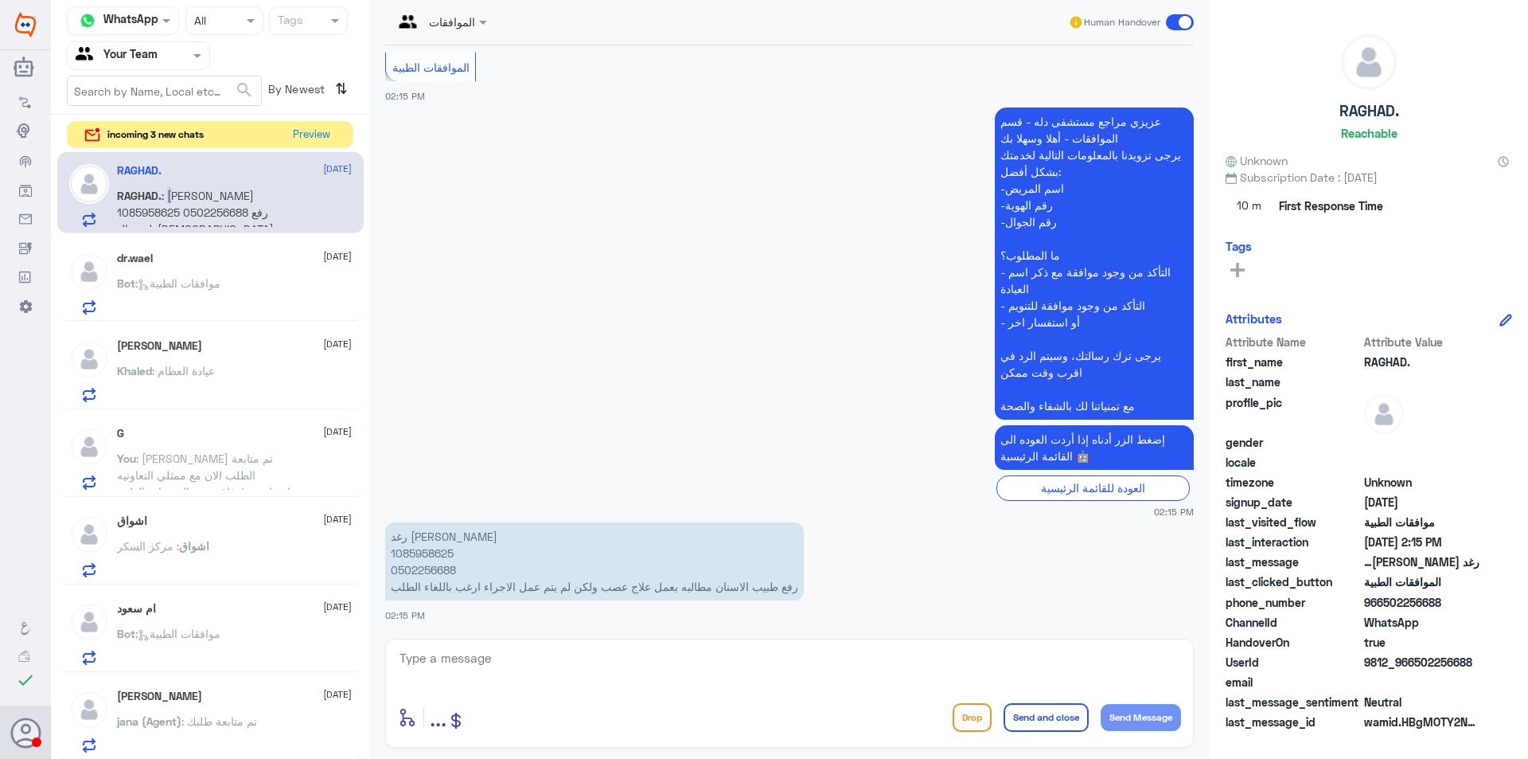
scroll to position [80, 0]
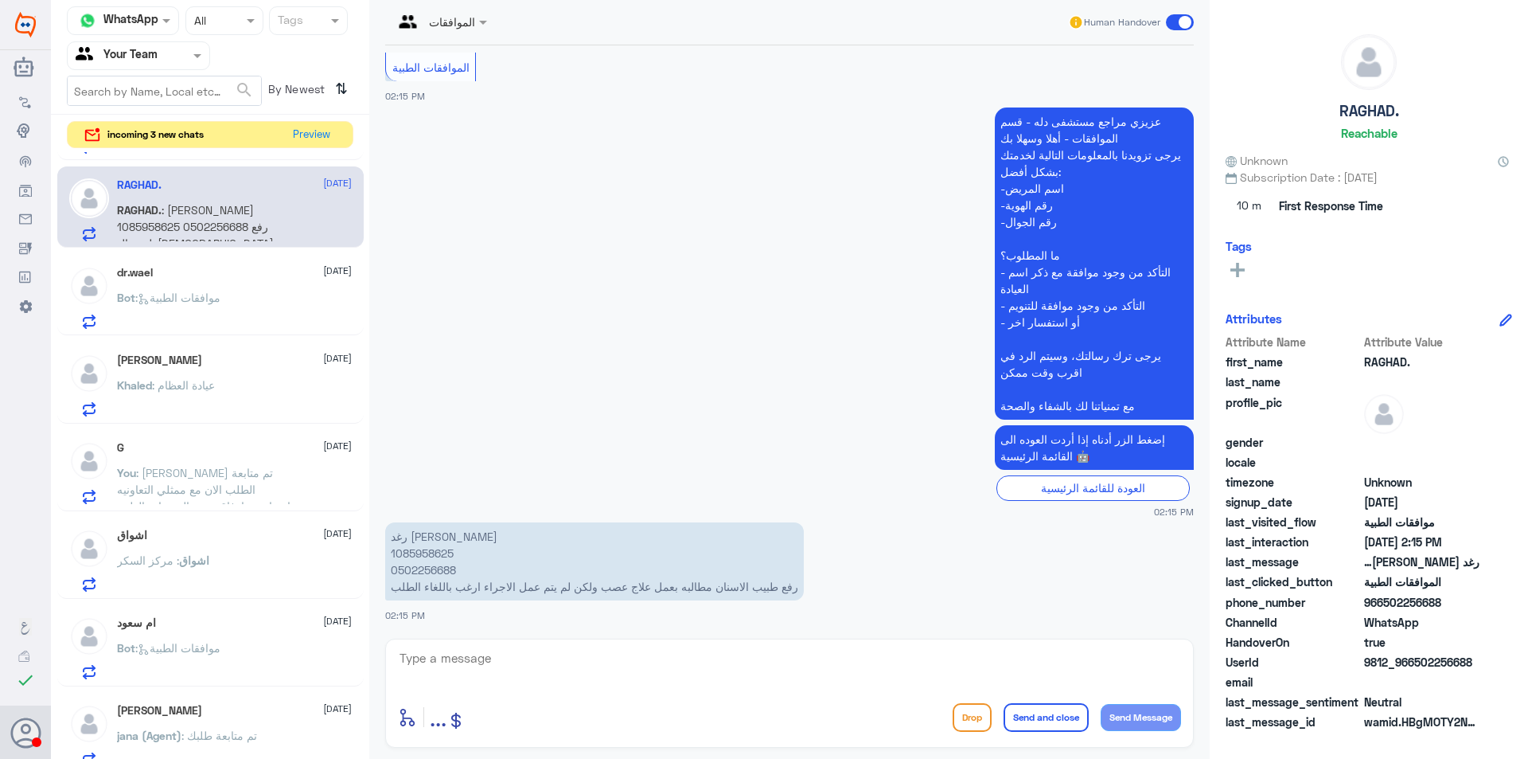
drag, startPoint x: 165, startPoint y: 541, endPoint x: 122, endPoint y: 291, distance: 253.6
click at [122, 291] on span "Bot" at bounding box center [126, 298] width 18 height 14
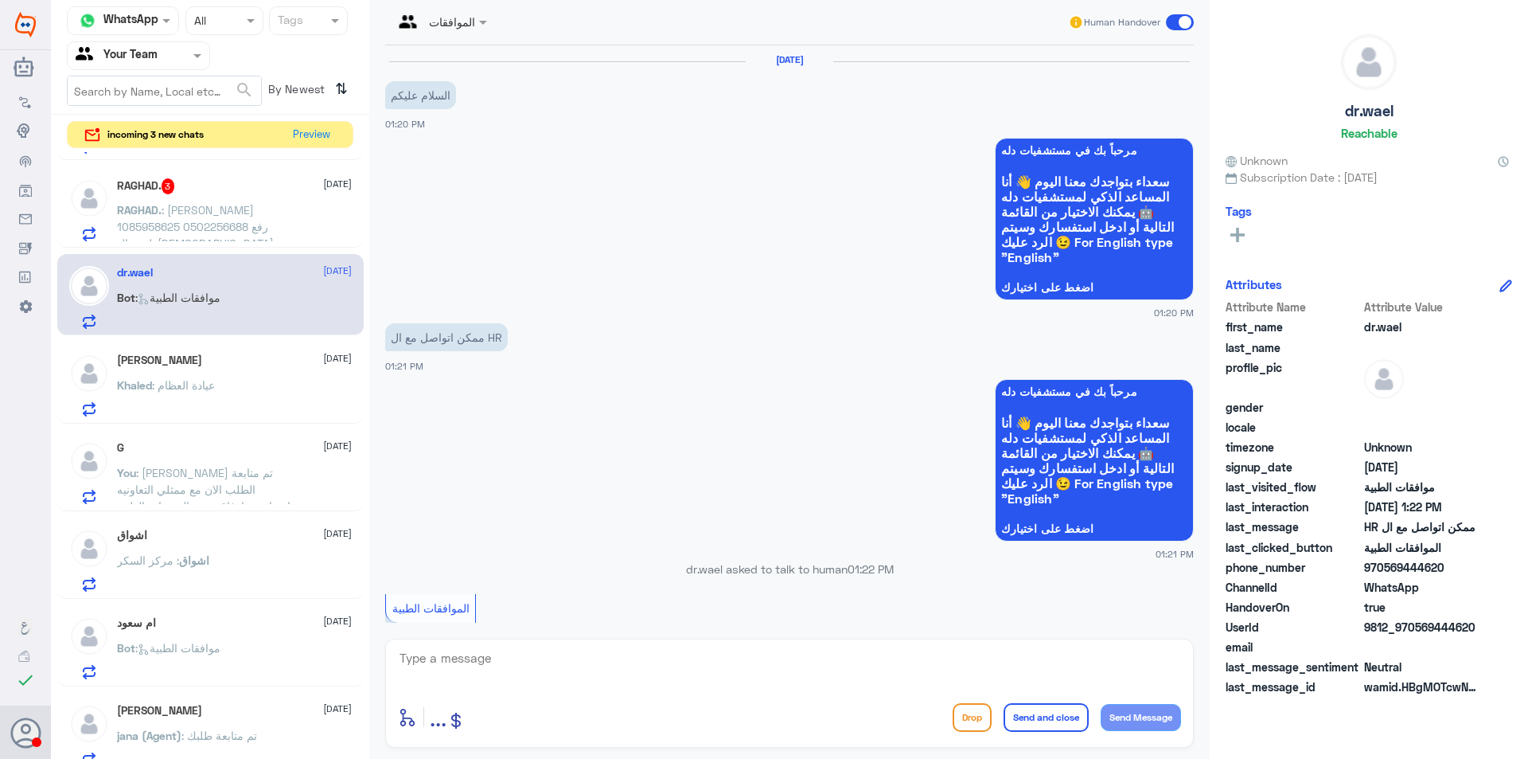
scroll to position [437, 0]
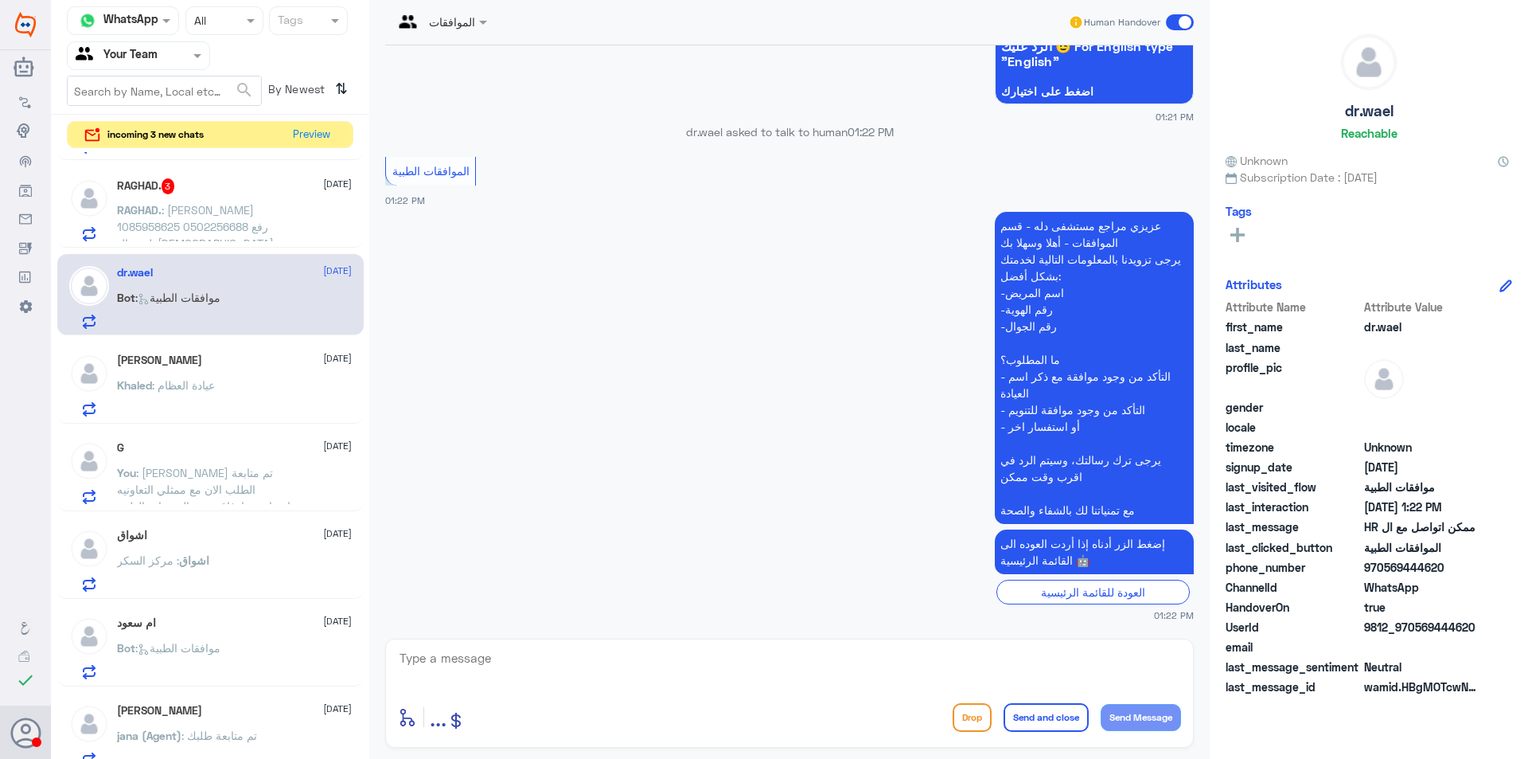
click at [200, 217] on p "RAGHAD. : [PERSON_NAME] 1085958625 0502256688 رفع طبيب الاسنان مطالبه بعمل علاج…" at bounding box center [206, 221] width 179 height 40
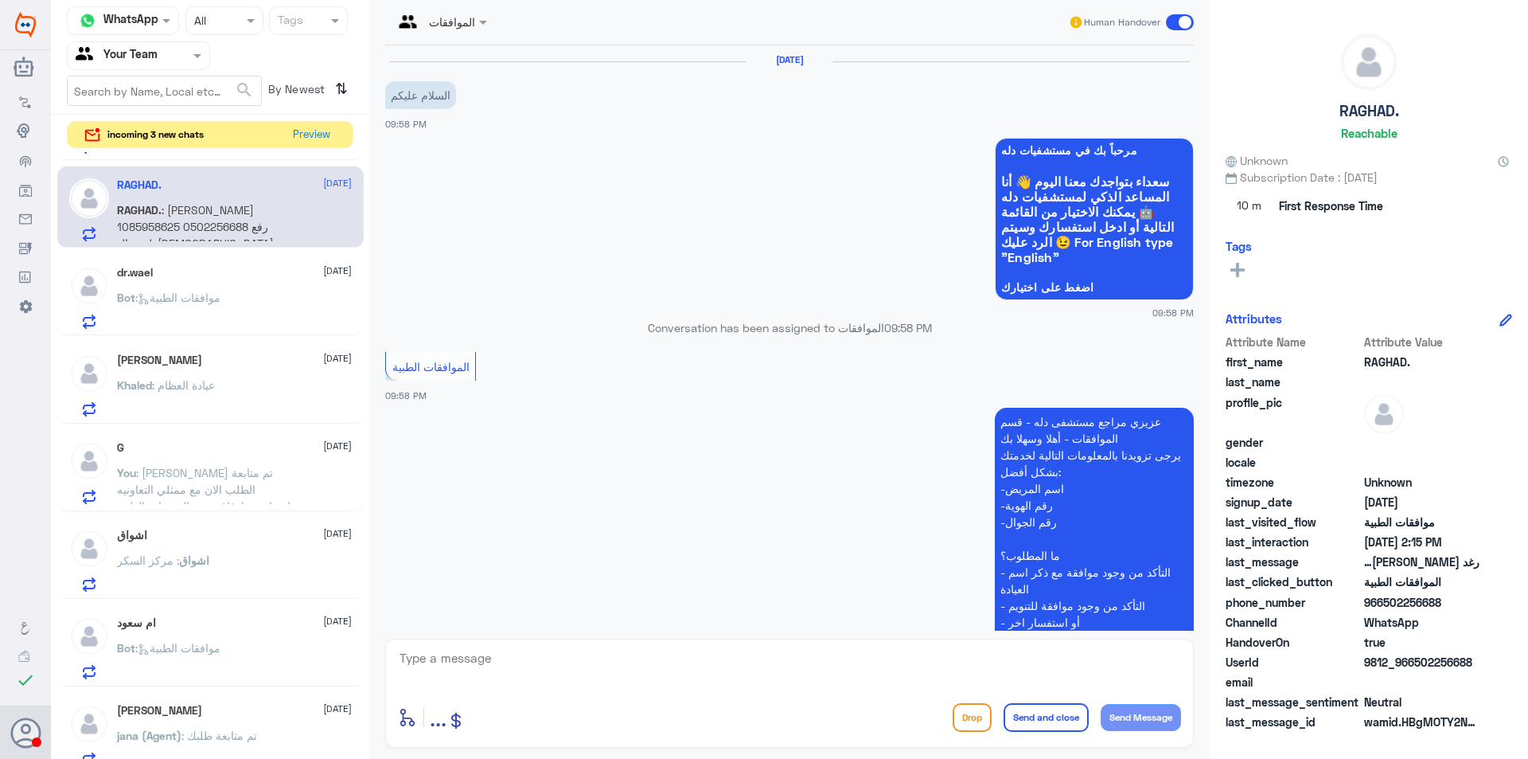
scroll to position [1201, 0]
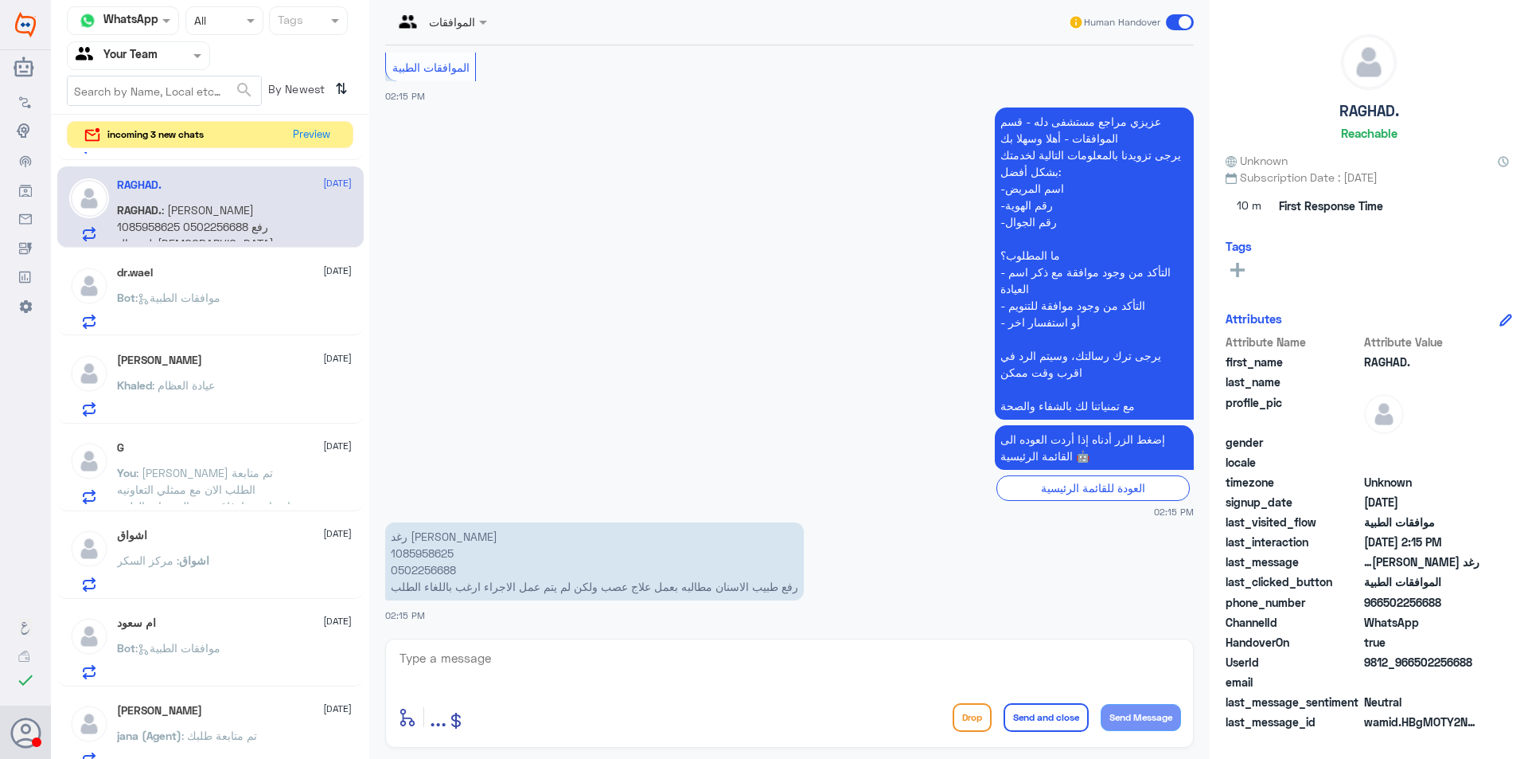
click at [214, 374] on div "Khaled Elmitwalli [DATE] Khaled : عيادة العظام" at bounding box center [234, 384] width 235 height 63
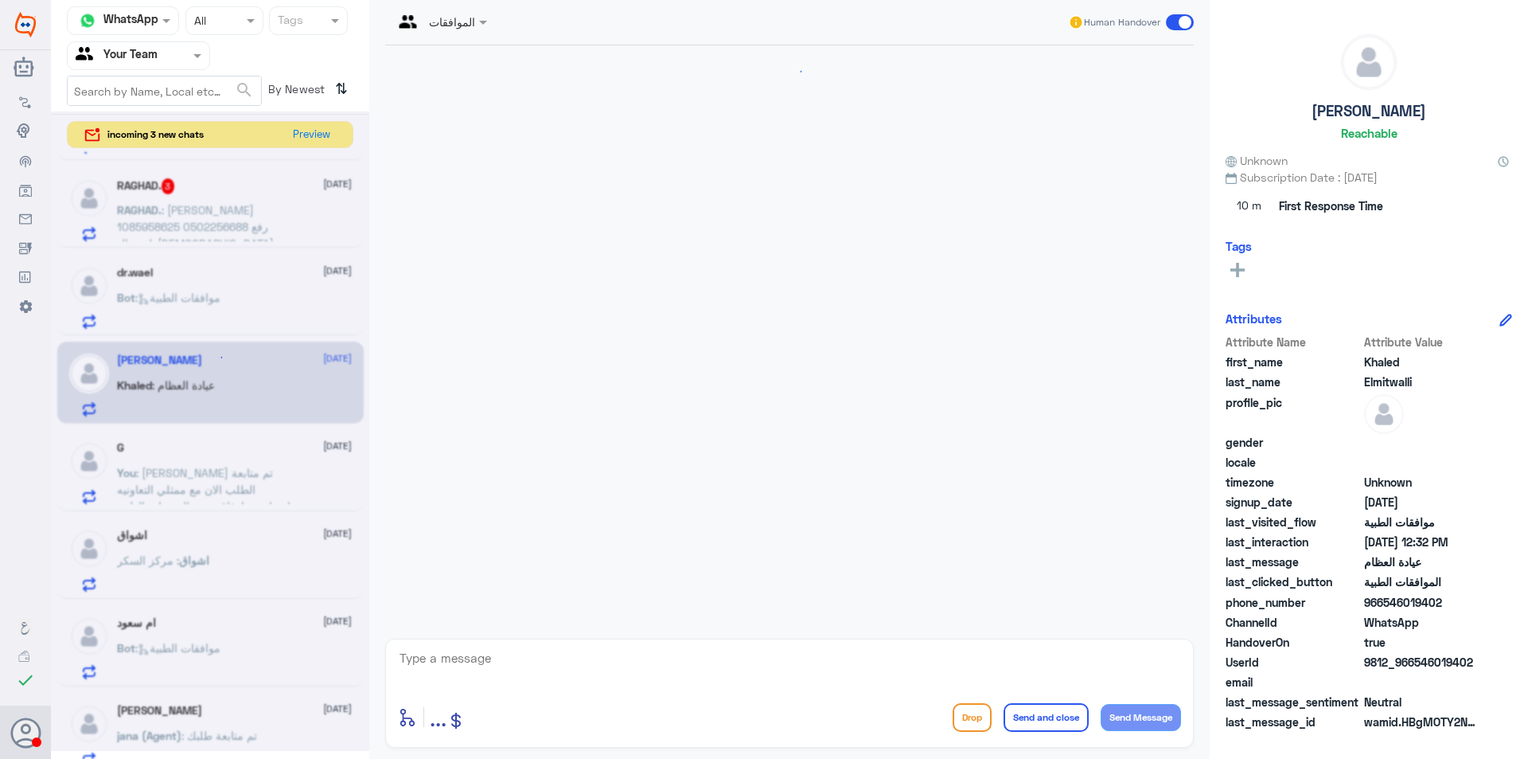
scroll to position [1328, 0]
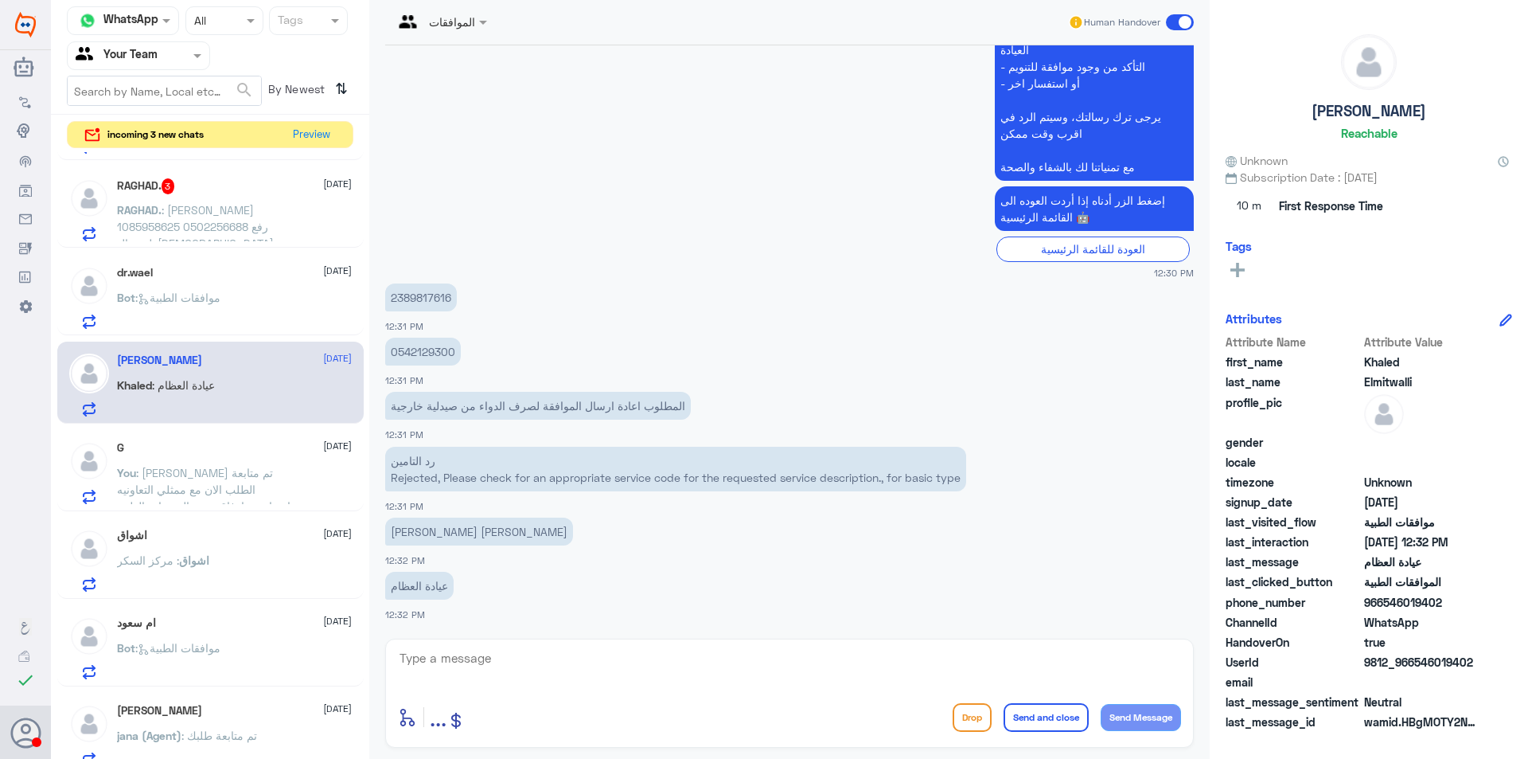
click at [221, 478] on span ": [PERSON_NAME] تم متابعة الطلب الان مع ممثلي التعاونيه وإشعارهم بإرفاق جميع ال…" at bounding box center [206, 506] width 179 height 80
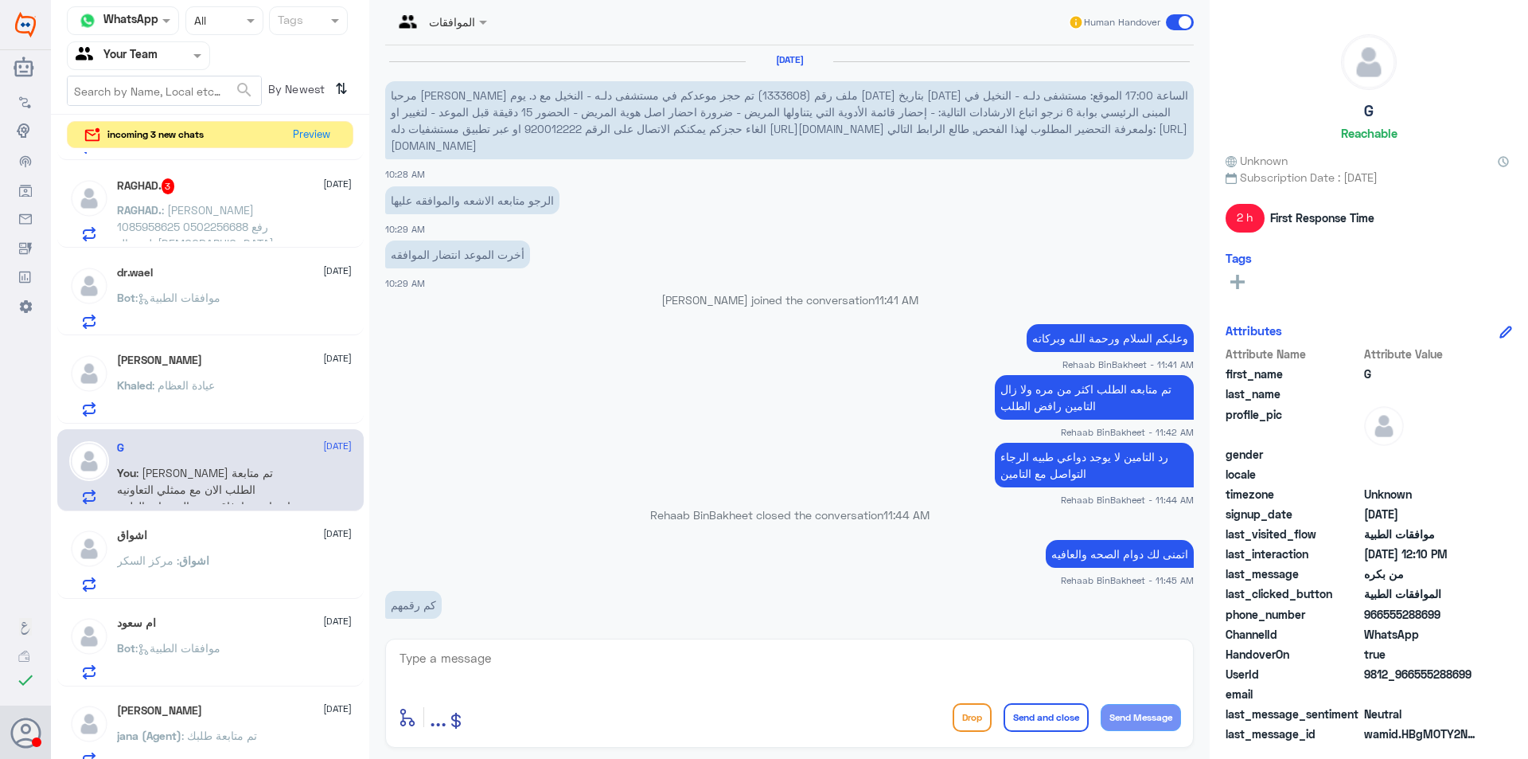
scroll to position [1048, 0]
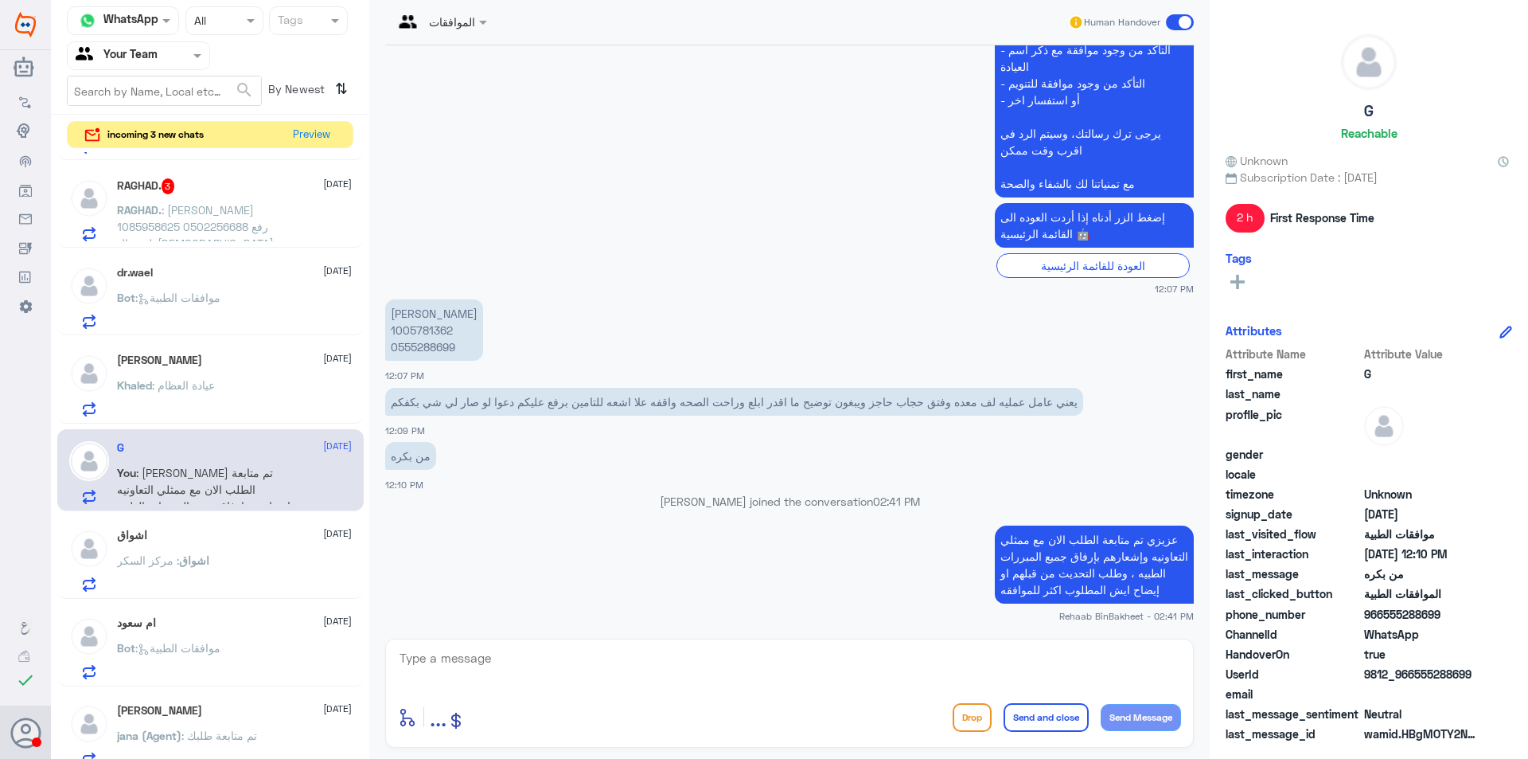
click at [239, 384] on div "Khaled : عيادة العظام" at bounding box center [234, 399] width 235 height 36
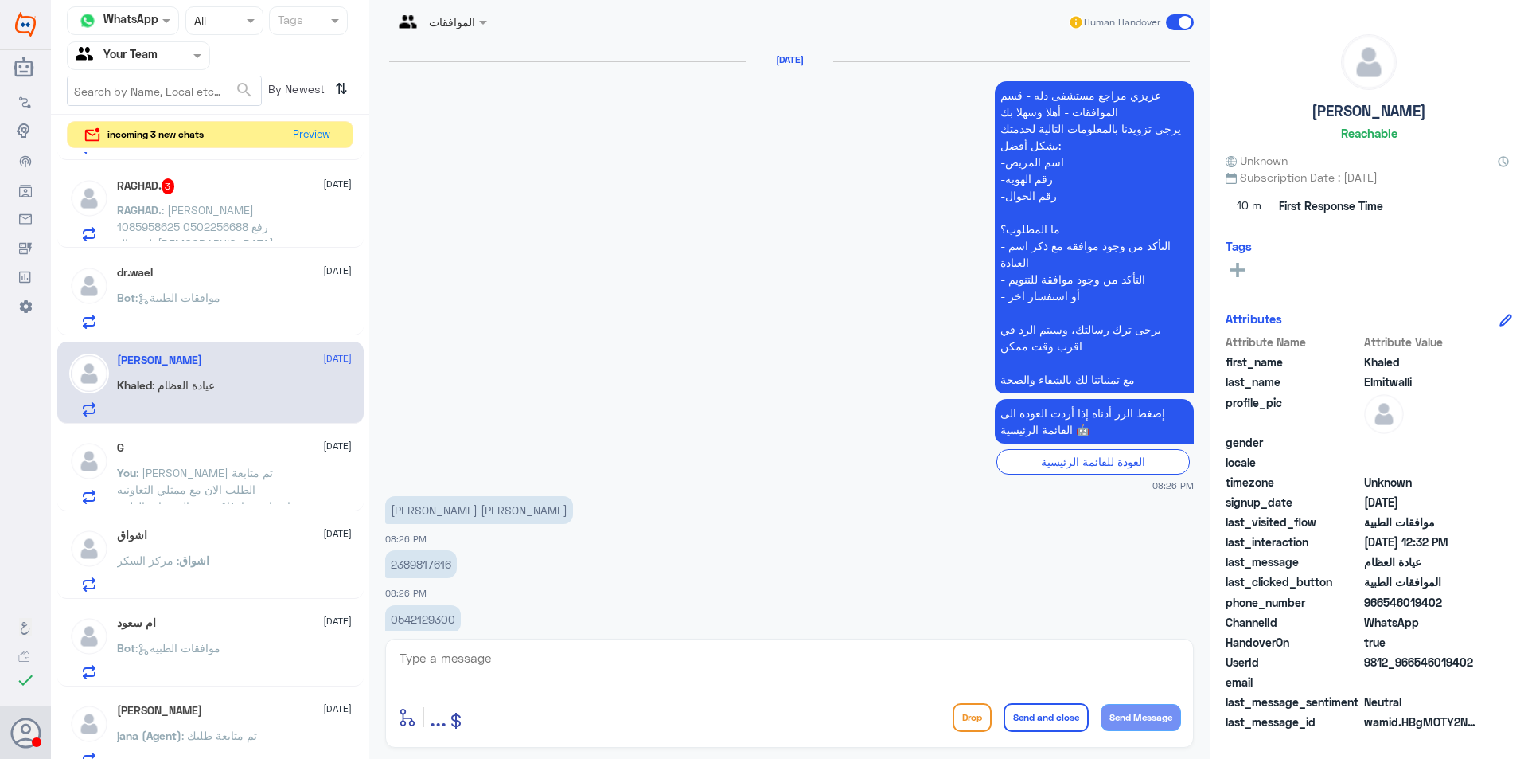
scroll to position [1328, 0]
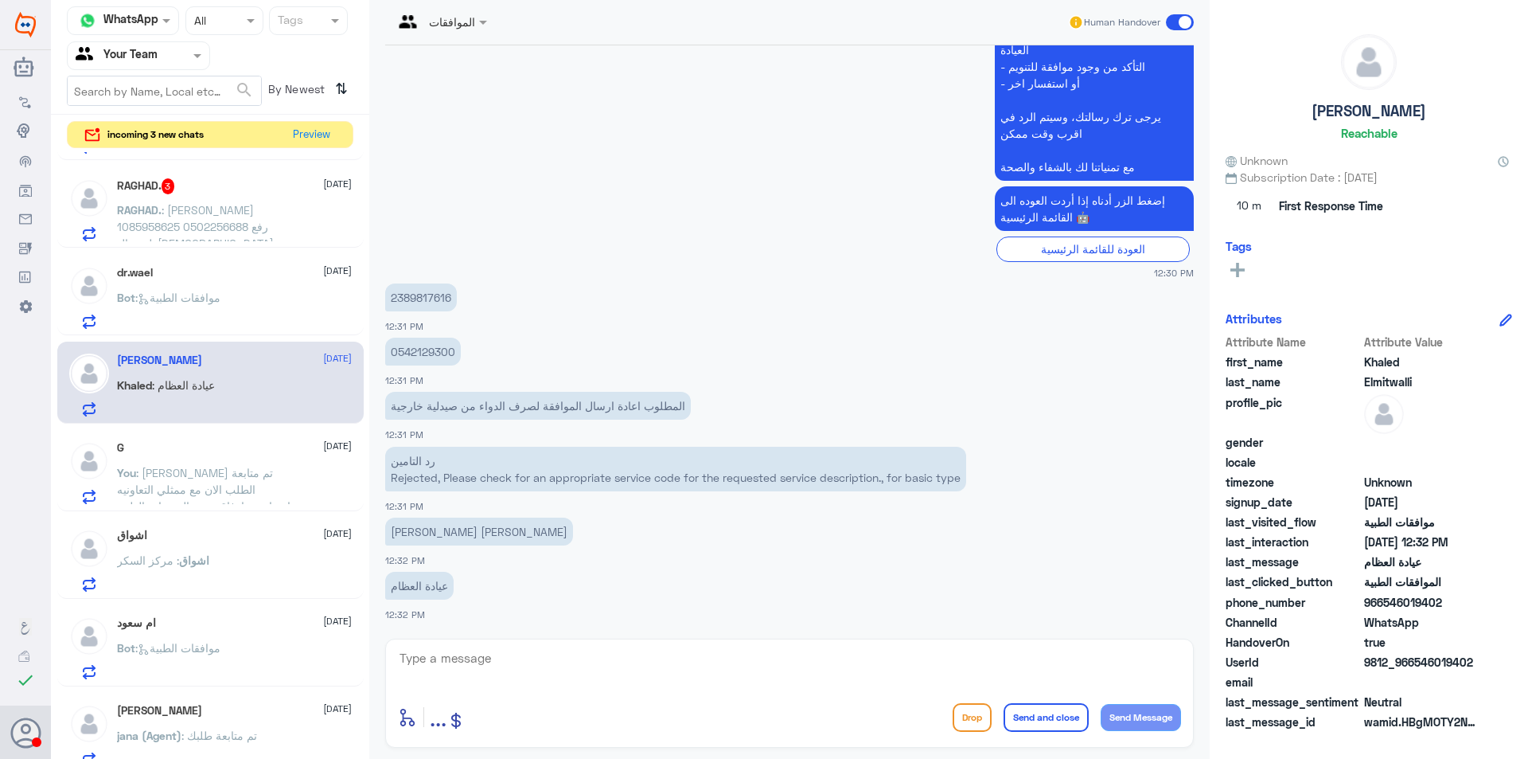
click at [207, 344] on div "Khaled Elmitwalli [DATE] Khaled : عيادة العظام" at bounding box center [210, 383] width 306 height 82
click at [178, 299] on span ": موافقات الطبية" at bounding box center [177, 298] width 85 height 14
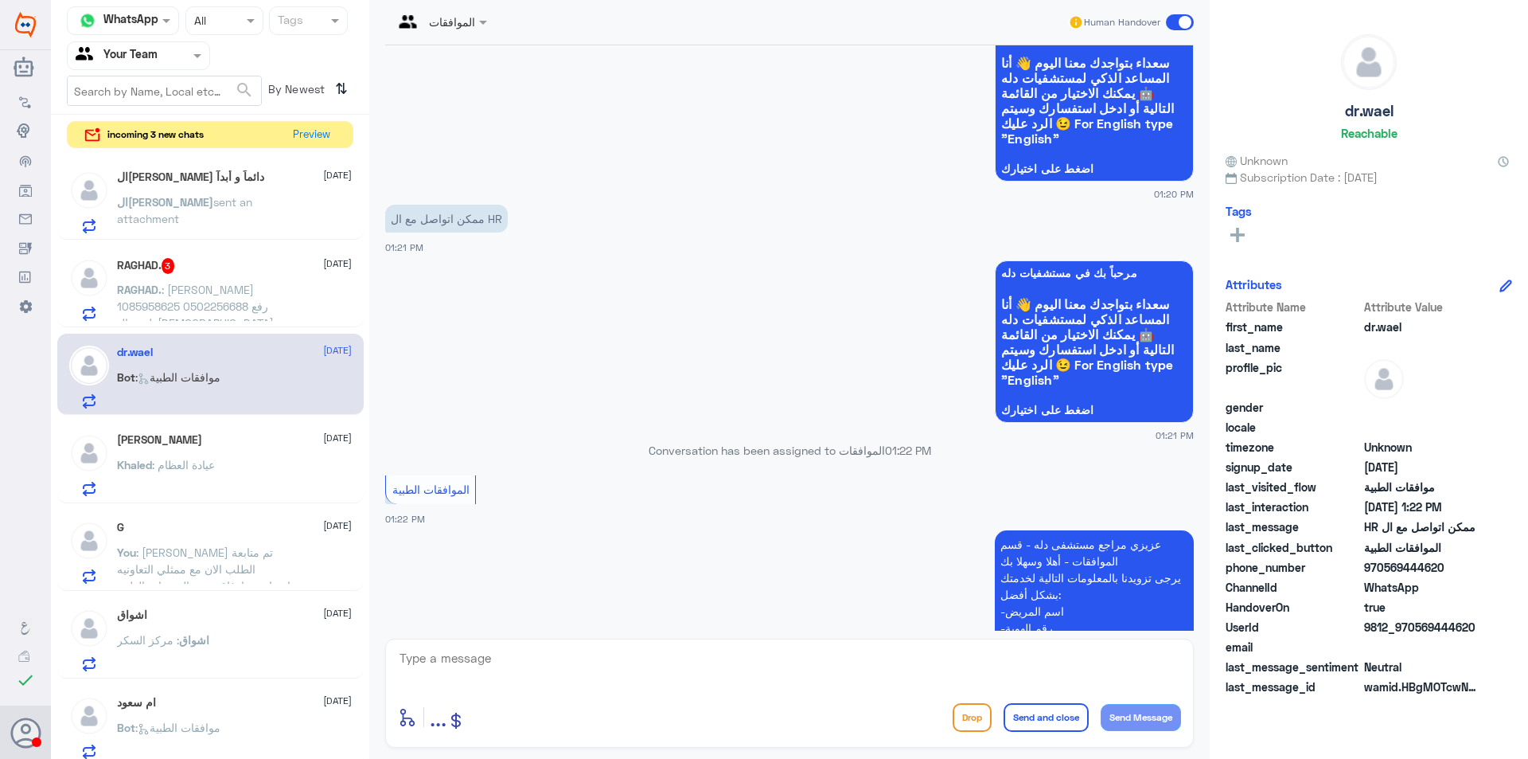
click at [233, 189] on div "ال[PERSON_NAME] دائماً و أبدآ [DATE] ال[PERSON_NAME] sent an attachment" at bounding box center [234, 201] width 235 height 63
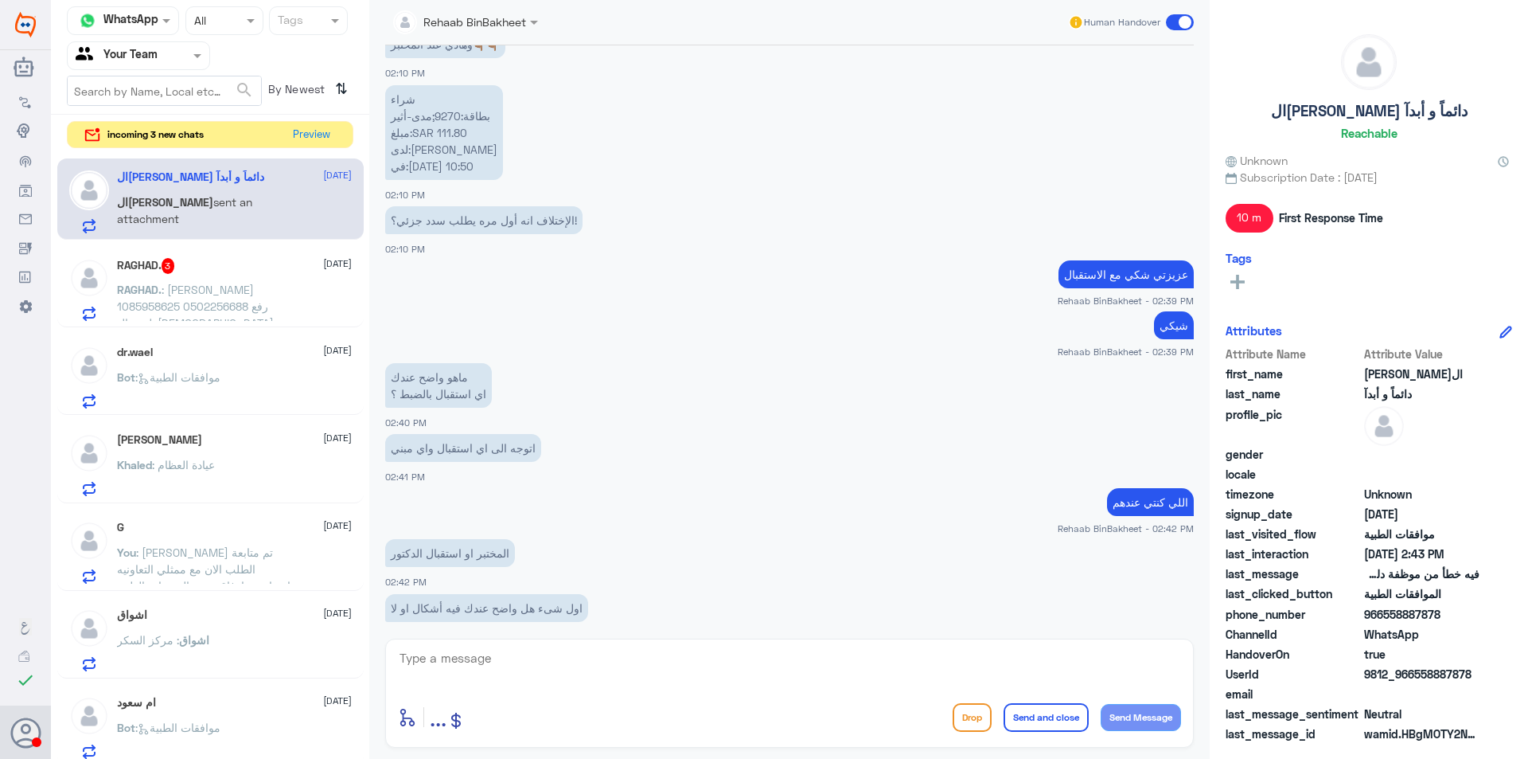
scroll to position [943, 0]
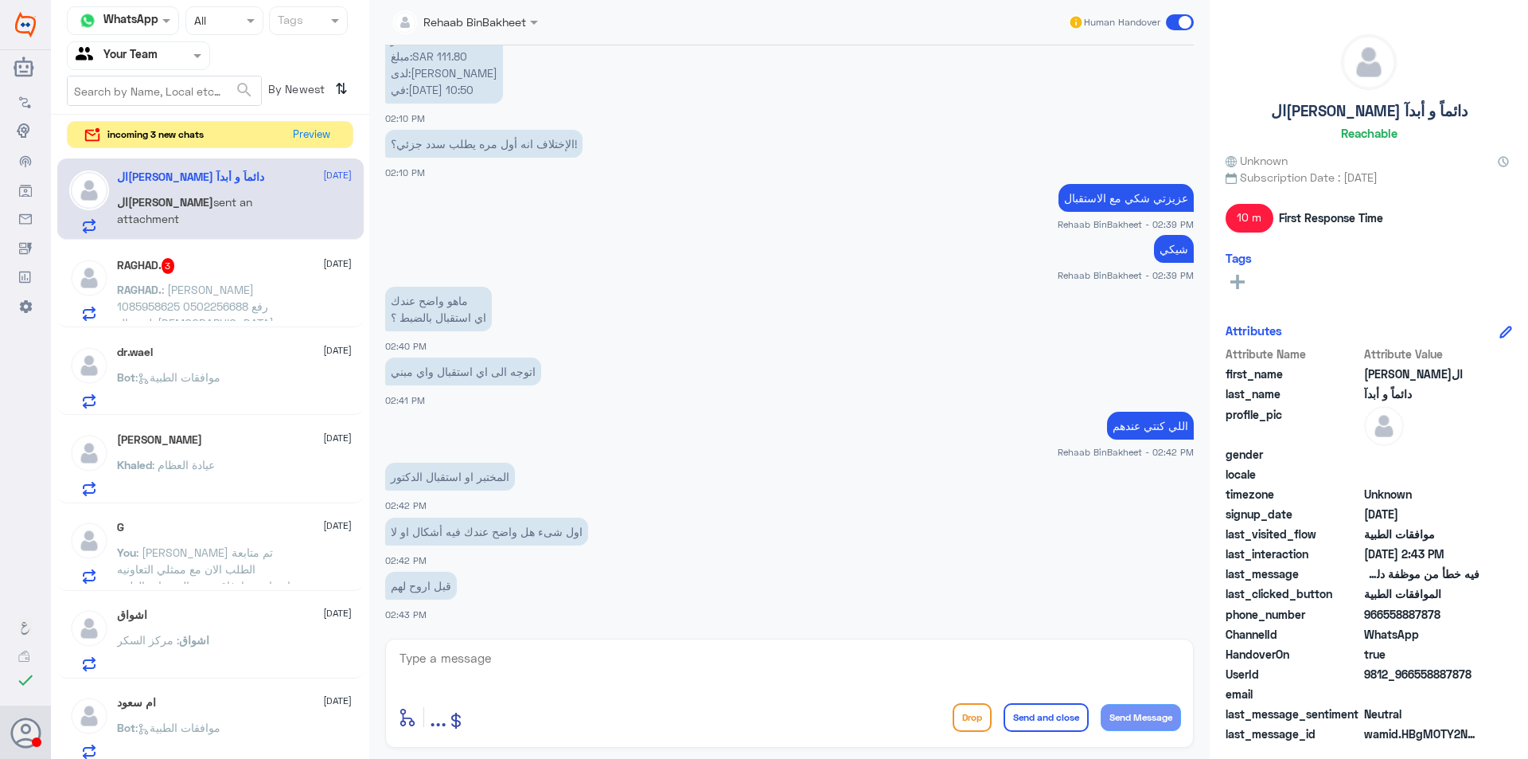
click at [594, 666] on textarea at bounding box center [789, 666] width 783 height 39
type textarea "م"
type textarea "عزيزتي مافي مشكله"
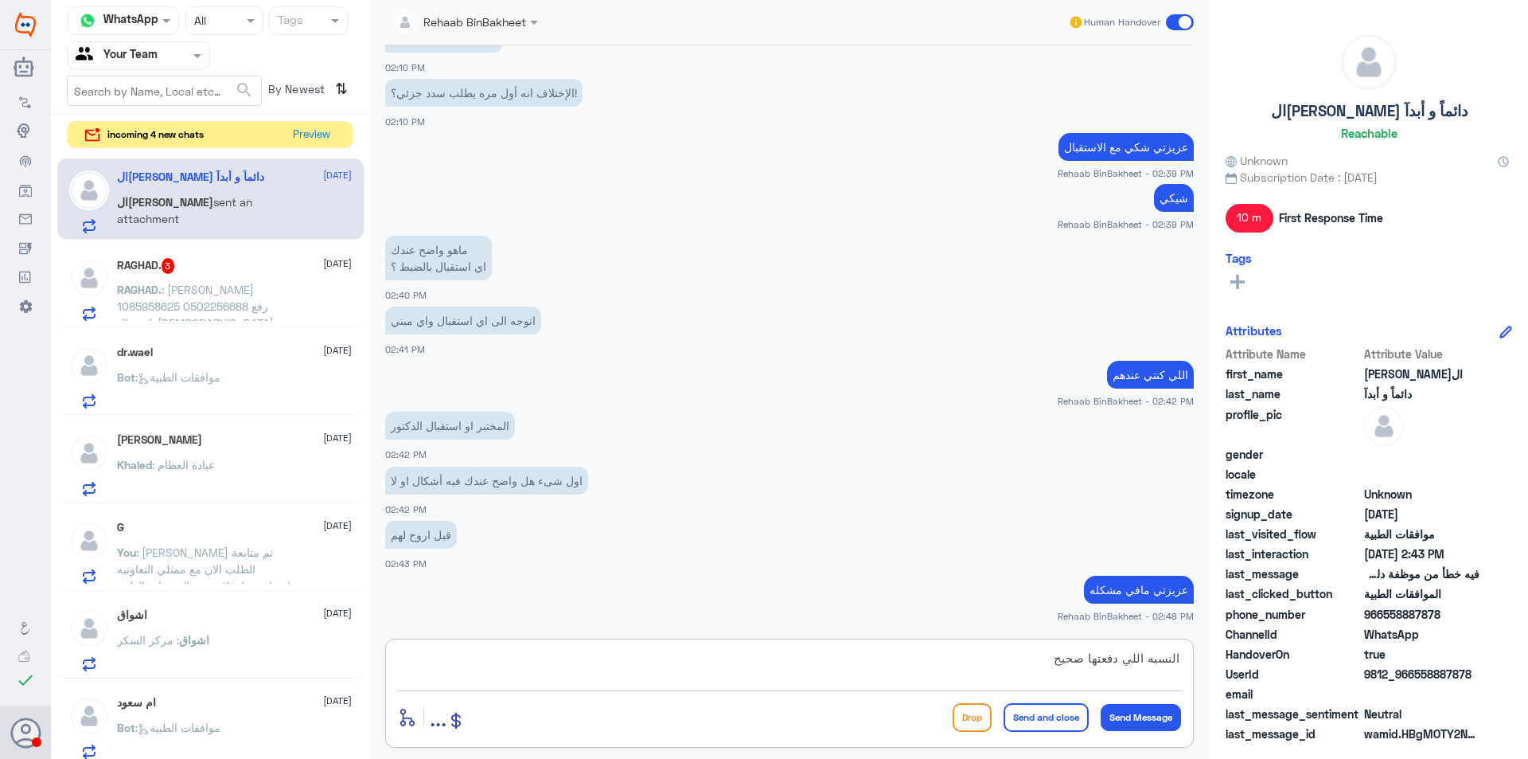
type textarea "النسبه اللي دفعتها صحيحه"
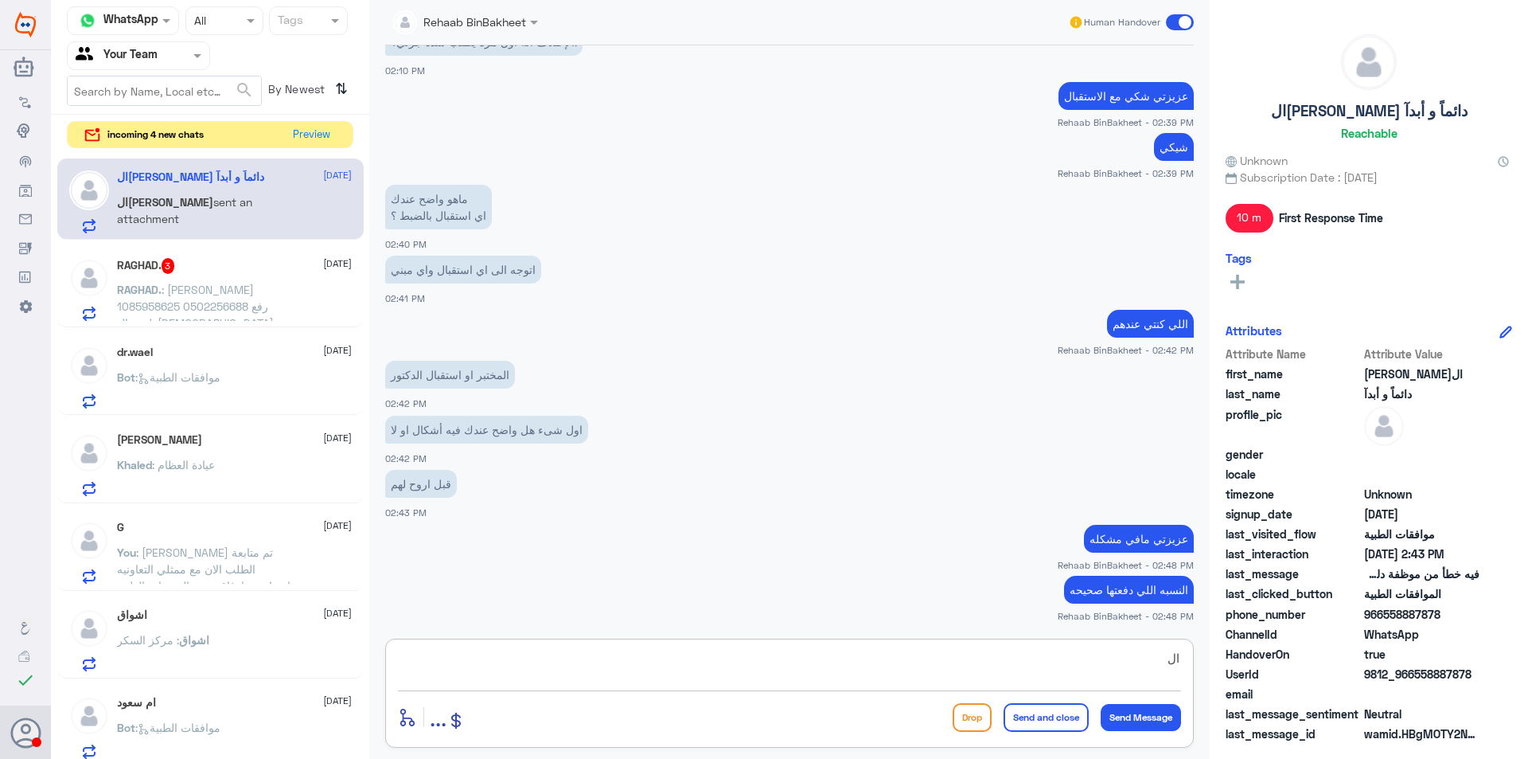
type textarea "ا"
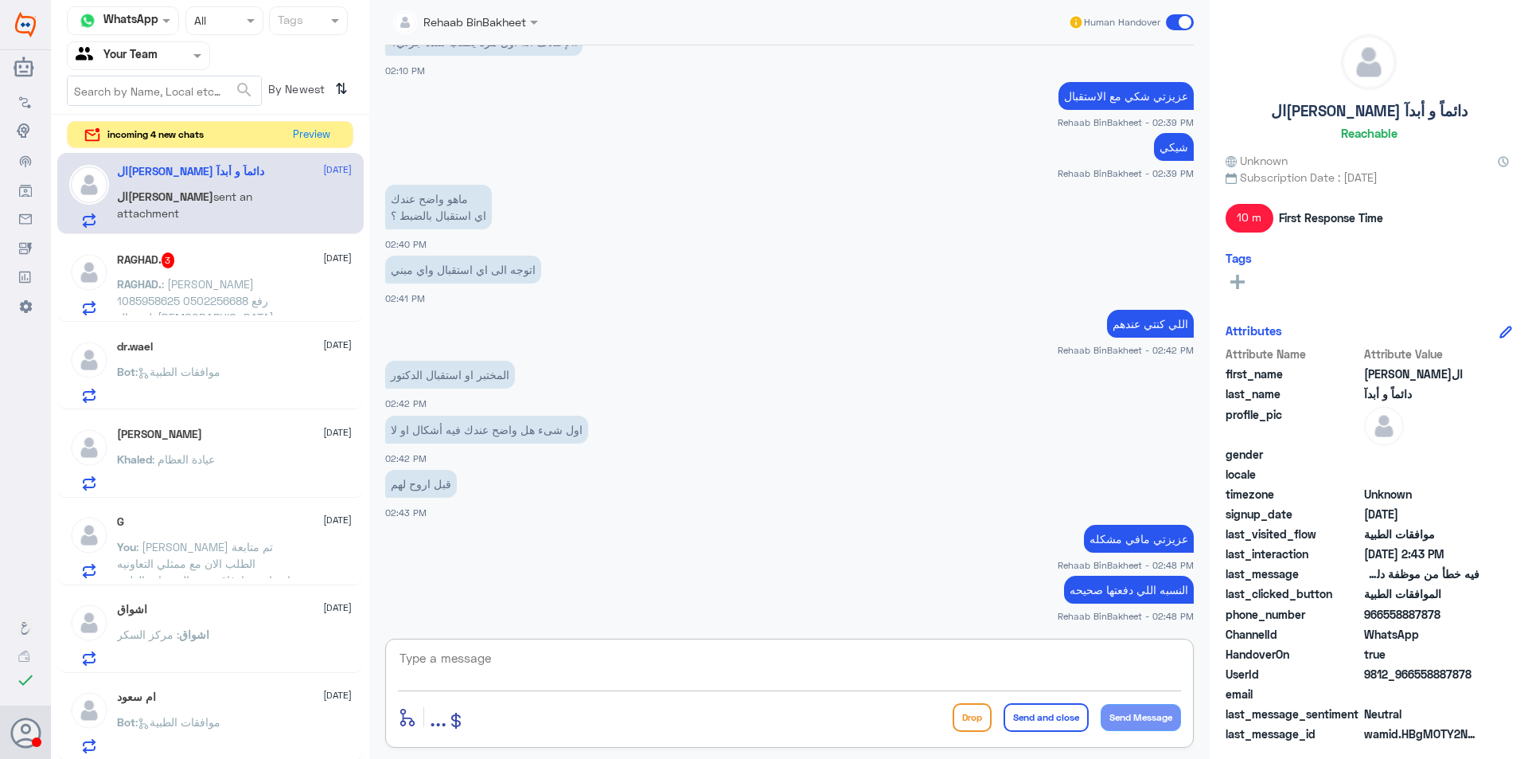
scroll to position [0, 0]
click at [237, 213] on p "ال[PERSON_NAME] sent an attachment" at bounding box center [206, 213] width 179 height 40
click at [189, 304] on span ": [PERSON_NAME] 1085958625 0502256688 رفع طبيب ال[DEMOGRAPHIC_DATA] مطالبه بعمل…" at bounding box center [201, 323] width 169 height 80
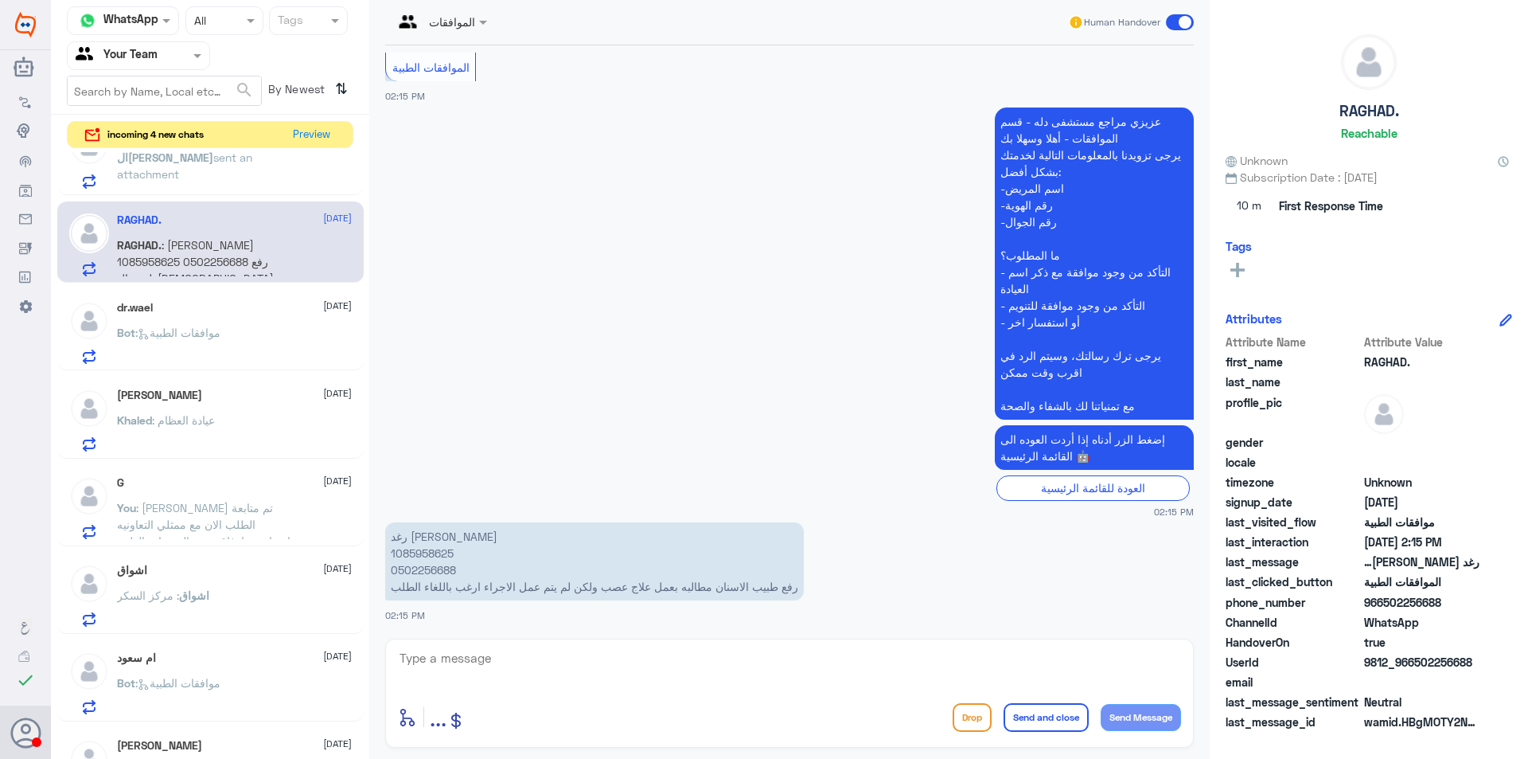
scroll to position [80, 0]
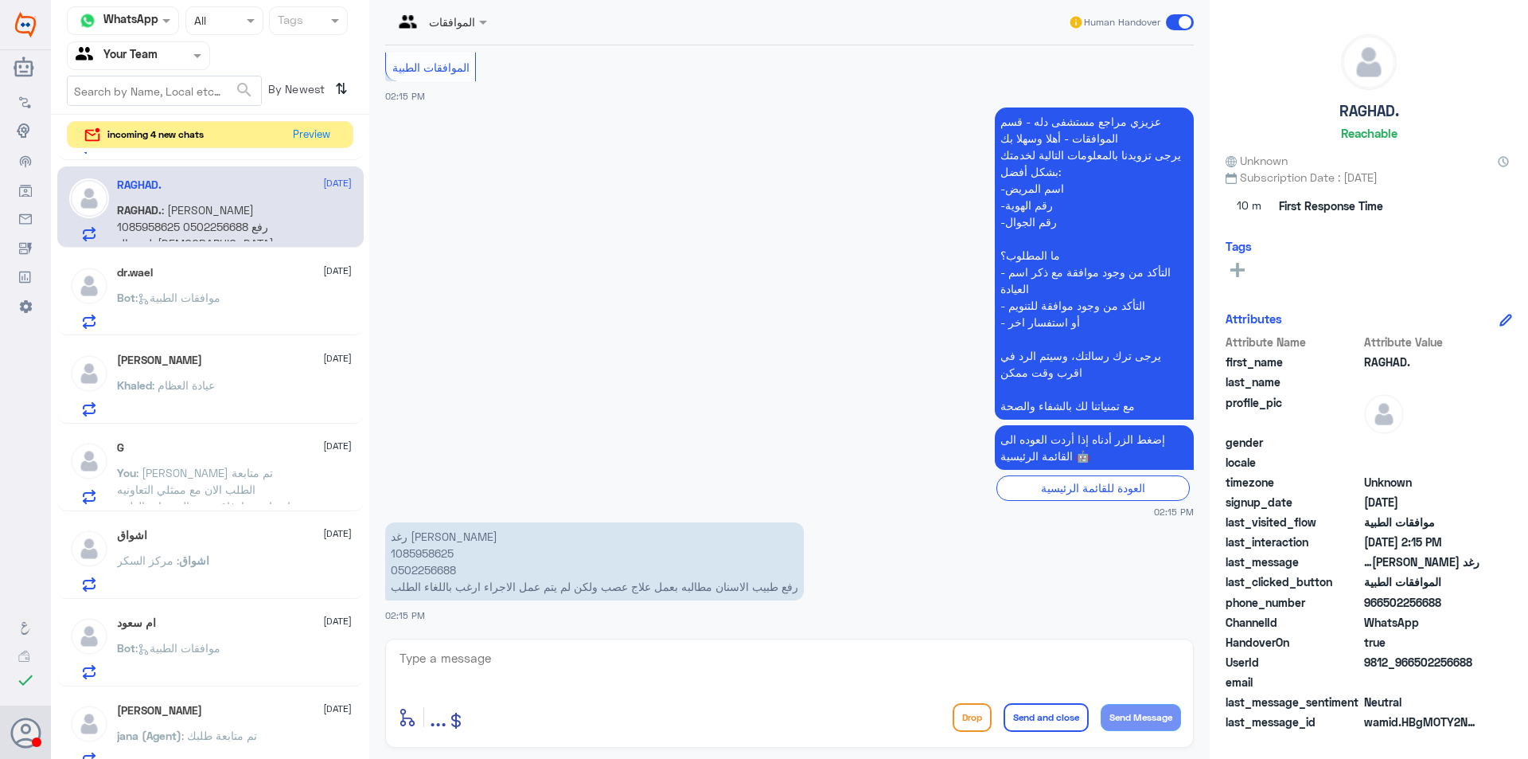
click at [252, 479] on span ": [PERSON_NAME] تم متابعة الطلب الان مع ممثلي التعاونيه وإشعارهم بإرفاق جميع ال…" at bounding box center [206, 506] width 179 height 80
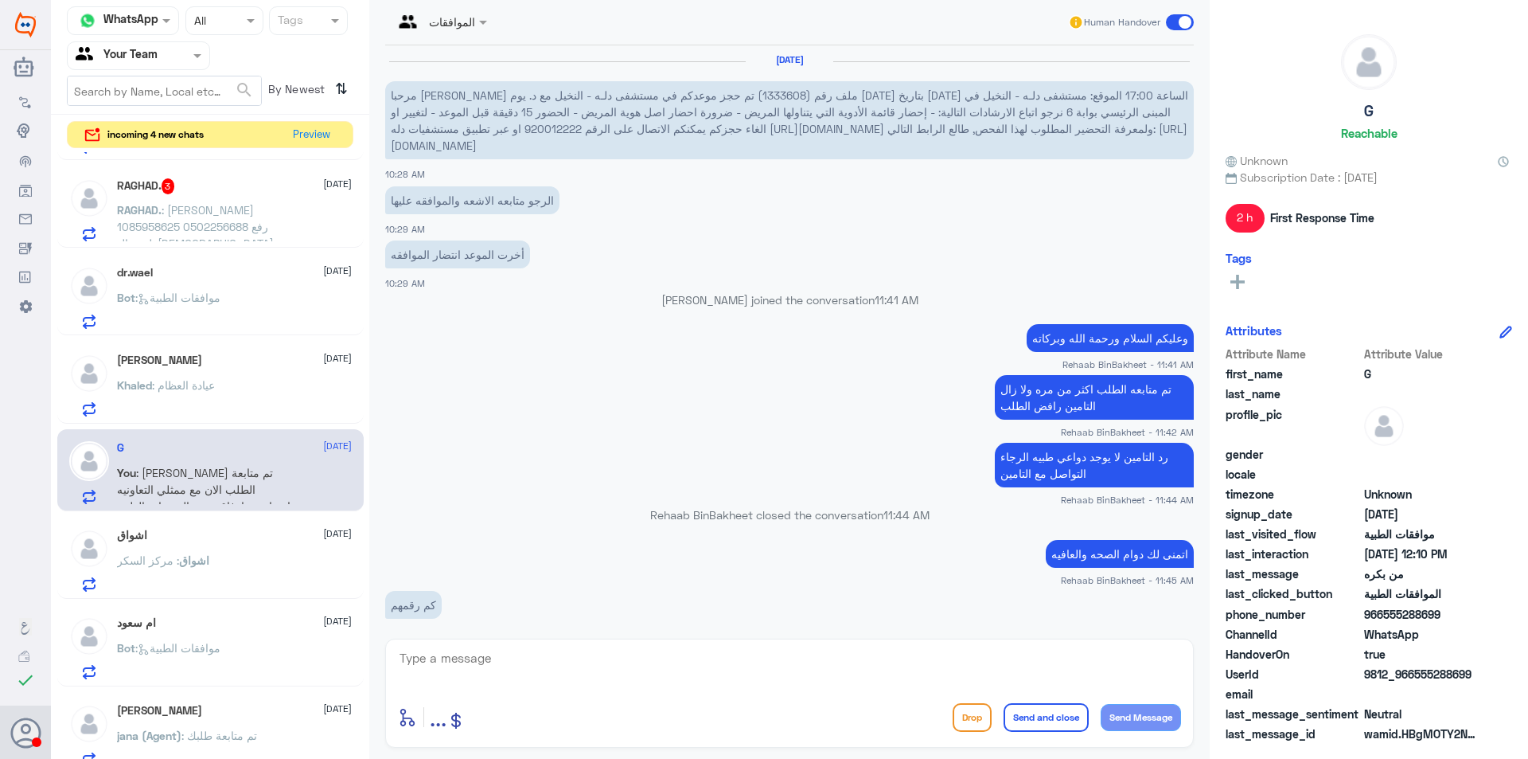
scroll to position [1048, 0]
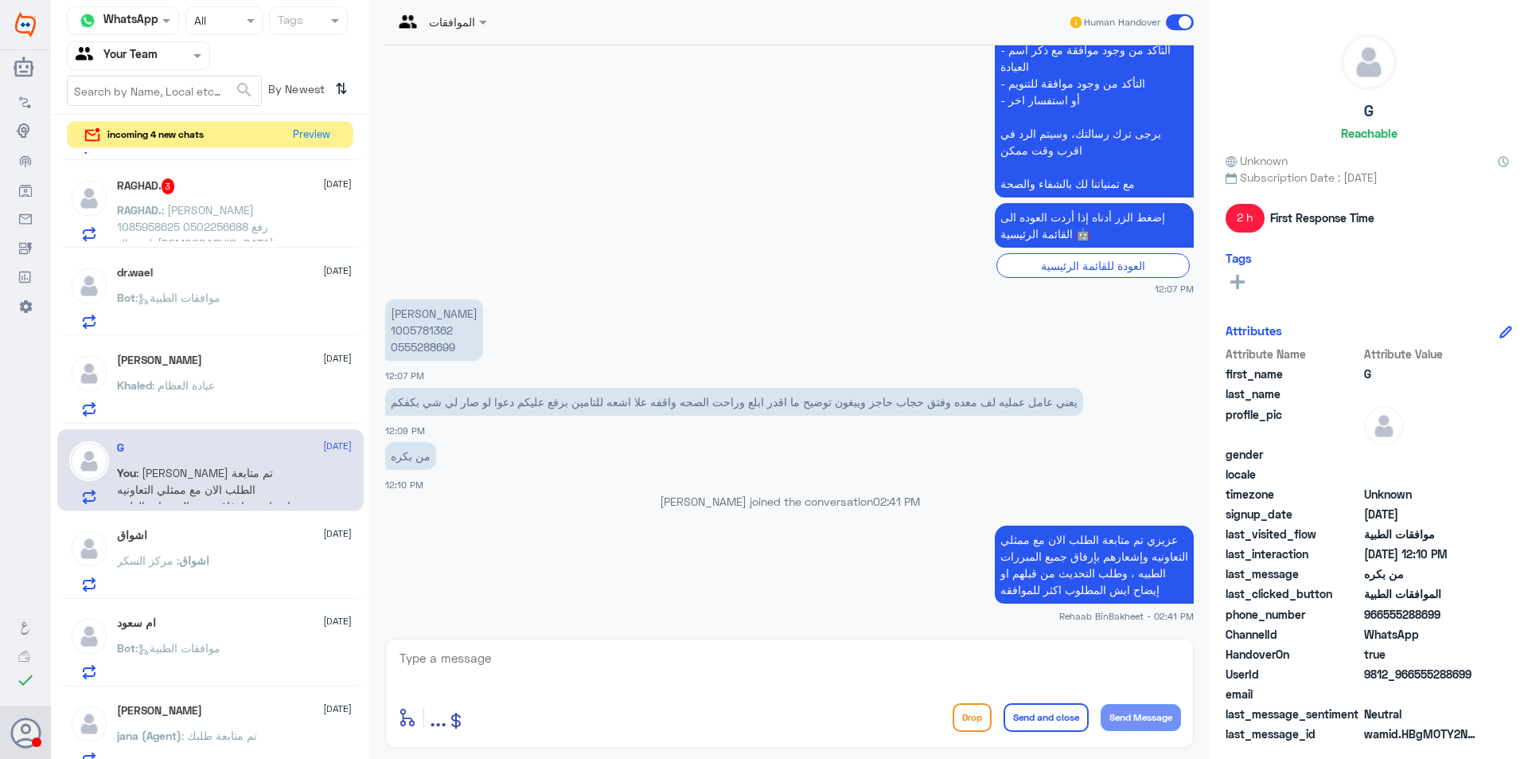
click at [802, 685] on textarea at bounding box center [789, 666] width 783 height 39
click at [196, 377] on p "Khaled : عيادة العظام" at bounding box center [166, 397] width 98 height 40
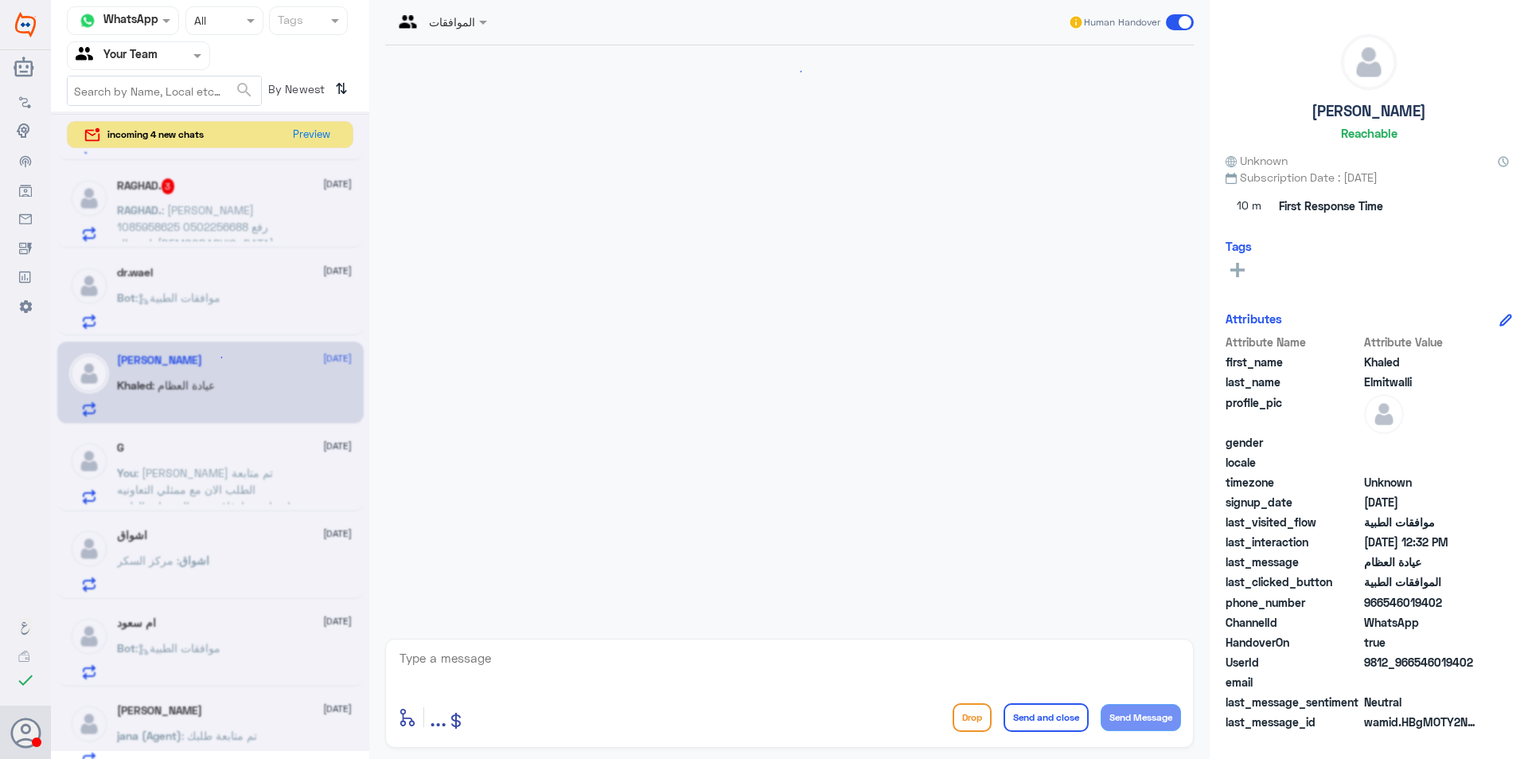
scroll to position [1328, 0]
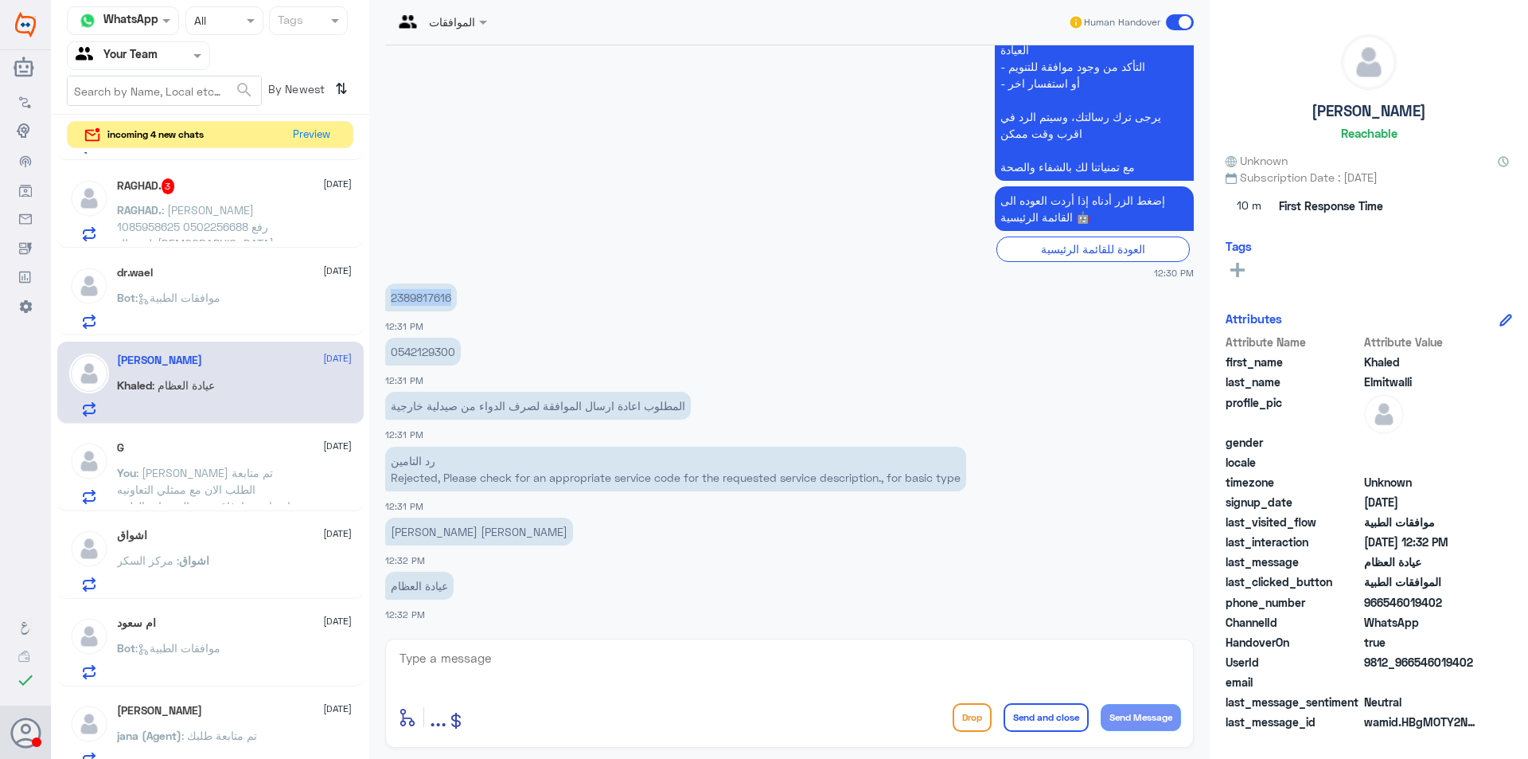
drag, startPoint x: 453, startPoint y: 297, endPoint x: 390, endPoint y: 294, distance: 63.0
click at [390, 294] on p "2389817616" at bounding box center [421, 297] width 72 height 28
drag, startPoint x: 532, startPoint y: 668, endPoint x: 512, endPoint y: 655, distance: 23.6
click at [516, 658] on textarea at bounding box center [789, 666] width 783 height 39
type textarea "وعليكم السلام"
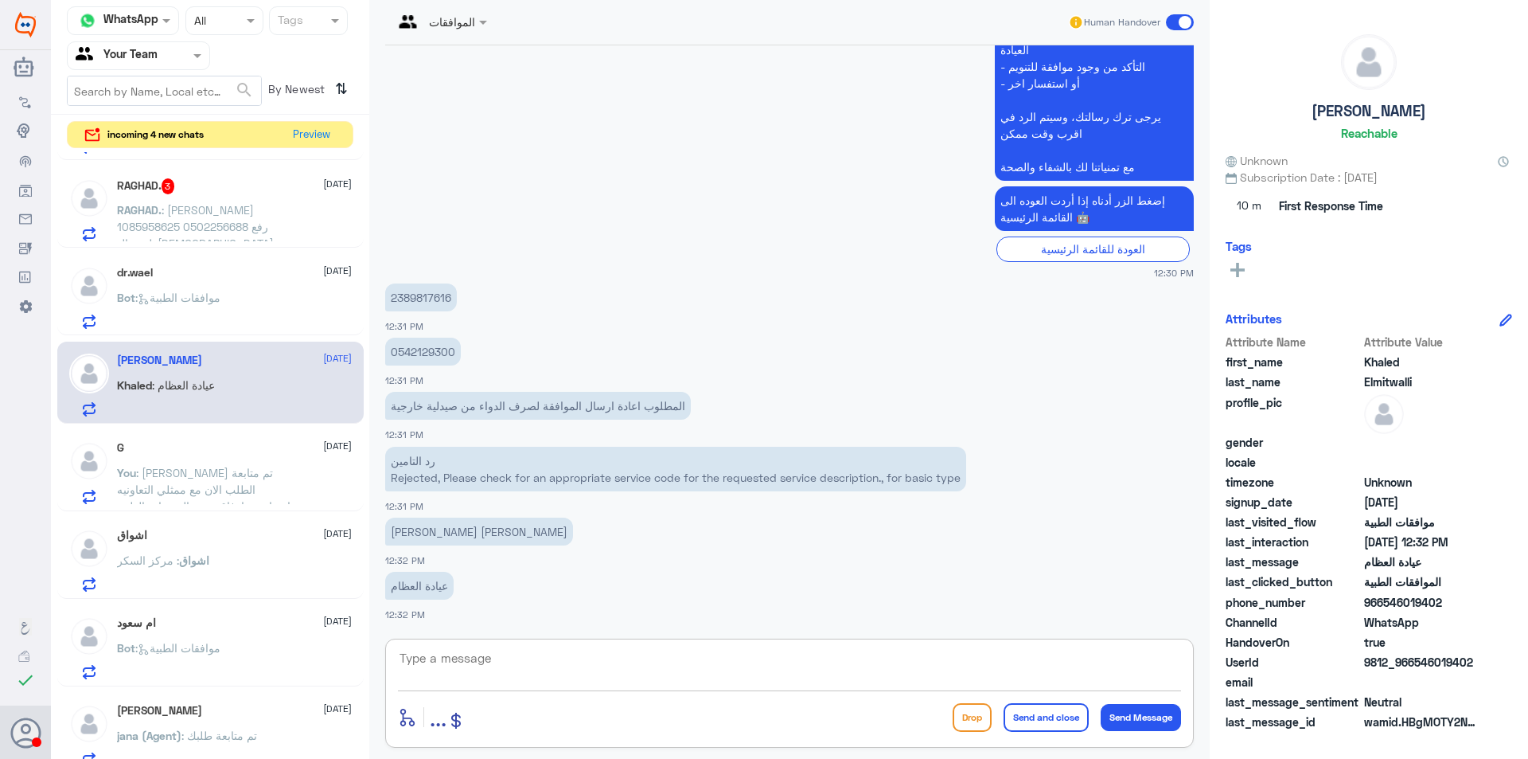
scroll to position [1379, 0]
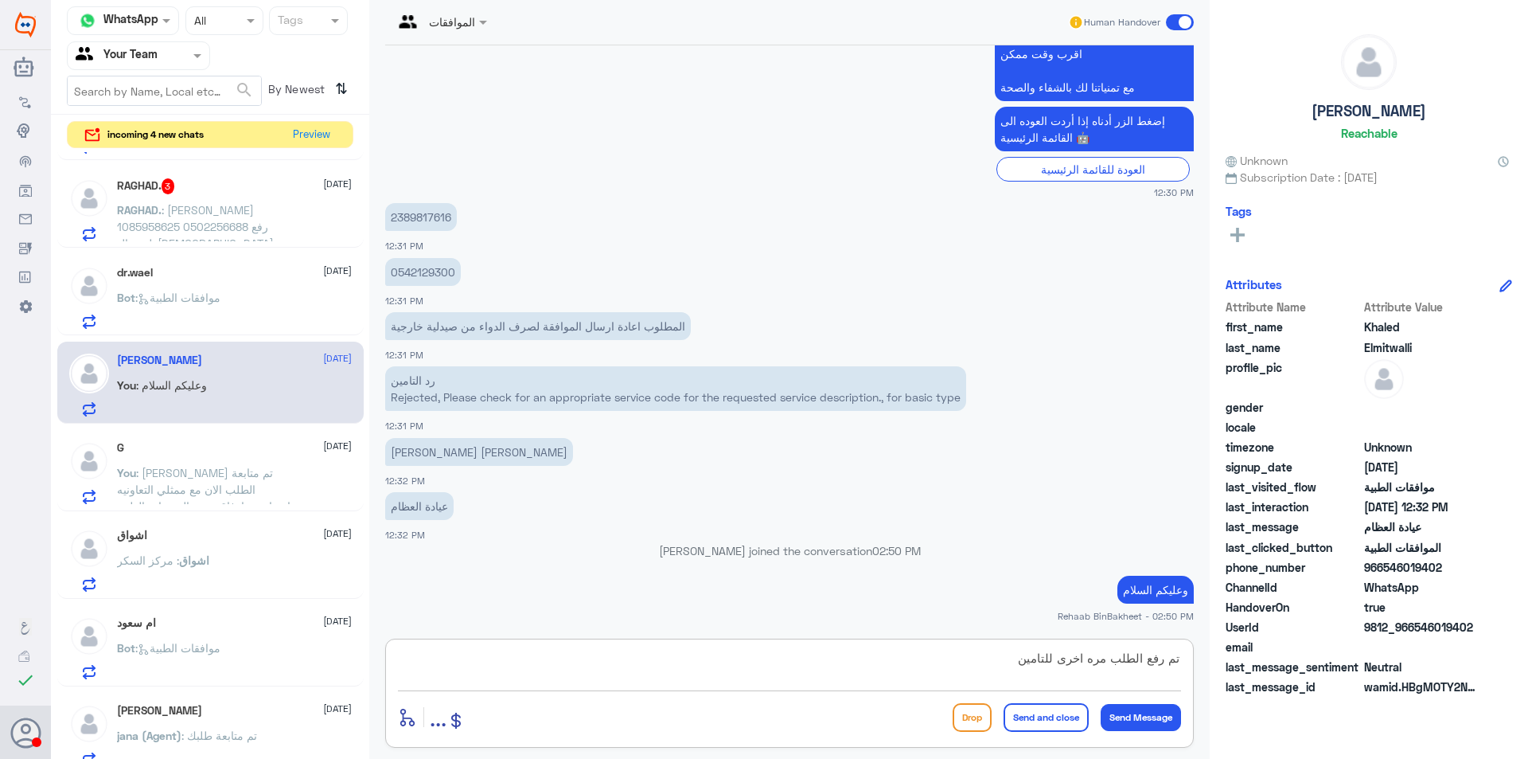
type textarea "تم رفع الطلب مره اخرى للتامين"
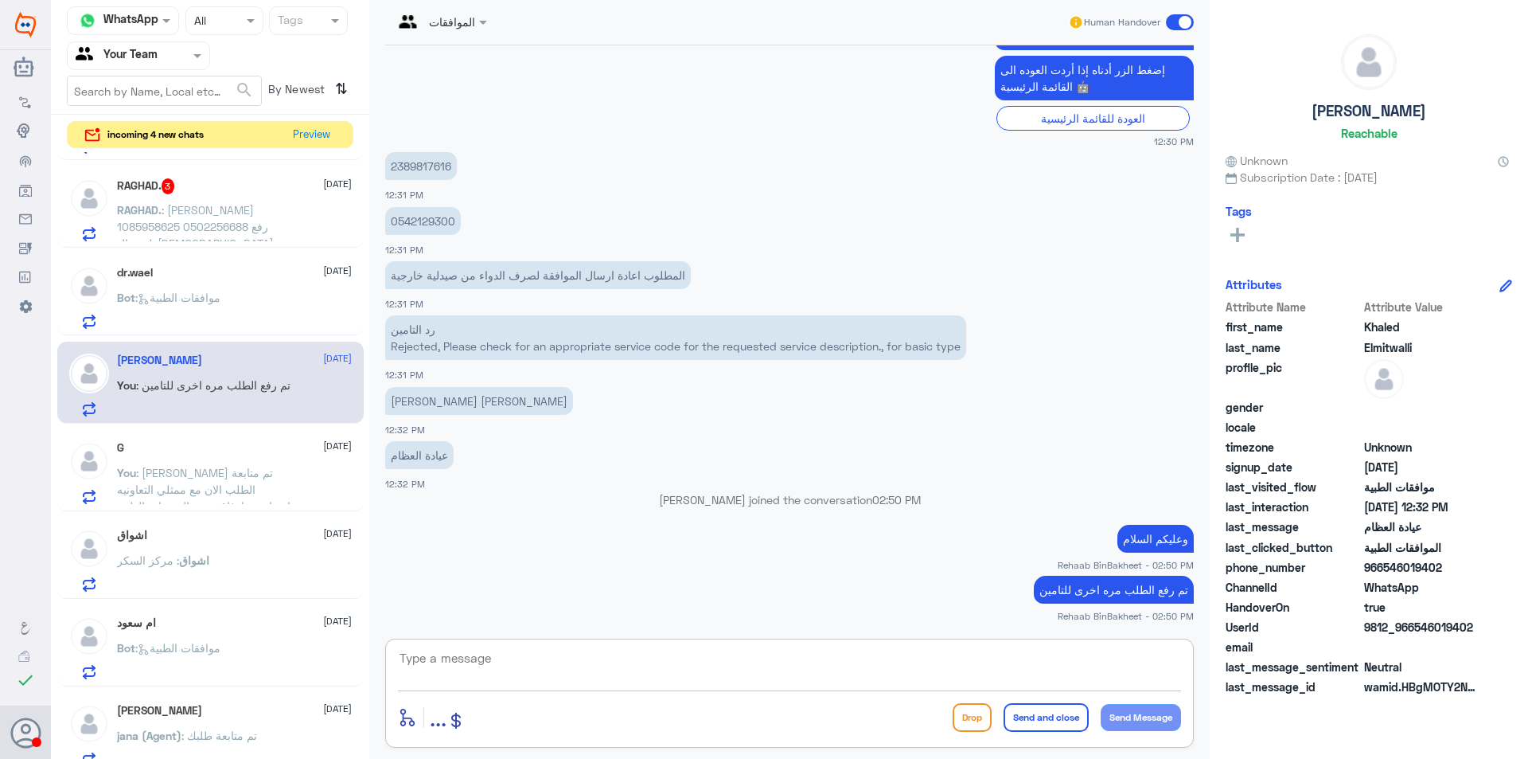
click at [591, 673] on textarea at bounding box center [789, 666] width 783 height 39
type textarea ","
type textarea "تم الرفض من اتامين"
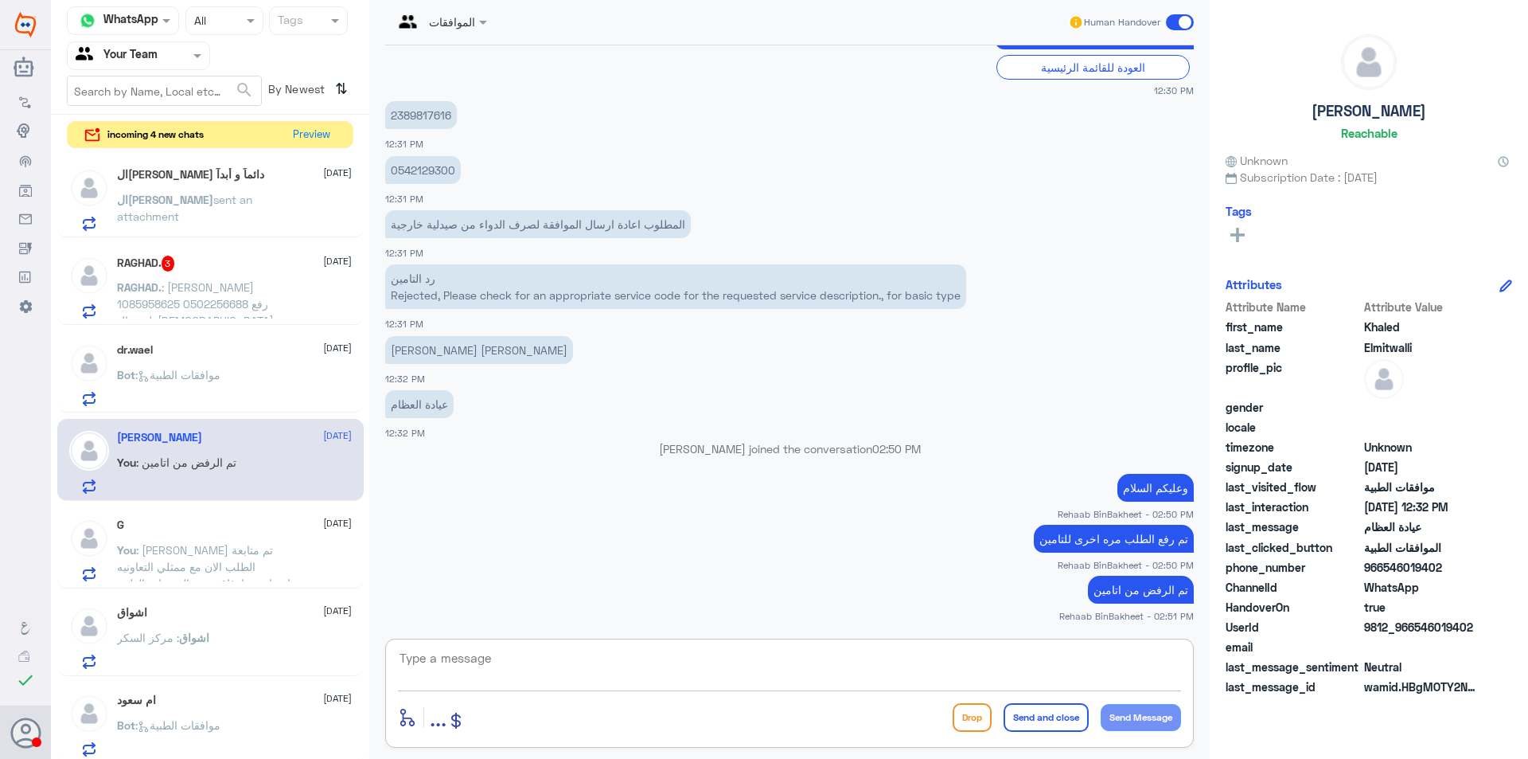
scroll to position [0, 0]
click at [245, 197] on span "sent an attachment" at bounding box center [184, 210] width 135 height 30
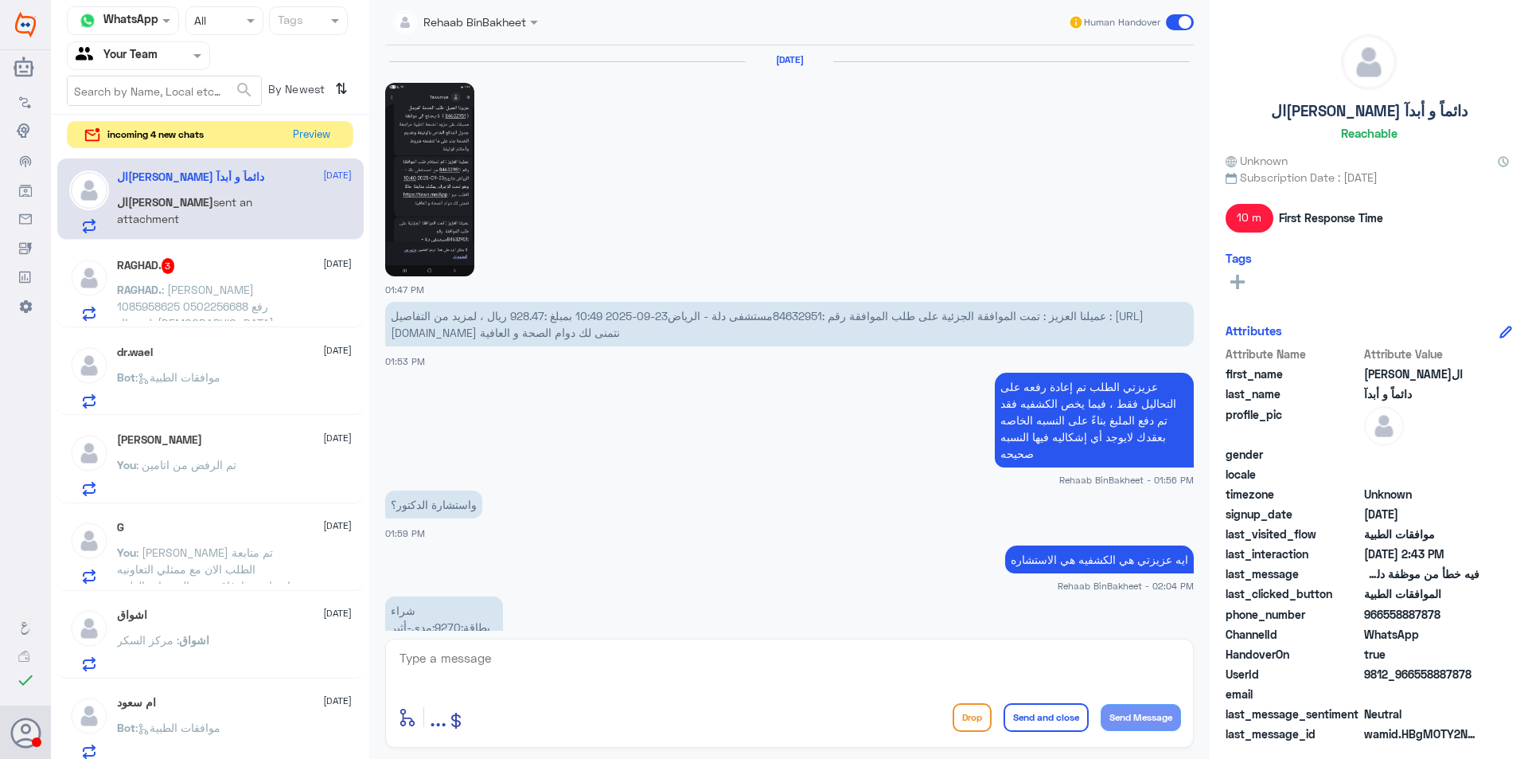
scroll to position [919, 0]
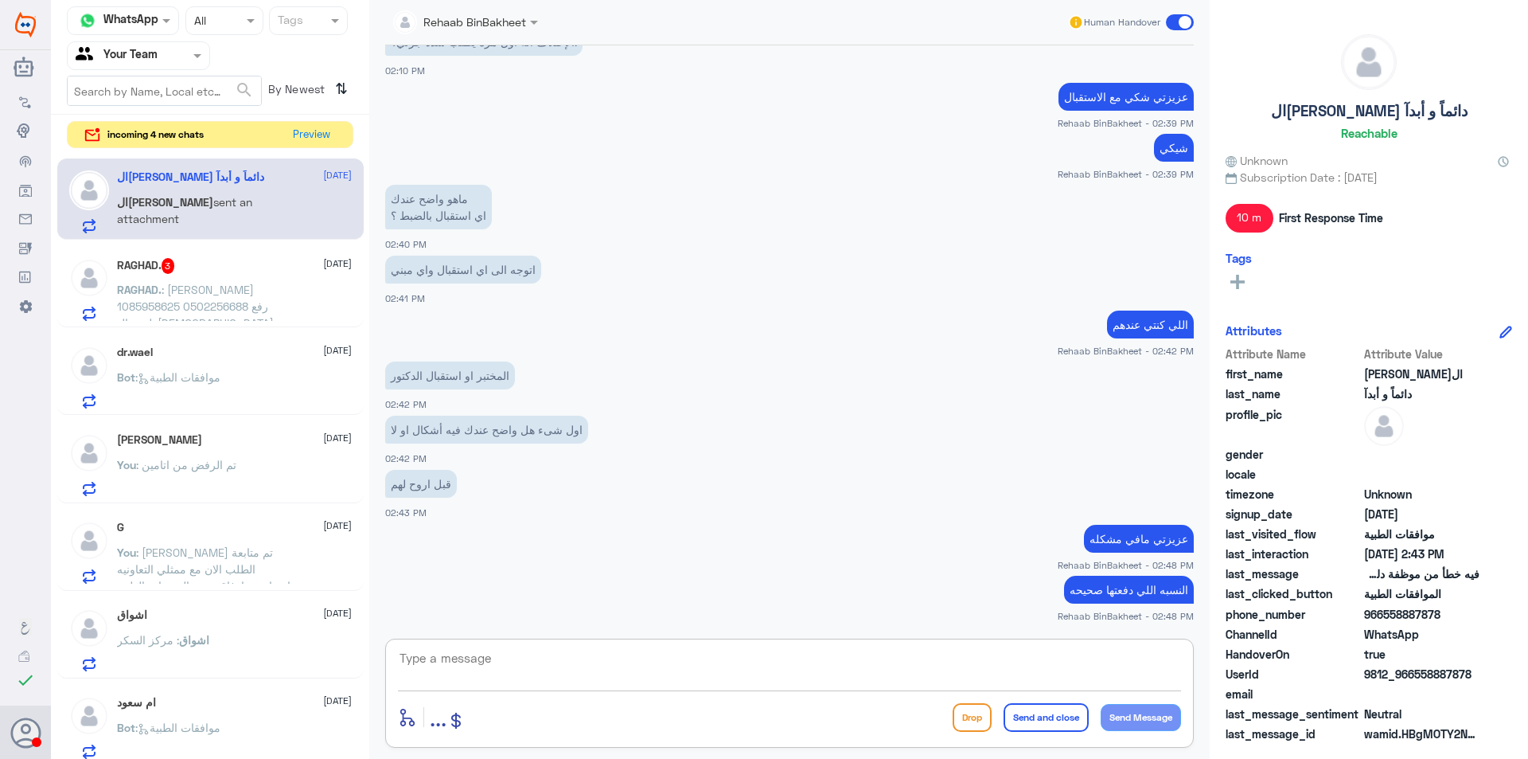
click at [812, 675] on textarea at bounding box center [789, 666] width 783 height 39
click at [451, 670] on textarea at bounding box center [789, 666] width 783 height 39
type textarea "ل"
type textarea "ا"
click at [253, 291] on p "RAGHAD. : [PERSON_NAME] 1085958625 0502256688 رفع طبيب الاسنان مطالبه بعمل علاج…" at bounding box center [206, 301] width 179 height 40
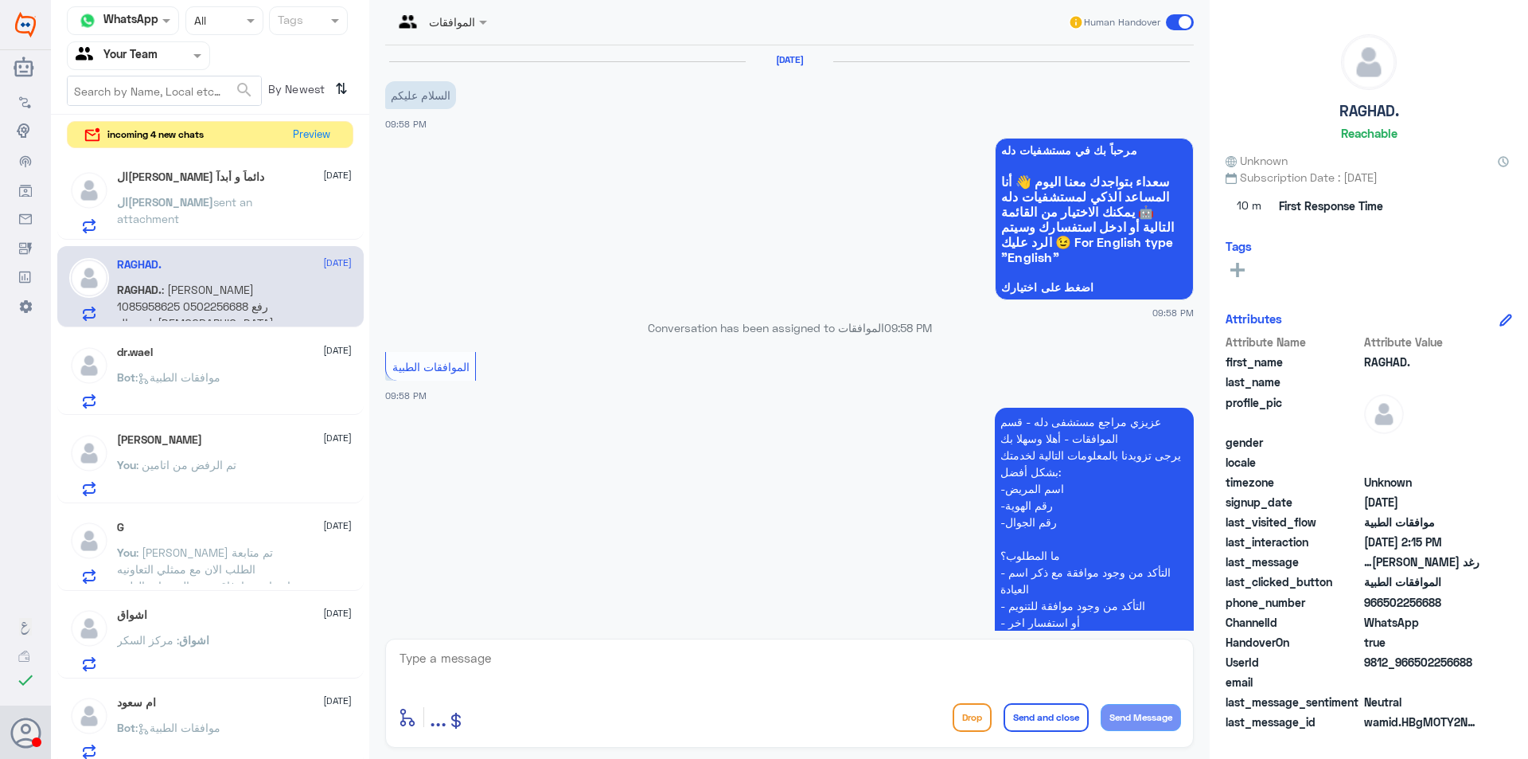
scroll to position [1201, 0]
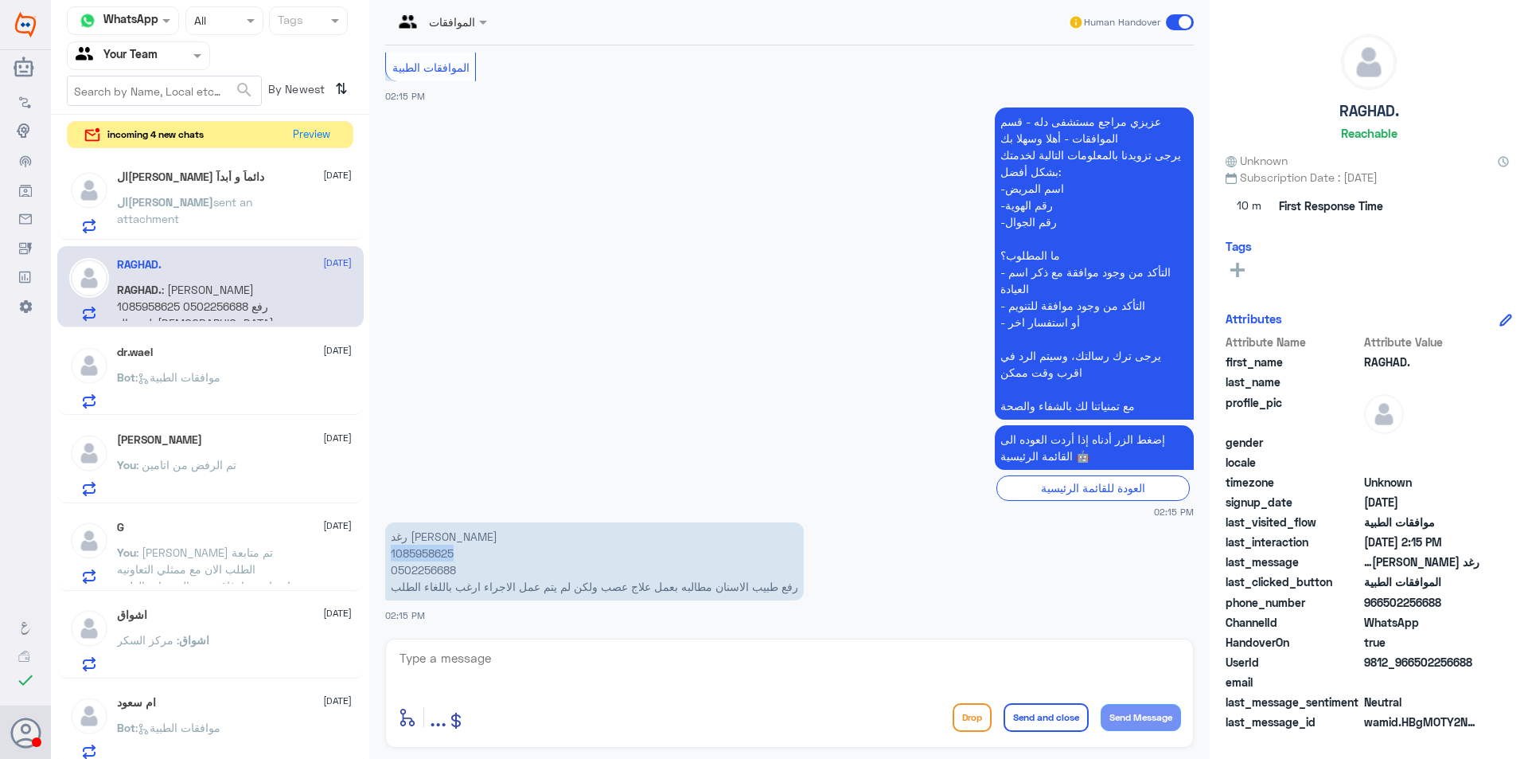
drag, startPoint x: 459, startPoint y: 549, endPoint x: 387, endPoint y: 550, distance: 71.6
click at [387, 550] on p "رغد [PERSON_NAME] 1085958625 0502256688 رفع طبيب الاسنان مطالبه بعمل علاج عصب و…" at bounding box center [594, 561] width 419 height 78
copy p "1085958625"
drag, startPoint x: 534, startPoint y: 669, endPoint x: 502, endPoint y: 635, distance: 46.8
click at [530, 665] on textarea at bounding box center [789, 666] width 783 height 39
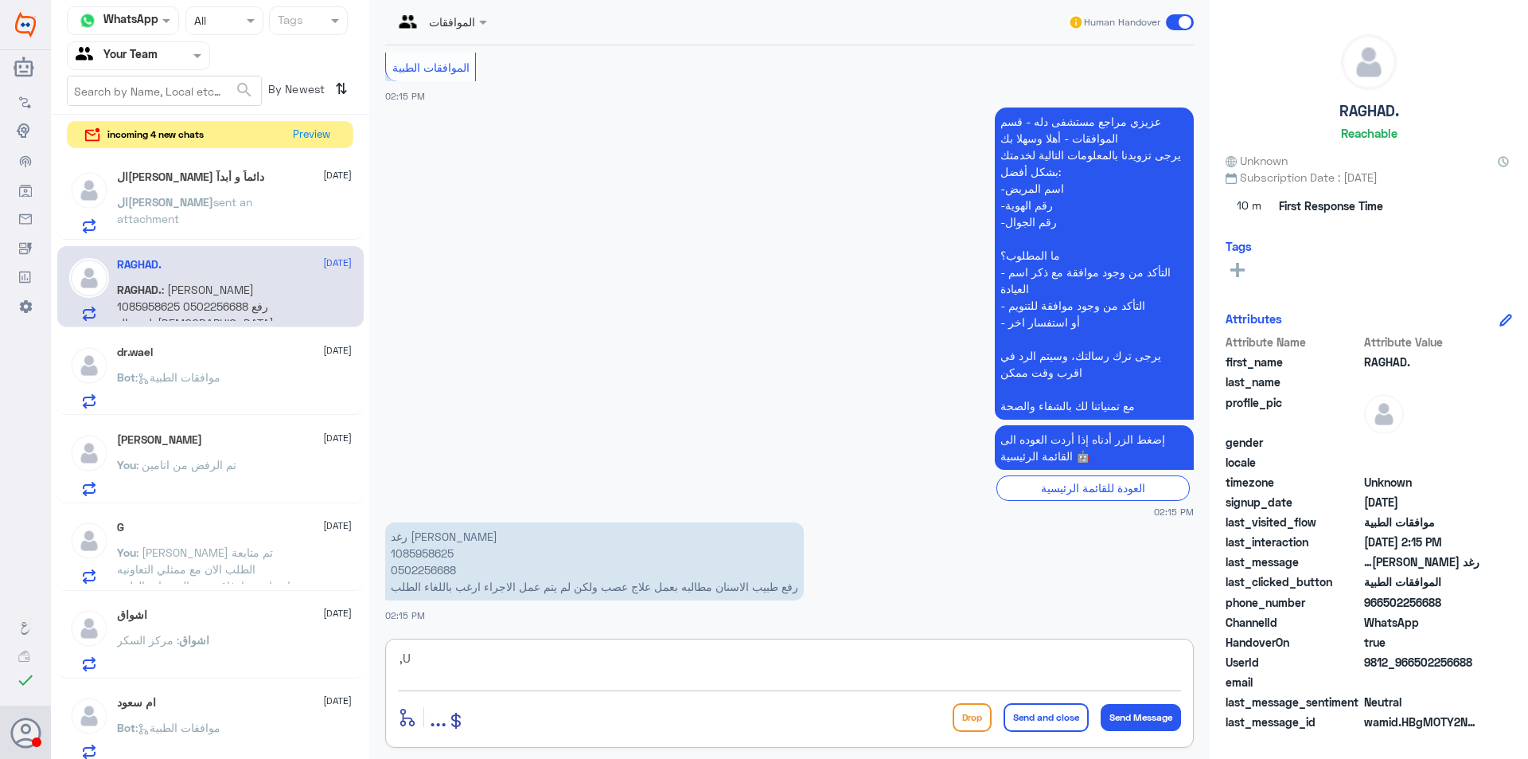
type textarea ","
type textarea "وعليكم السللام ورحمه الله وبركاته"
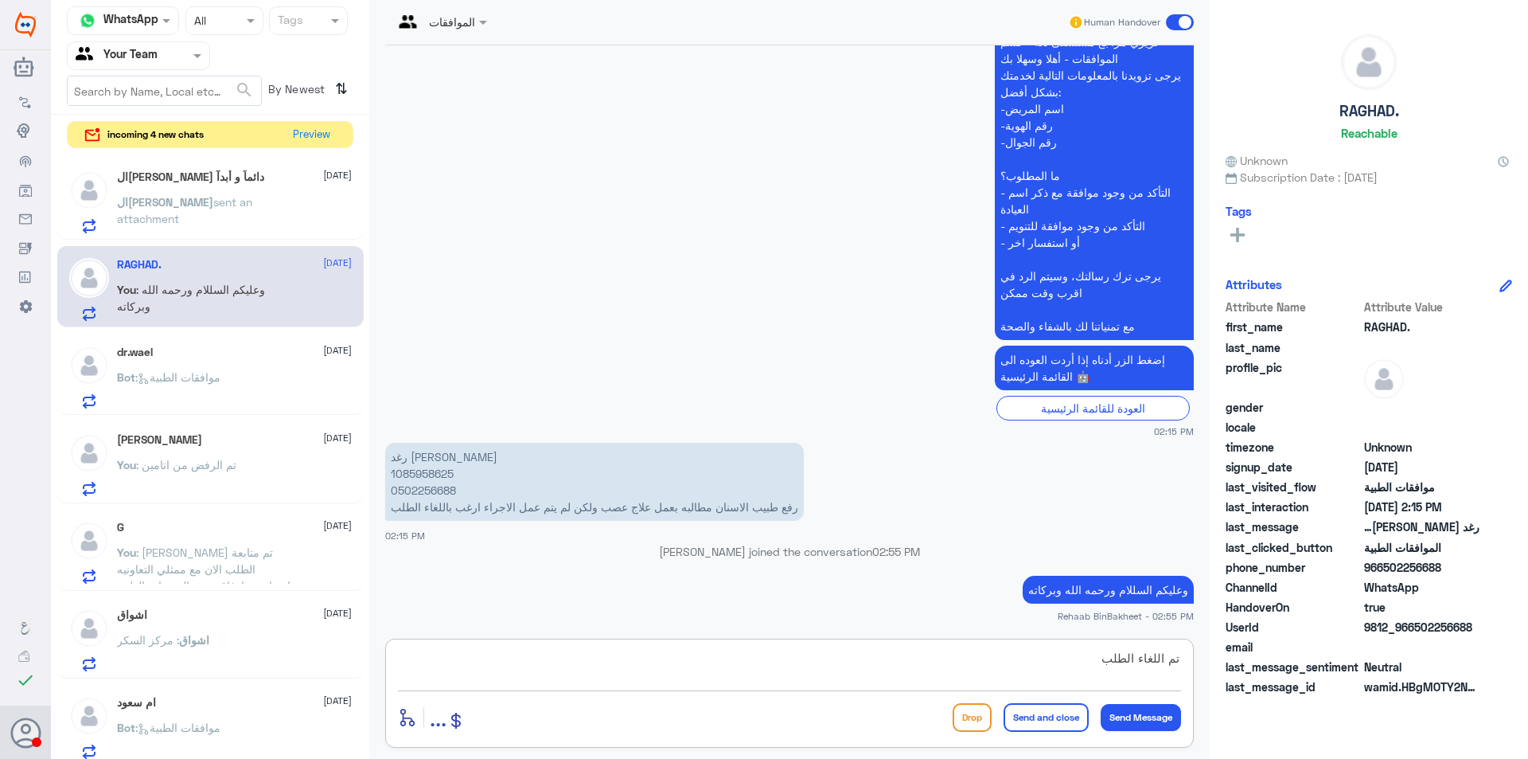
type textarea "تم اللغاء الطلب"
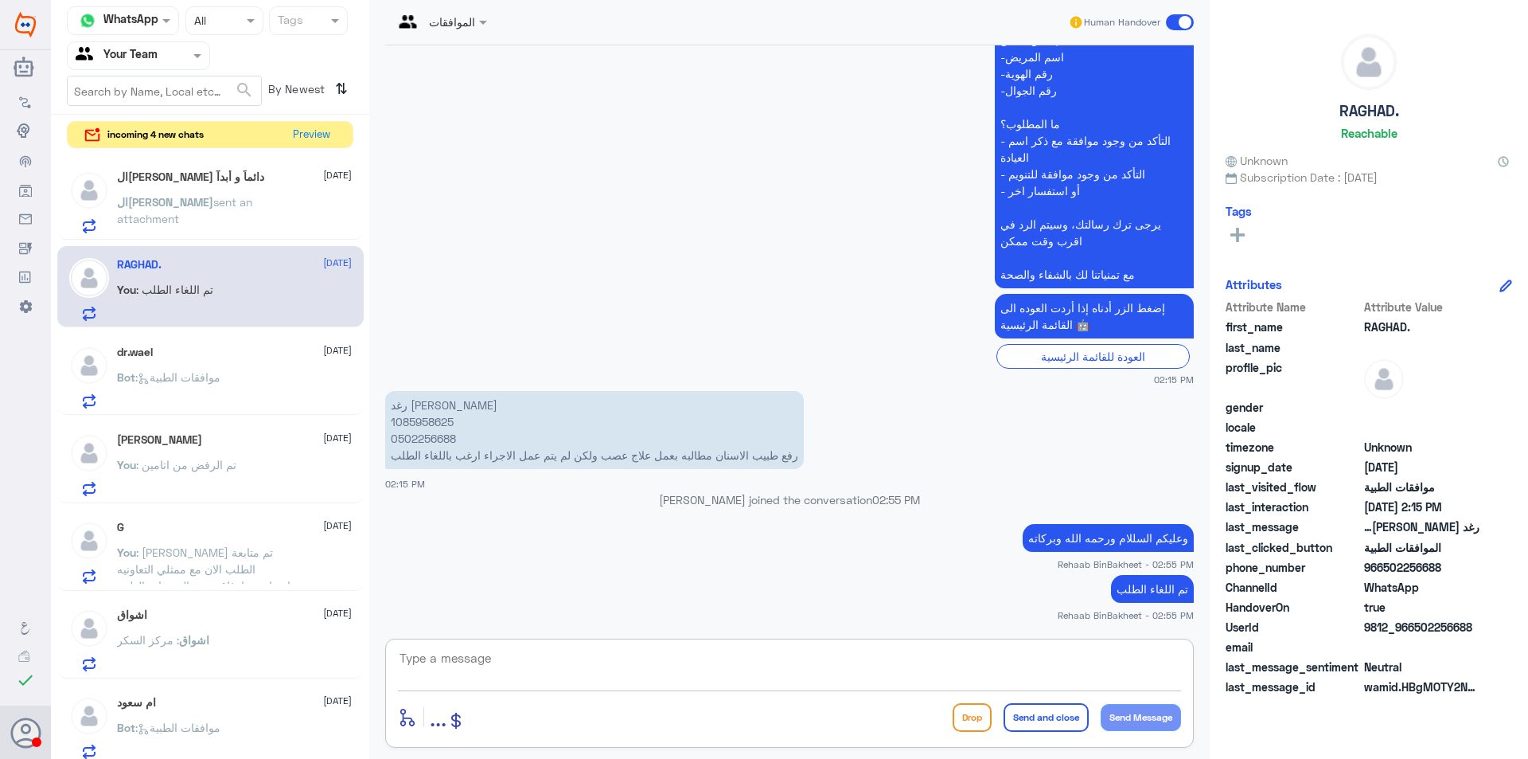
click at [236, 201] on span "sent an attachment" at bounding box center [184, 210] width 135 height 30
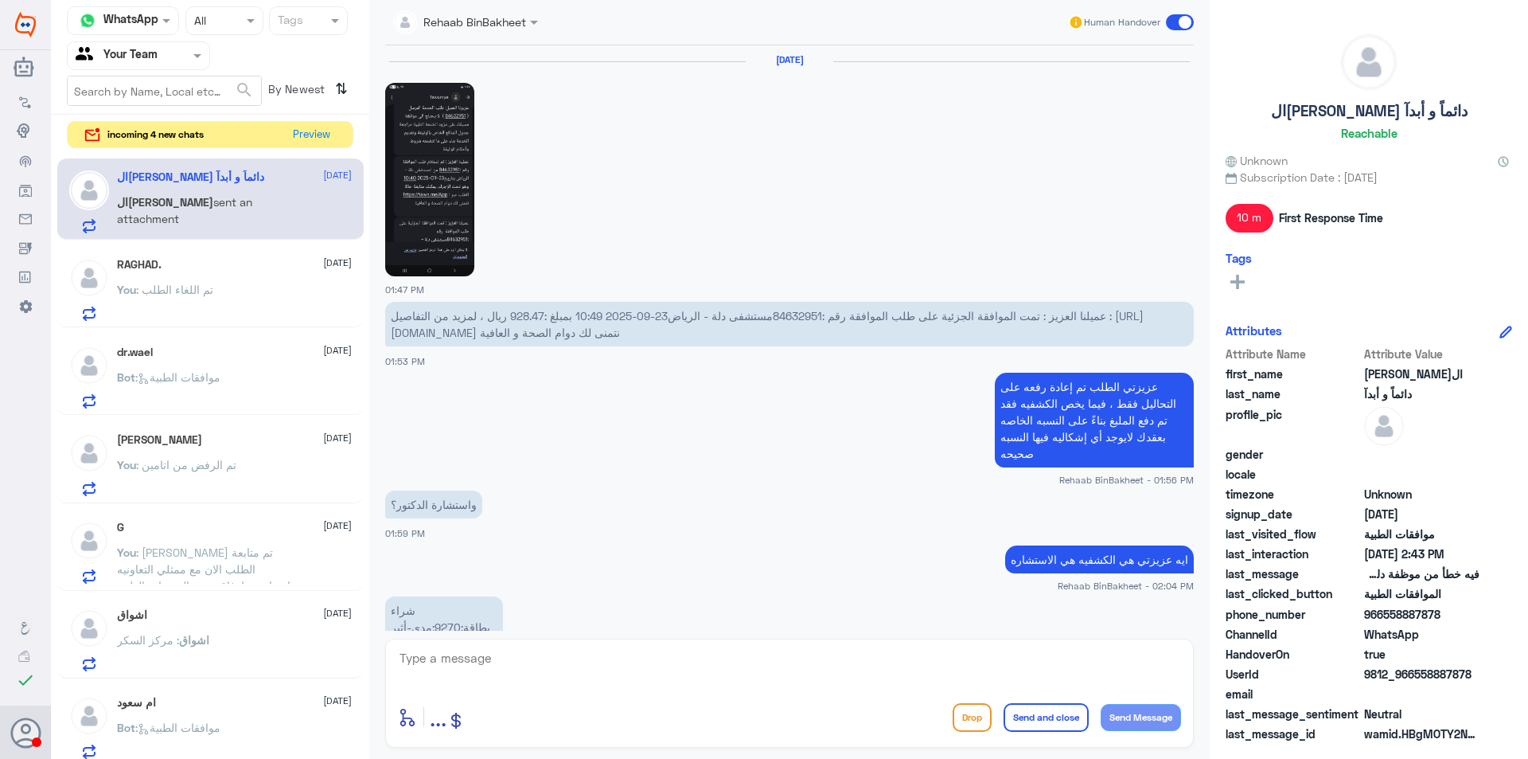
scroll to position [919, 0]
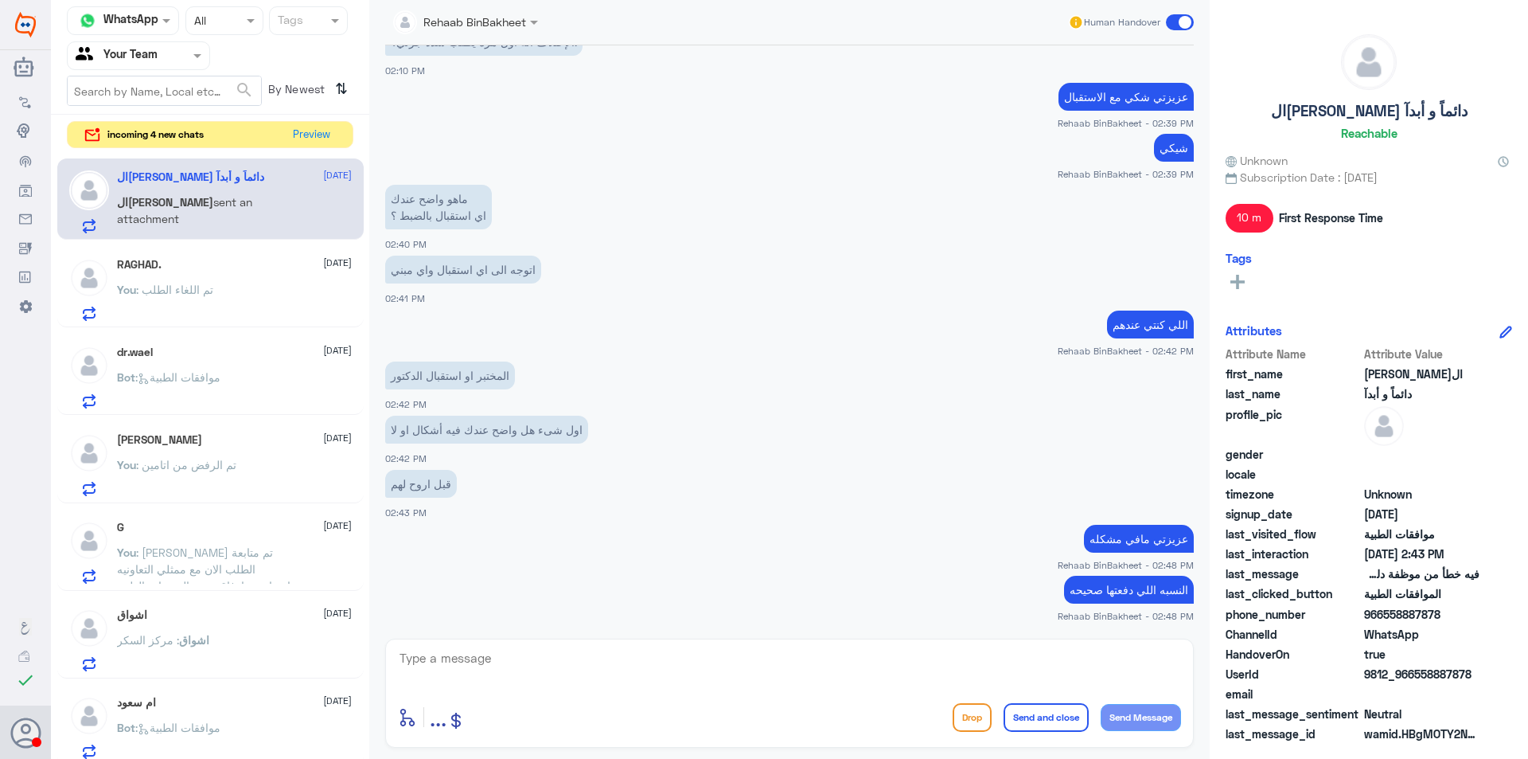
click at [241, 379] on div "Bot : موافقات الطبية" at bounding box center [234, 391] width 235 height 36
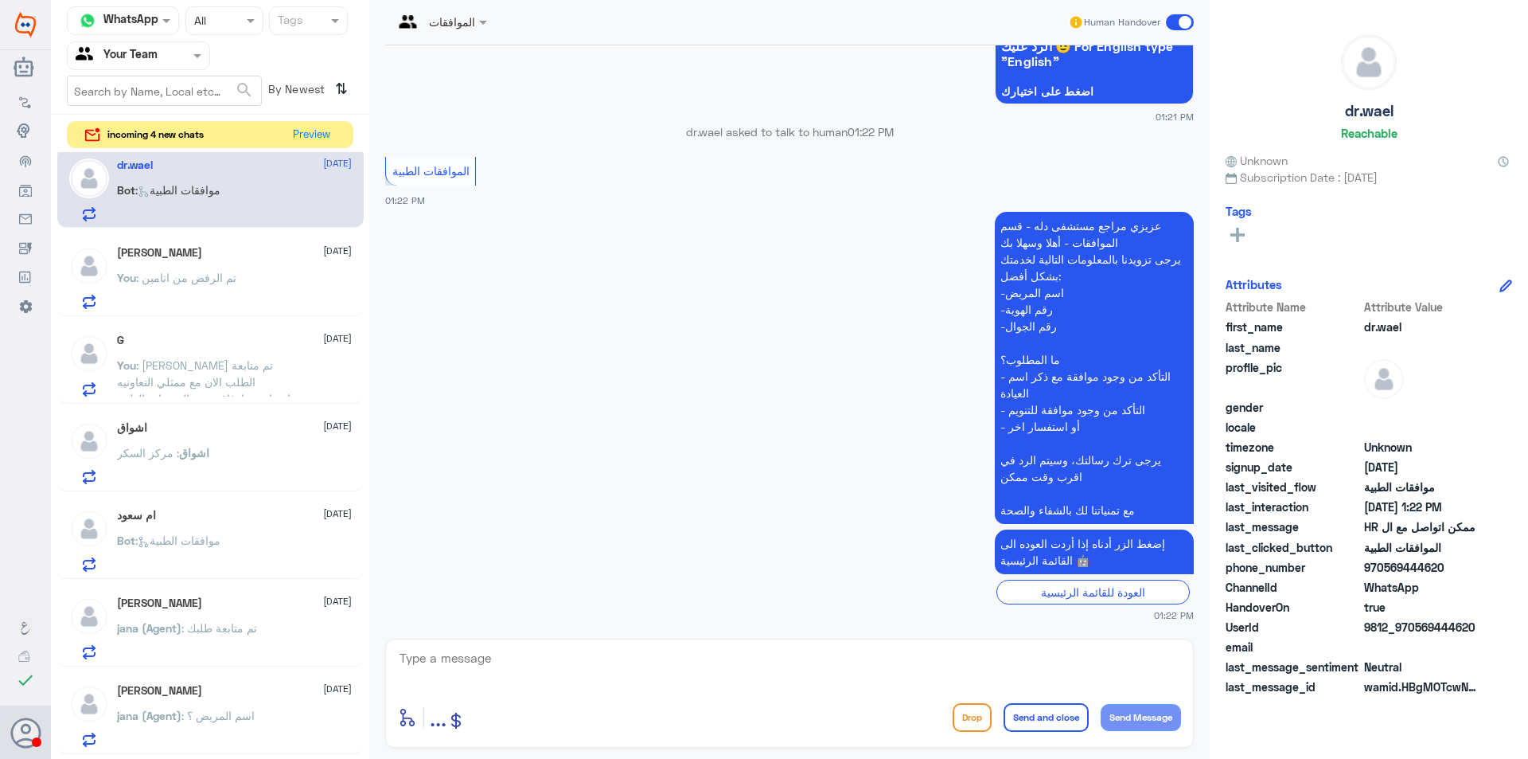
scroll to position [159, 0]
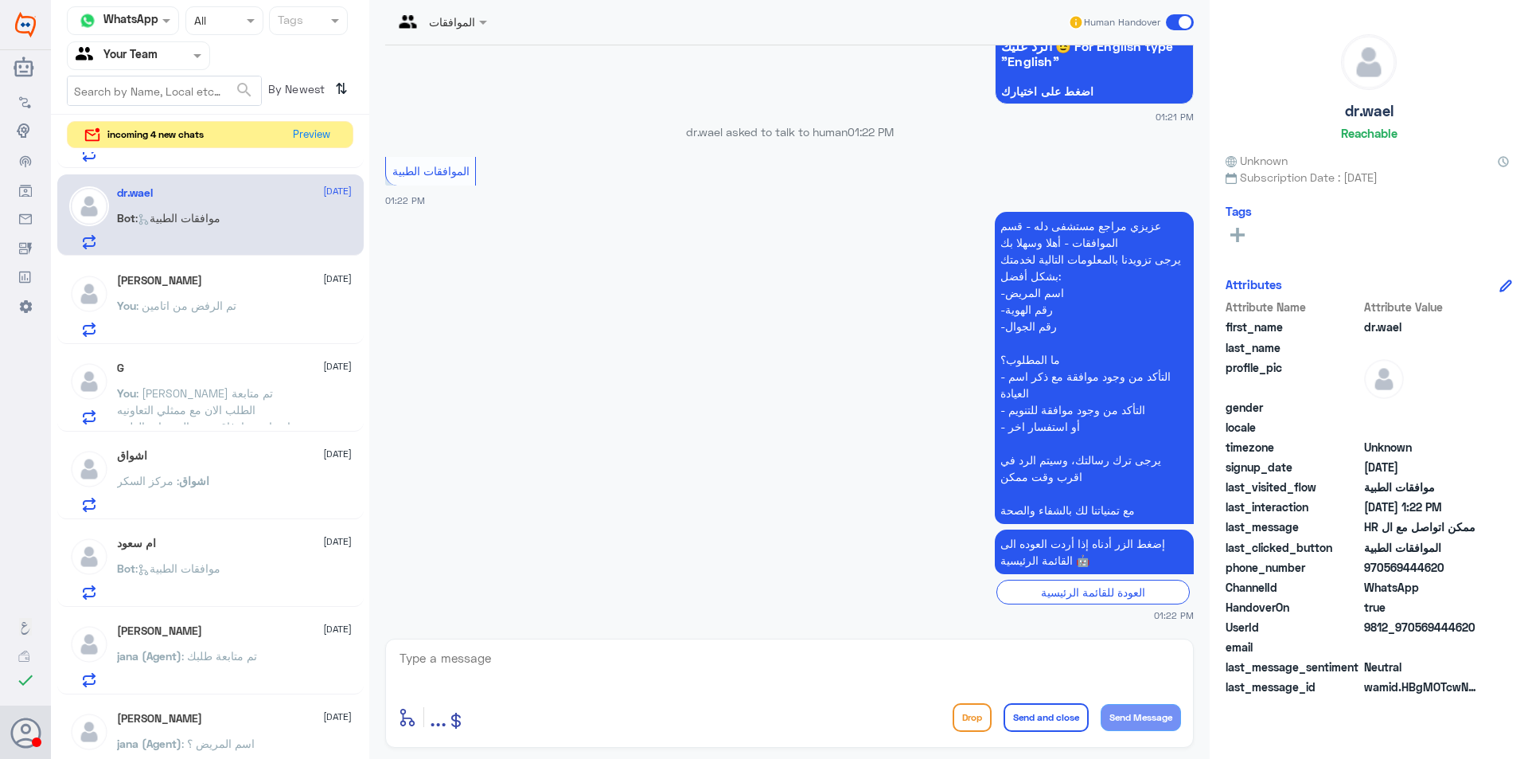
click at [235, 385] on p "You : [PERSON_NAME] تم متابعة الطلب الان مع ممثلي التعاونيه وإشعارهم بإرفاق جمي…" at bounding box center [206, 404] width 179 height 40
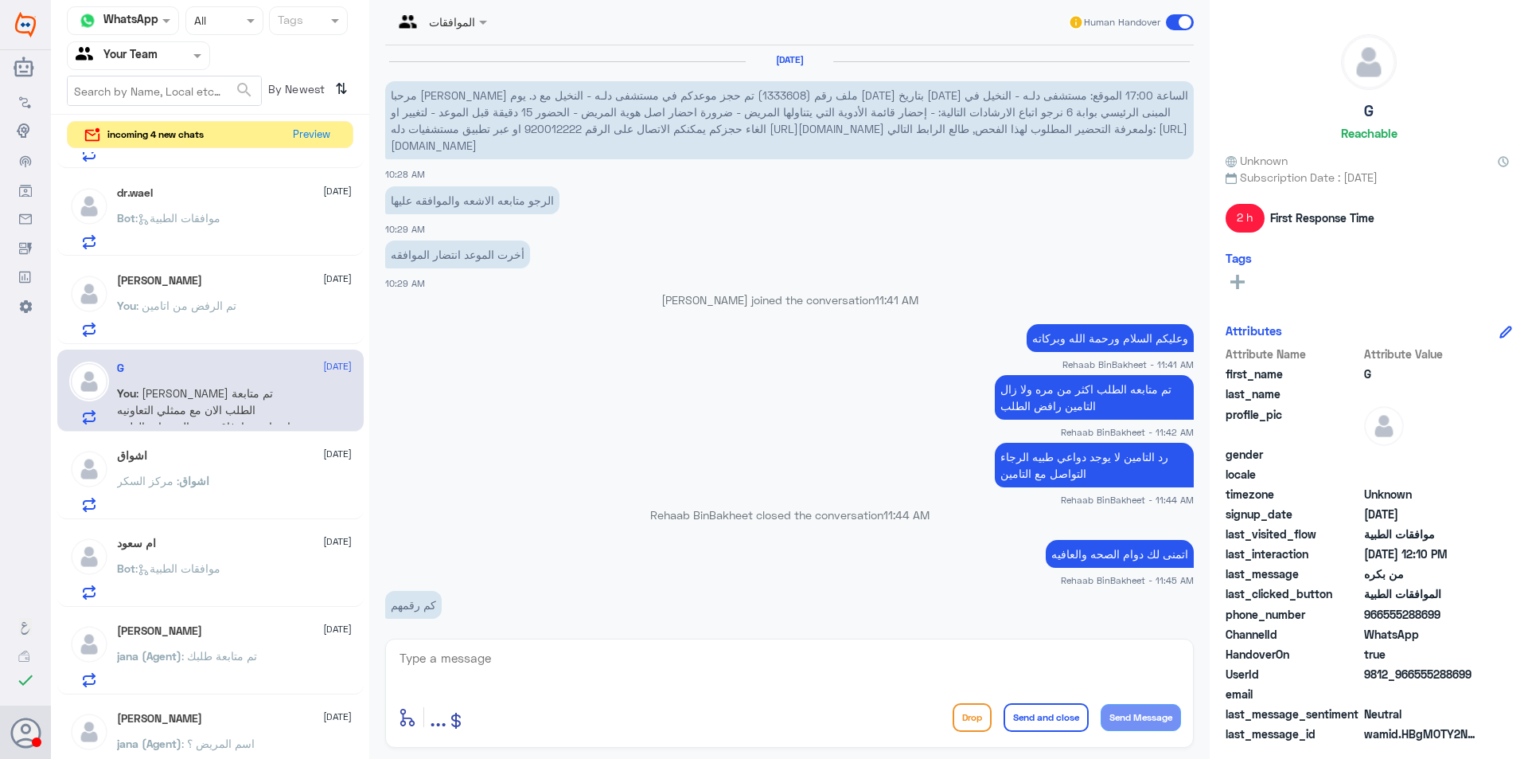
scroll to position [1048, 0]
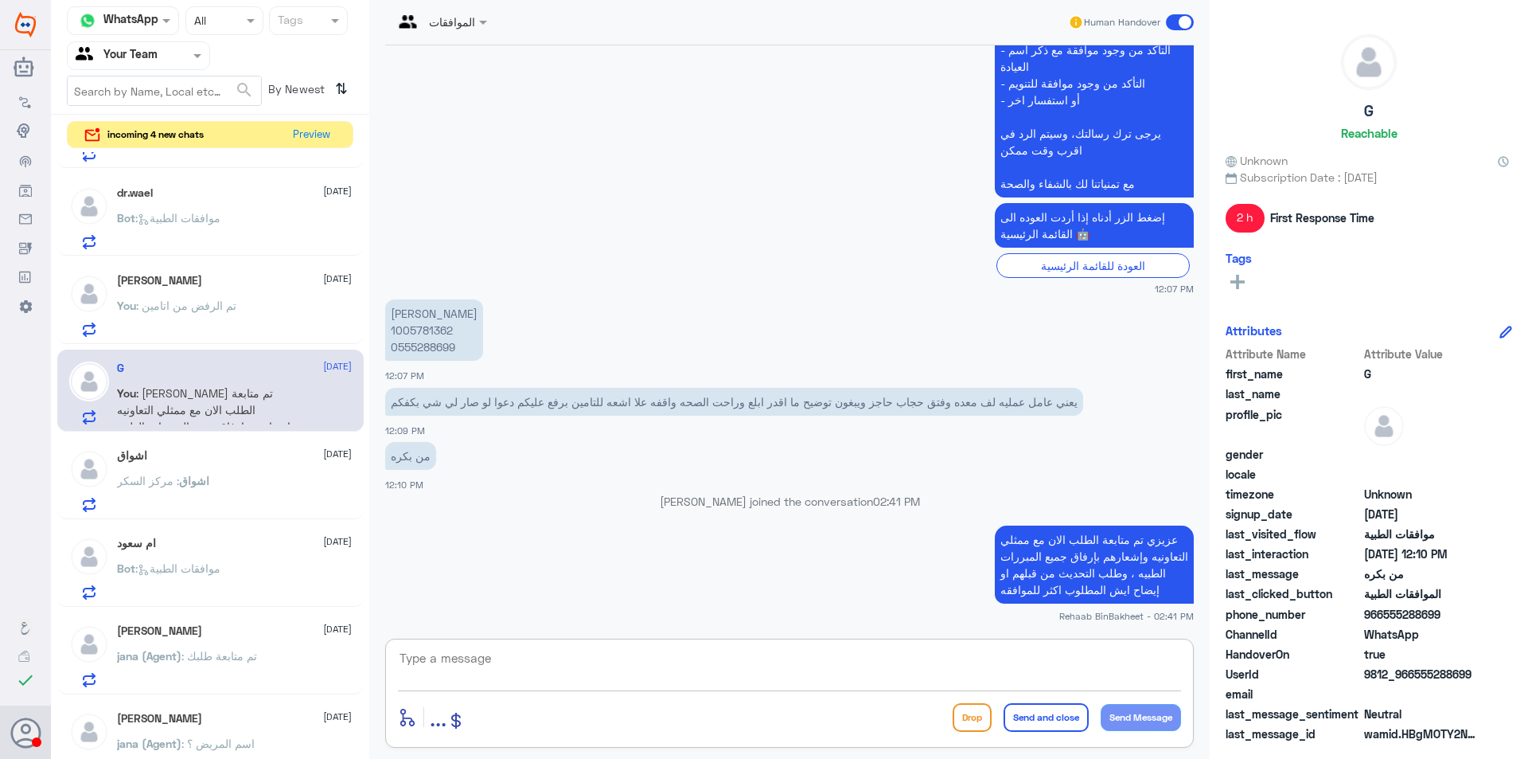
click at [510, 658] on textarea at bounding box center [789, 666] width 783 height 39
type textarea "اتمنى لك دوام الصحه والعافيه"
click at [1044, 721] on button "Send and close" at bounding box center [1046, 717] width 85 height 29
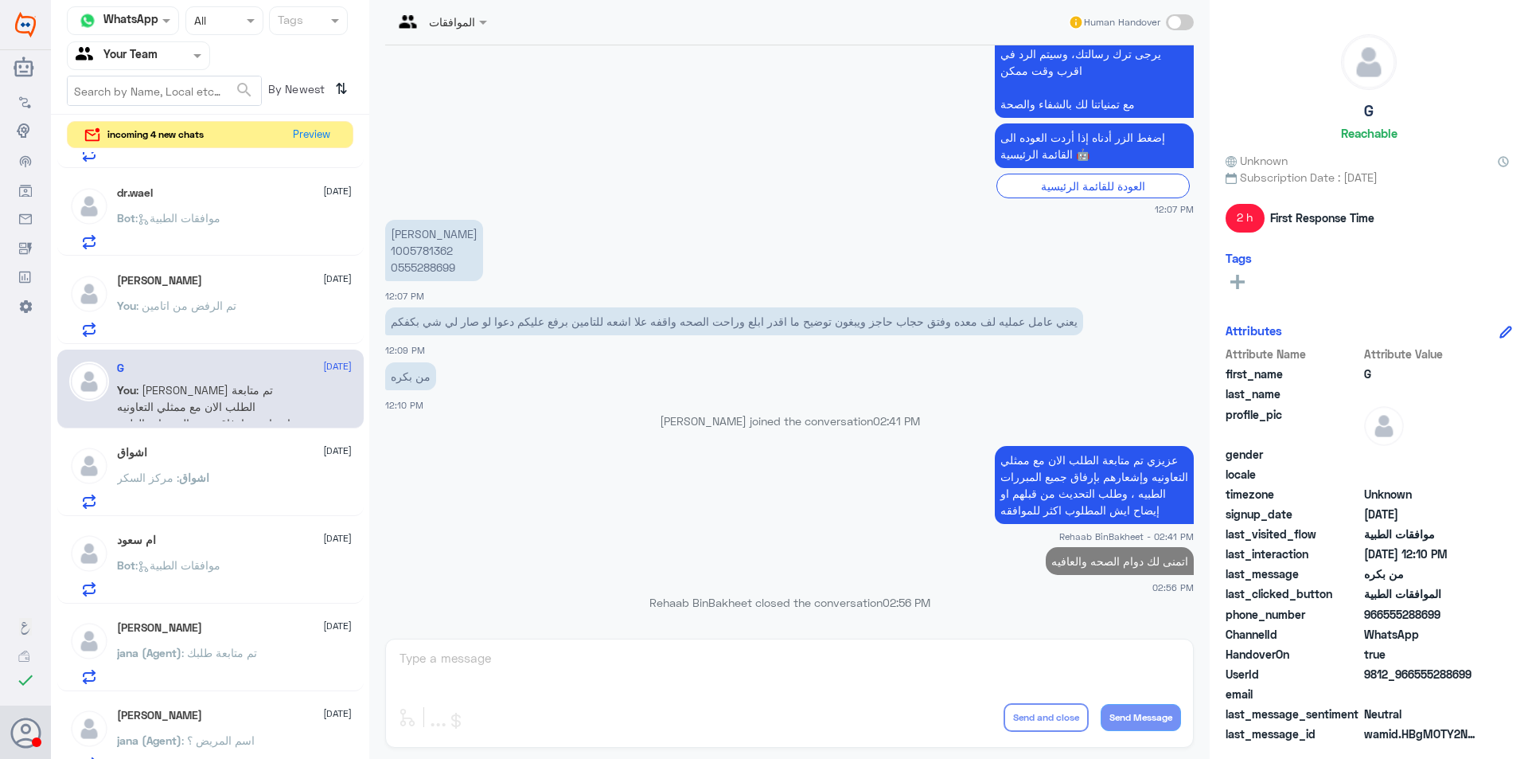
click at [177, 292] on div "[PERSON_NAME] [DATE] You : تم الرفض من اتامين" at bounding box center [234, 305] width 235 height 63
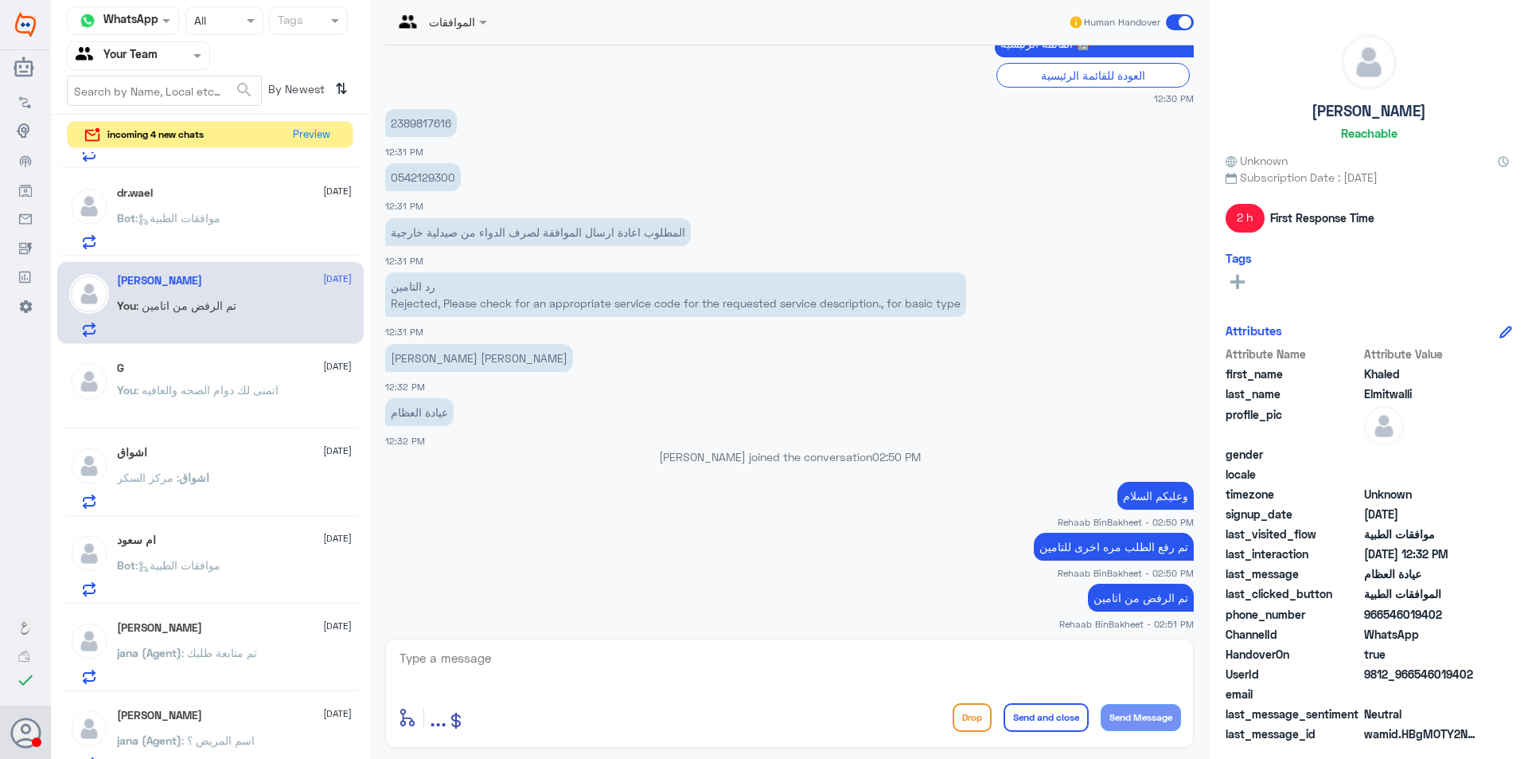
scroll to position [932, 0]
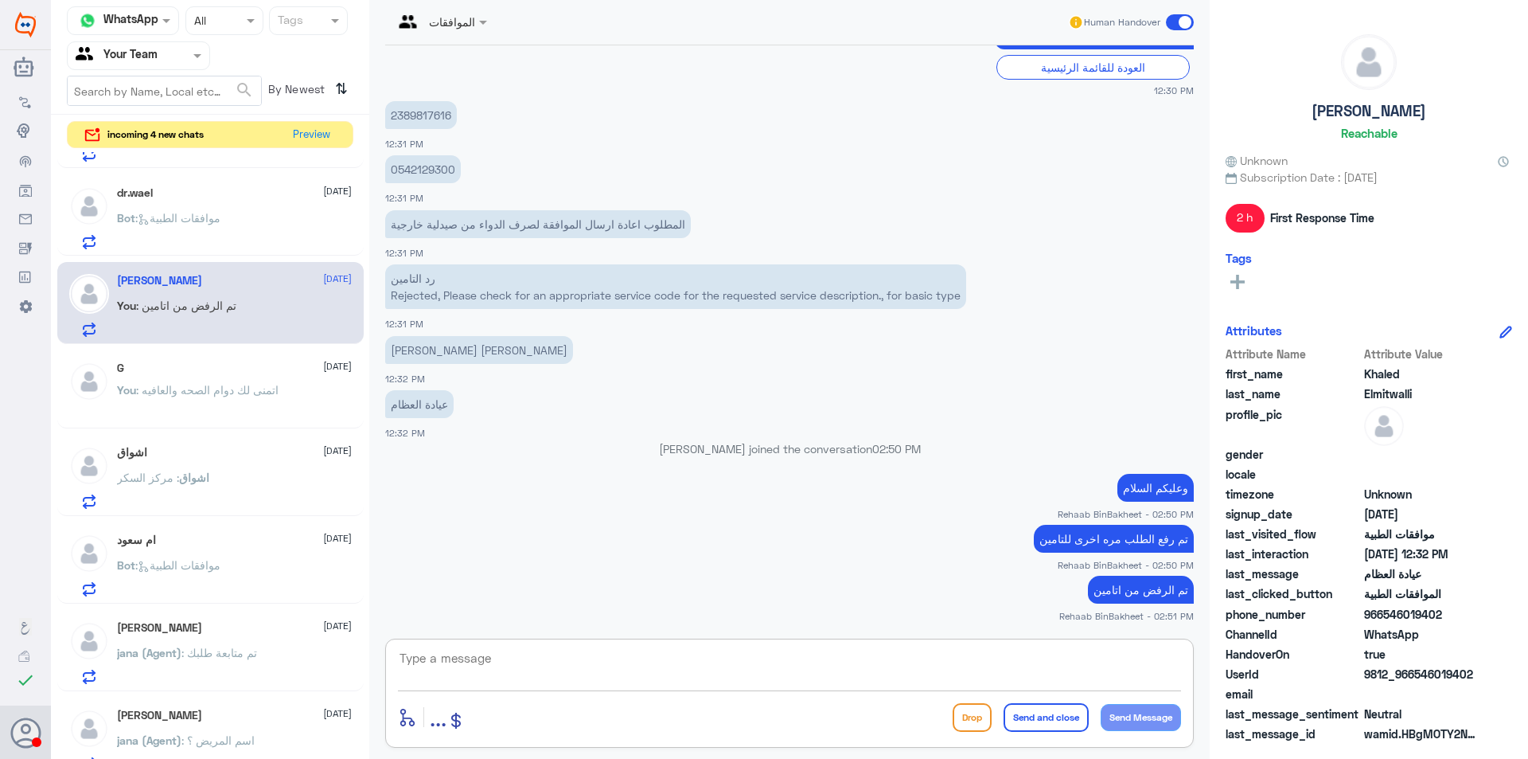
click at [482, 656] on textarea at bounding box center [789, 666] width 783 height 39
type textarea "اتمنى لك دوام الصحه والعافيه"
click at [1044, 722] on button "Send and close" at bounding box center [1046, 717] width 85 height 29
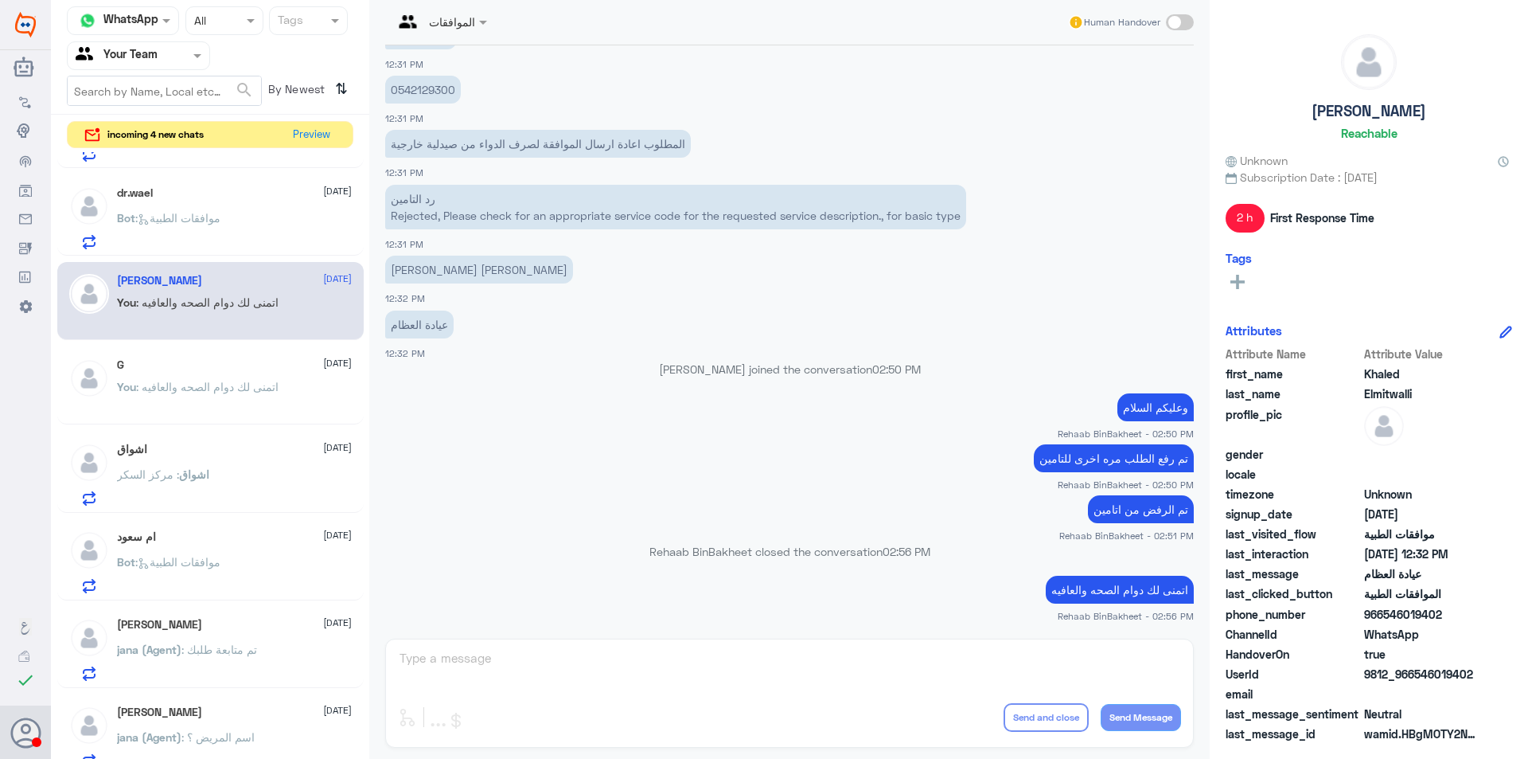
click at [144, 49] on input "text" at bounding box center [120, 55] width 88 height 18
click at [142, 144] on Inbox "Your Inbox" at bounding box center [131, 141] width 56 height 14
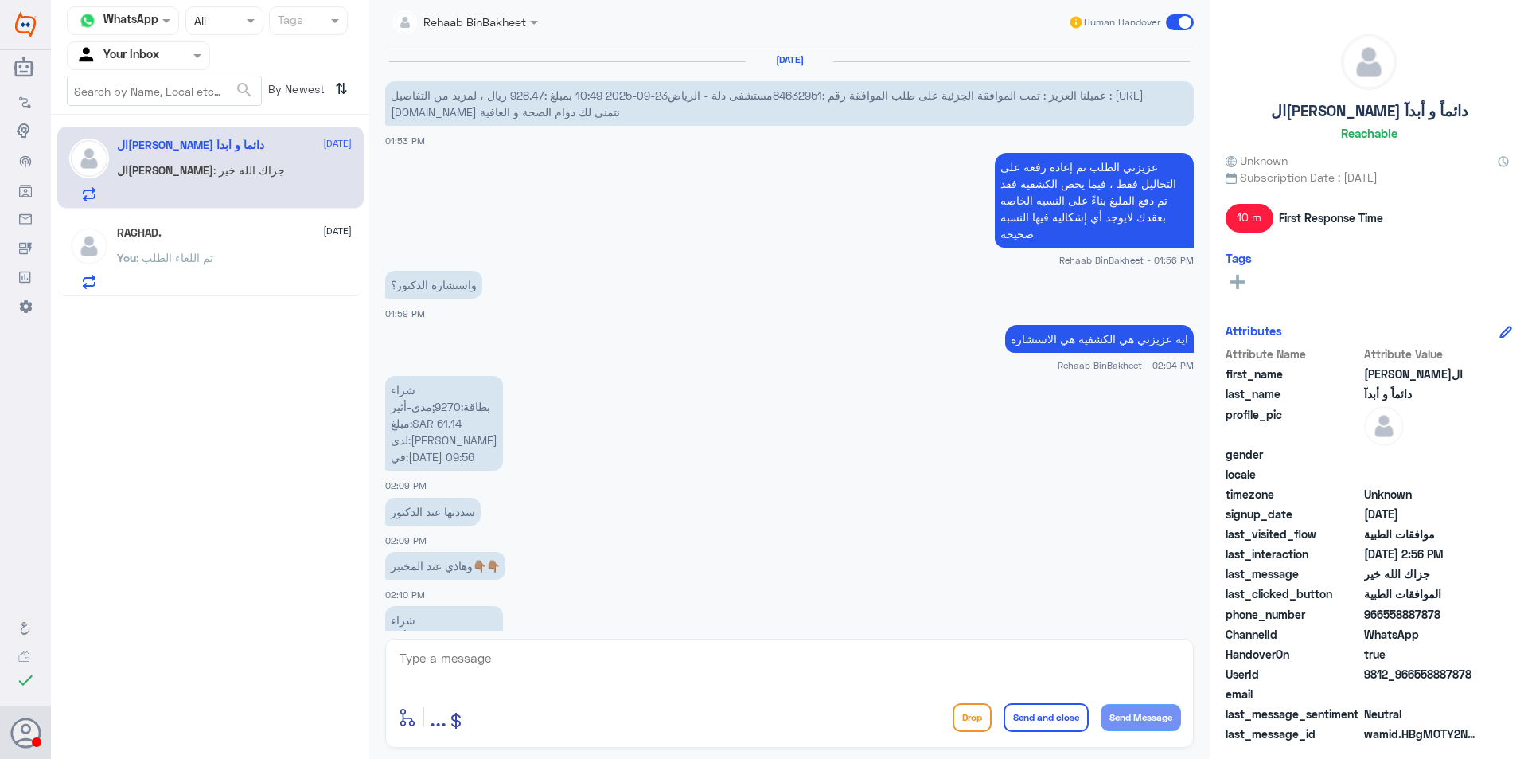
scroll to position [754, 0]
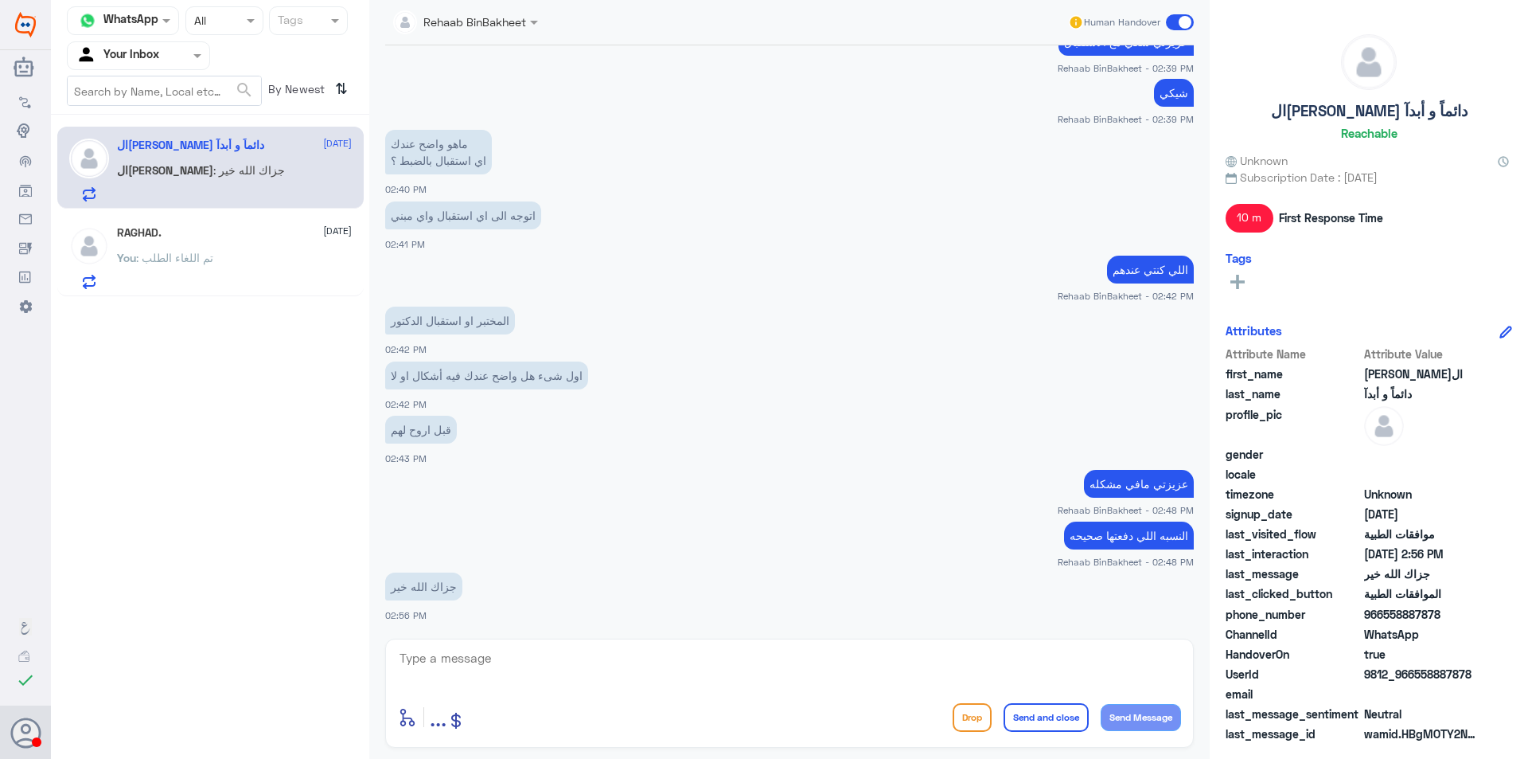
click at [193, 256] on span ": تم اللغاء الطلب" at bounding box center [174, 258] width 77 height 14
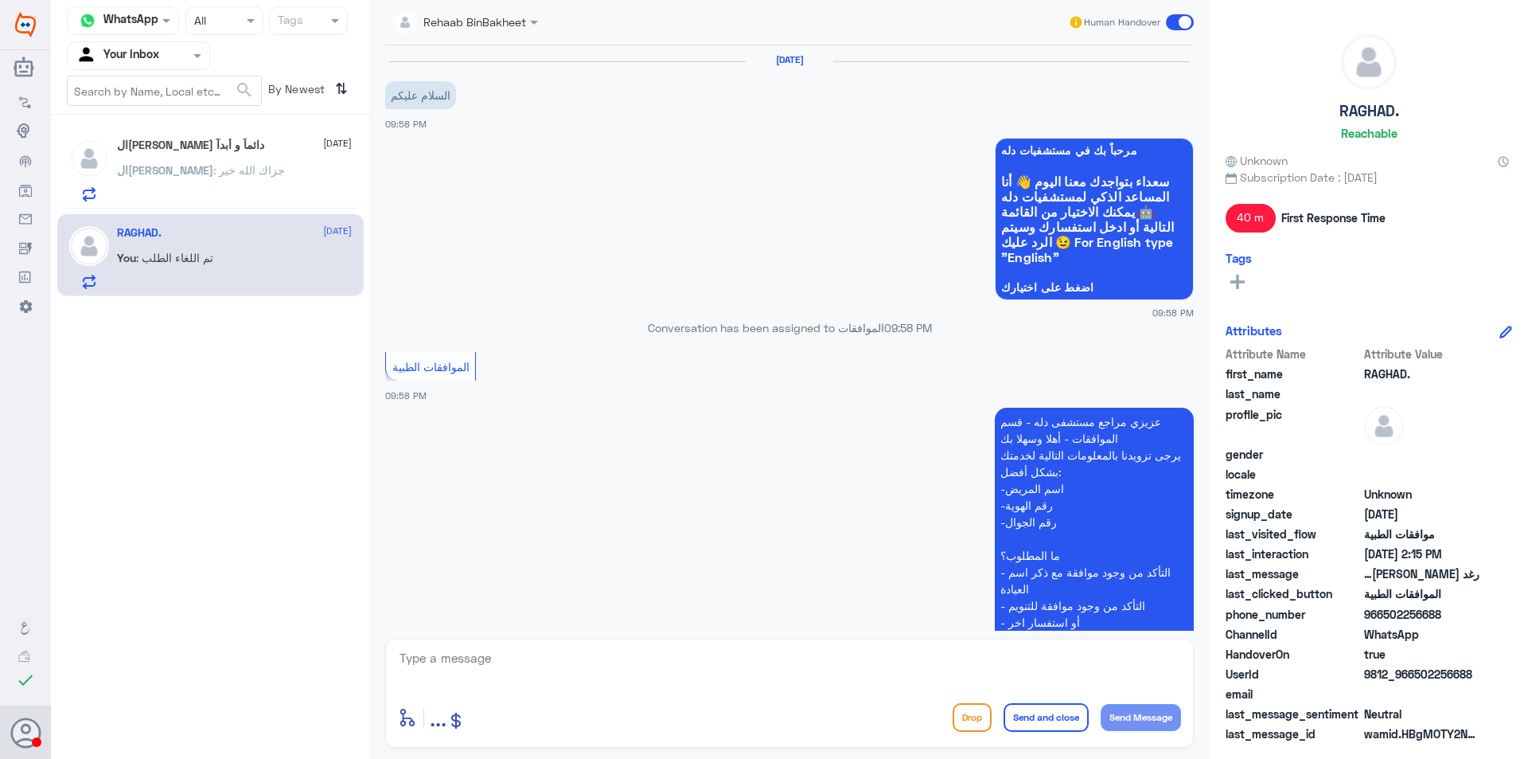
scroll to position [1333, 0]
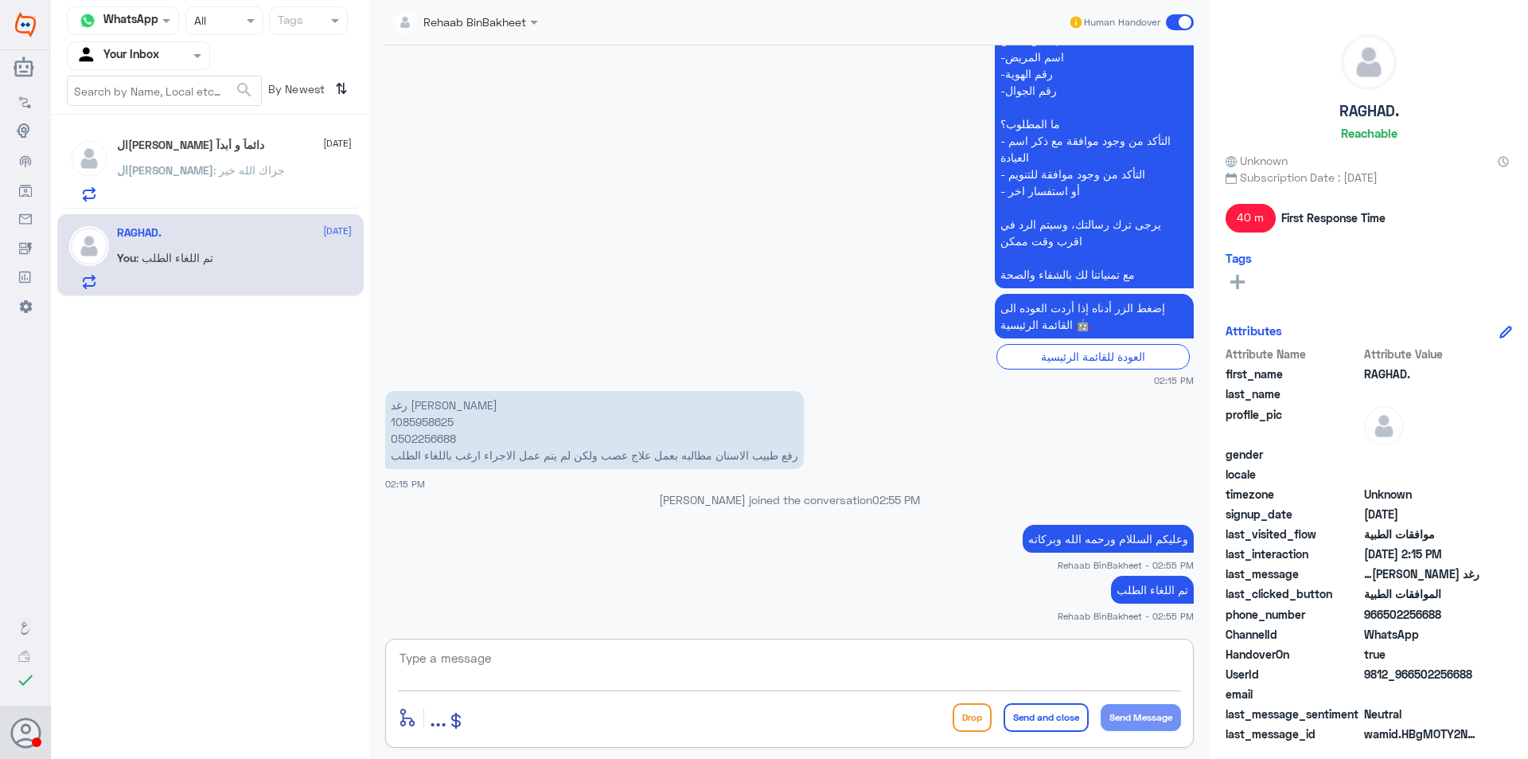
click at [687, 678] on textarea at bounding box center [789, 666] width 783 height 39
type textarea "H"
type textarea "اتمنى لك دوام الصحه والعافيه"
click at [1056, 722] on button "Send and close" at bounding box center [1046, 717] width 85 height 29
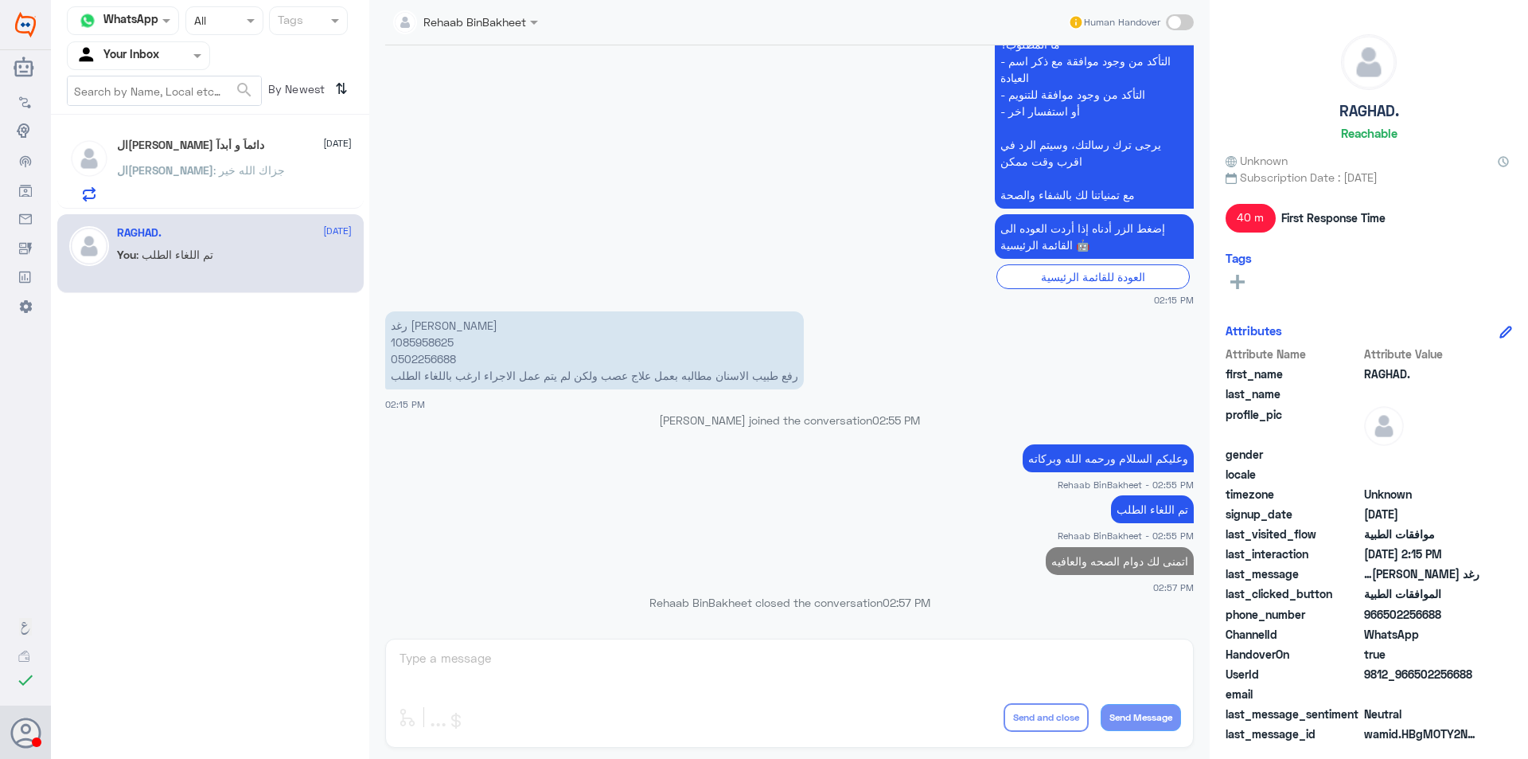
click at [189, 175] on span "ال[PERSON_NAME]" at bounding box center [165, 170] width 96 height 14
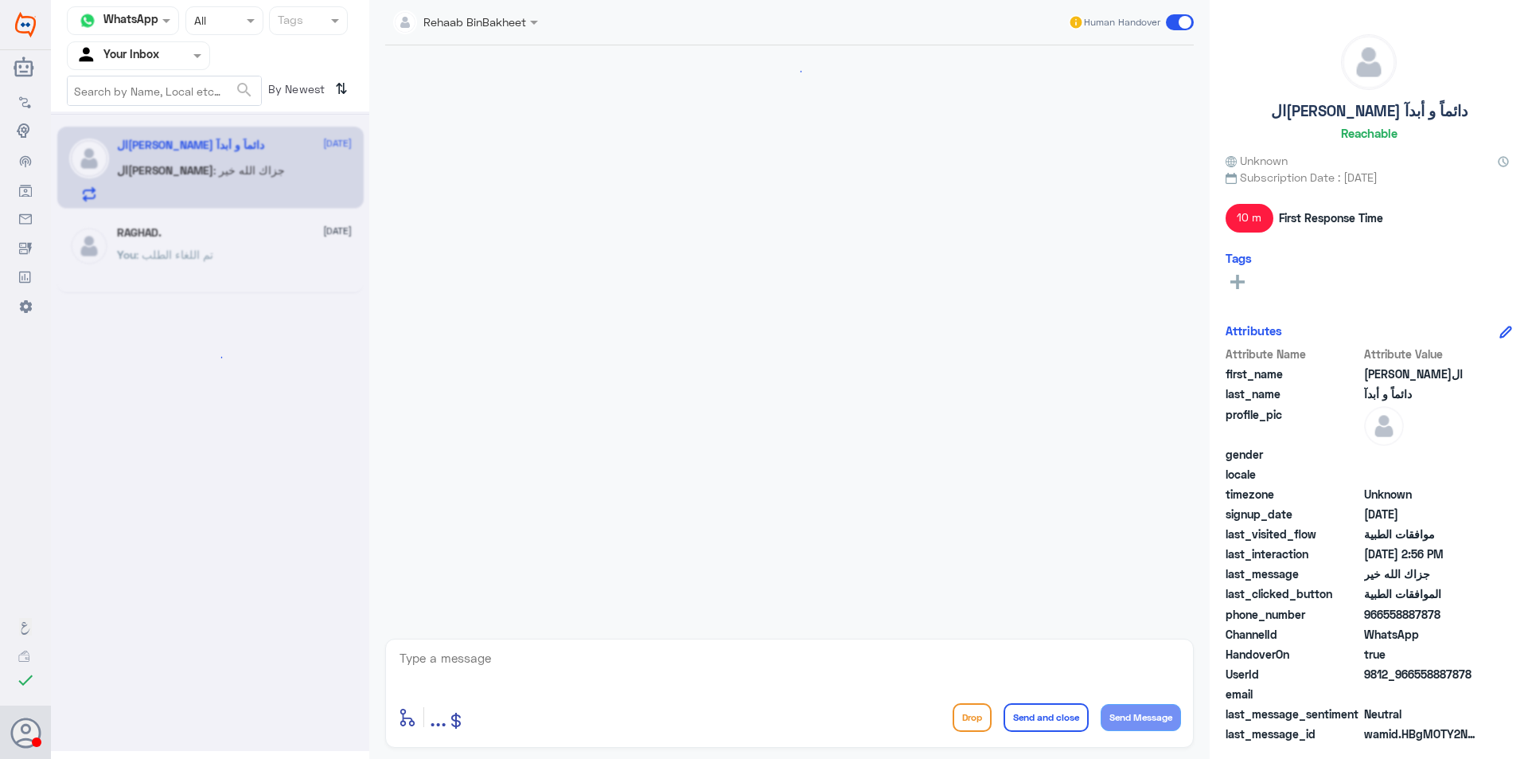
scroll to position [754, 0]
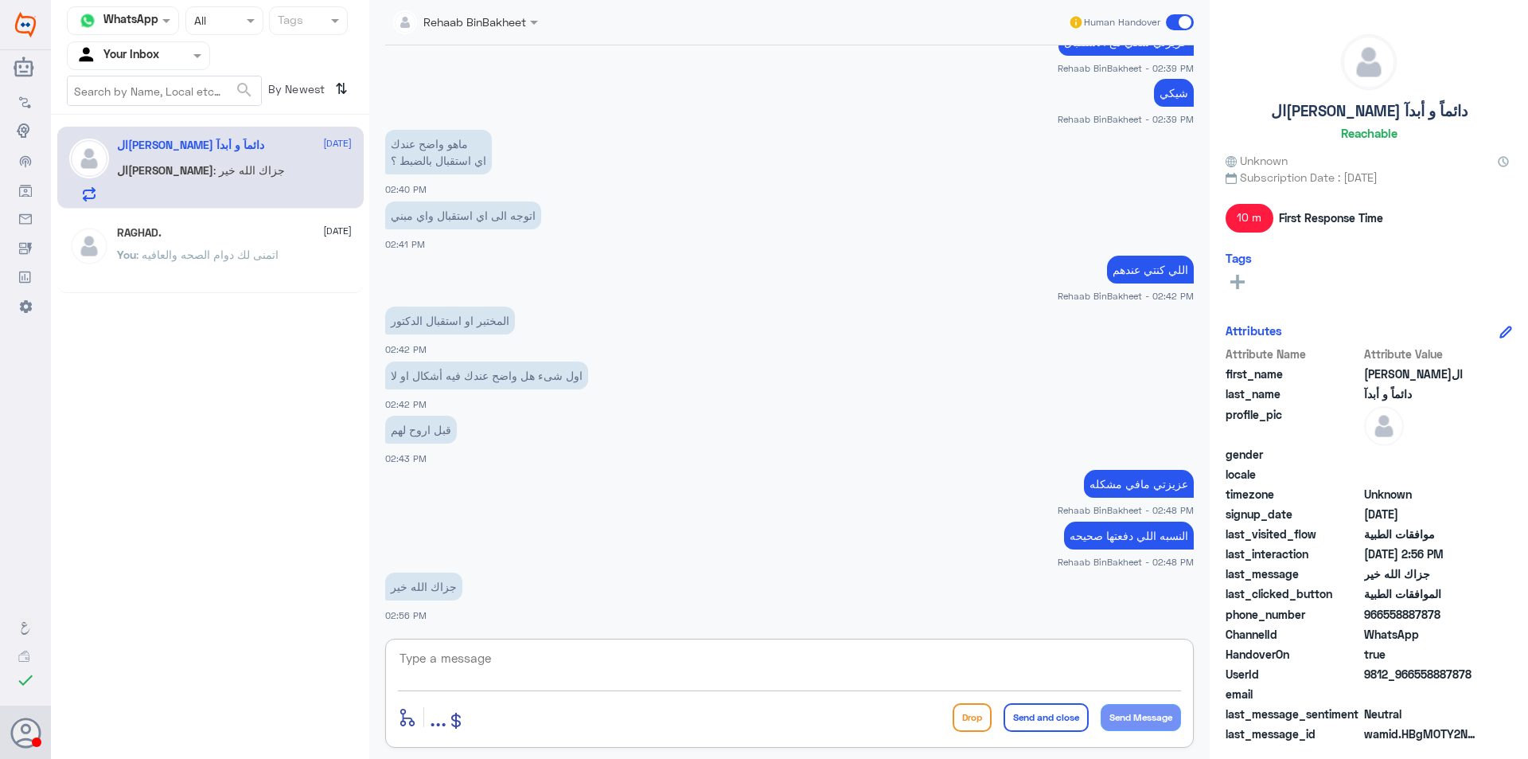
click at [473, 669] on textarea at bounding box center [789, 666] width 783 height 39
type textarea "و"
type textarea "وياك"
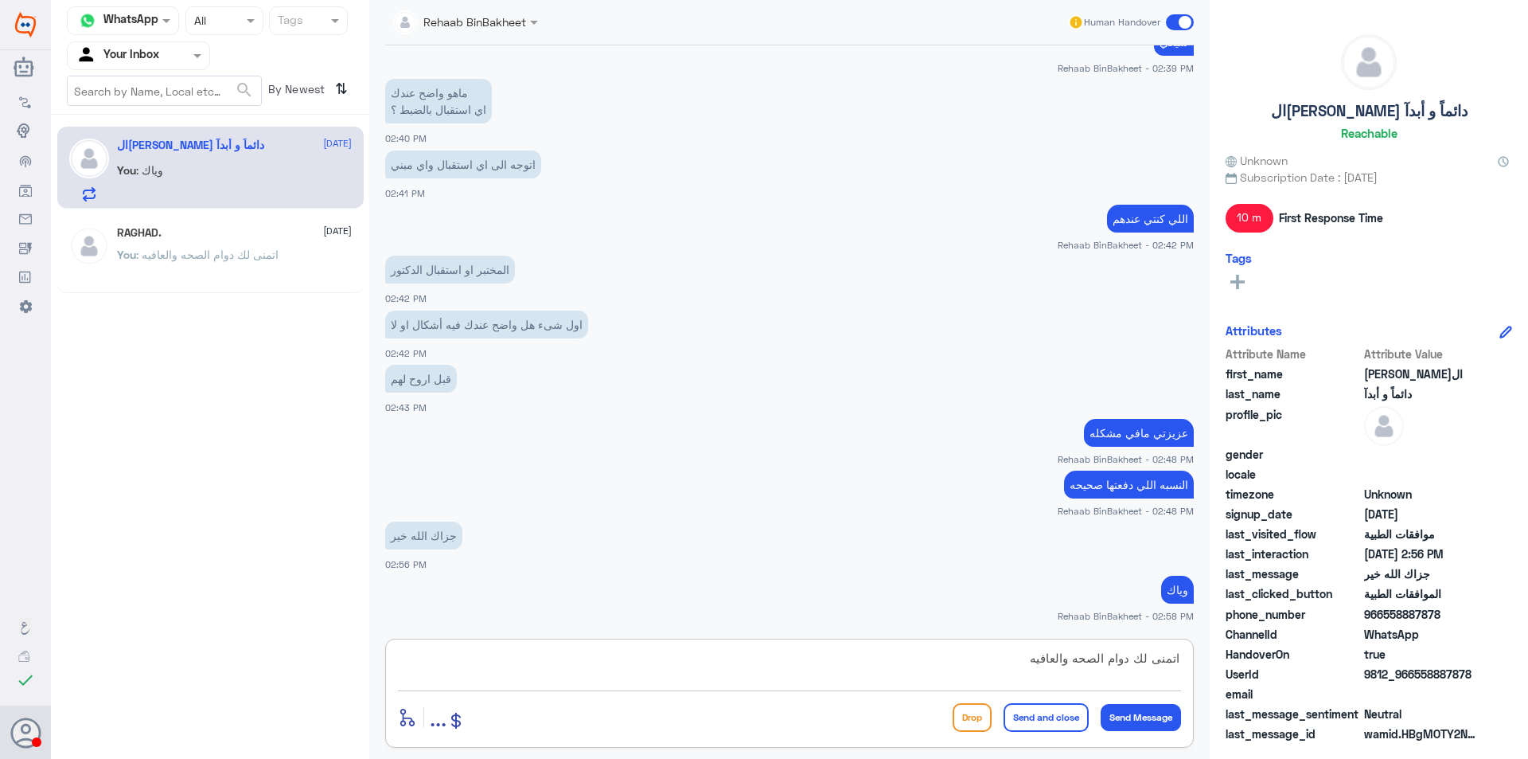
type textarea "اتمنى لك دوام الصحه والعافيه"
click at [1068, 723] on button "Send and close" at bounding box center [1046, 717] width 85 height 29
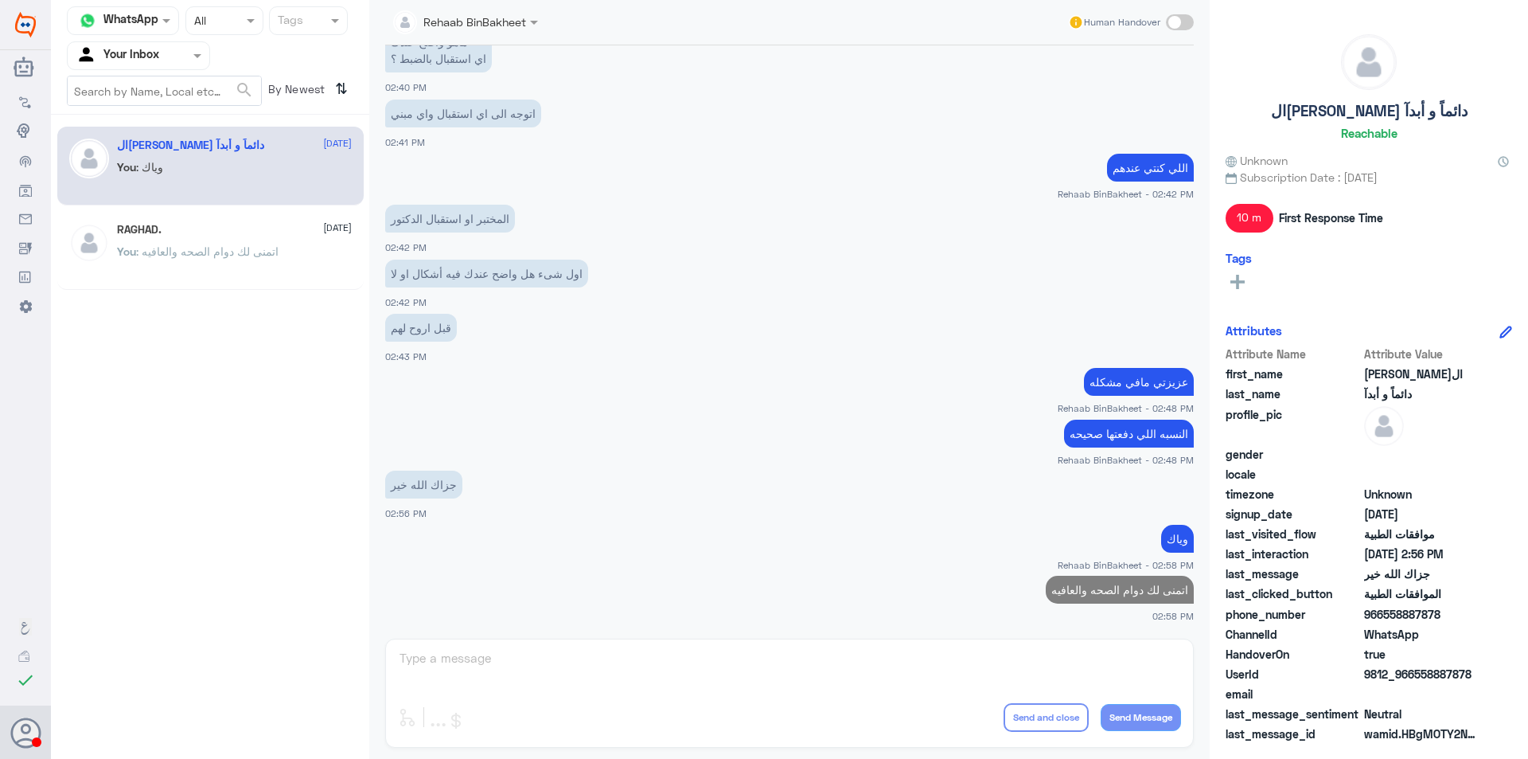
click at [217, 250] on span ": اتمنى لك دوام الصحه والعافيه" at bounding box center [207, 251] width 142 height 14
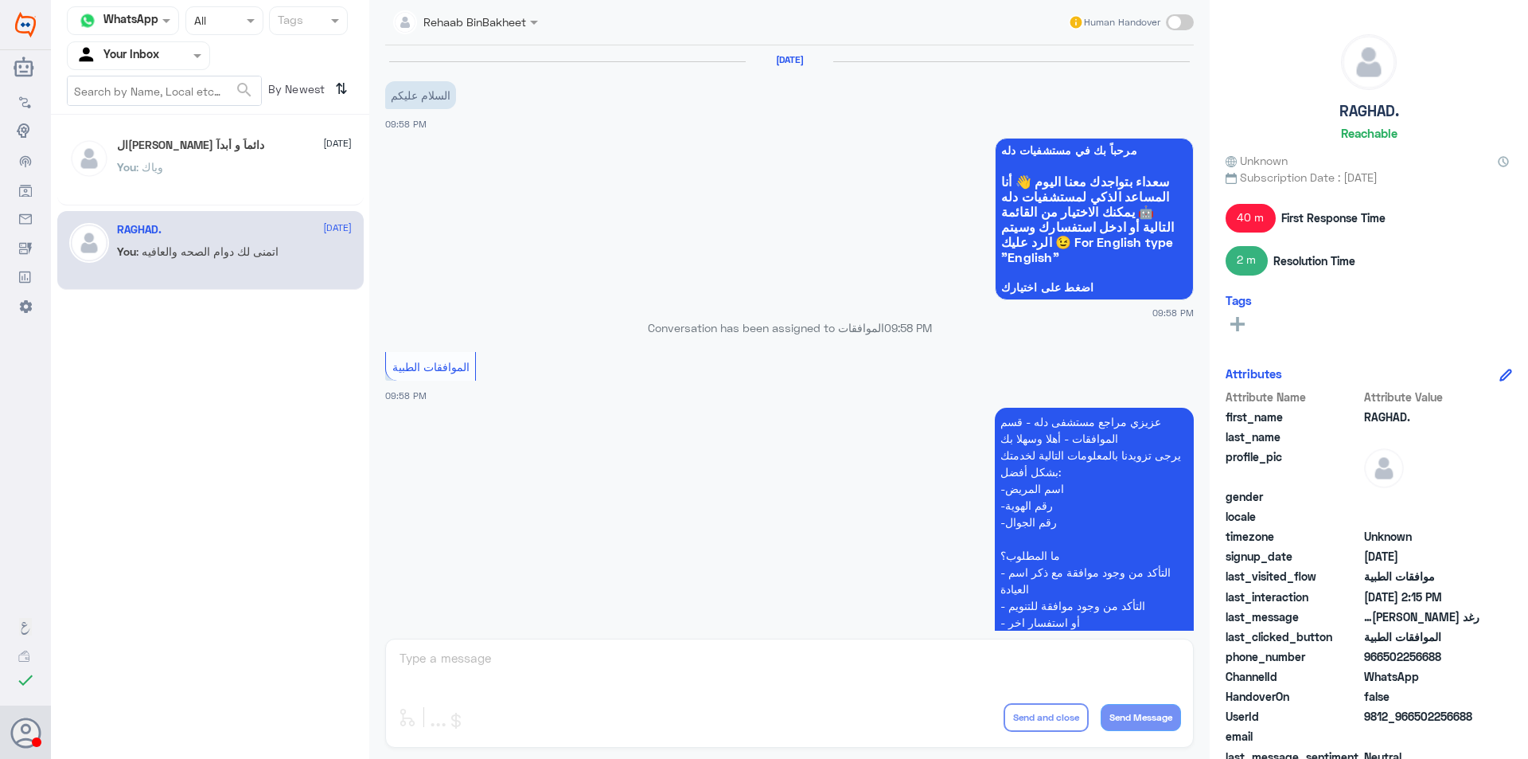
scroll to position [1412, 0]
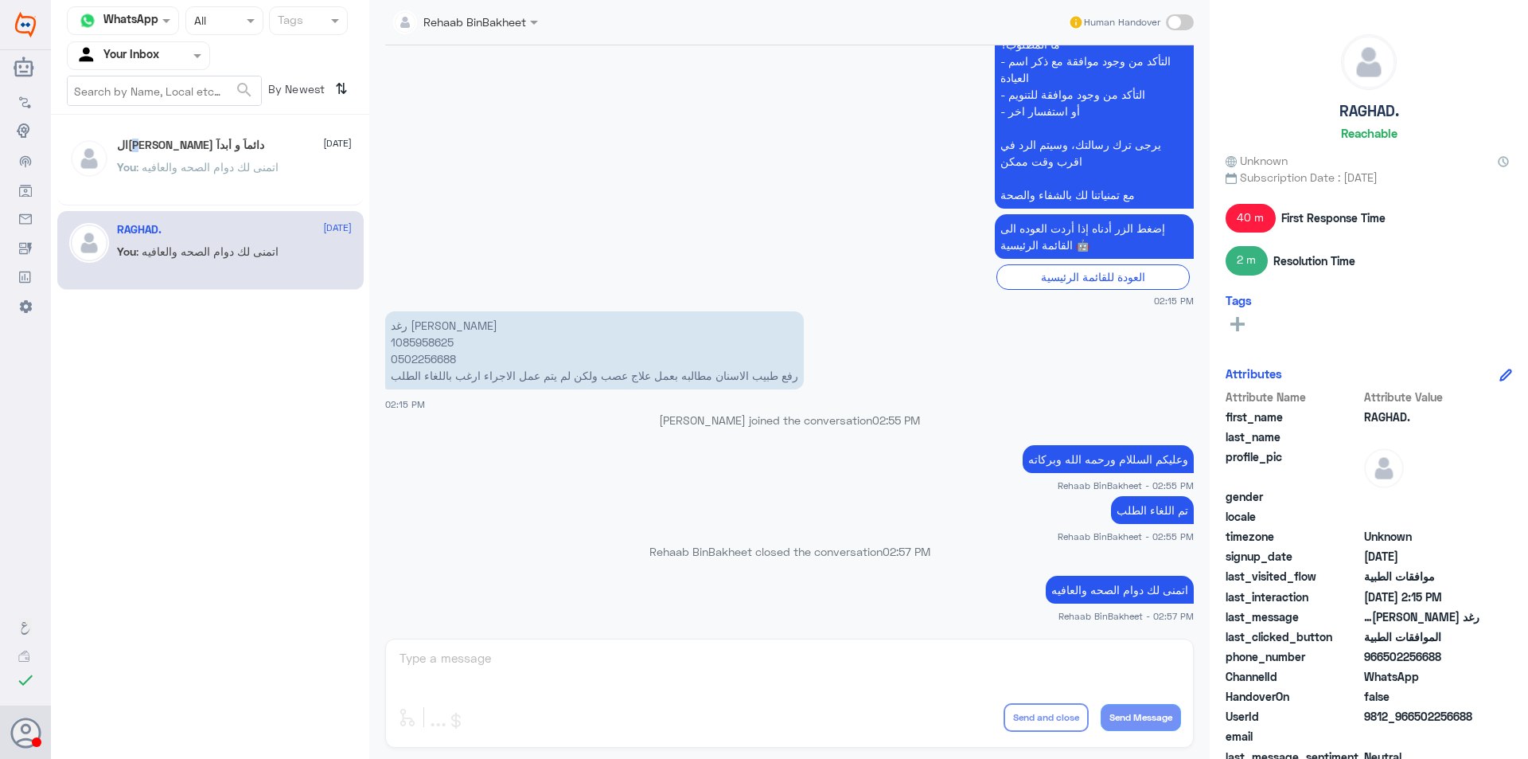
click at [205, 147] on h5 "ال[PERSON_NAME] دائماً و أبدآ" at bounding box center [190, 146] width 147 height 14
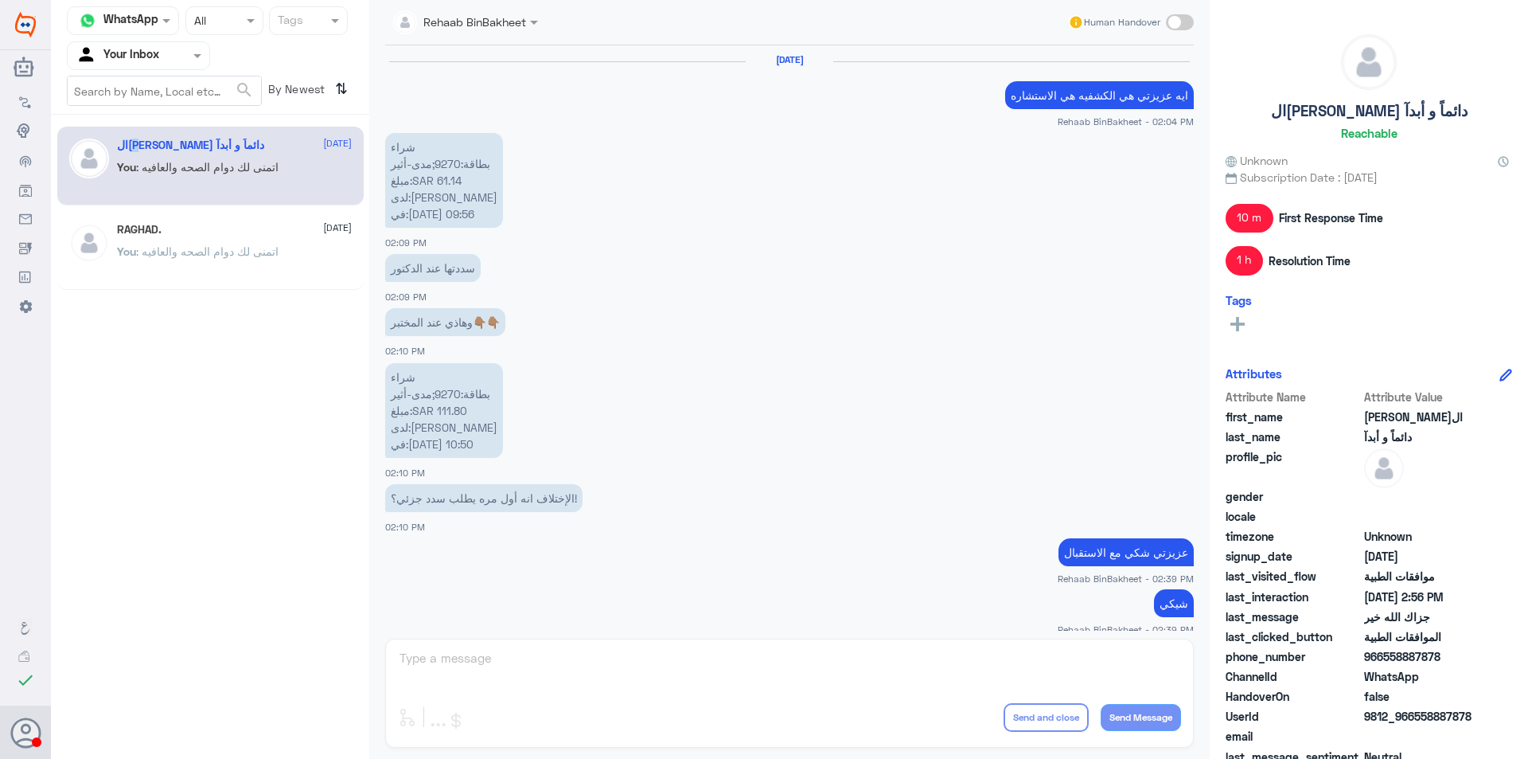
scroll to position [642, 0]
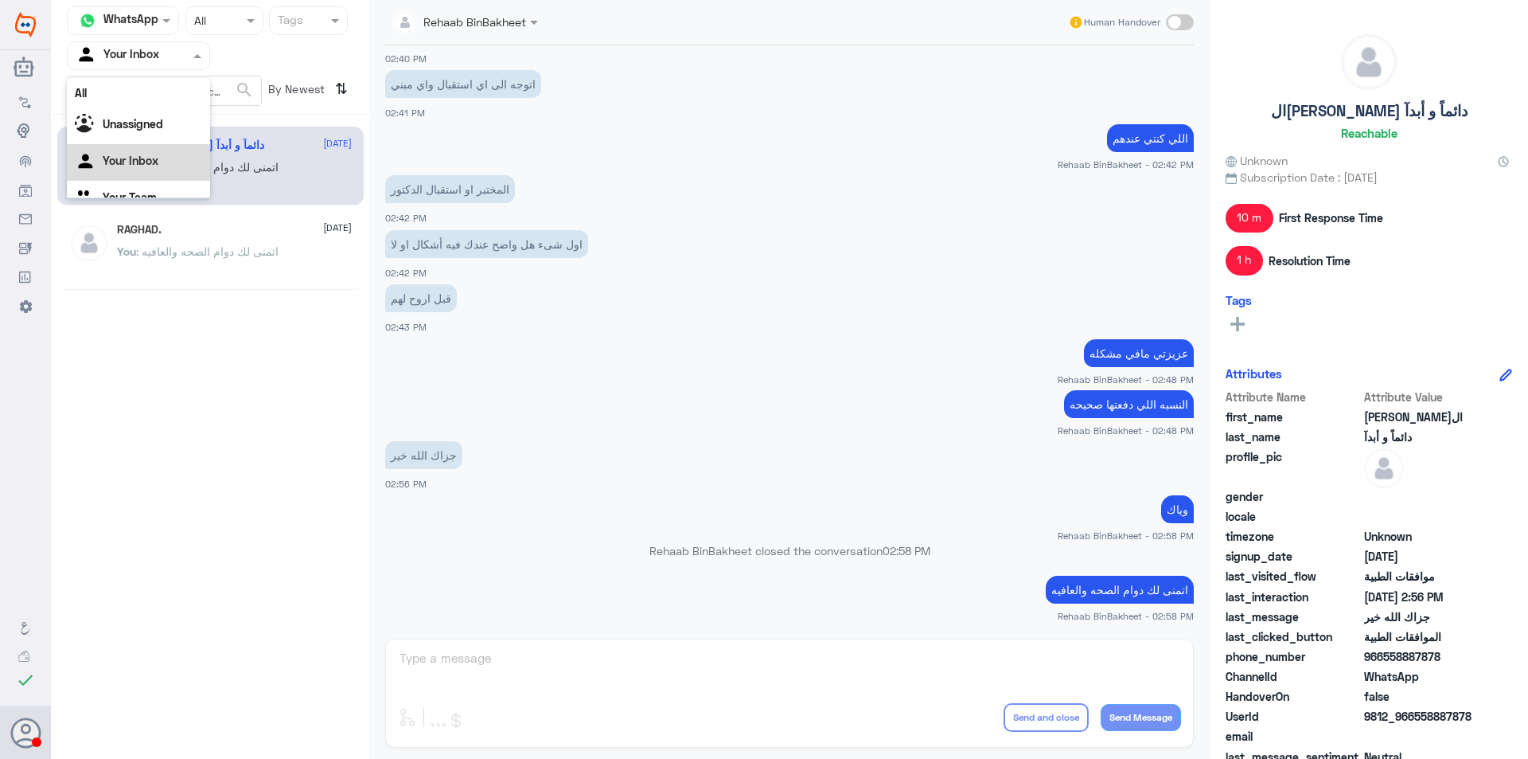
click at [164, 55] on div at bounding box center [139, 55] width 142 height 18
click at [156, 185] on div "Your Team" at bounding box center [138, 179] width 143 height 37
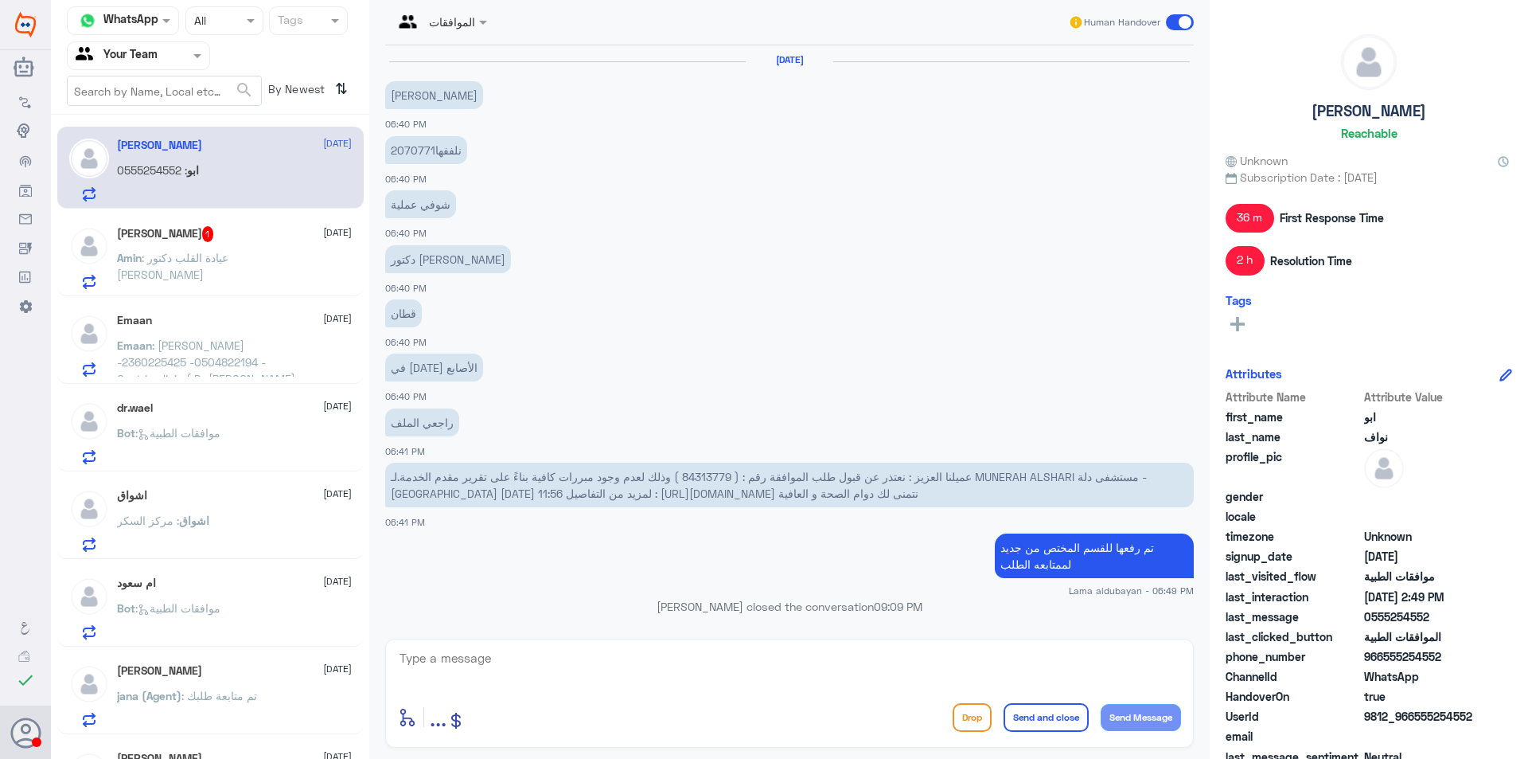
scroll to position [1165, 0]
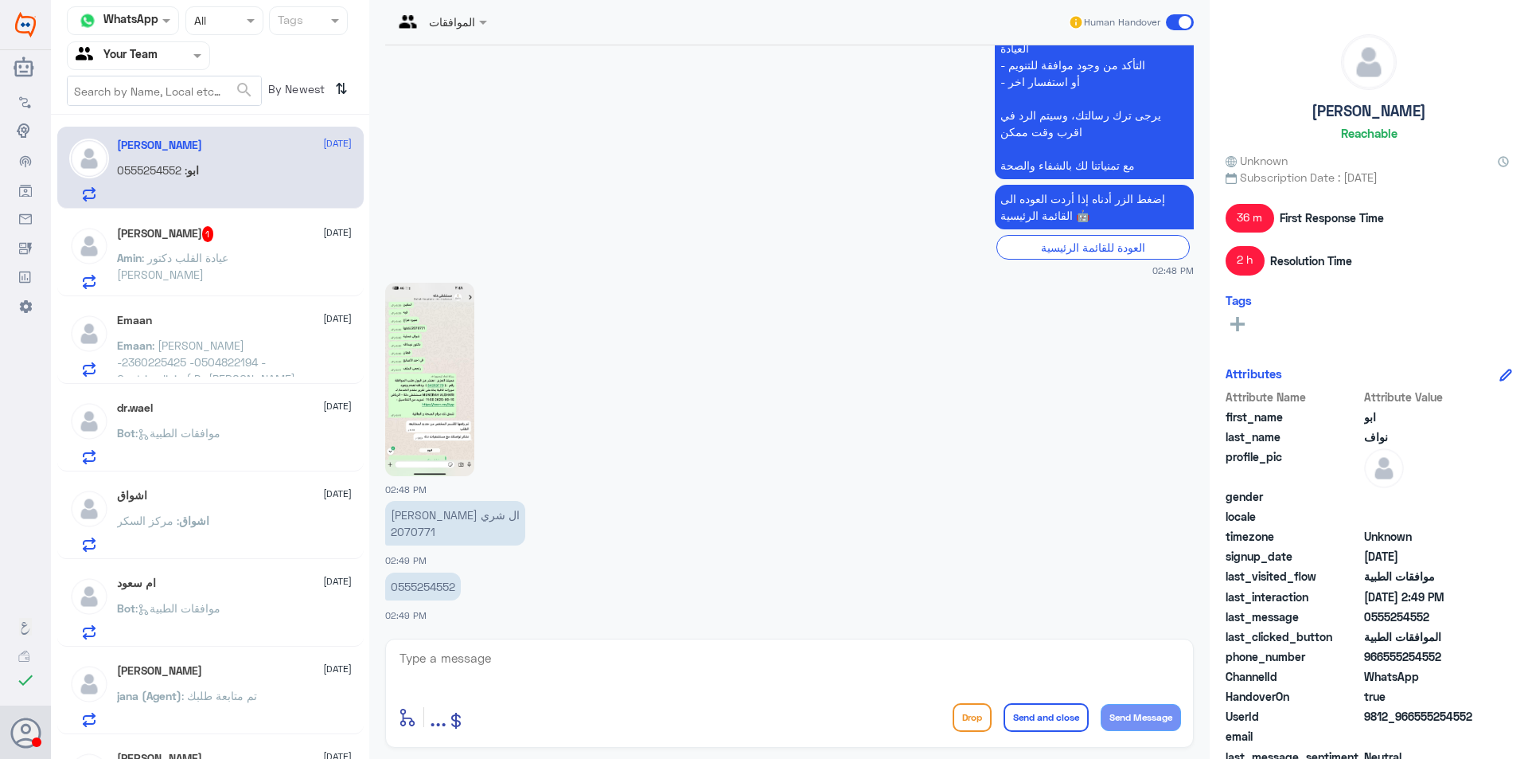
click at [148, 403] on h5 "dr.wael" at bounding box center [135, 408] width 36 height 14
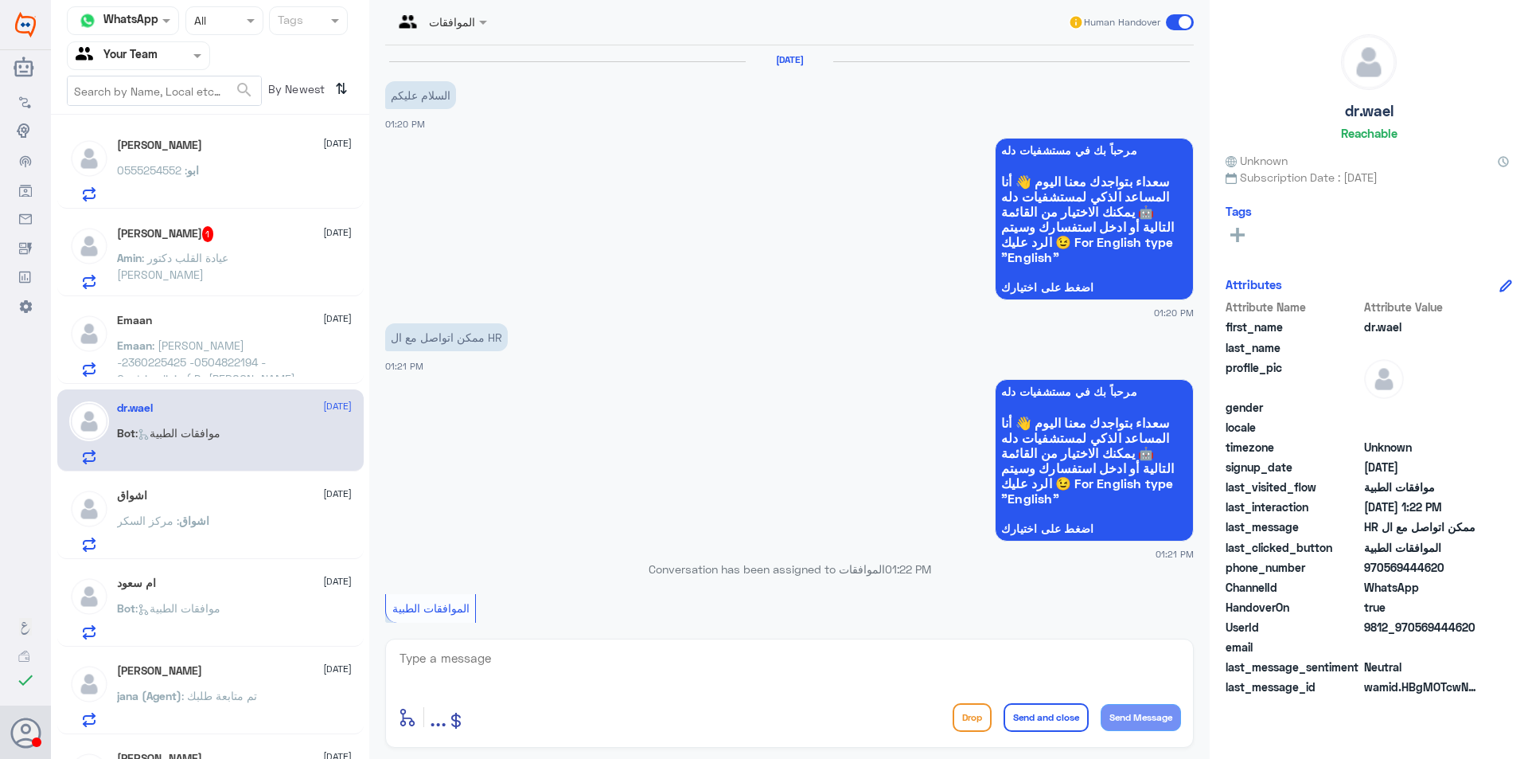
scroll to position [437, 0]
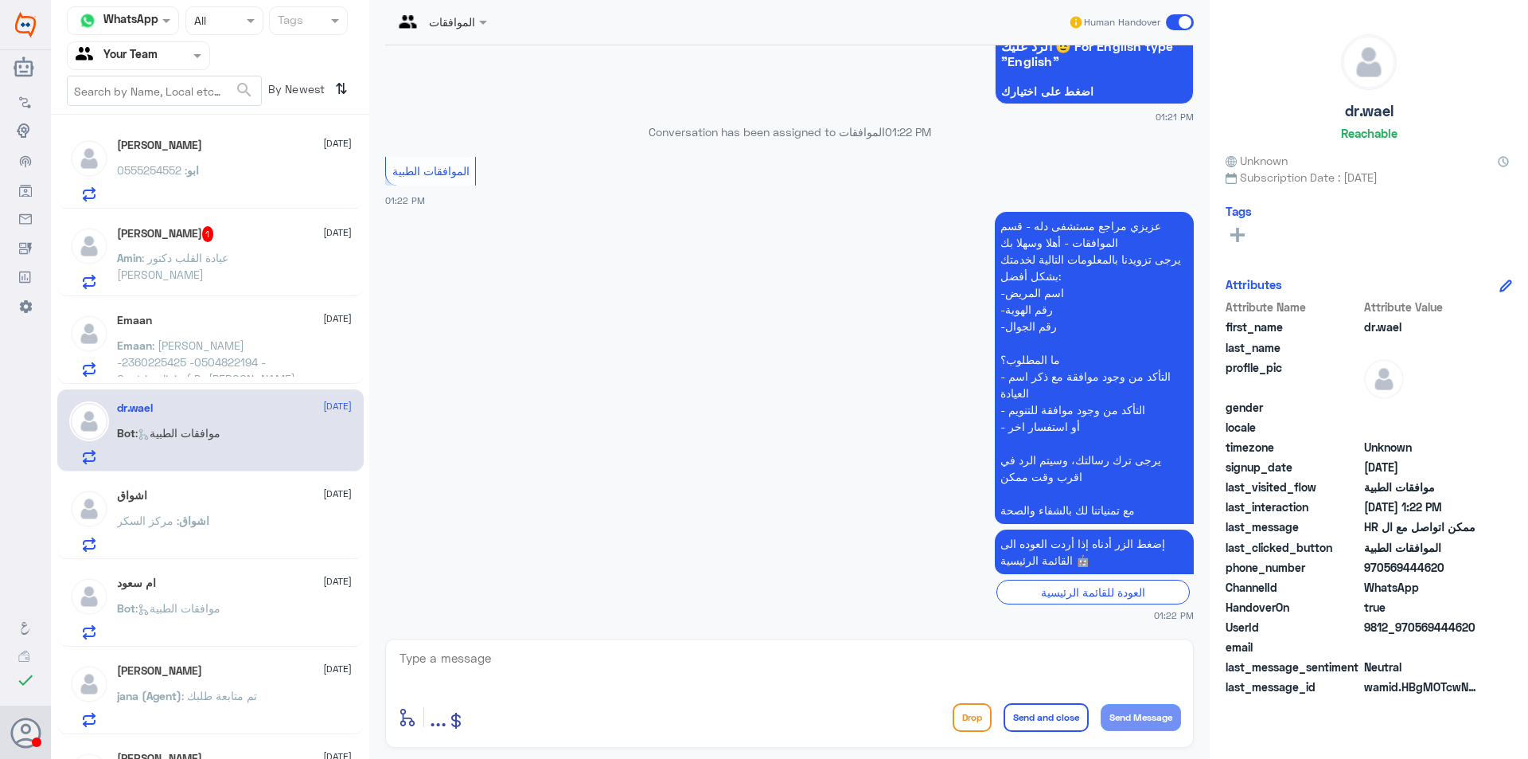
click at [166, 53] on div at bounding box center [139, 55] width 142 height 18
click at [158, 149] on div "Your Inbox" at bounding box center [138, 142] width 143 height 37
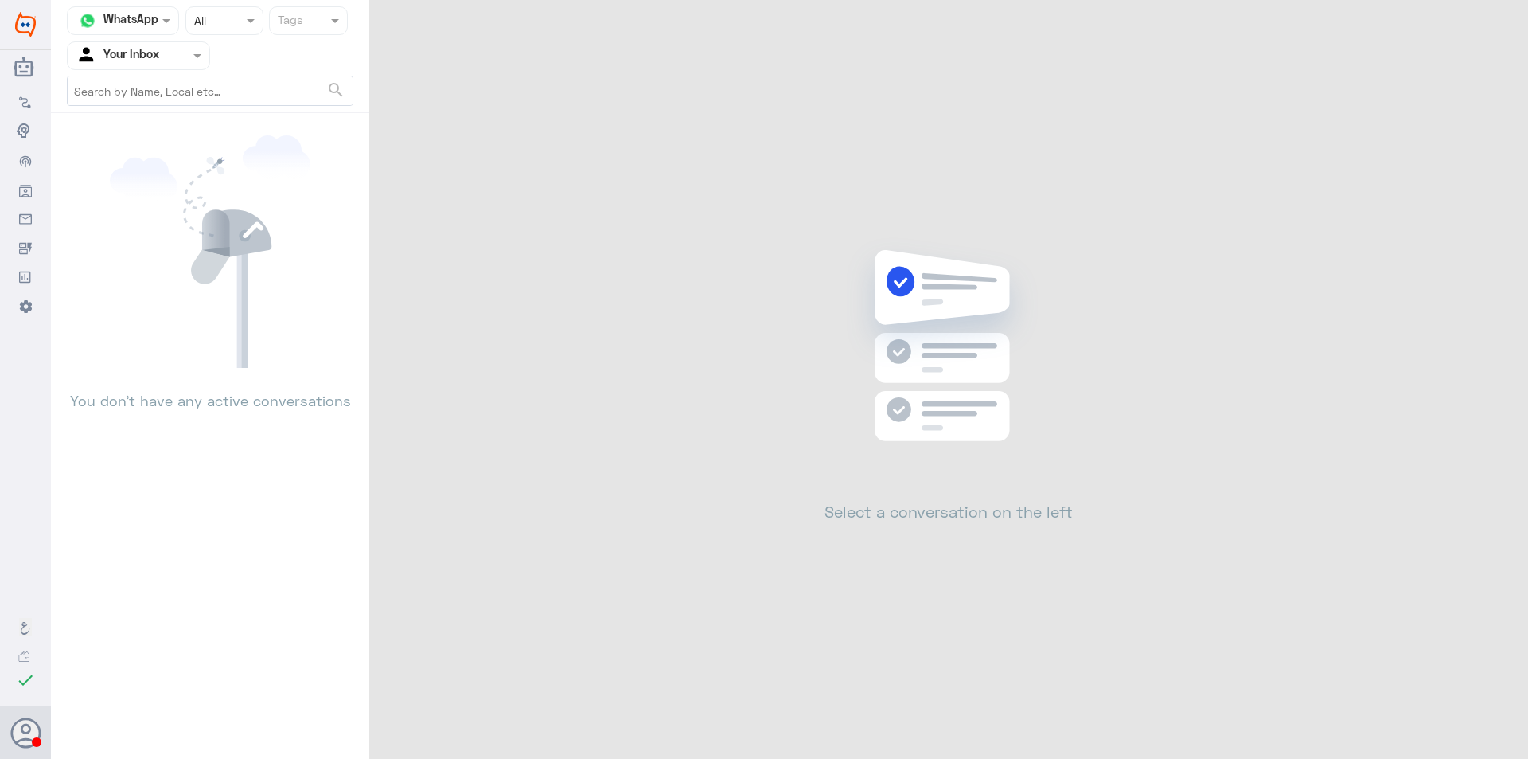
click at [165, 64] on div "Agent Filter Your Inbox" at bounding box center [129, 56] width 122 height 24
click at [142, 180] on Team "Your Team" at bounding box center [130, 177] width 54 height 14
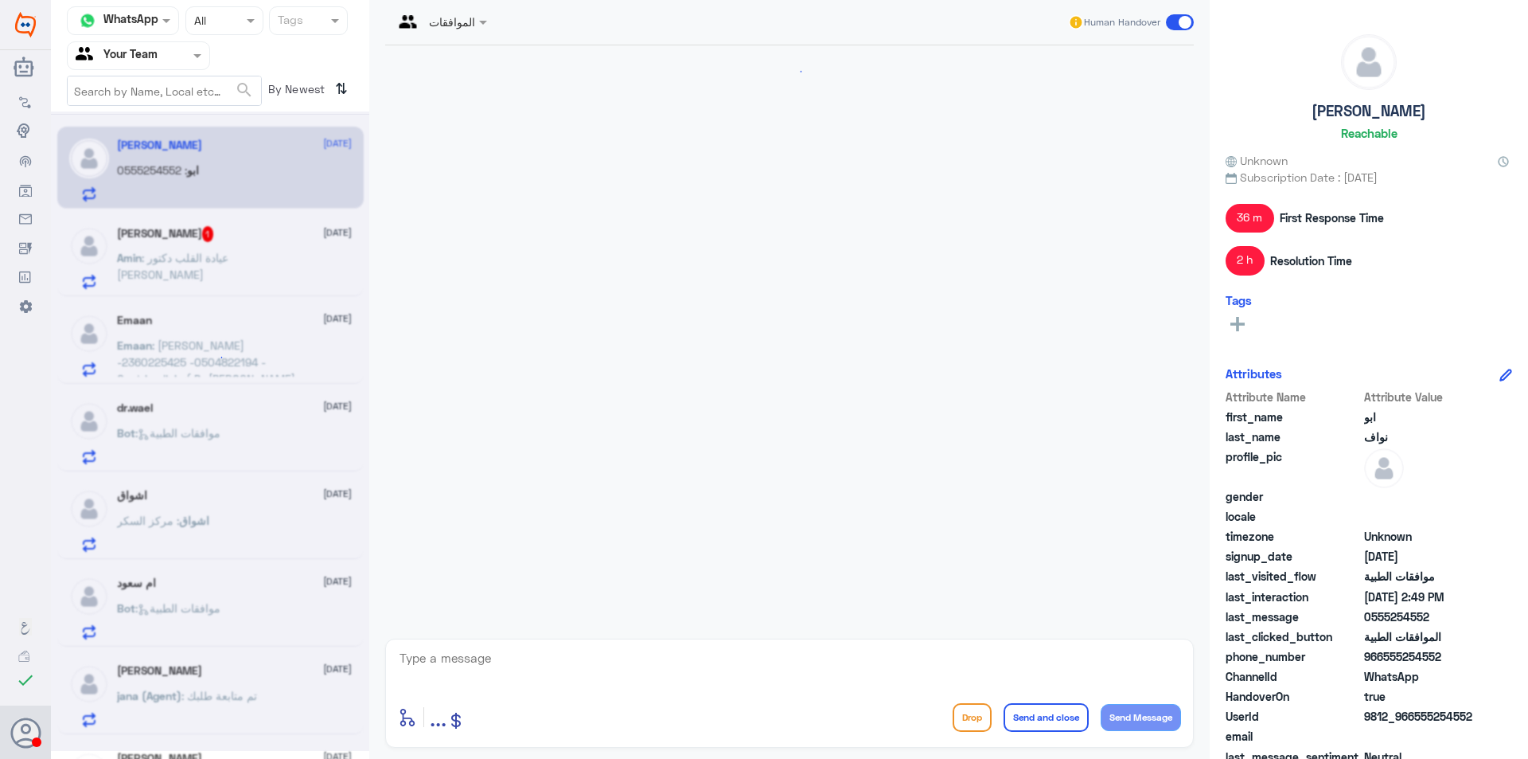
scroll to position [1165, 0]
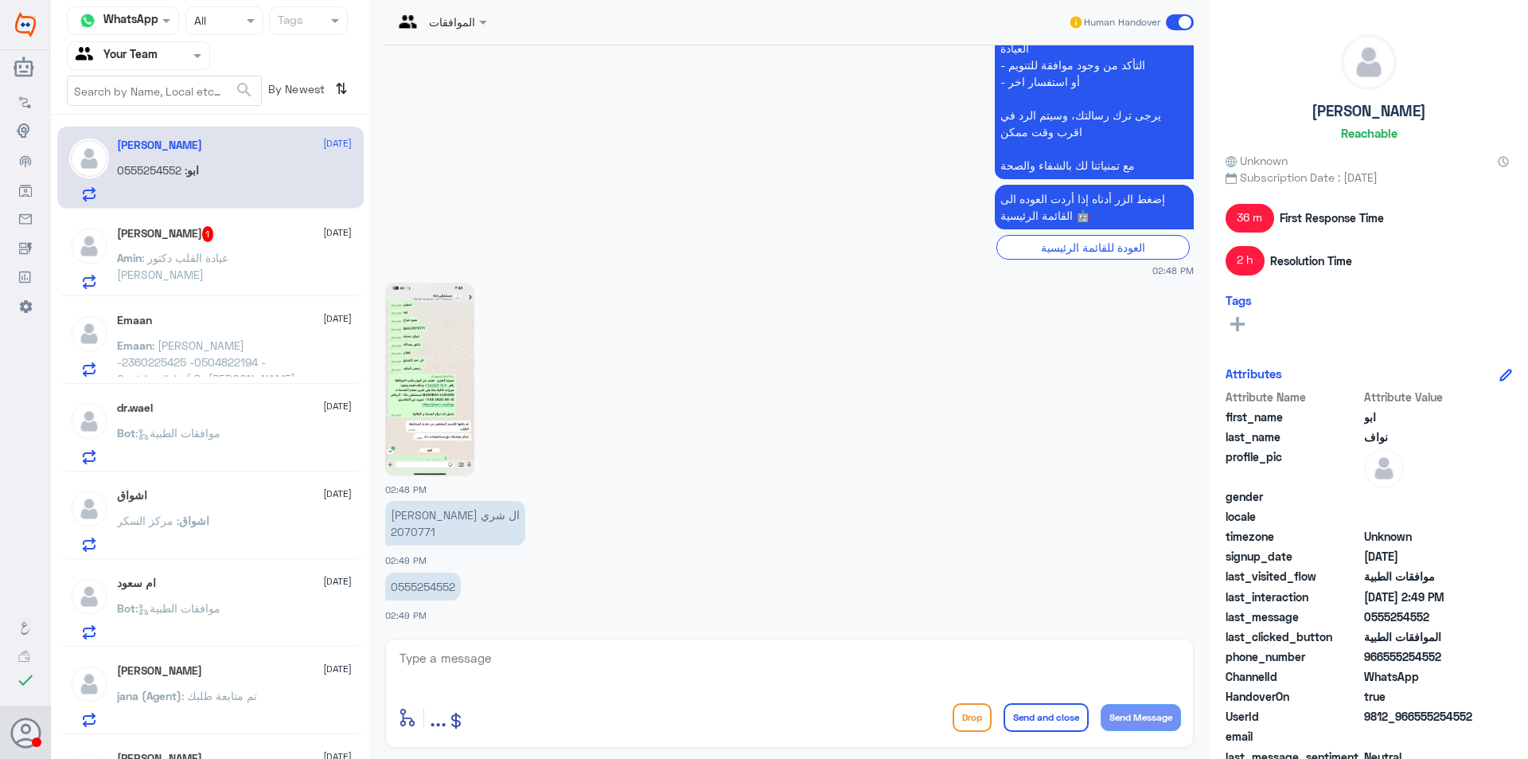
click at [218, 437] on span ": موافقات الطبية" at bounding box center [177, 433] width 85 height 14
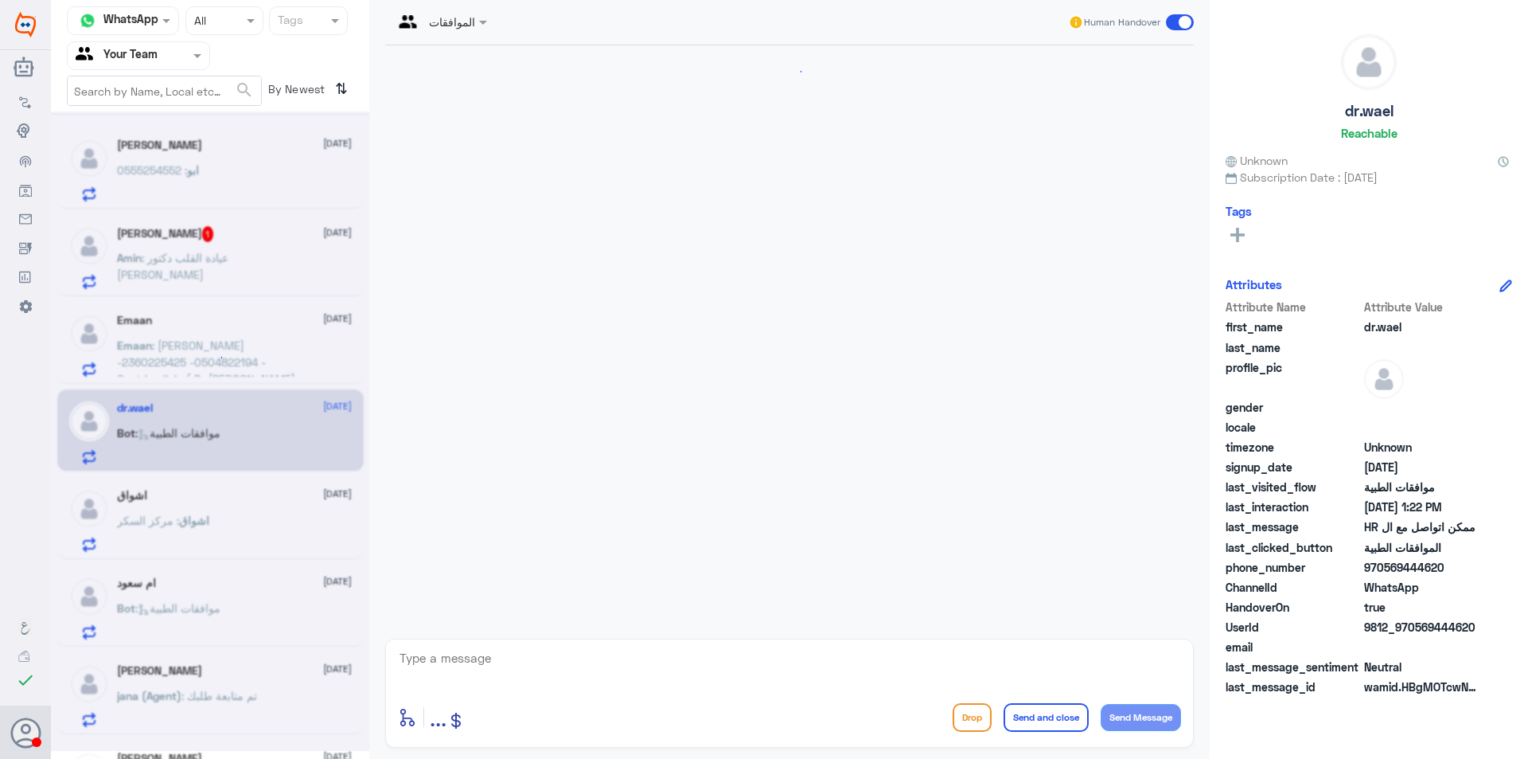
scroll to position [437, 0]
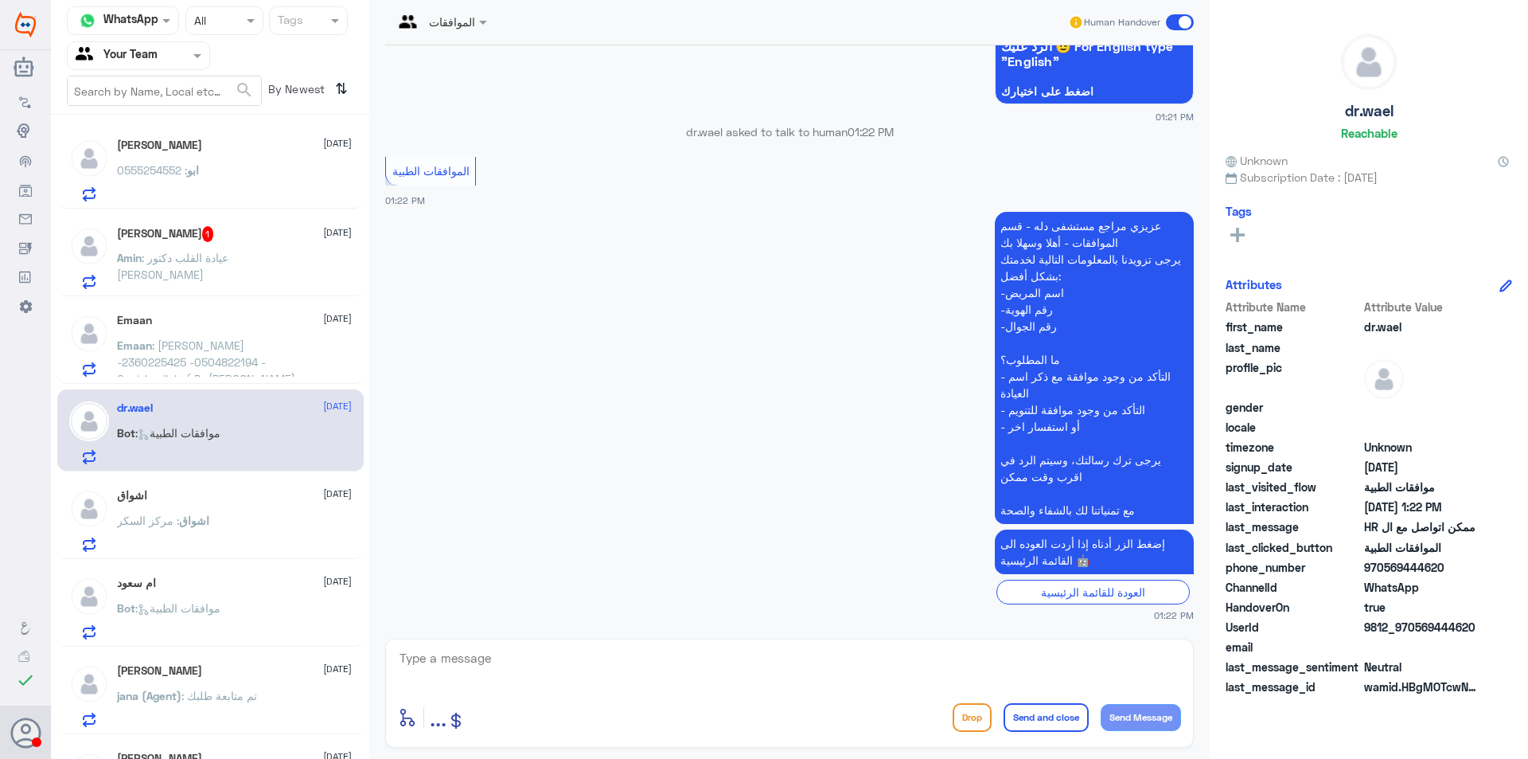
click at [714, 633] on div "الموافقات Human Handover [DATE] السلام عليكم 01:20 PM مرحباً بك في مستشفيات دله…" at bounding box center [789, 381] width 841 height 763
click at [711, 664] on textarea at bounding box center [789, 666] width 783 height 39
type textarea "وعليكم السللام"
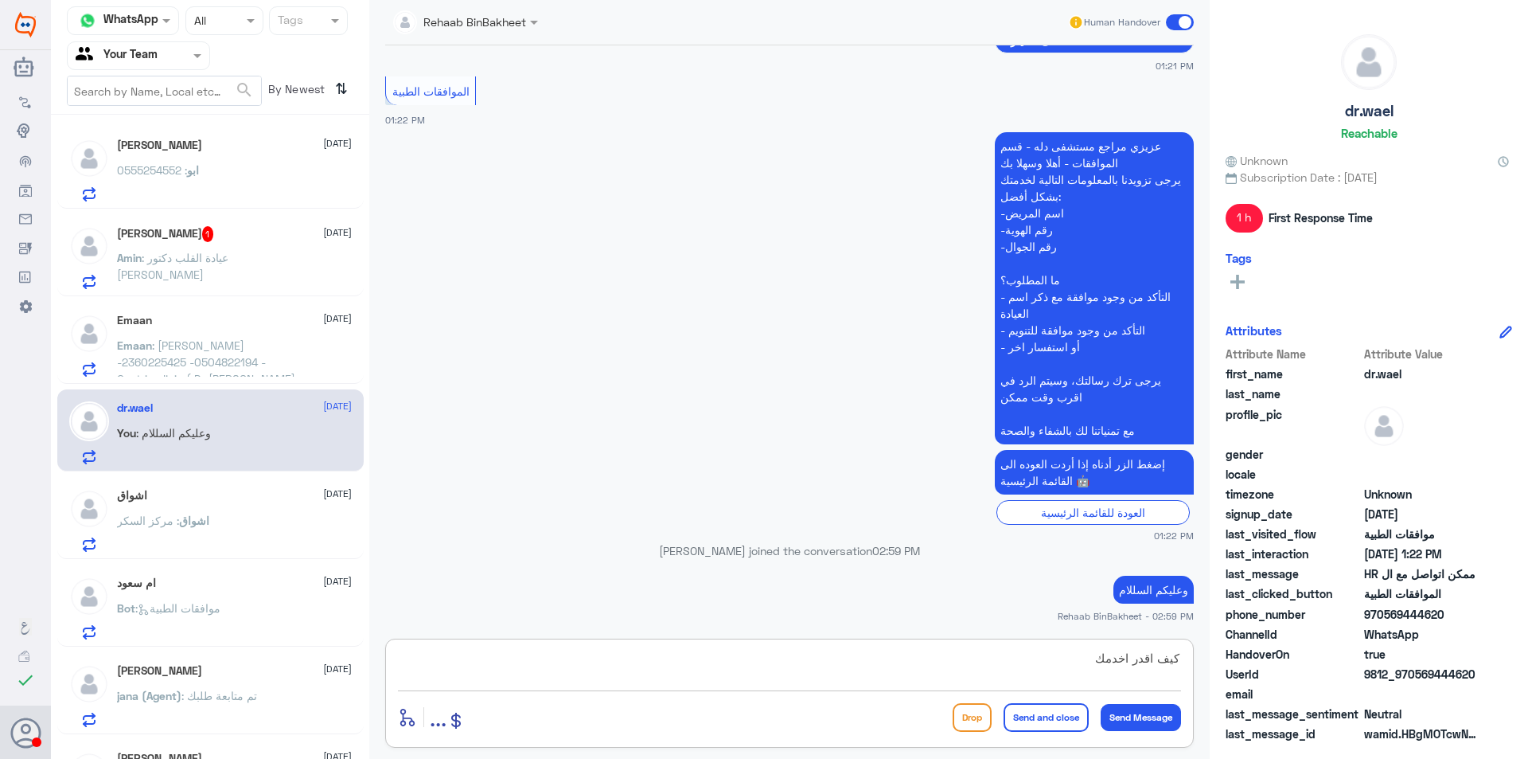
type textarea "كيف اقدر اخدمك"
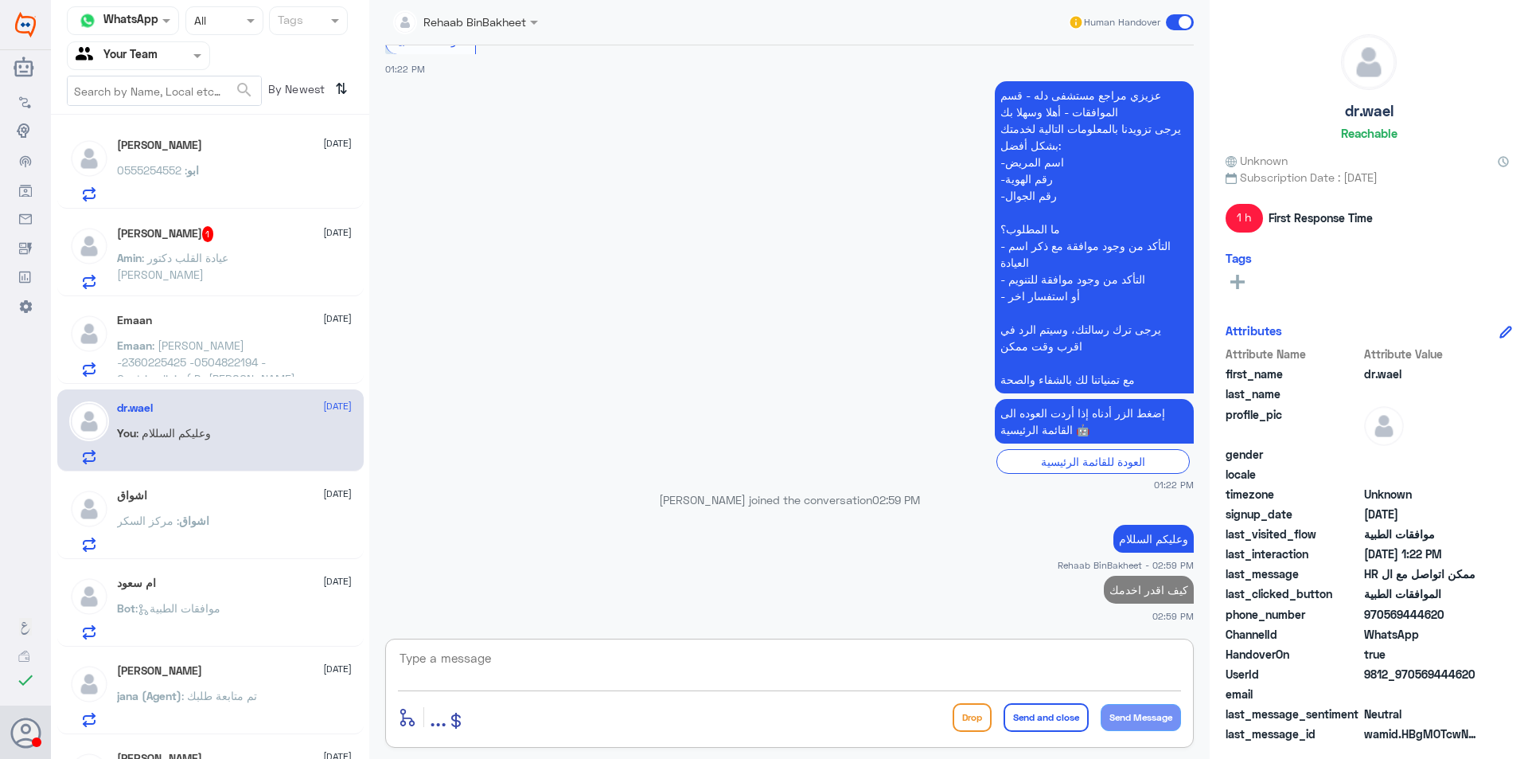
click at [180, 416] on div "dr.wael [DATE] You : وعليكم السللام" at bounding box center [234, 432] width 235 height 63
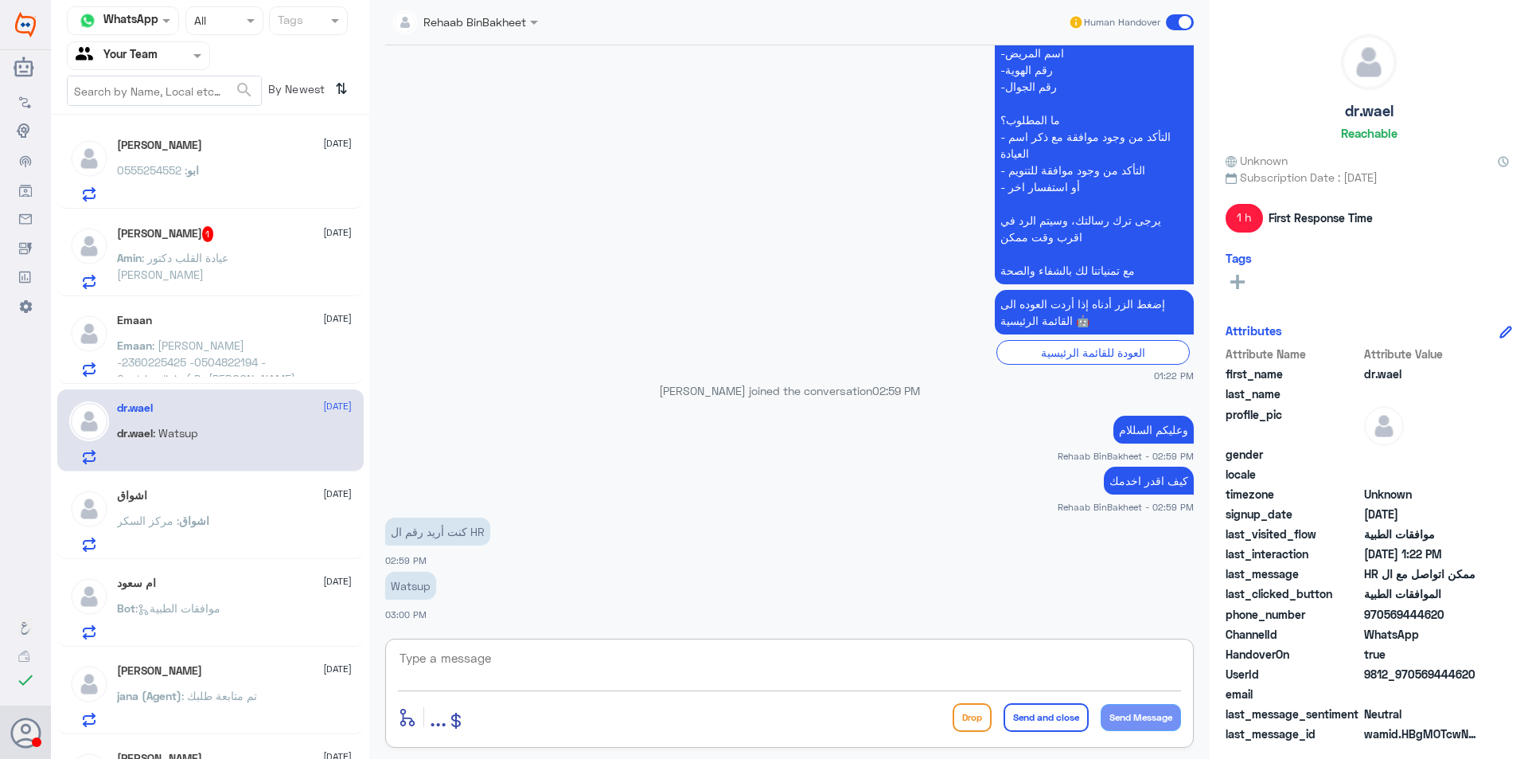
click at [476, 658] on textarea at bounding box center [789, 666] width 783 height 39
click at [533, 667] on textarea at bounding box center [789, 666] width 783 height 39
type textarea "U"
drag, startPoint x: 531, startPoint y: 667, endPoint x: 450, endPoint y: 665, distance: 81.2
click at [444, 647] on div "enter flow name ... Drop Send and close Send Message" at bounding box center [789, 692] width 809 height 109
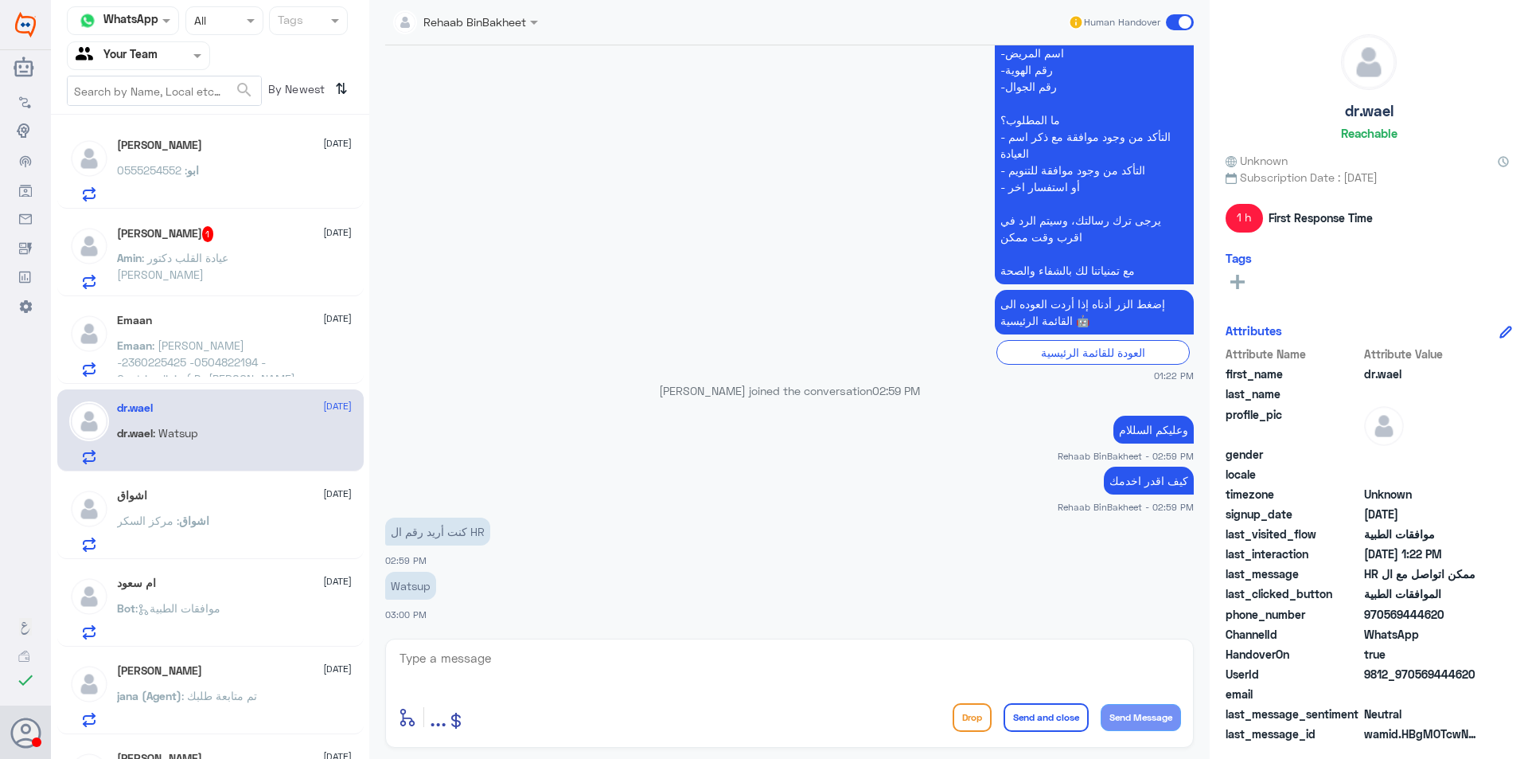
click at [447, 666] on textarea at bounding box center [789, 666] width 783 height 39
type textarea "ع"
type textarea "ه"
paste textarea "966 55 018 1732"
type textarea "عزيزتي هذا خاص في الموافقه الطبيه ,,, تواصلي على الرقم المجاني 966 55 018 1732 …"
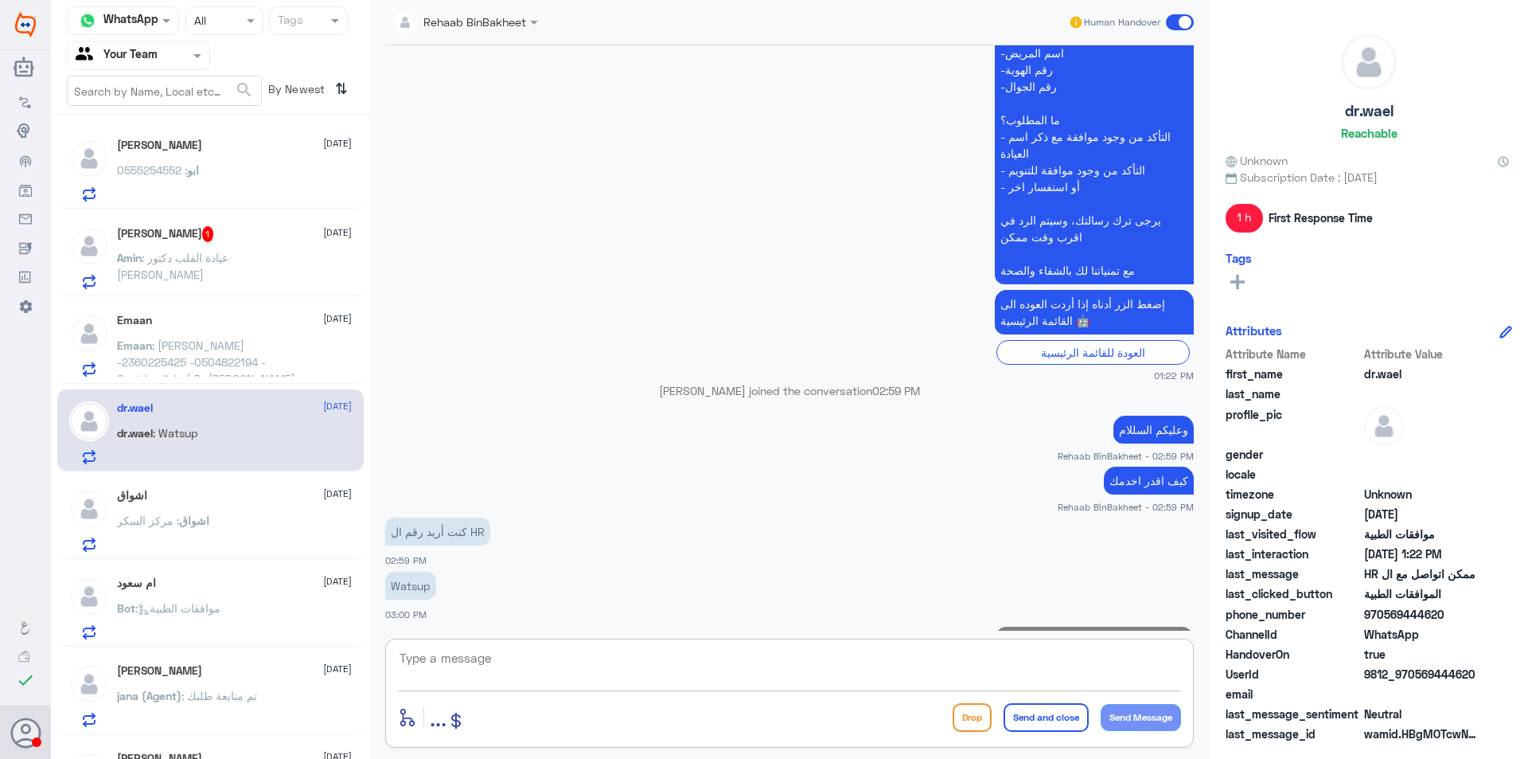
scroll to position [732, 0]
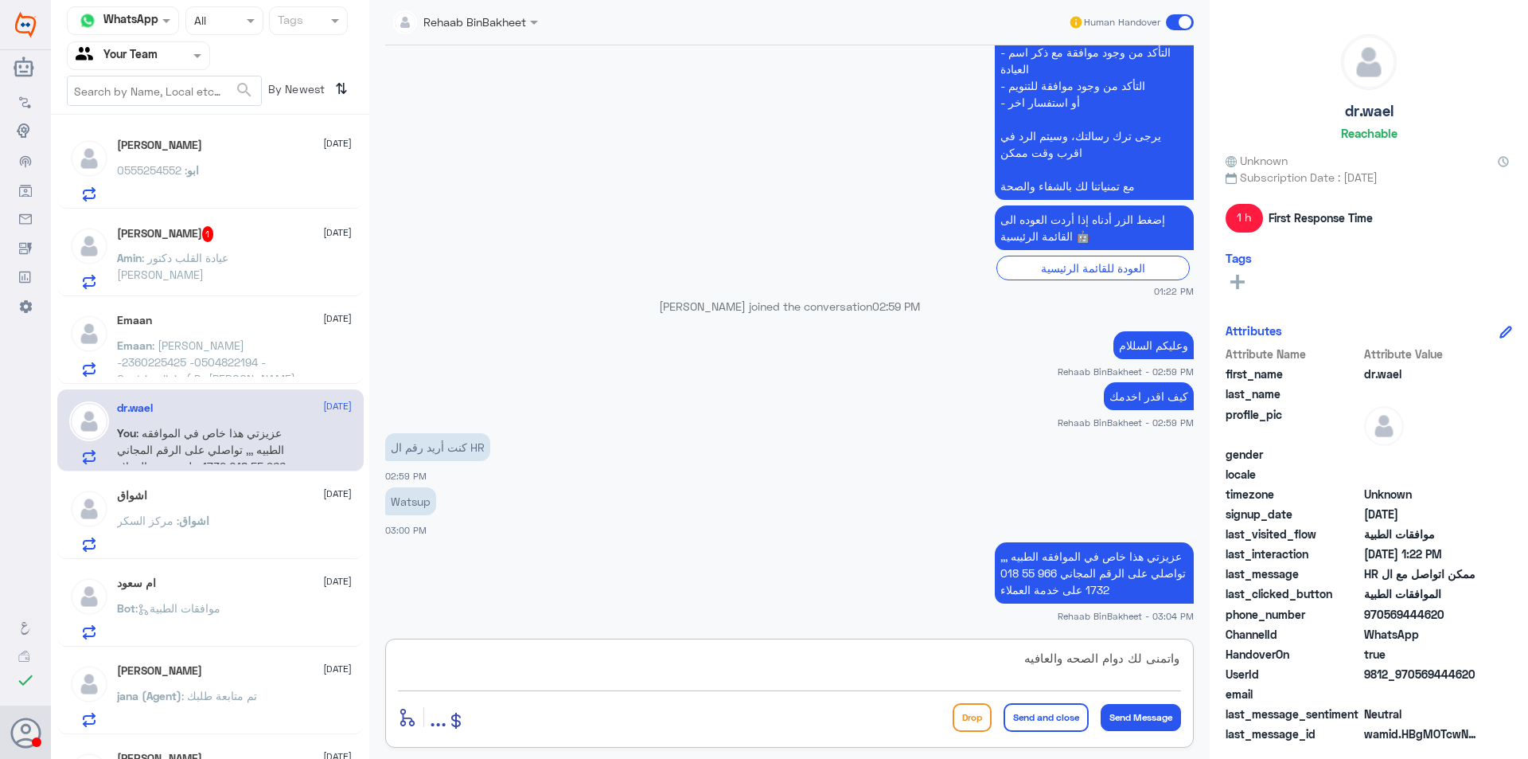
type textarea "واتمنى لك دوام الصحه والعافيه"
click at [1058, 716] on button "Send and close" at bounding box center [1046, 717] width 85 height 29
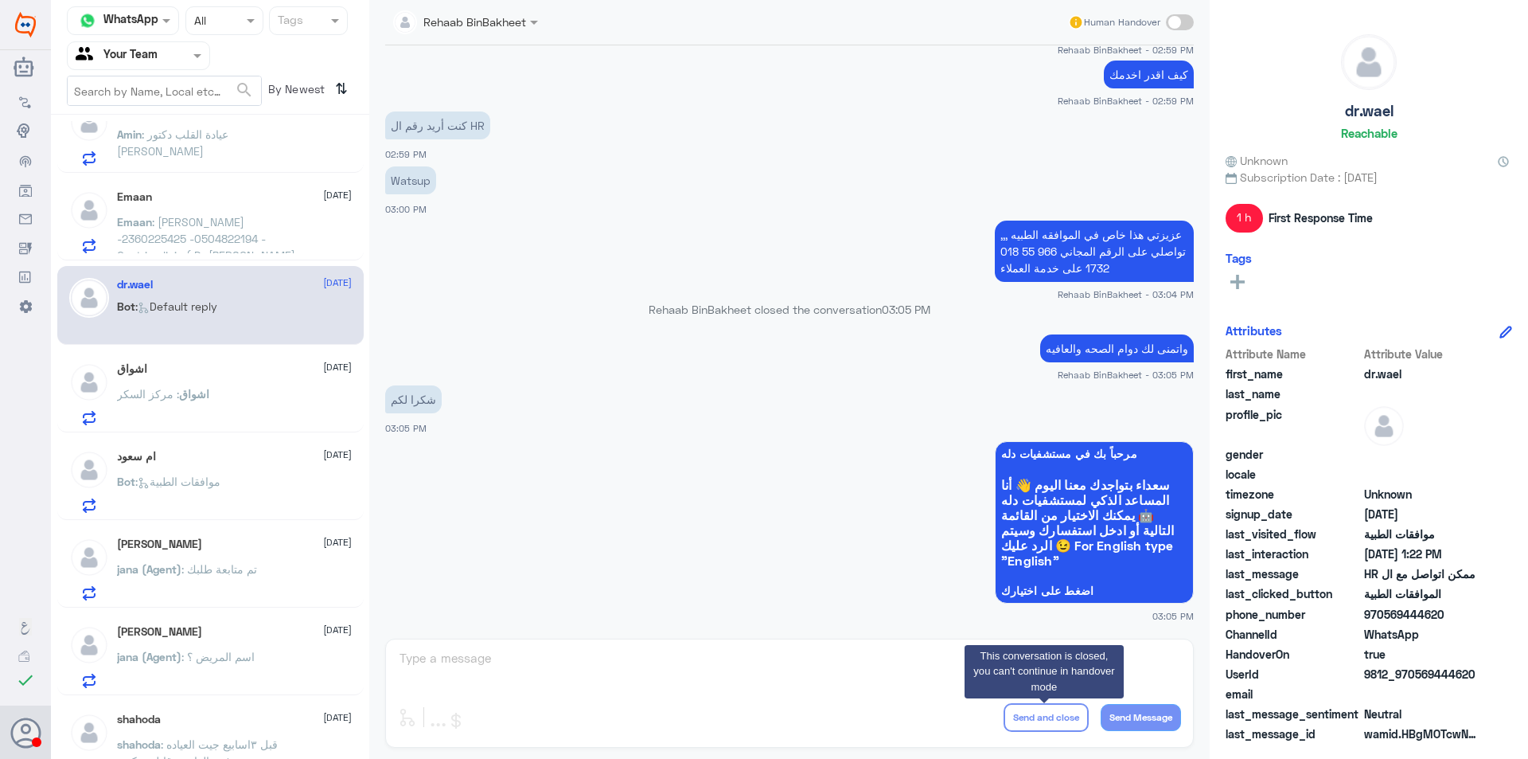
scroll to position [0, 0]
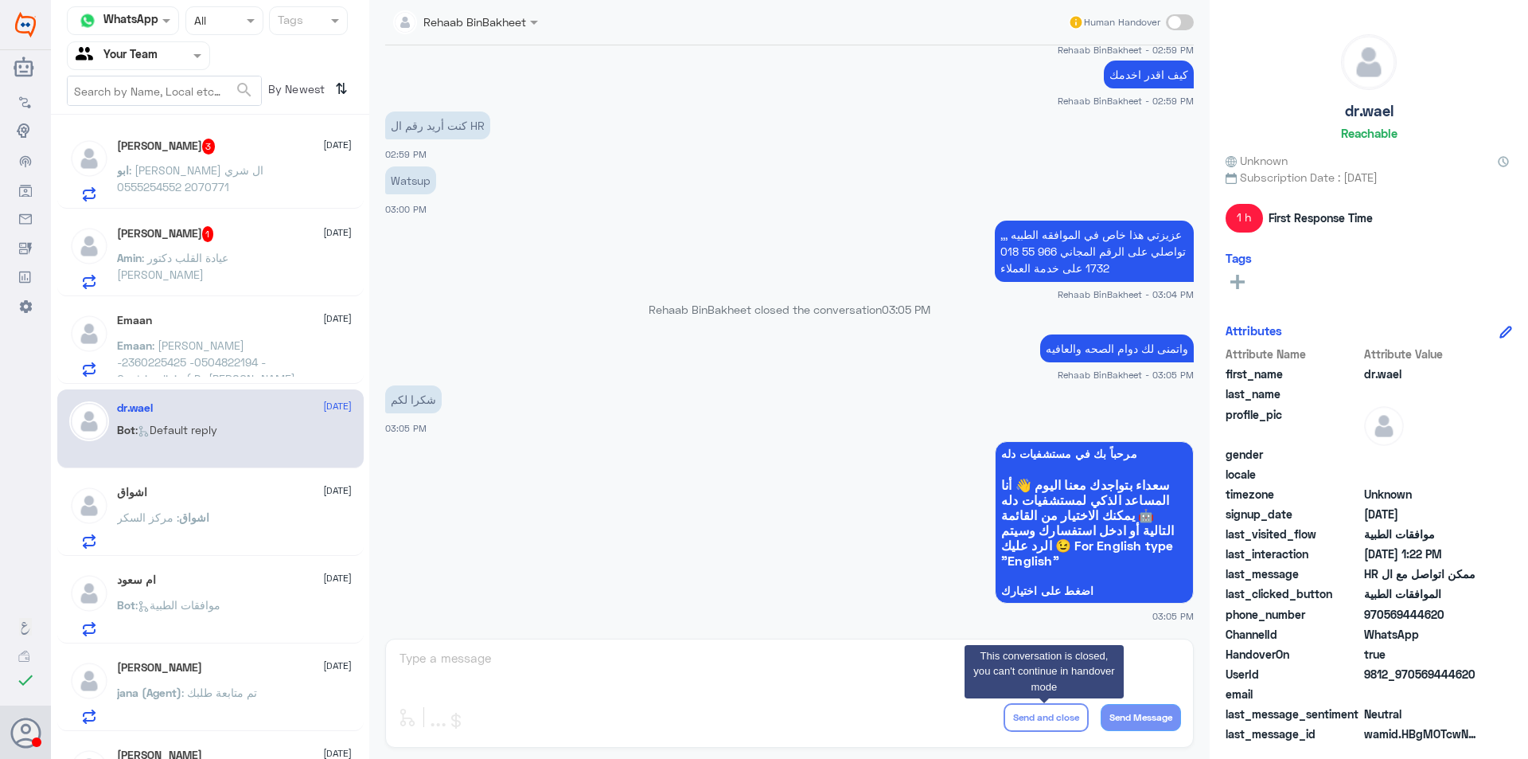
click at [125, 57] on input "text" at bounding box center [120, 55] width 88 height 18
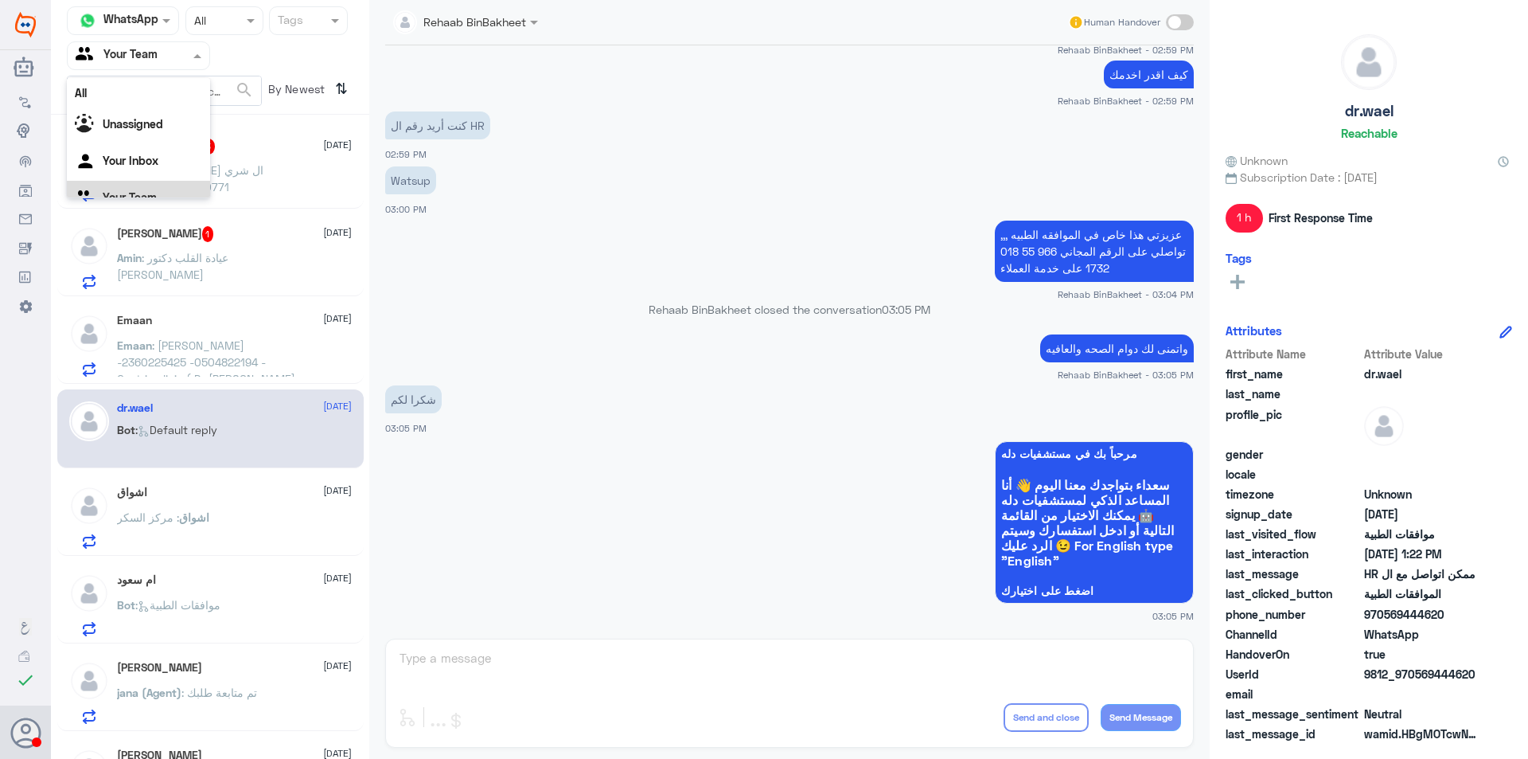
scroll to position [20, 0]
click at [151, 144] on Inbox "Your Inbox" at bounding box center [131, 141] width 56 height 14
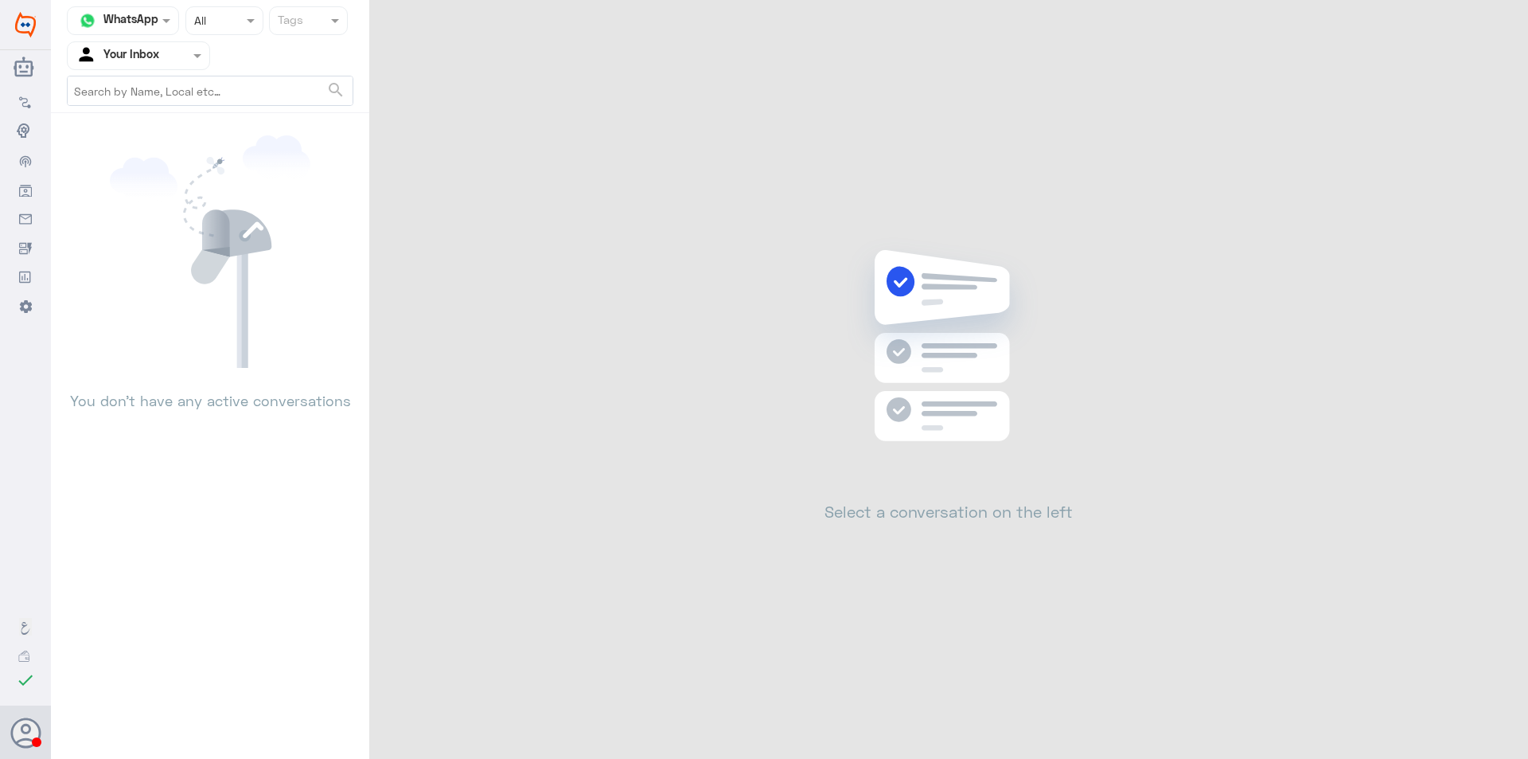
click at [170, 49] on div at bounding box center [139, 55] width 142 height 18
click at [158, 180] on div "Your Team" at bounding box center [138, 179] width 143 height 37
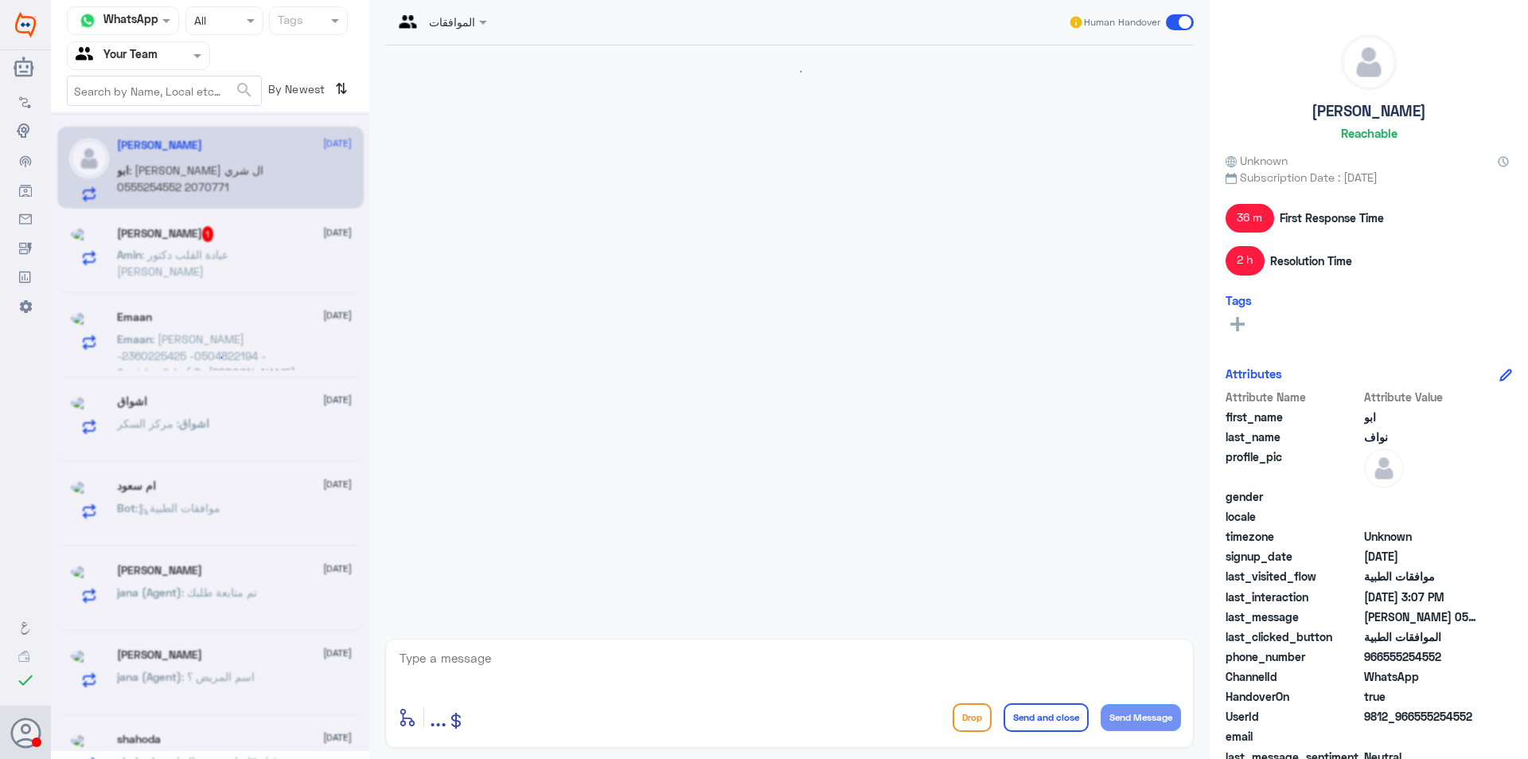
scroll to position [1451, 0]
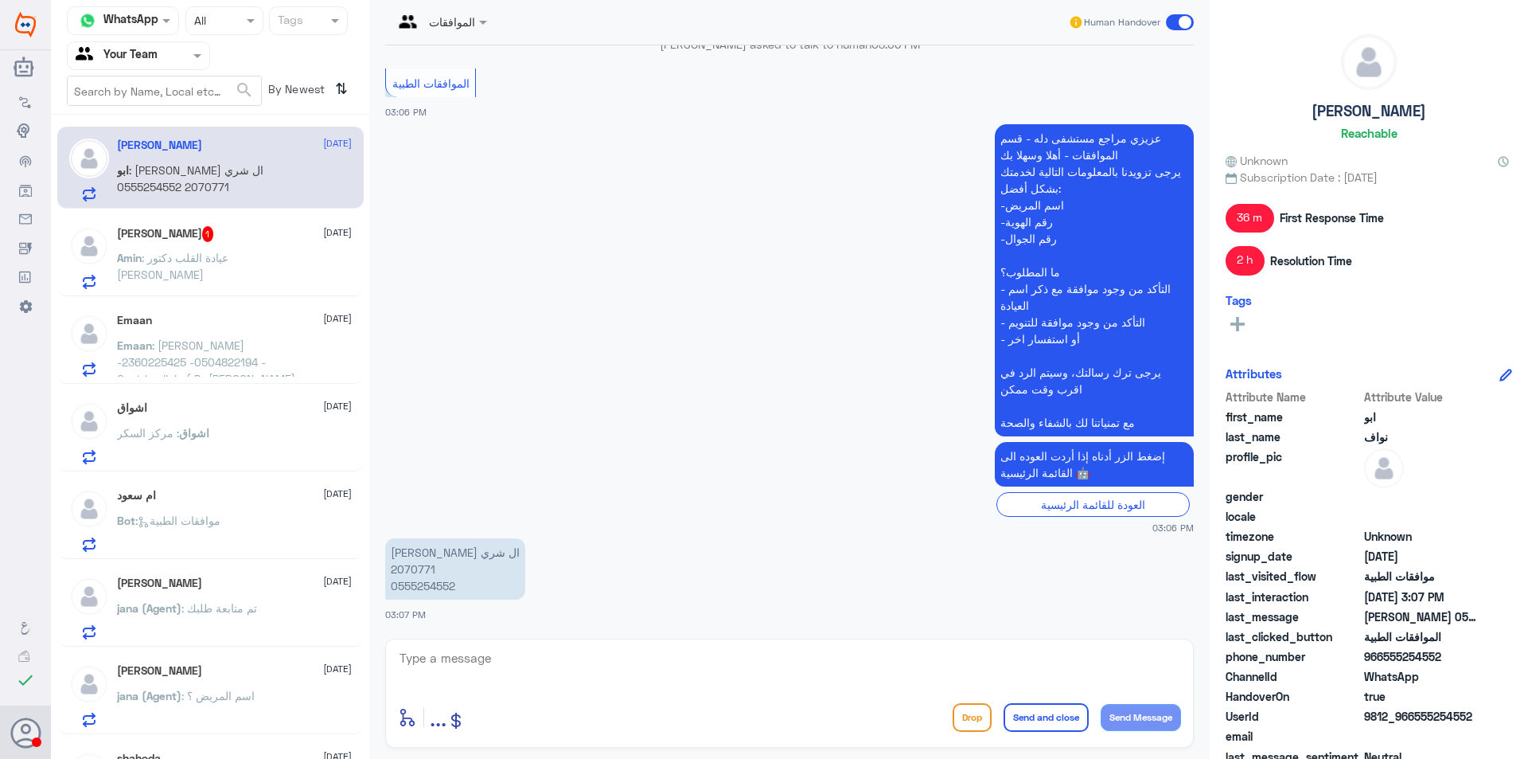
click at [203, 353] on p "Emaan : [PERSON_NAME] -2360225425 -0504822194 -Gastric clinic ( Dr [PERSON_NAME…" at bounding box center [206, 357] width 179 height 40
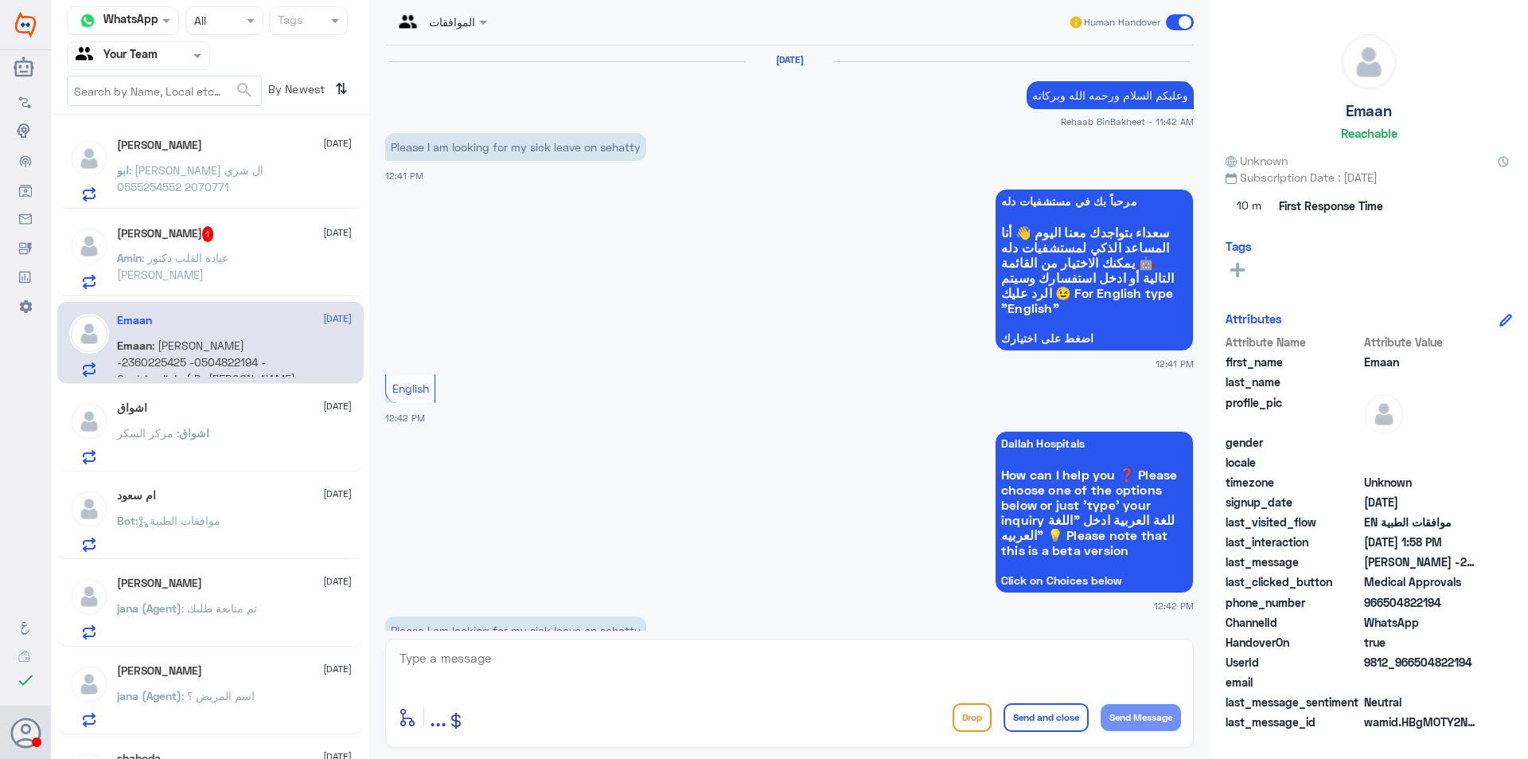
scroll to position [1819, 0]
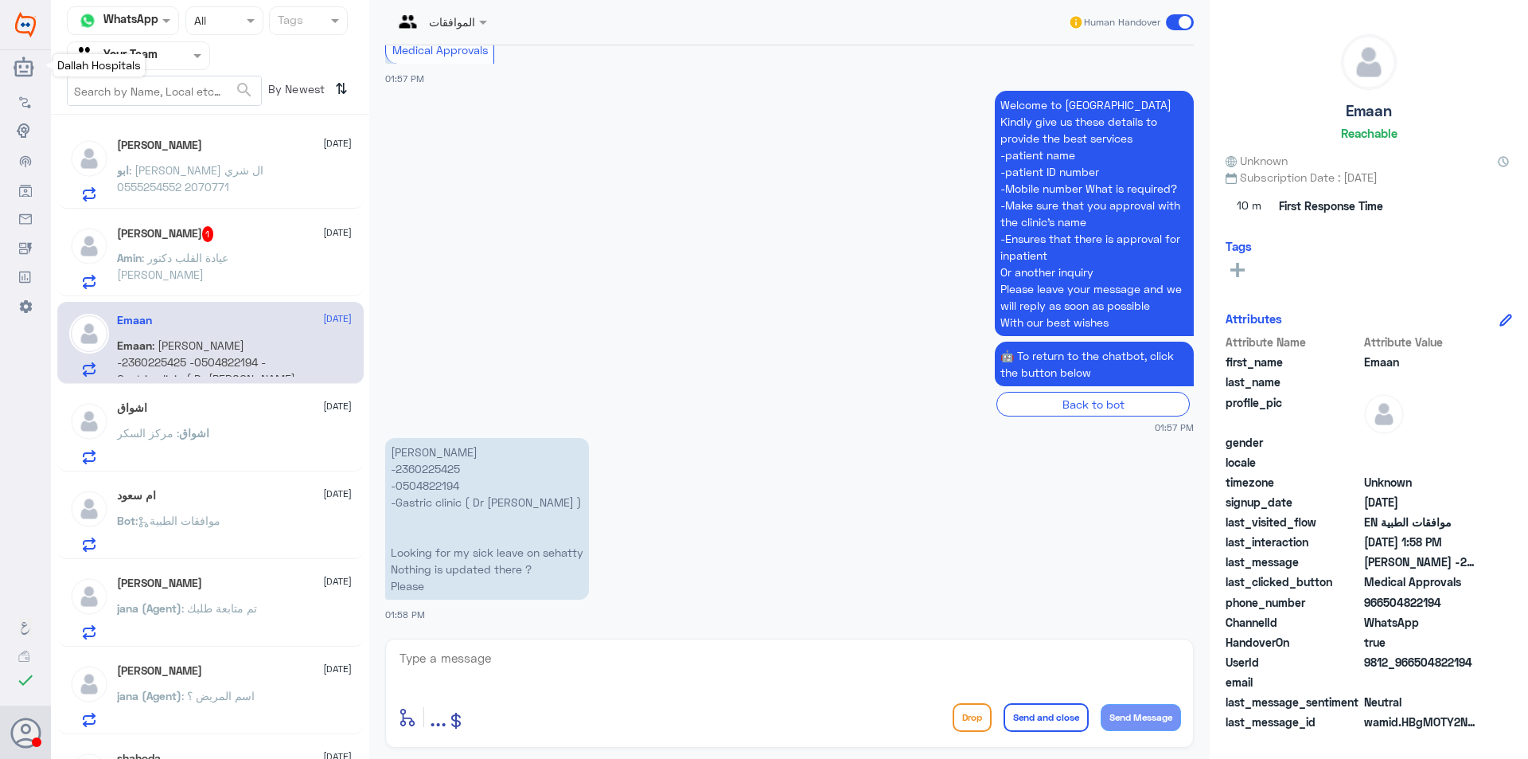
click at [30, 22] on img at bounding box center [25, 24] width 21 height 25
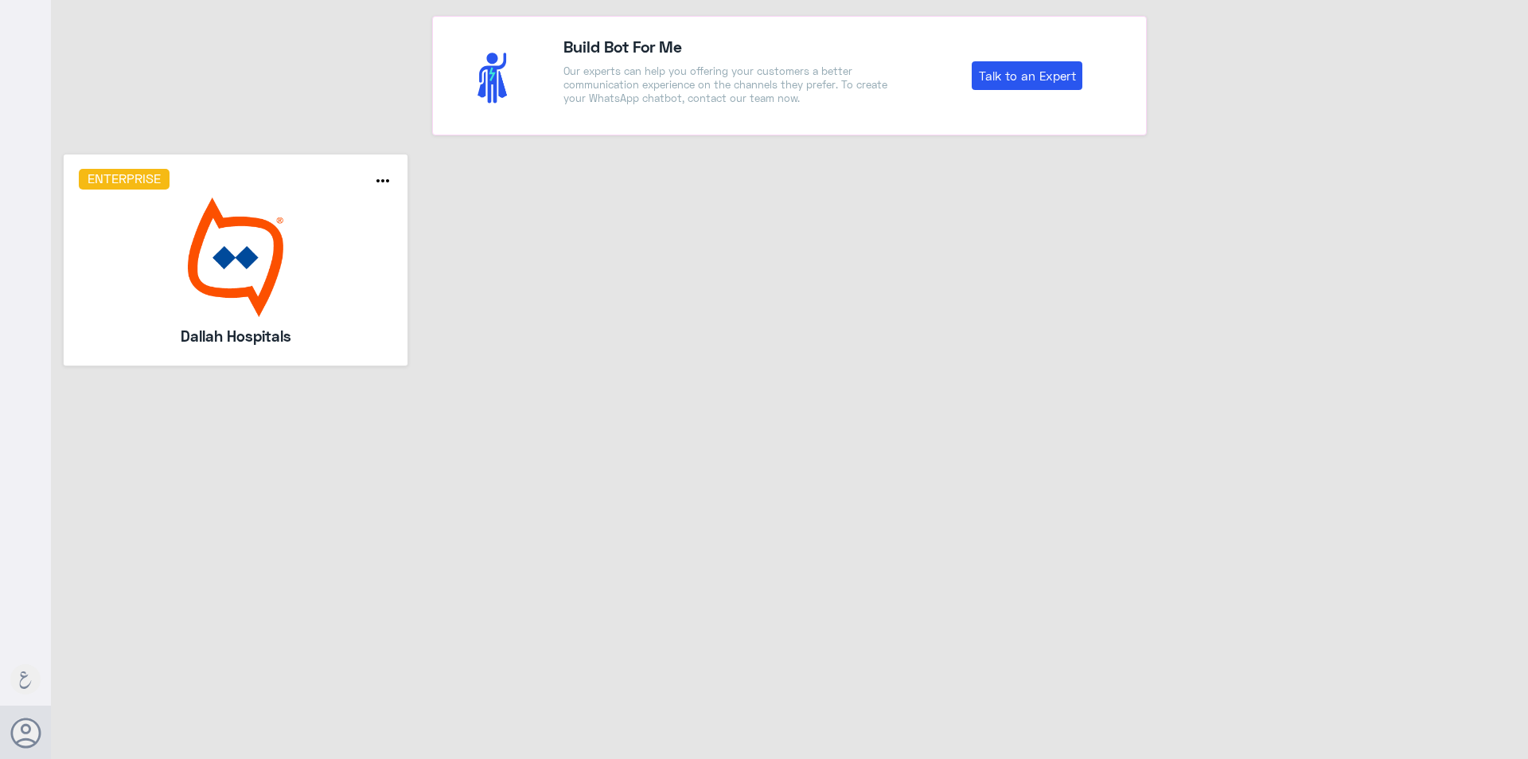
click at [387, 175] on icon "more_horiz" at bounding box center [382, 180] width 19 height 19
click at [350, 201] on link "Leave Bot" at bounding box center [345, 202] width 118 height 26
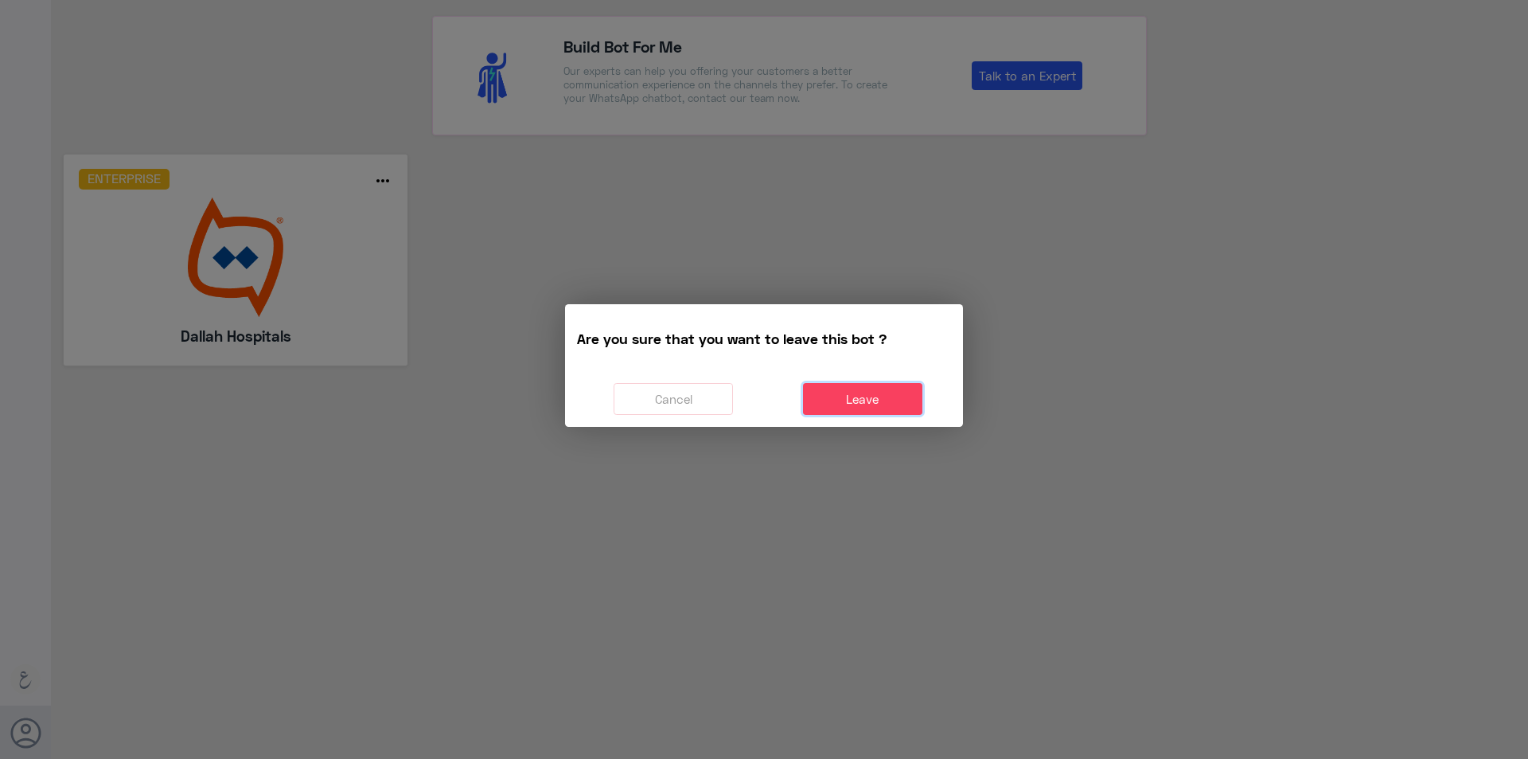
click at [863, 392] on button "Leave" at bounding box center [862, 399] width 119 height 33
